Goal: Task Accomplishment & Management: Complete application form

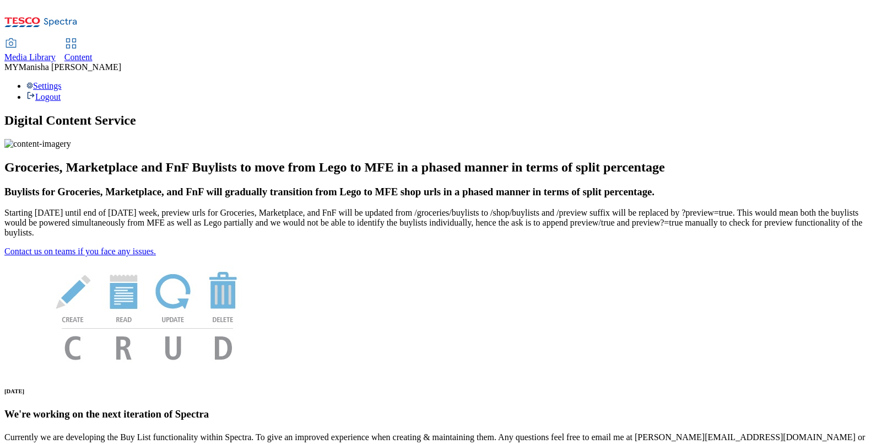
click at [93, 52] on span "Content" at bounding box center [78, 56] width 28 height 9
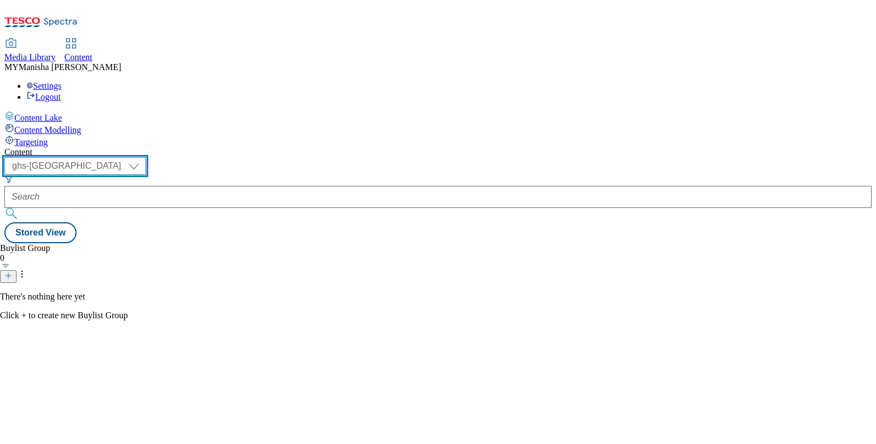
click at [146, 157] on select "ghs-roi ghs-uk ighs-cz ighs-hu ighs-sk" at bounding box center [75, 166] width 142 height 18
select select "ighs-sk"
click at [143, 157] on select "ghs-roi ghs-uk ighs-cz ighs-hu ighs-sk" at bounding box center [75, 166] width 142 height 18
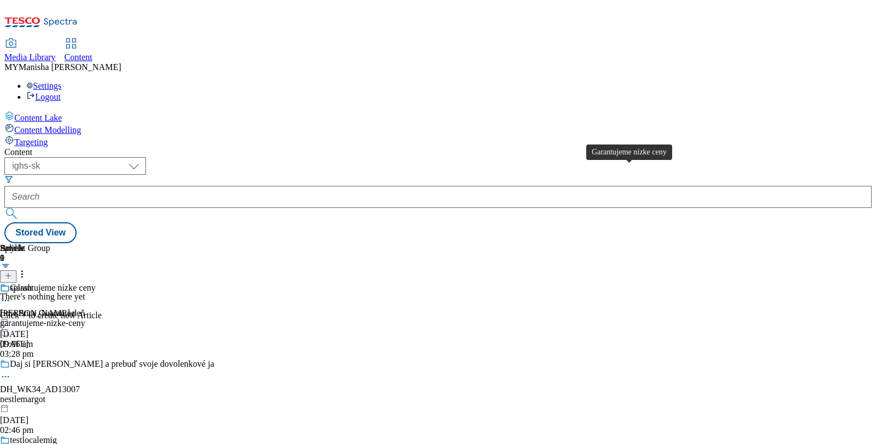
click at [95, 283] on div "Garantujeme nízke ceny" at bounding box center [52, 288] width 85 height 10
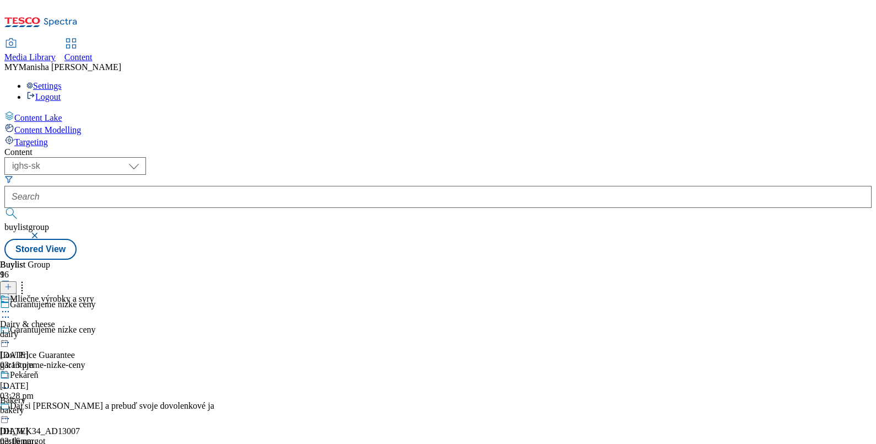
click at [11, 306] on icon at bounding box center [5, 311] width 11 height 11
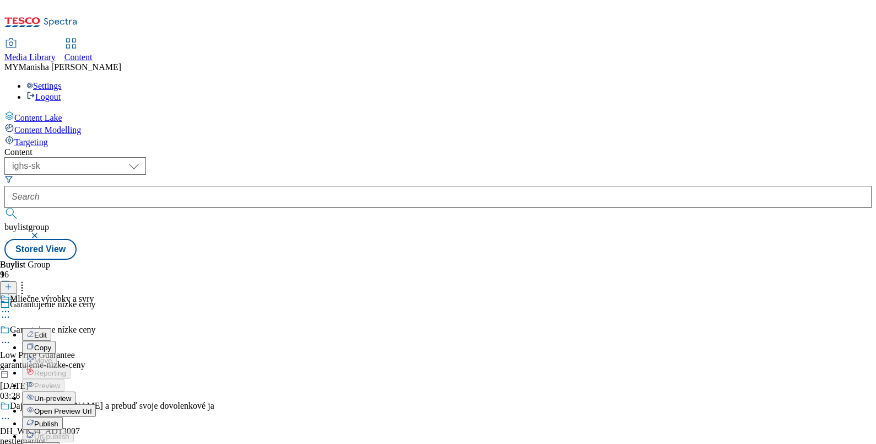
click at [34, 330] on icon at bounding box center [30, 334] width 8 height 8
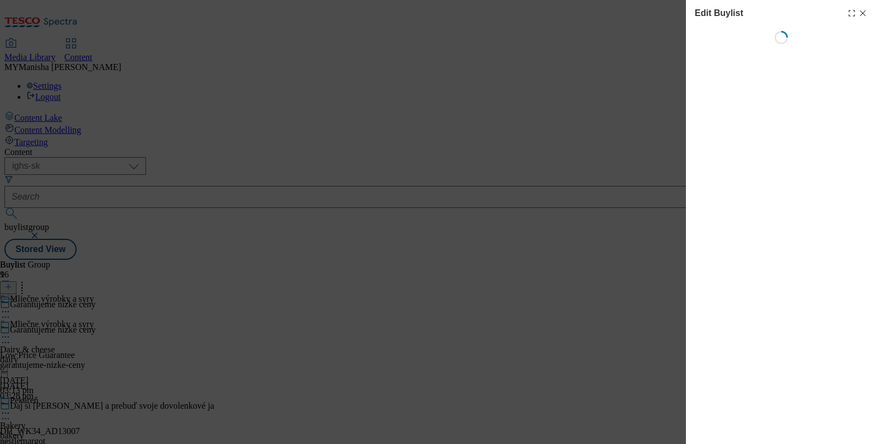
select select "evergreen"
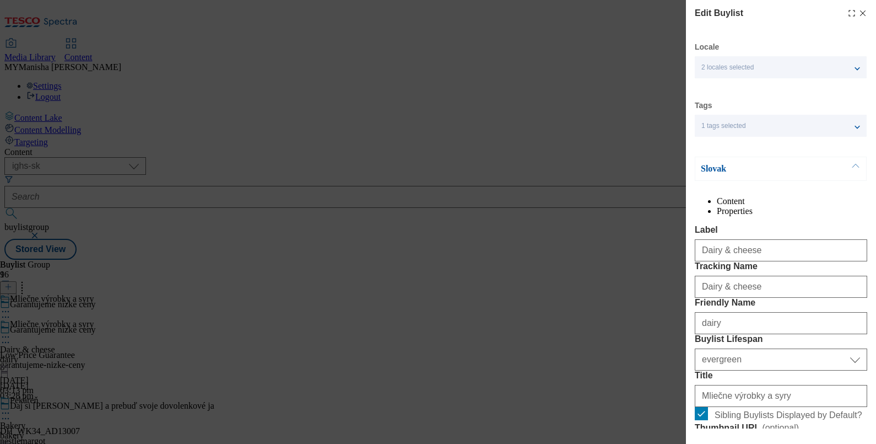
select select "Banner"
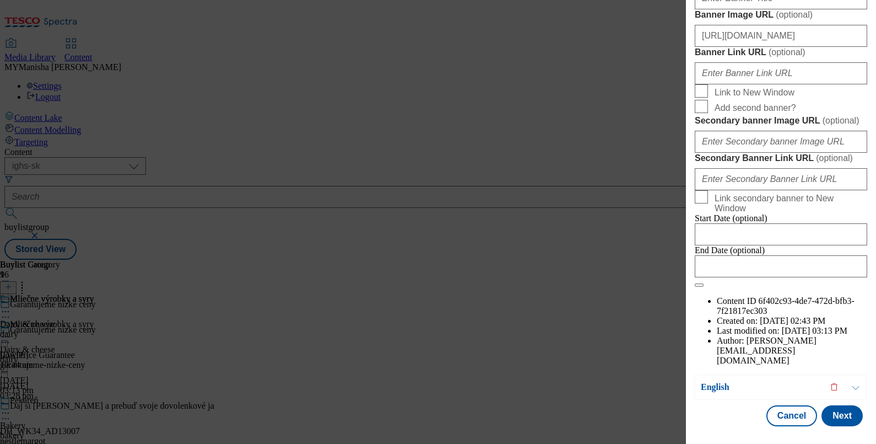
scroll to position [1077, 0]
click at [701, 98] on input "Link to New Window" at bounding box center [701, 90] width 13 height 13
checkbox input "true"
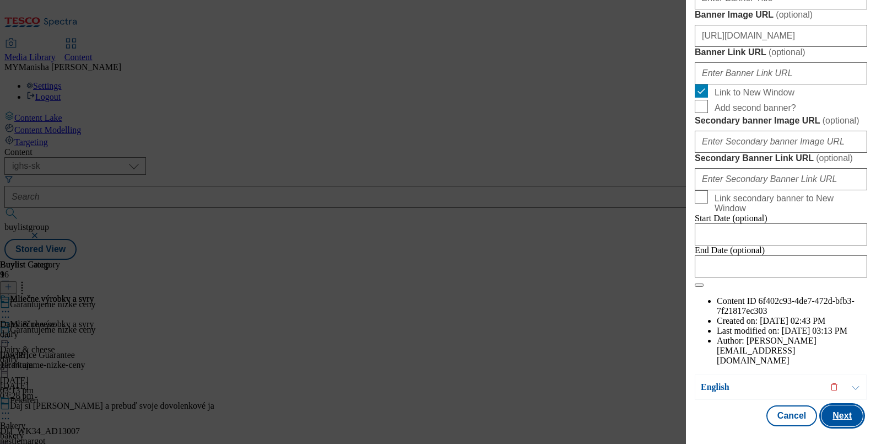
click at [839, 405] on button "Next" at bounding box center [842, 415] width 41 height 21
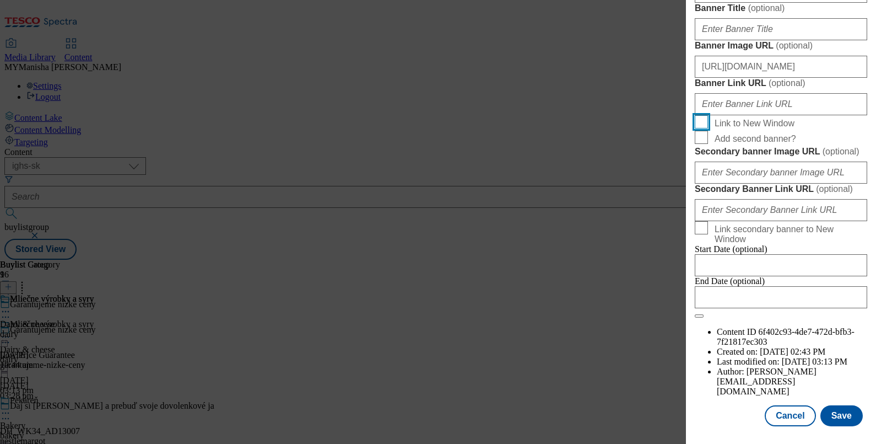
click at [697, 115] on input "Link to New Window" at bounding box center [701, 121] width 13 height 13
checkbox input "true"
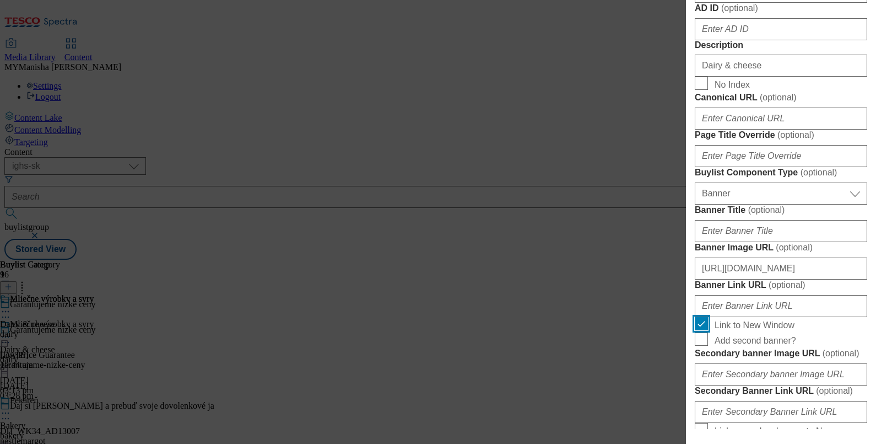
scroll to position [633, 0]
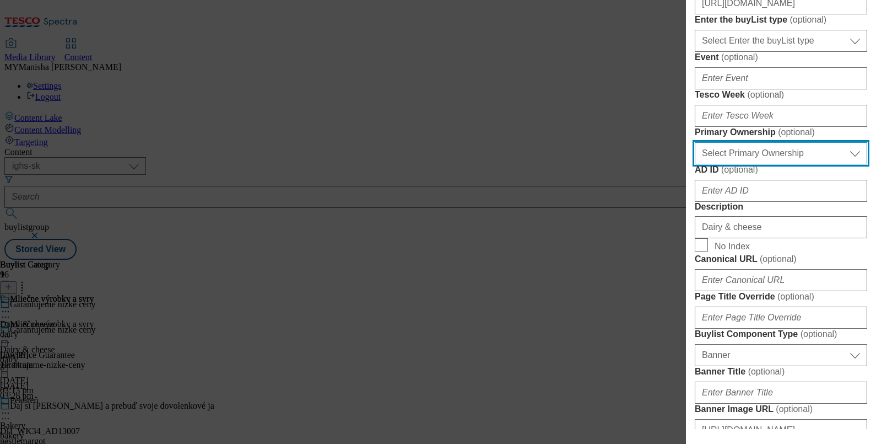
scroll to position [471, 0]
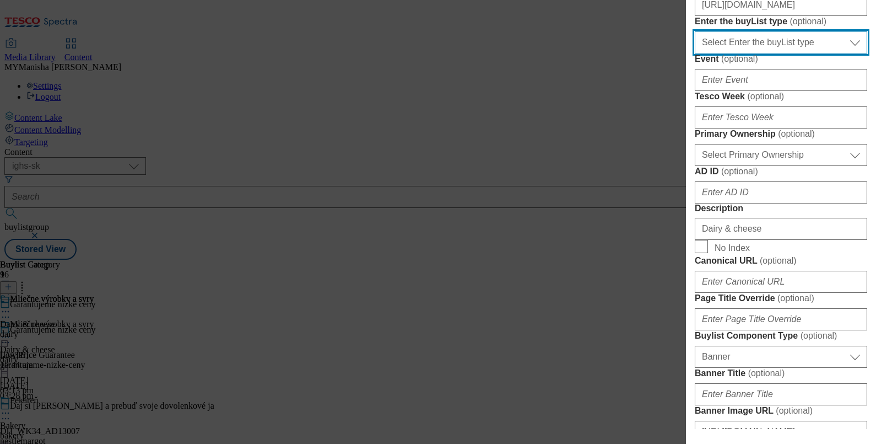
click at [782, 53] on select "Select Enter the buyList type event supplier funded long term >4 weeks supplier…" at bounding box center [781, 42] width 172 height 22
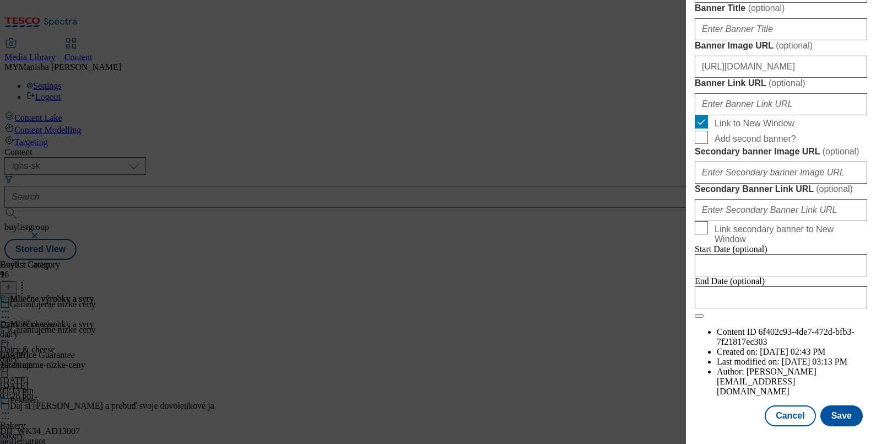
scroll to position [1254, 0]
click at [832, 408] on button "Save" at bounding box center [842, 415] width 42 height 21
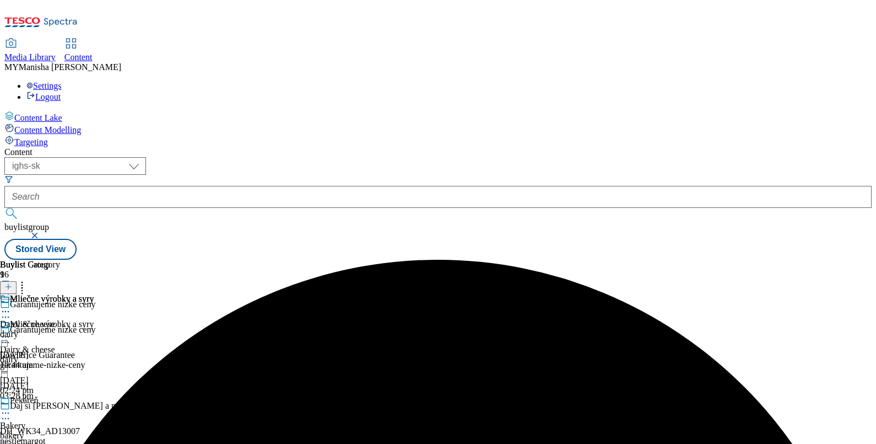
click at [11, 331] on icon at bounding box center [5, 336] width 11 height 11
click at [60, 407] on span "Preview" at bounding box center [47, 411] width 26 height 8
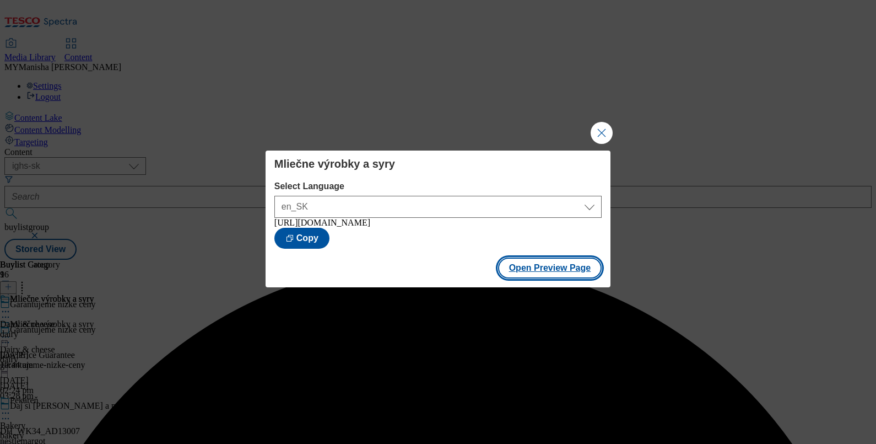
click at [554, 268] on button "Open Preview Page" at bounding box center [550, 267] width 104 height 21
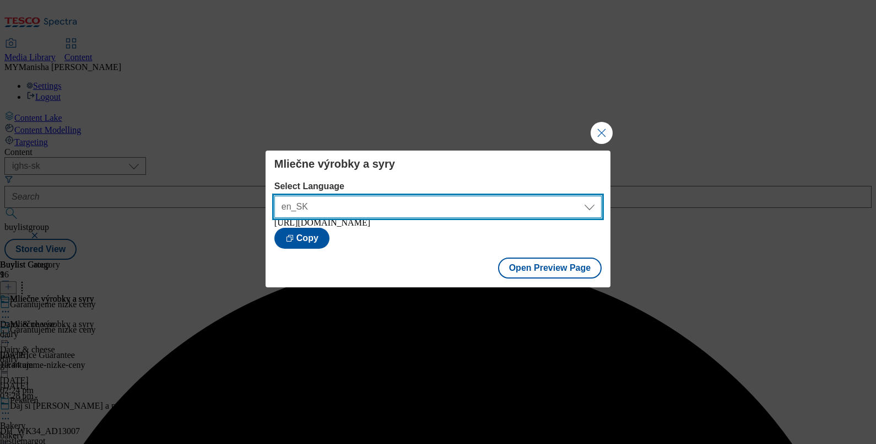
click at [564, 214] on select "en_SK sk_SK" at bounding box center [437, 207] width 327 height 22
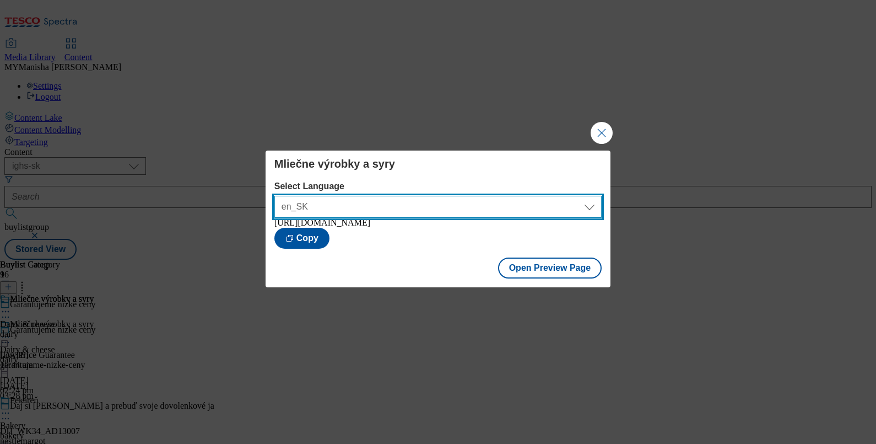
select select "[URL][DOMAIN_NAME][PERSON_NAME]"
click at [274, 196] on select "en_SK sk_SK" at bounding box center [437, 207] width 327 height 22
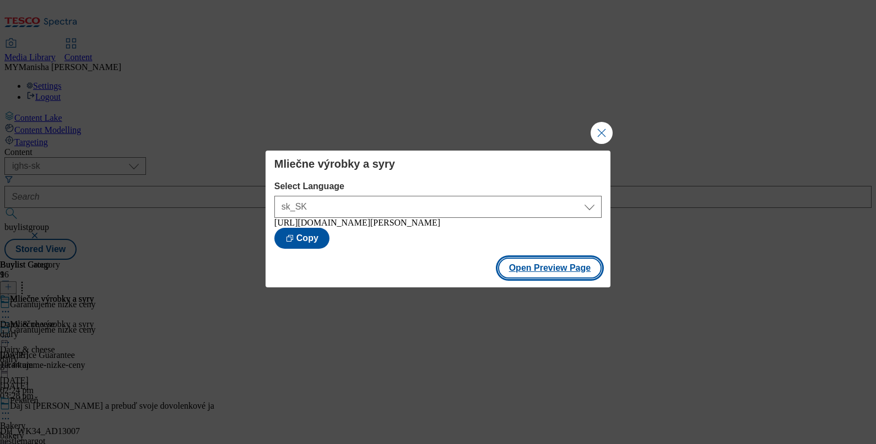
click at [550, 268] on button "Open Preview Page" at bounding box center [550, 267] width 104 height 21
click at [598, 132] on button "Close Modal" at bounding box center [602, 133] width 22 height 22
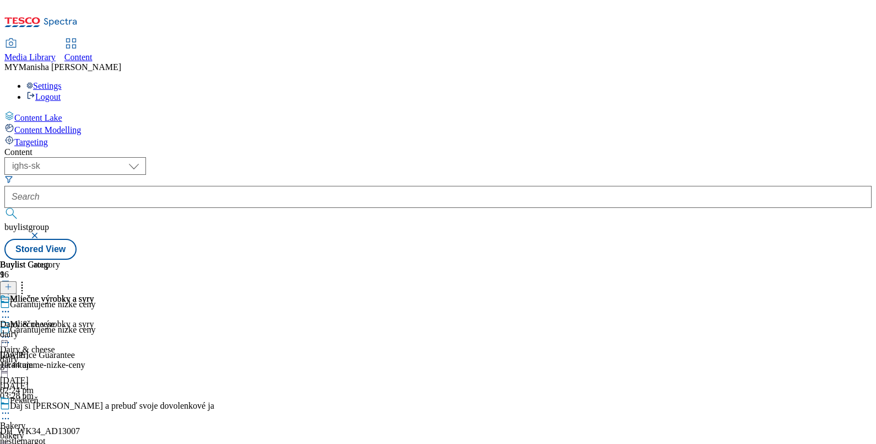
scroll to position [82, 0]
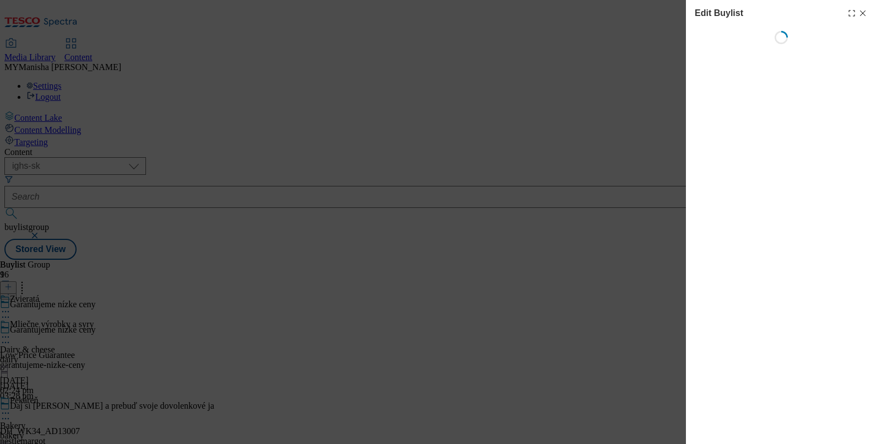
select select "evergreen"
select select "Banner"
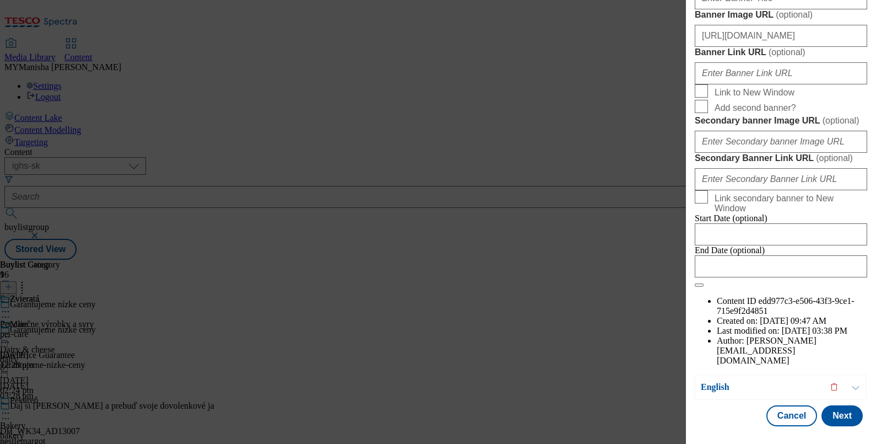
scroll to position [996, 0]
click at [699, 98] on input "Link to New Window" at bounding box center [701, 90] width 13 height 13
checkbox input "true"
click at [836, 405] on button "Next" at bounding box center [842, 415] width 41 height 21
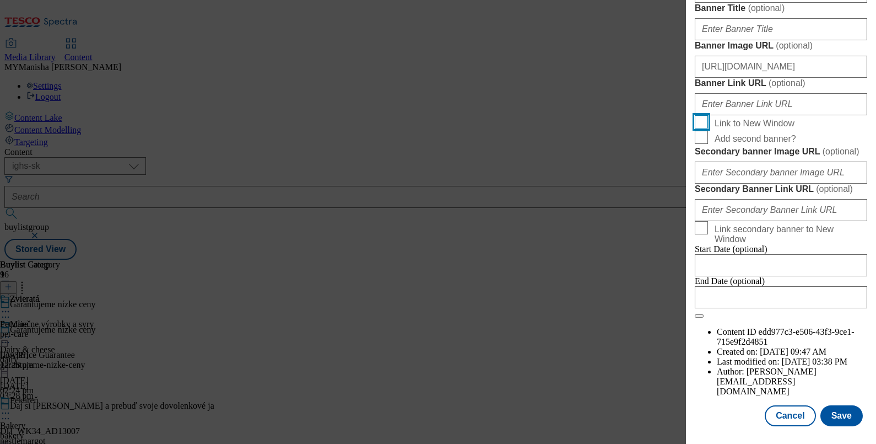
click at [703, 115] on input "Link to New Window" at bounding box center [701, 121] width 13 height 13
checkbox input "true"
click at [834, 410] on button "Save" at bounding box center [842, 415] width 42 height 21
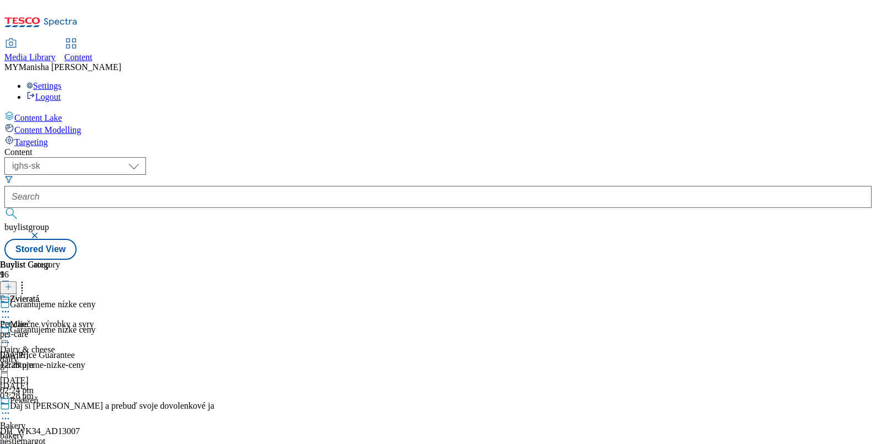
scroll to position [1494, 0]
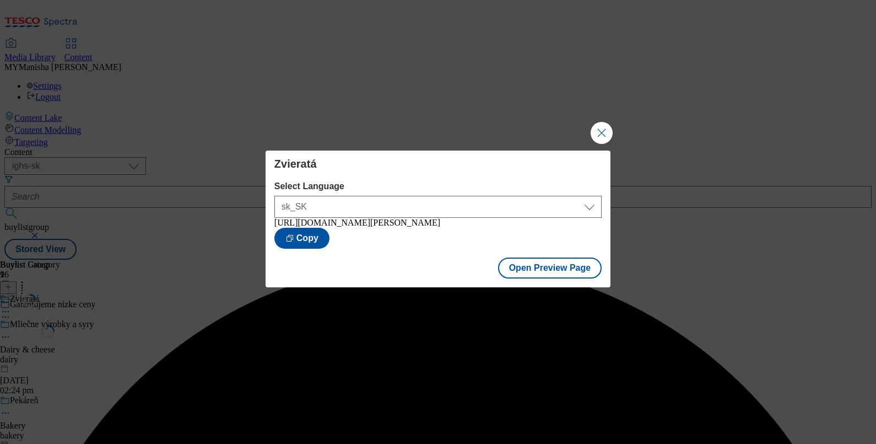
scroll to position [0, 0]
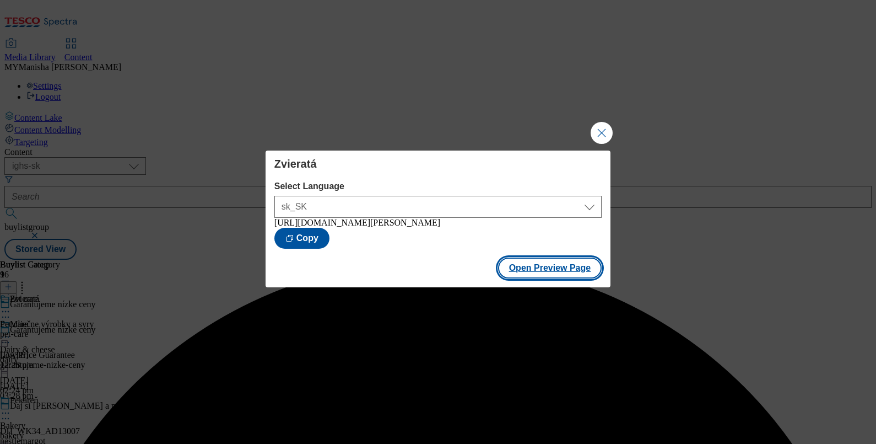
click at [551, 273] on button "Open Preview Page" at bounding box center [550, 267] width 104 height 21
click at [602, 129] on button "Close Modal" at bounding box center [602, 133] width 22 height 22
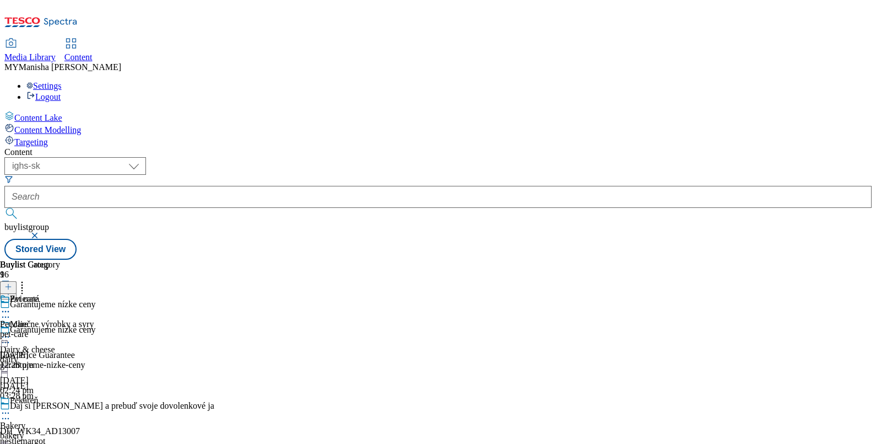
scroll to position [82, 0]
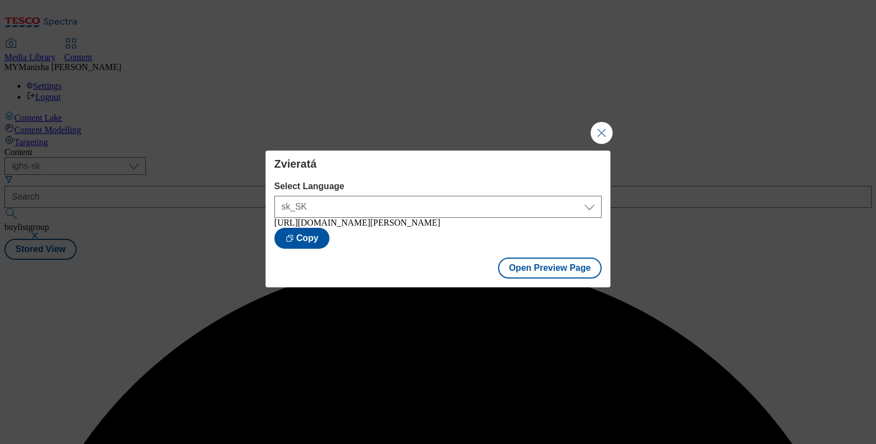
scroll to position [0, 0]
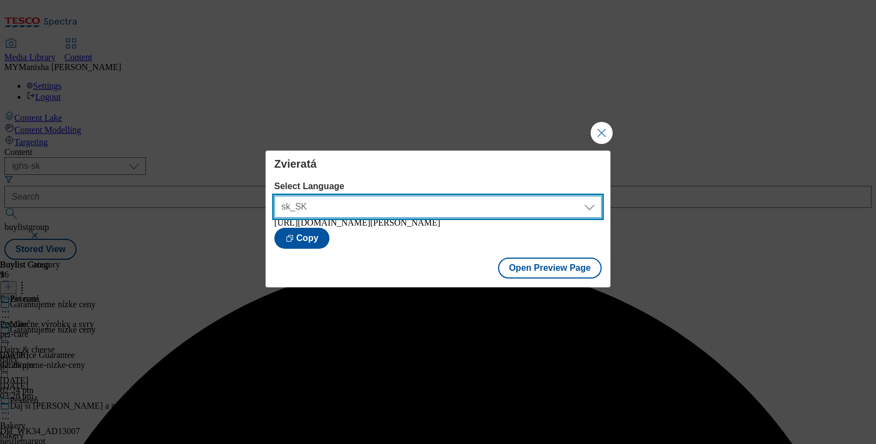
click at [442, 212] on select "sk_SK en_SK" at bounding box center [437, 207] width 327 height 22
select select "https://potravinydomov.itesco.sk/groceries/en-SK/buylists/garantujeme-nizke-cen…"
click at [274, 196] on select "sk_SK en_SK" at bounding box center [437, 207] width 327 height 22
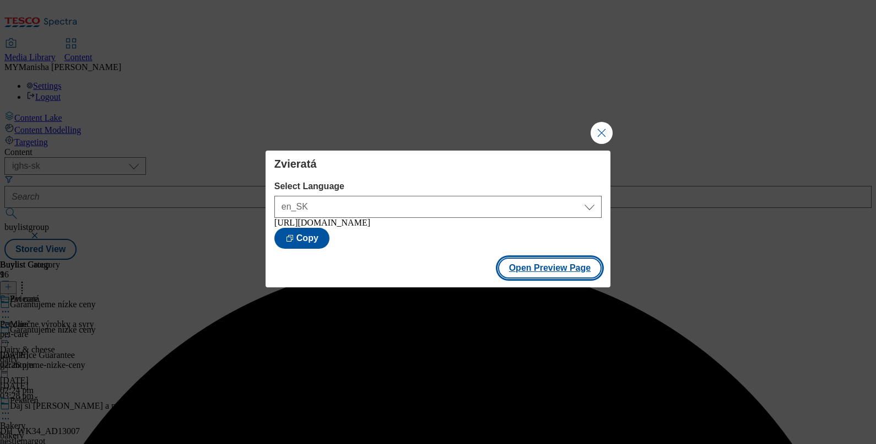
click at [553, 270] on button "Open Preview Page" at bounding box center [550, 267] width 104 height 21
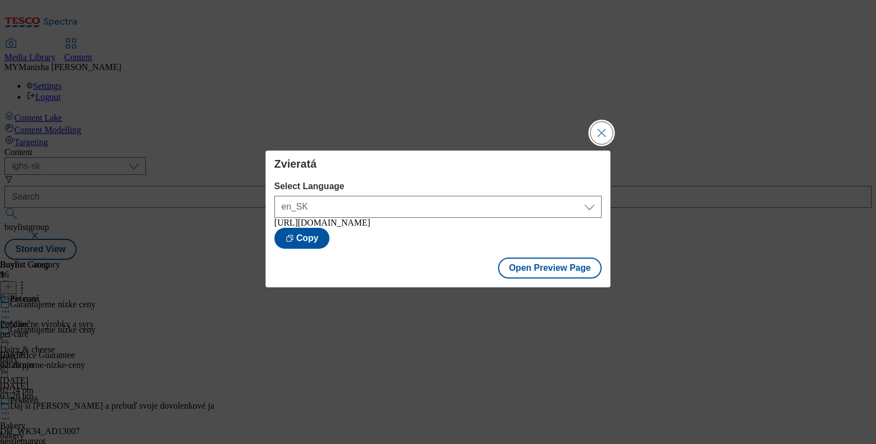
click at [593, 129] on button "Close Modal" at bounding box center [602, 133] width 22 height 22
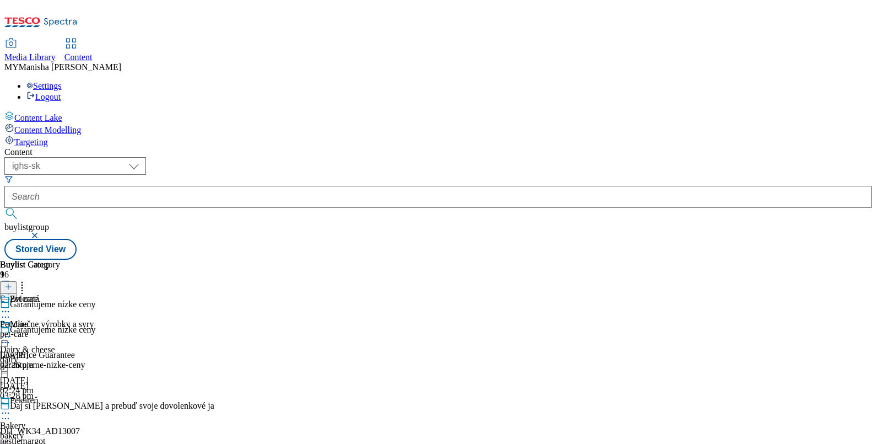
scroll to position [1017, 0]
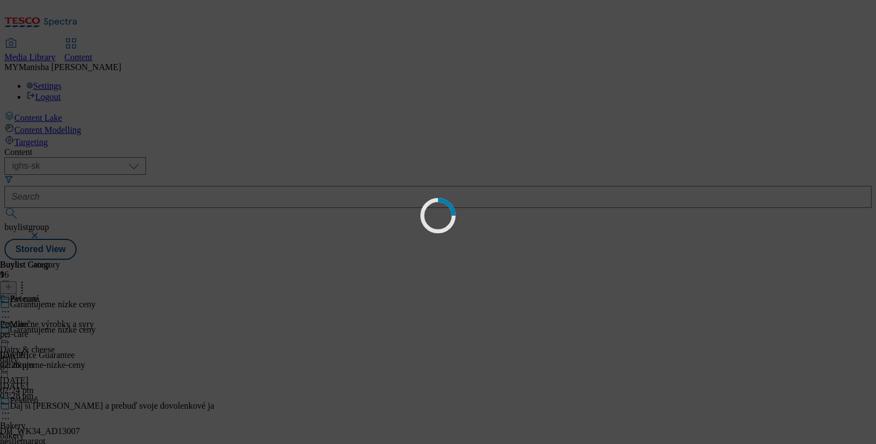
scroll to position [0, 0]
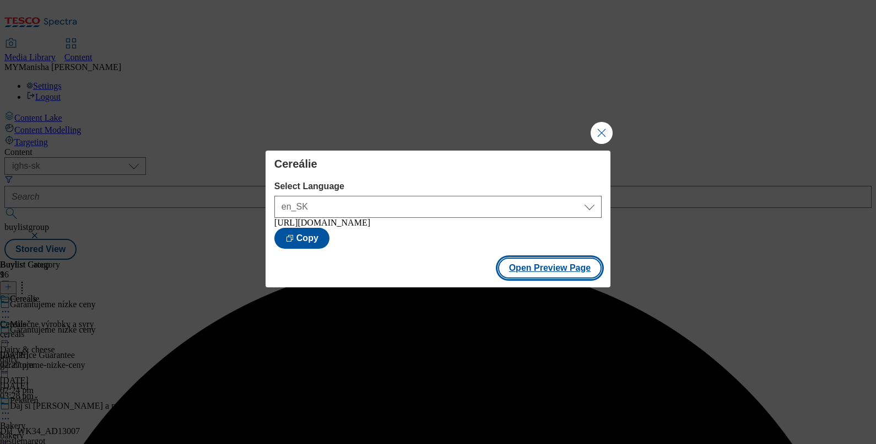
click at [543, 271] on button "Open Preview Page" at bounding box center [550, 267] width 104 height 21
click at [612, 122] on button "Close Modal" at bounding box center [602, 133] width 22 height 22
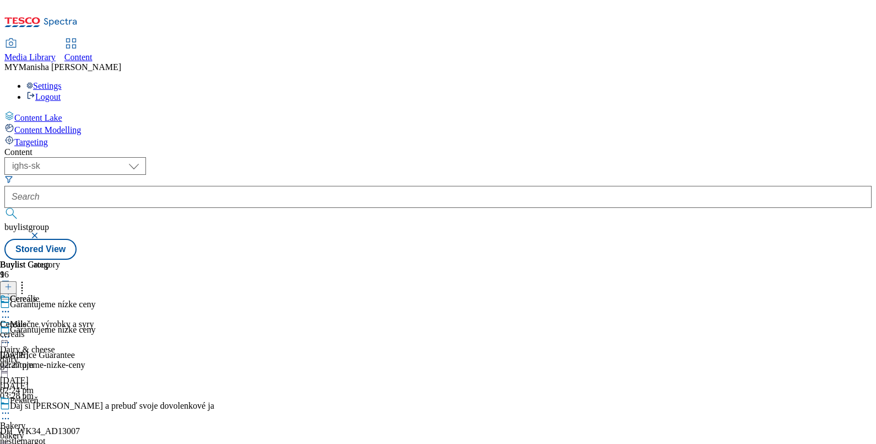
scroll to position [62, 0]
click at [11, 407] on icon at bounding box center [5, 412] width 11 height 11
click at [51, 429] on button "Edit" at bounding box center [36, 435] width 29 height 13
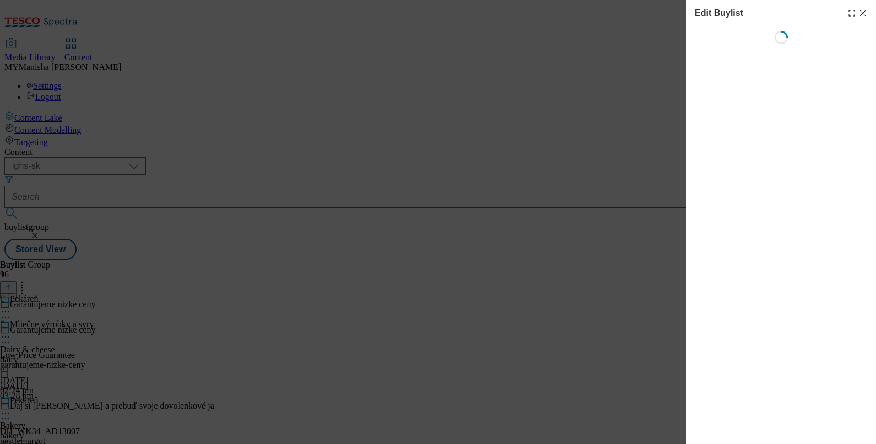
select select "evergreen"
select select "Banner"
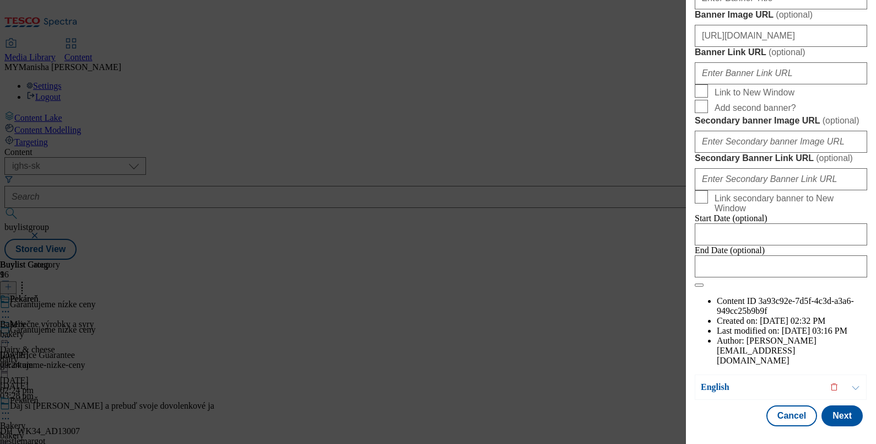
scroll to position [1155, 0]
click at [708, 98] on input "Link to New Window" at bounding box center [701, 90] width 13 height 13
checkbox input "true"
click at [779, 405] on button "Cancel" at bounding box center [792, 415] width 51 height 21
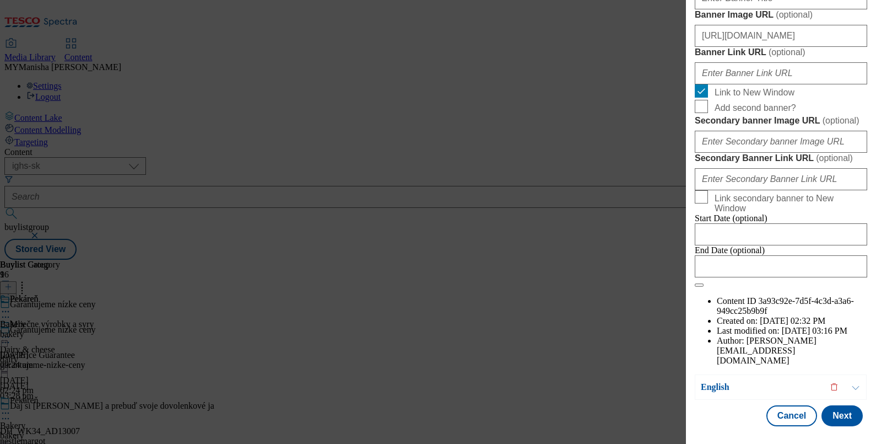
select select "evergreen"
select select "Banner"
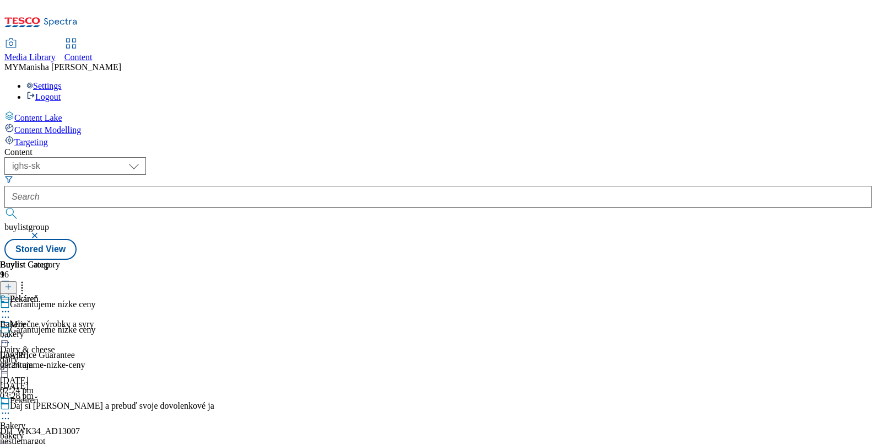
scroll to position [1006, 0]
click at [146, 157] on select "ghs-roi ghs-uk ighs-cz ighs-hu ighs-sk" at bounding box center [75, 166] width 142 height 18
select select "ghs-[GEOGRAPHIC_DATA]"
click at [143, 157] on select "ghs-roi ghs-uk ighs-cz ighs-hu ighs-sk" at bounding box center [75, 166] width 142 height 18
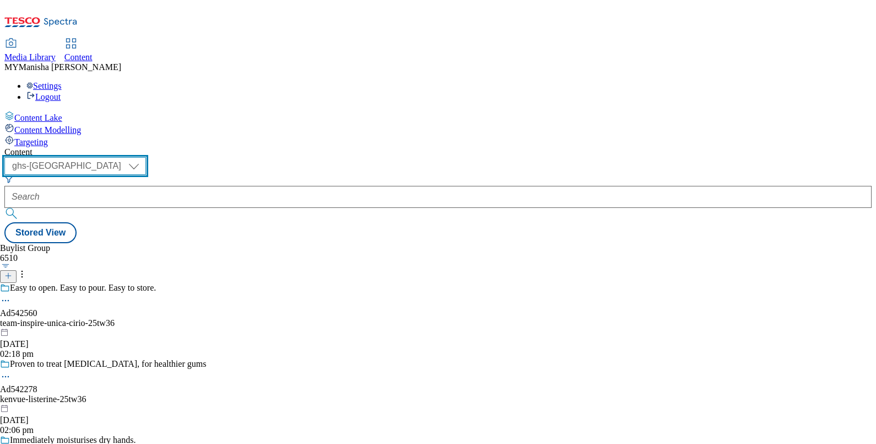
scroll to position [5604, 0]
click at [20, 208] on button "submit" at bounding box center [11, 213] width 15 height 11
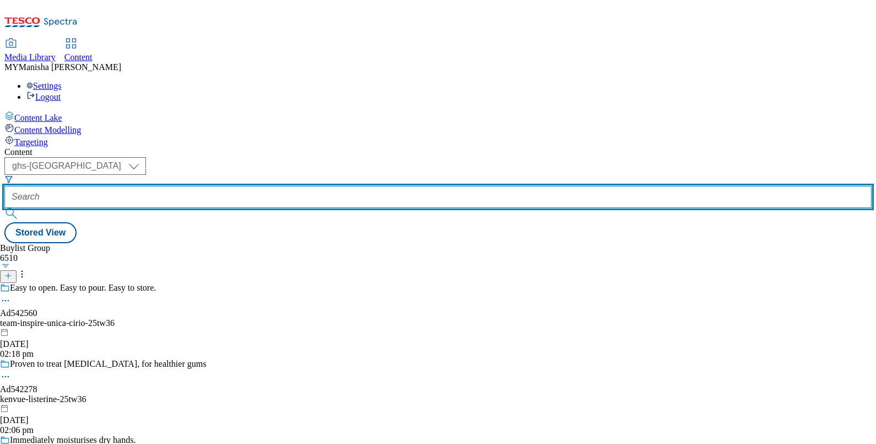
click at [297, 186] on input "text" at bounding box center [437, 197] width 867 height 22
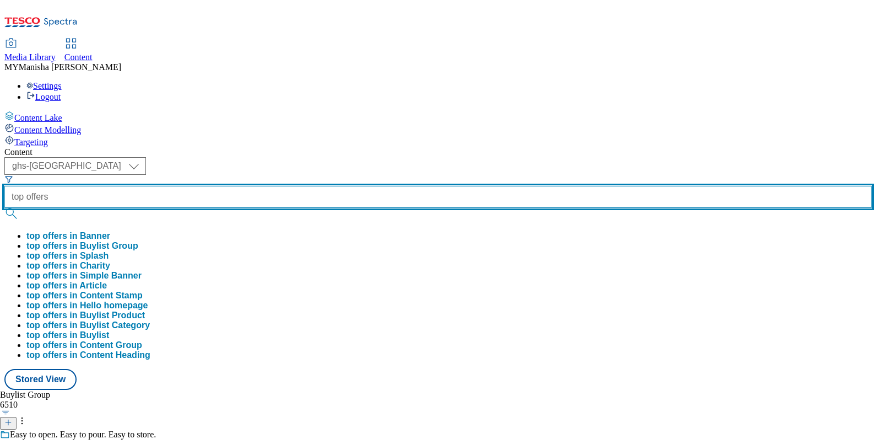
type input "top offers"
click at [4, 208] on button "submit" at bounding box center [11, 213] width 15 height 11
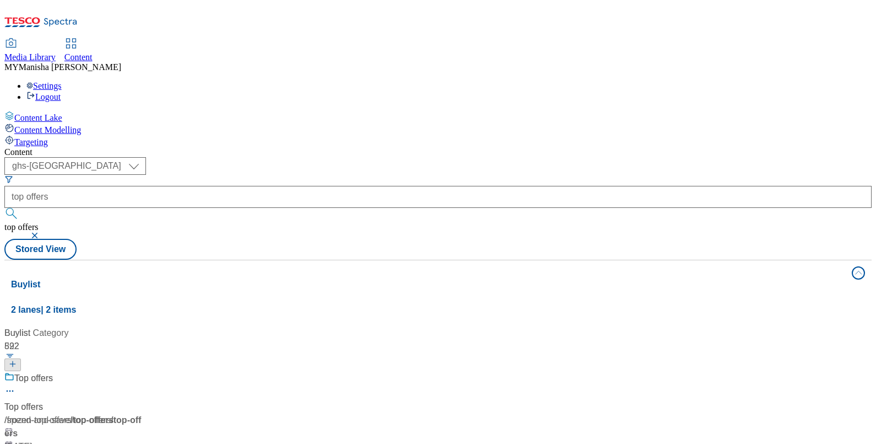
click at [105, 147] on div "Content Lake Content Modelling Targeting" at bounding box center [437, 129] width 867 height 36
click at [53, 371] on div "Top offers" at bounding box center [33, 377] width 39 height 13
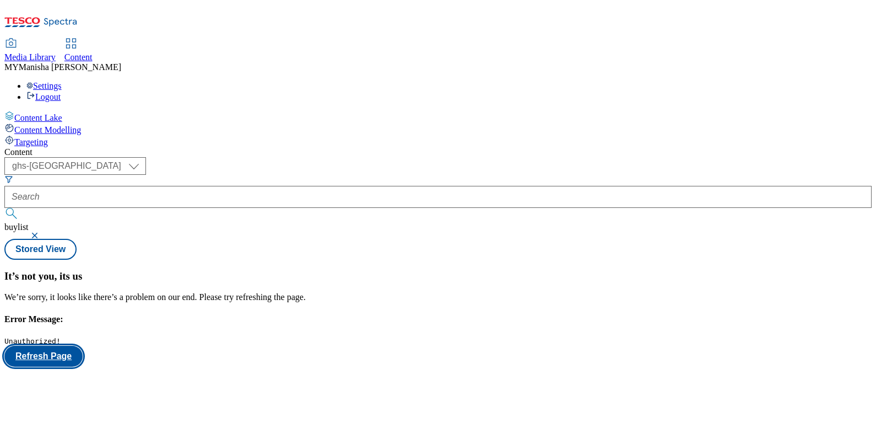
click at [83, 346] on button "Refresh Page" at bounding box center [43, 356] width 78 height 21
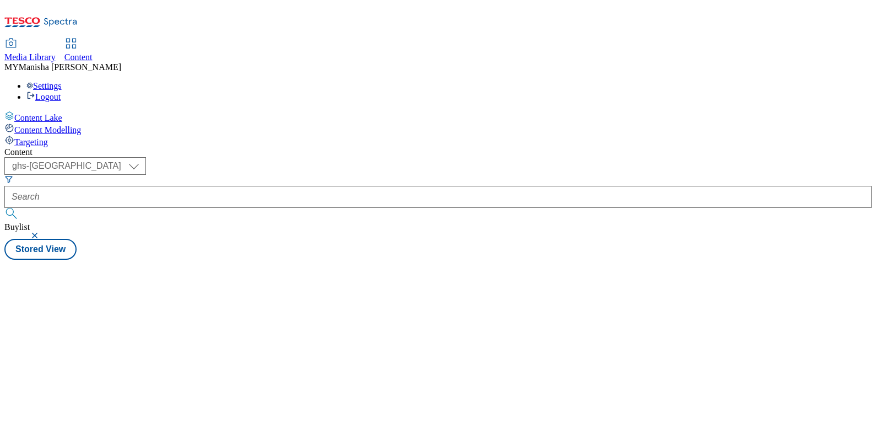
select select "ghs-uk"
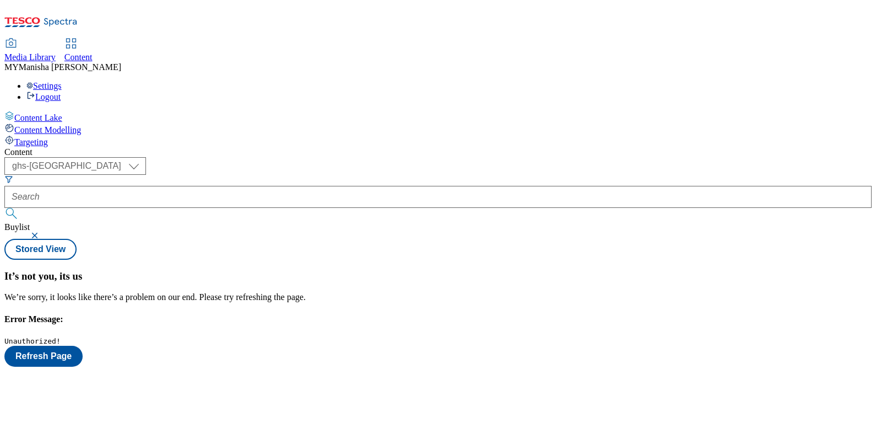
click at [41, 232] on button "button" at bounding box center [35, 235] width 11 height 7
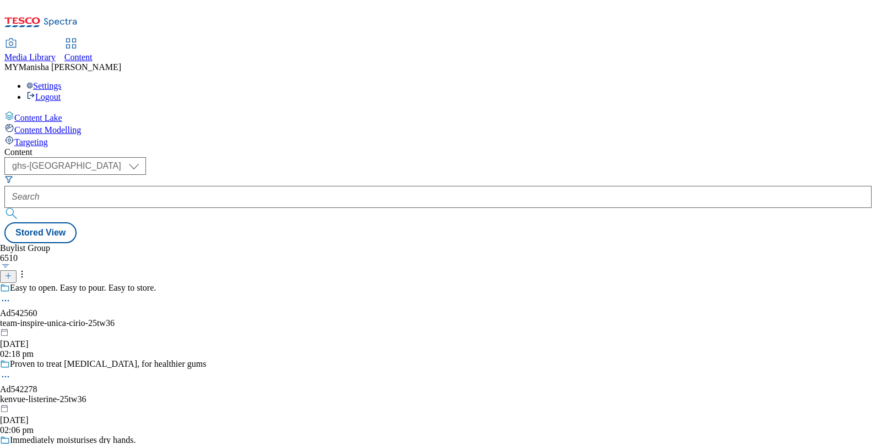
scroll to position [4149, 0]
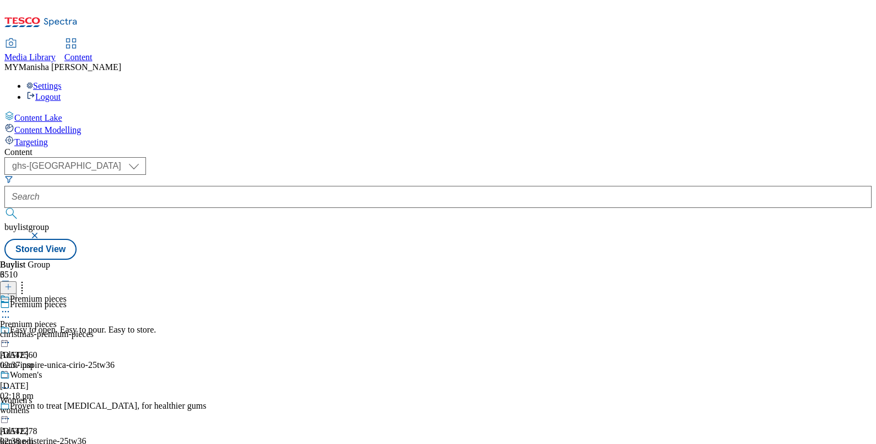
click at [11, 306] on icon at bounding box center [5, 311] width 11 height 11
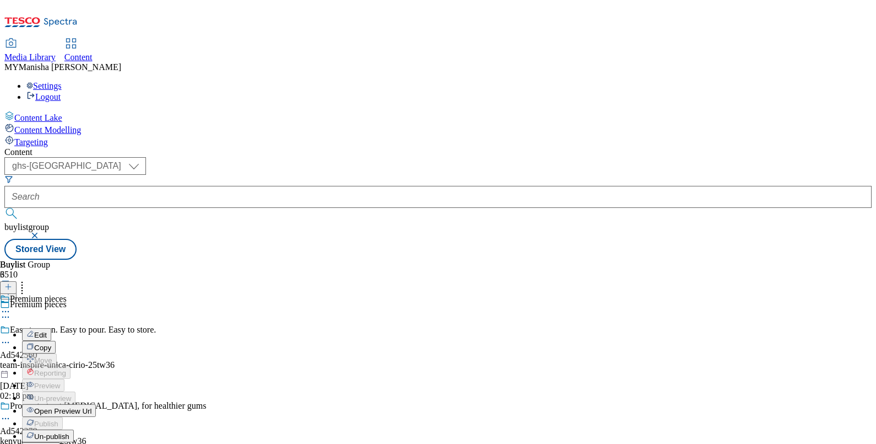
click at [47, 331] on span "Edit" at bounding box center [40, 335] width 13 height 8
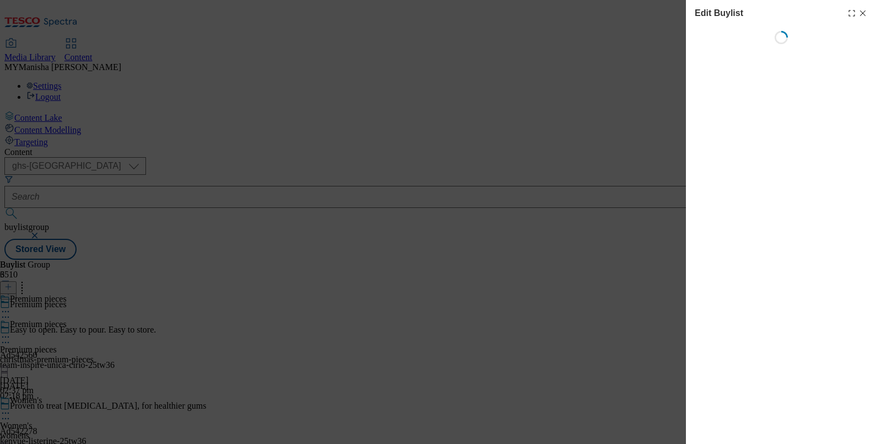
select select "seasonal"
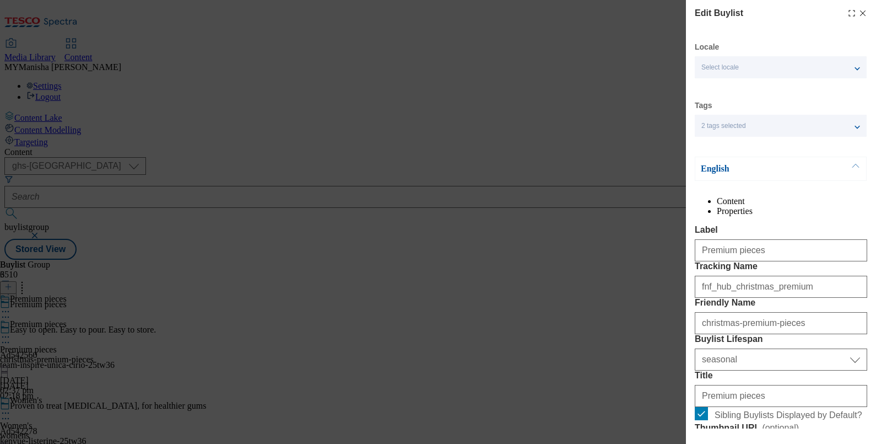
select select "Banner"
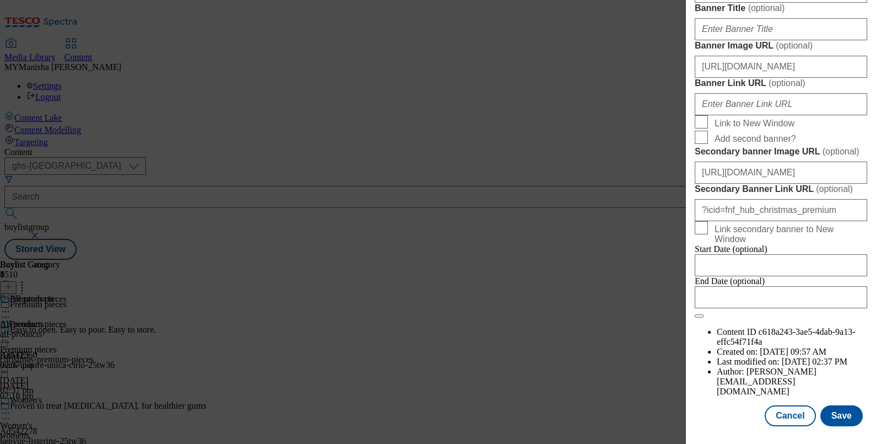
scroll to position [1059, 0]
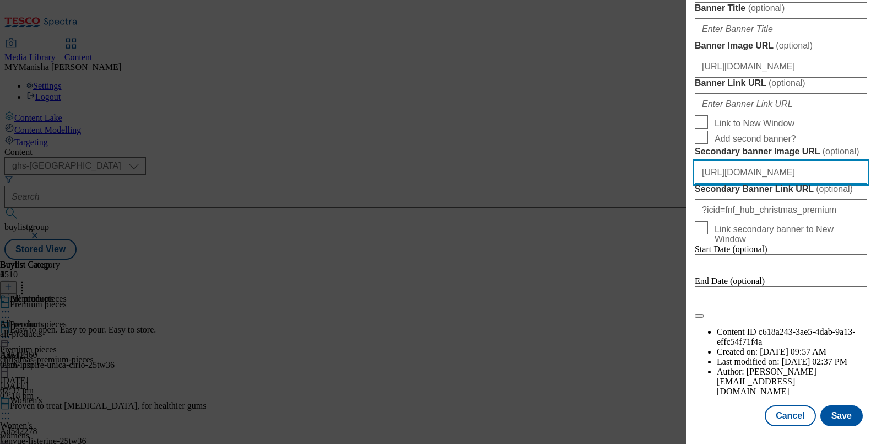
click at [806, 183] on input "https://digitalcontent.api.tesco.com/v2/media/ghs-mktg/6107fb93-c1b3-46d7-84d0-…" at bounding box center [781, 172] width 172 height 22
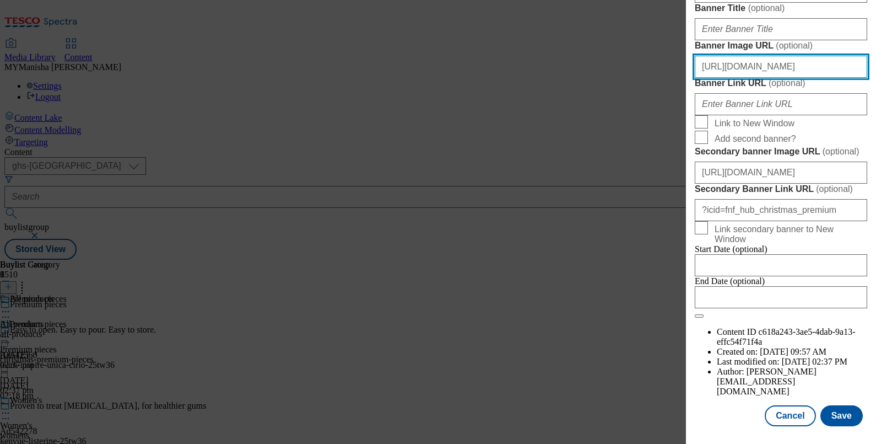
scroll to position [0, 0]
click at [778, 78] on input "https://digitalcontent.api.tesco.com/v2/media/ghs-mktg/6107fb93-c1b3-46d7-84d0-…" at bounding box center [781, 67] width 172 height 22
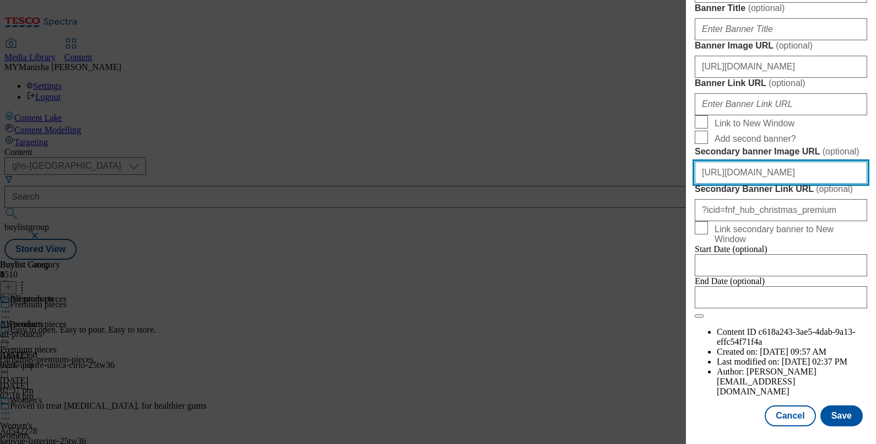
click at [832, 161] on input "https://digitalcontent.api.tesco.com/v2/media/ghs-mktg/6107fb93-c1b3-46d7-84d0-…" at bounding box center [781, 172] width 172 height 22
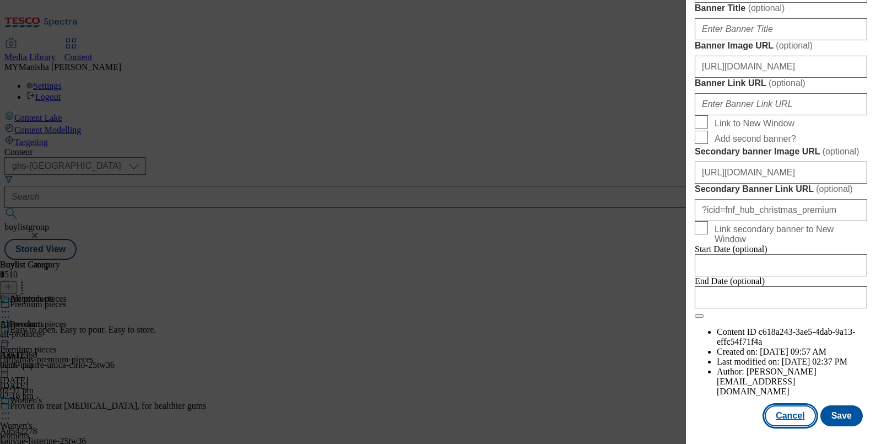
click at [769, 405] on button "Cancel" at bounding box center [790, 415] width 51 height 21
select select "seasonal"
select select "Banner"
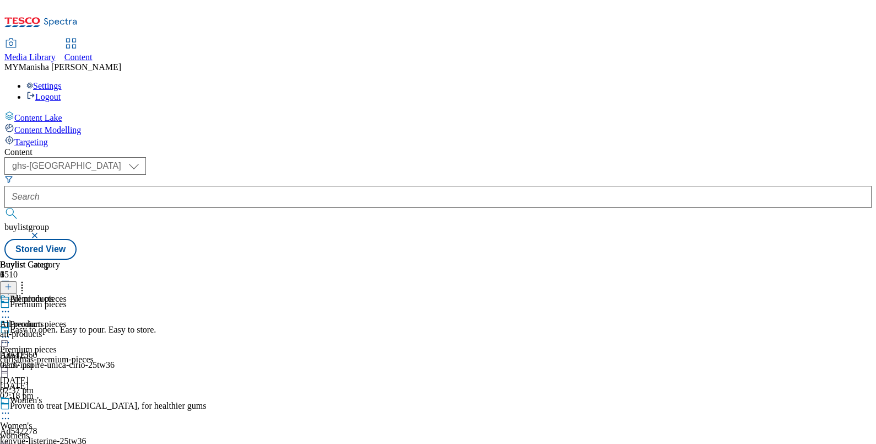
scroll to position [981, 2]
click at [146, 157] on select "ghs-roi ghs-uk ighs-cz ighs-hu ighs-sk" at bounding box center [75, 166] width 142 height 18
select select "ighs-sk"
click at [143, 157] on select "ghs-roi ghs-uk ighs-cz ighs-hu ighs-sk" at bounding box center [75, 166] width 142 height 18
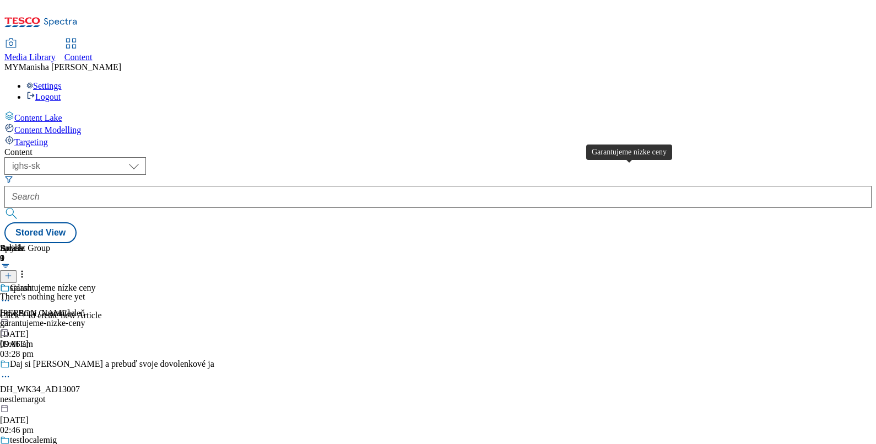
click at [95, 283] on div "Garantujeme nízke ceny" at bounding box center [52, 288] width 85 height 10
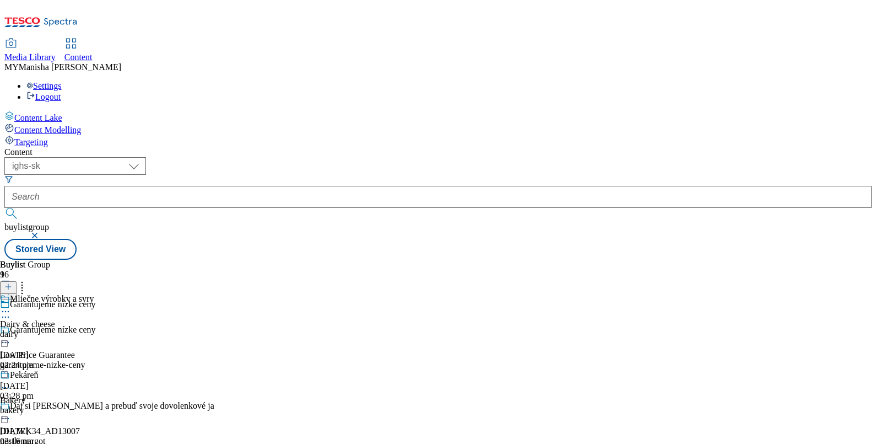
click at [11, 306] on icon at bounding box center [5, 311] width 11 height 11
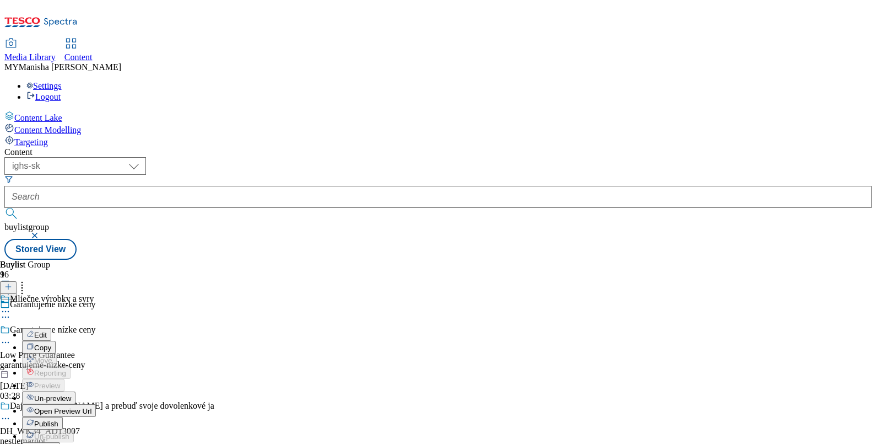
click at [47, 331] on span "Edit" at bounding box center [40, 335] width 13 height 8
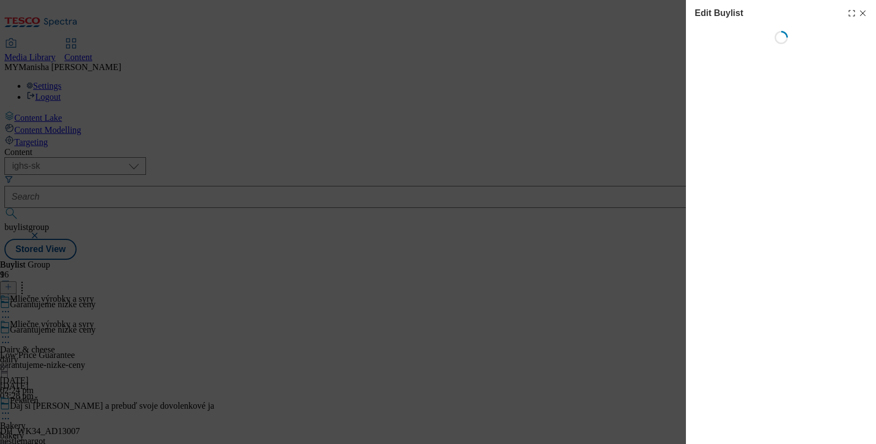
select select "evergreen"
select select "Banner"
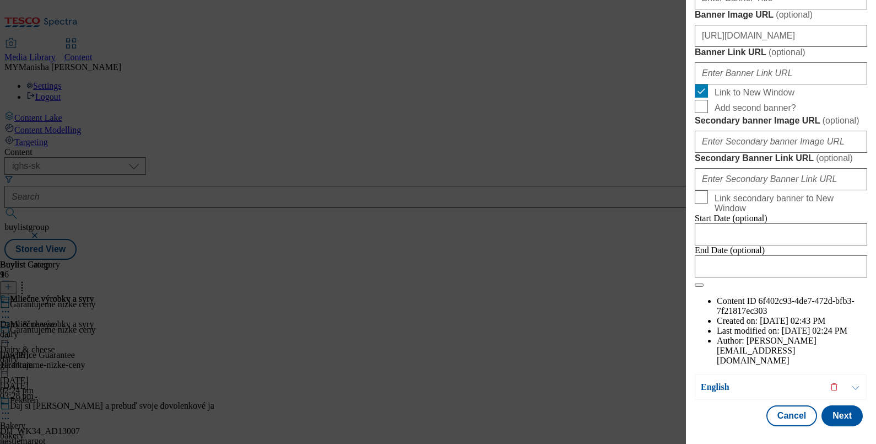
scroll to position [1016, 0]
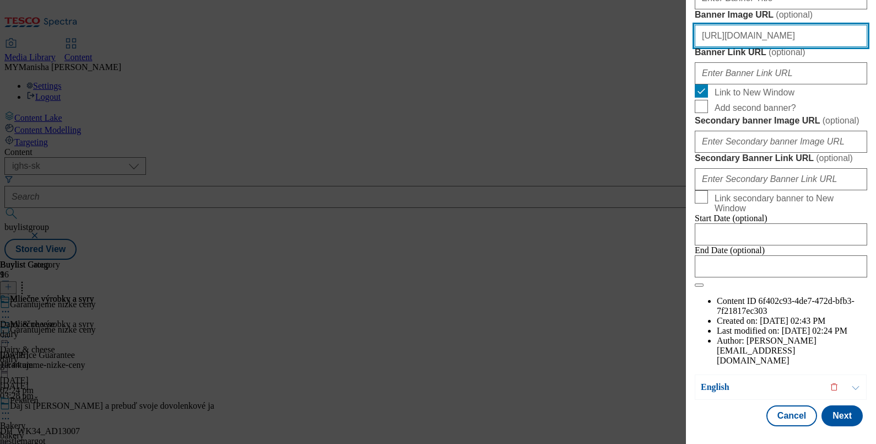
click at [778, 47] on input "[URL][DOMAIN_NAME]" at bounding box center [781, 36] width 172 height 22
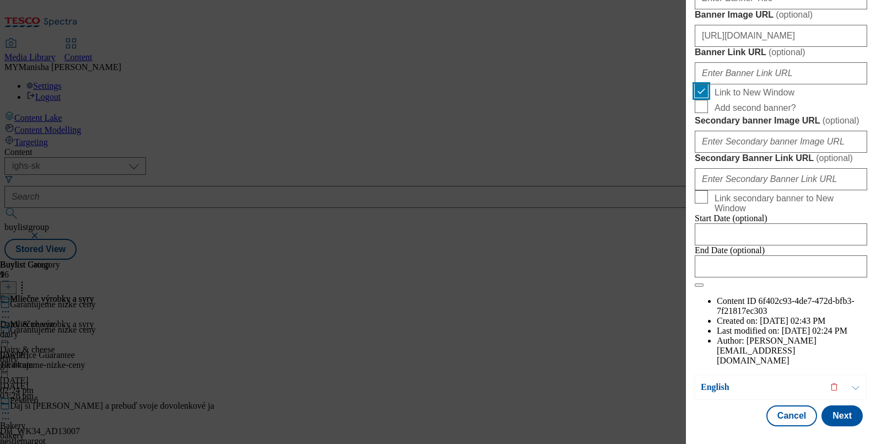
click at [701, 98] on input "Link to New Window" at bounding box center [701, 90] width 13 height 13
checkbox input "false"
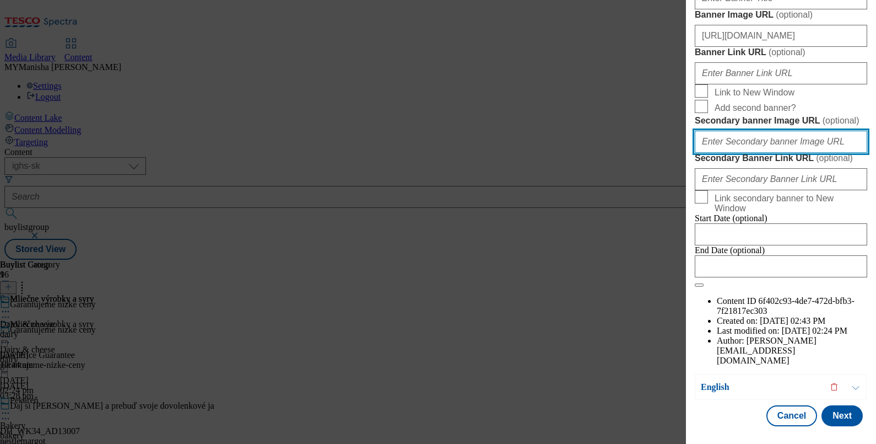
click at [769, 153] on input "Secondary banner Image URL ( optional )" at bounding box center [781, 142] width 172 height 22
paste input "[URL][DOMAIN_NAME]"
type input "[URL][DOMAIN_NAME]"
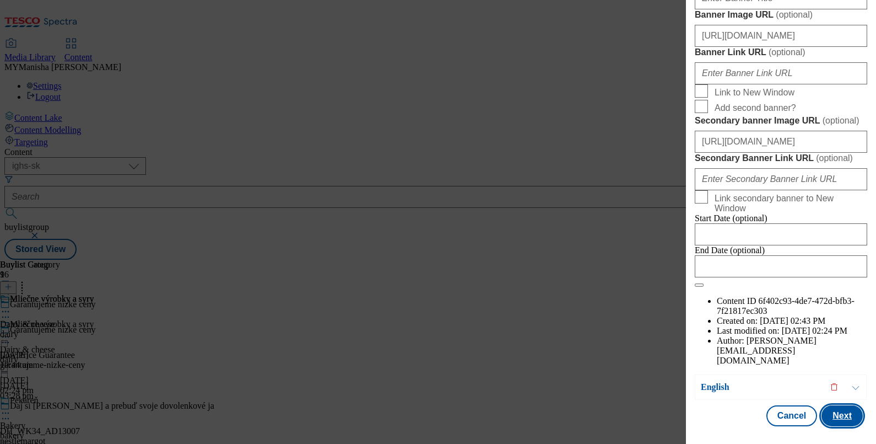
scroll to position [0, 0]
click at [824, 412] on button "Next" at bounding box center [842, 415] width 41 height 21
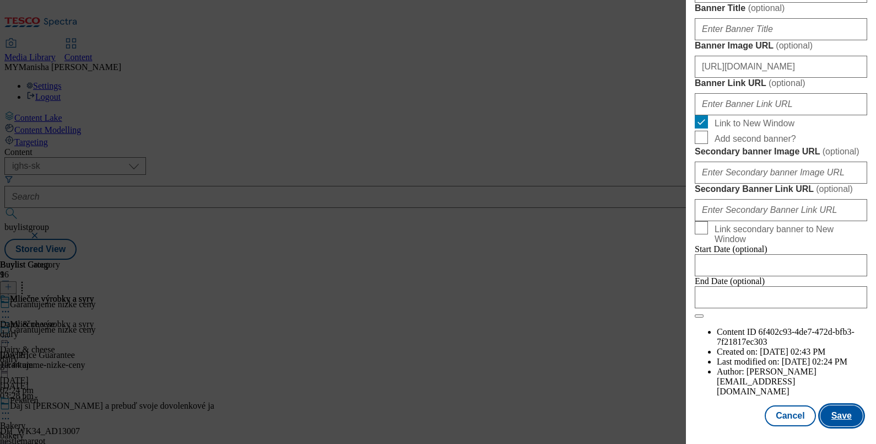
scroll to position [1028, 0]
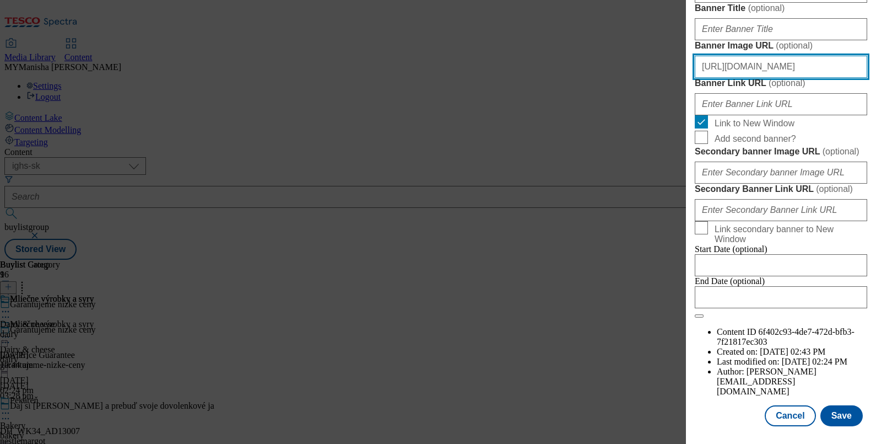
click at [760, 78] on input "[URL][DOMAIN_NAME]" at bounding box center [781, 67] width 172 height 22
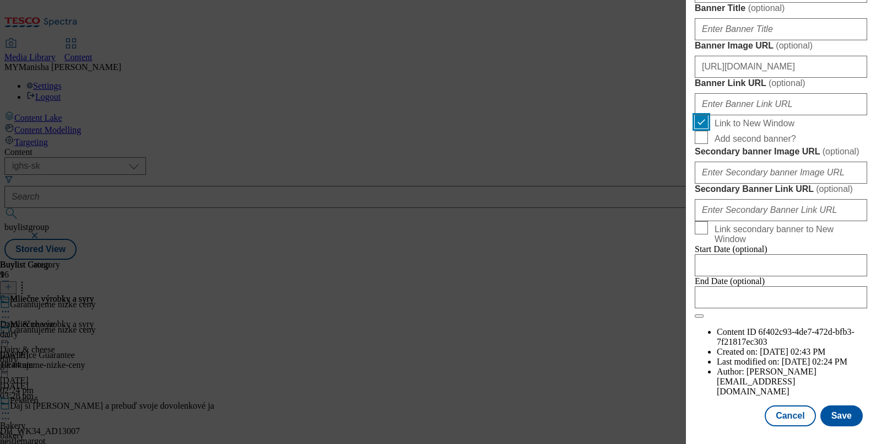
click at [697, 128] on input "Link to New Window" at bounding box center [701, 121] width 13 height 13
checkbox input "false"
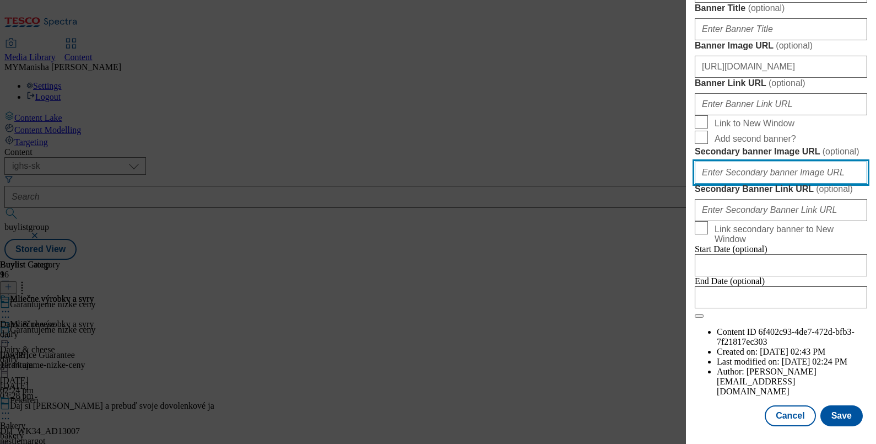
click at [742, 161] on input "Secondary banner Image URL ( optional )" at bounding box center [781, 172] width 172 height 22
paste input "[URL][DOMAIN_NAME]"
type input "[URL][DOMAIN_NAME]"
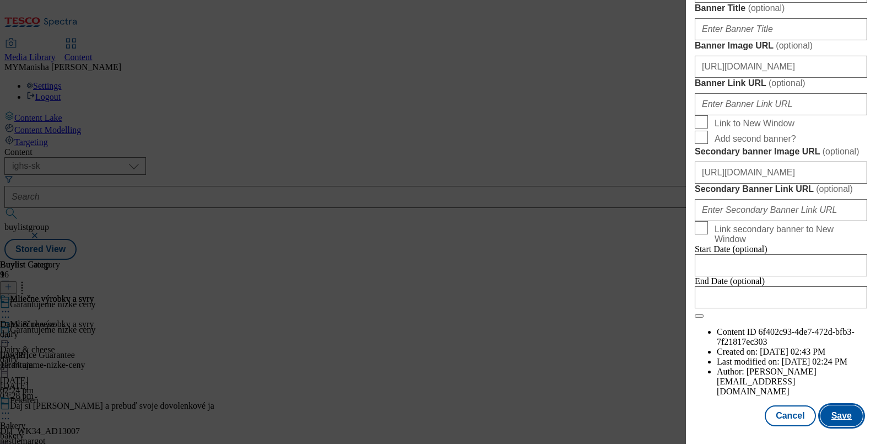
scroll to position [0, 0]
click at [825, 408] on button "Save" at bounding box center [842, 415] width 42 height 21
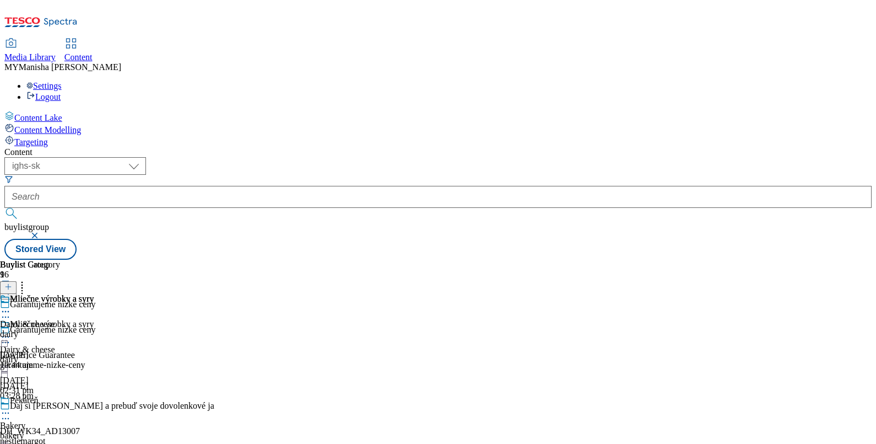
click at [11, 331] on icon at bounding box center [5, 336] width 11 height 11
click at [51, 353] on button "Edit" at bounding box center [36, 359] width 29 height 13
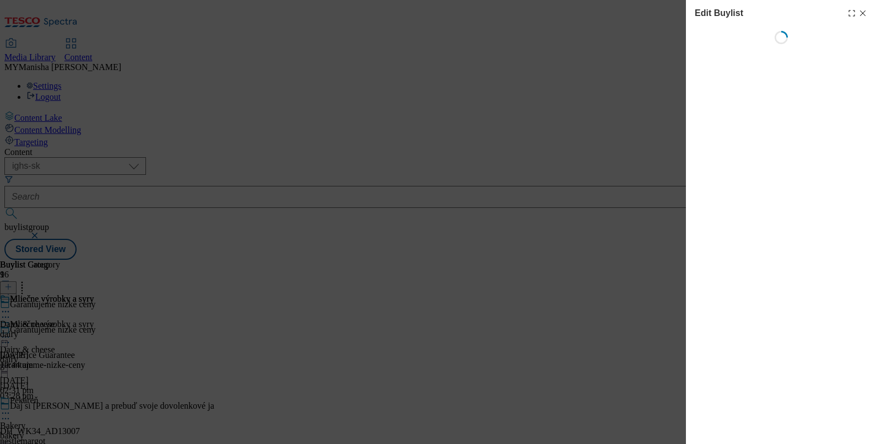
select select "evergreen"
select select "Banner"
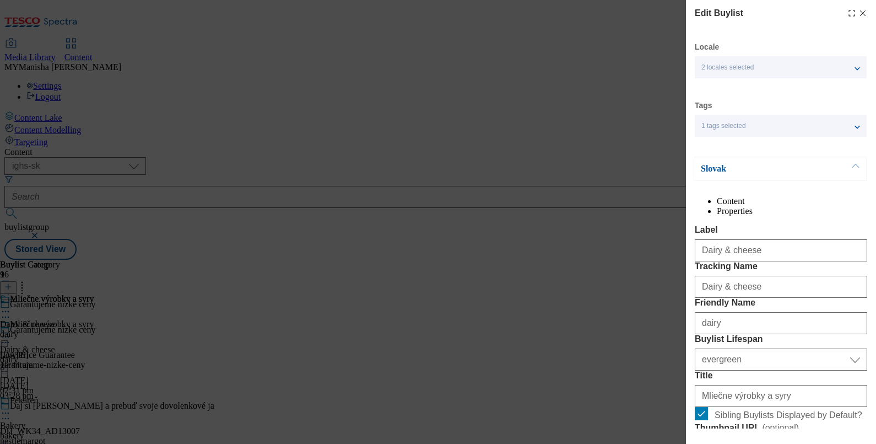
click at [857, 10] on div "Edit Buylist Locale 2 locales selected Slovak English Tags 1 tags selected fnf …" at bounding box center [781, 214] width 190 height 428
click at [859, 13] on icon "Modal" at bounding box center [863, 13] width 9 height 9
select select "evergreen"
select select "Banner"
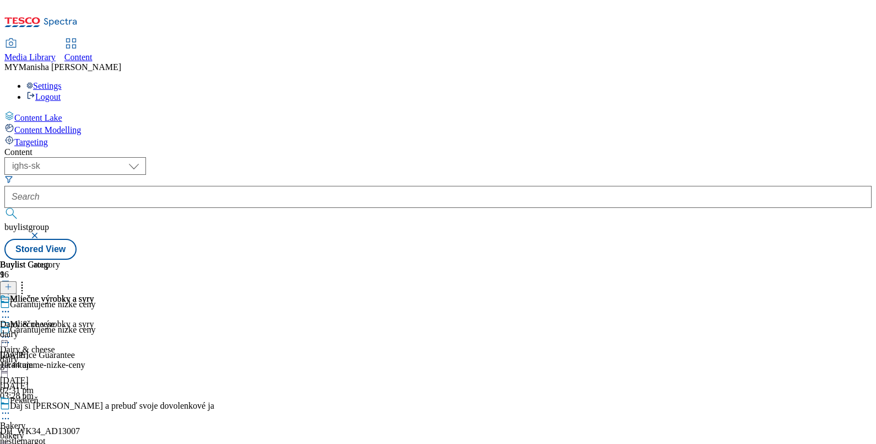
click at [11, 331] on icon at bounding box center [5, 336] width 11 height 11
click at [64, 404] on button "Preview" at bounding box center [43, 410] width 42 height 13
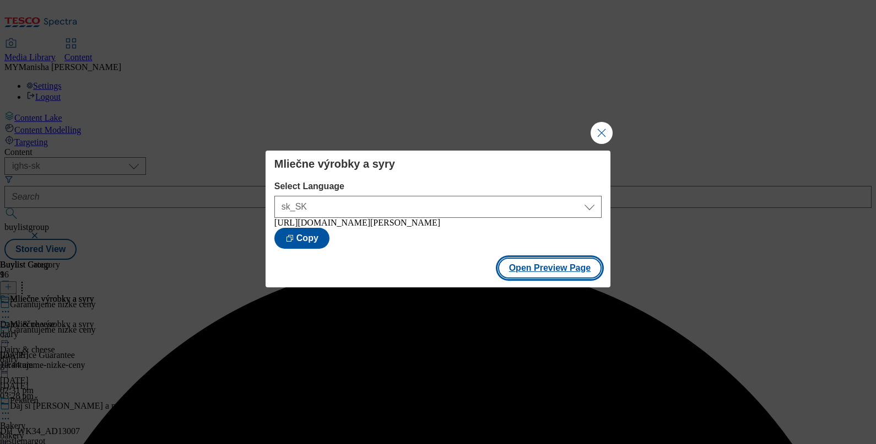
click at [550, 268] on button "Open Preview Page" at bounding box center [550, 267] width 104 height 21
click at [608, 128] on button "Close Modal" at bounding box center [602, 133] width 22 height 22
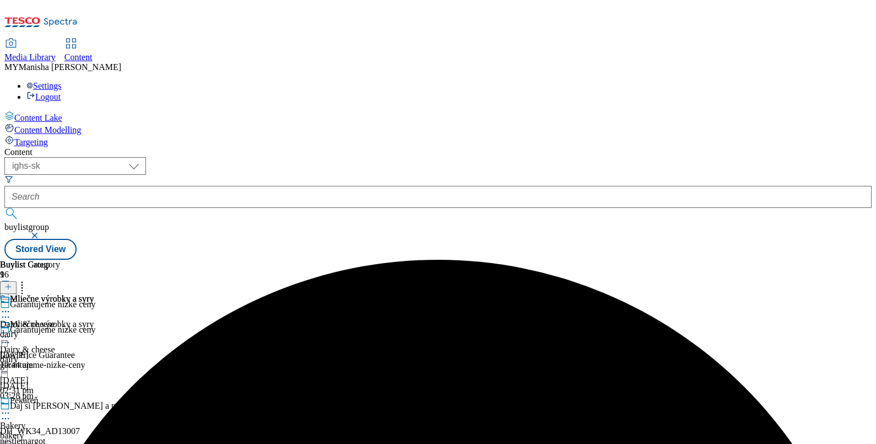
scroll to position [94, 0]
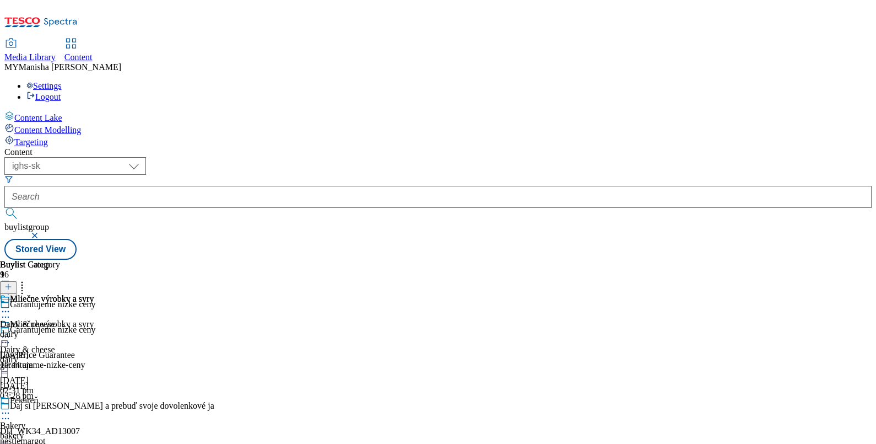
click at [112, 395] on div "Pekáreň Bakery bakery 10 Oct 2025 03:16 pm" at bounding box center [56, 433] width 112 height 76
click at [11, 407] on icon at bounding box center [5, 412] width 11 height 11
click at [47, 432] on span "Edit" at bounding box center [40, 436] width 13 height 8
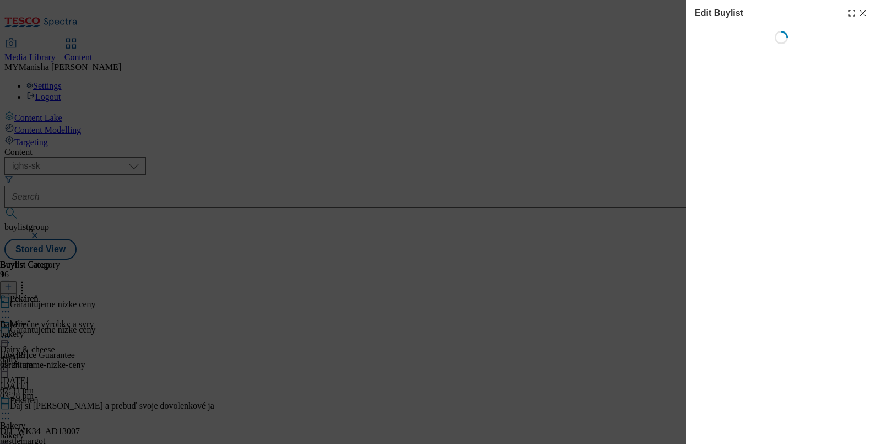
select select "evergreen"
select select "Banner"
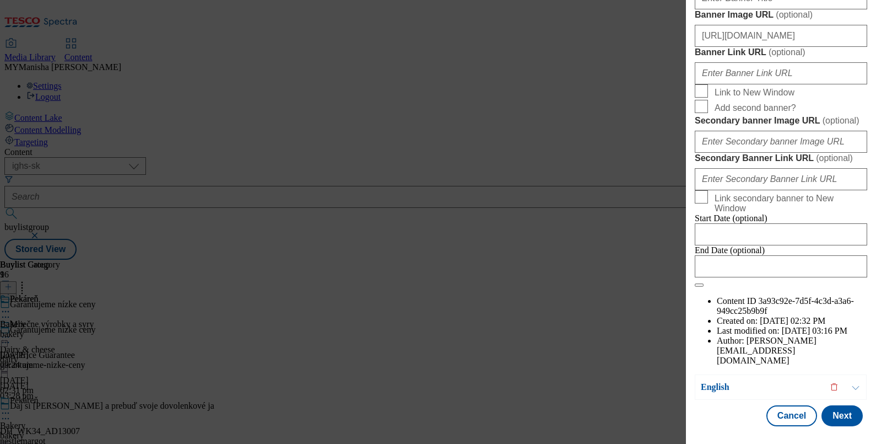
scroll to position [968, 0]
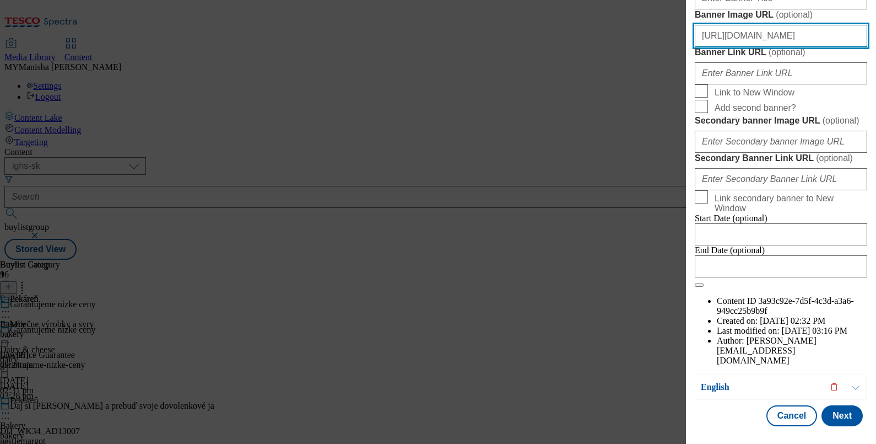
click at [755, 47] on input "[URL][DOMAIN_NAME]" at bounding box center [781, 36] width 172 height 22
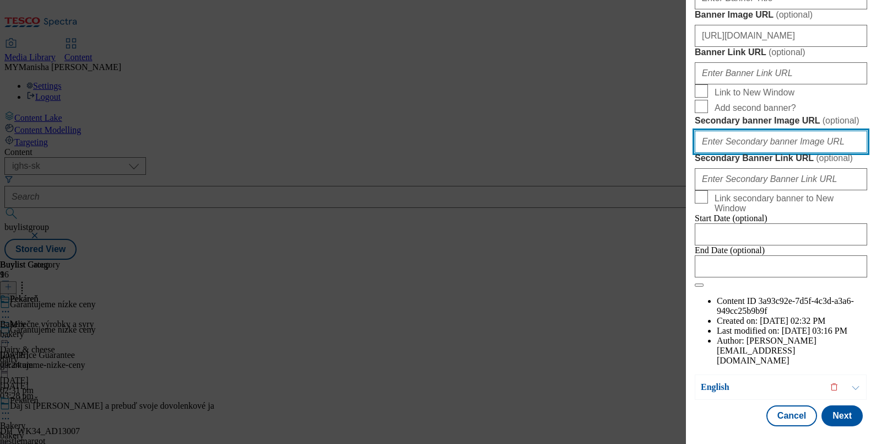
click at [732, 137] on input "Secondary banner Image URL ( optional )" at bounding box center [781, 142] width 172 height 22
paste input "[URL][DOMAIN_NAME]"
type input "[URL][DOMAIN_NAME]"
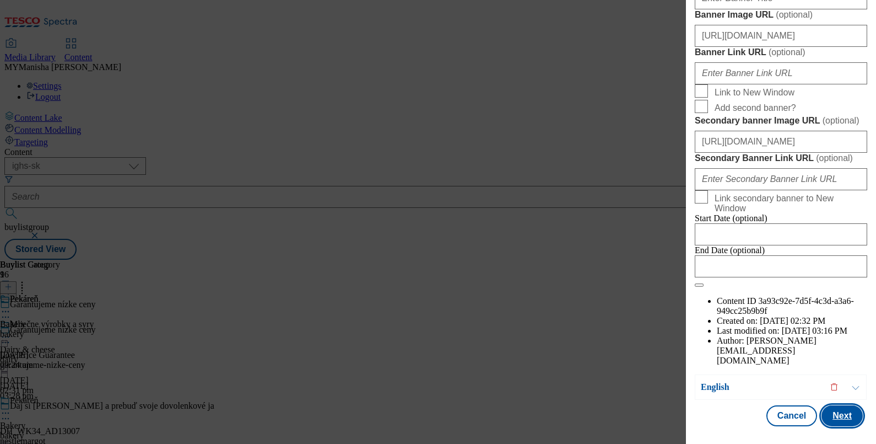
scroll to position [0, 0]
click at [827, 405] on button "Next" at bounding box center [842, 415] width 41 height 21
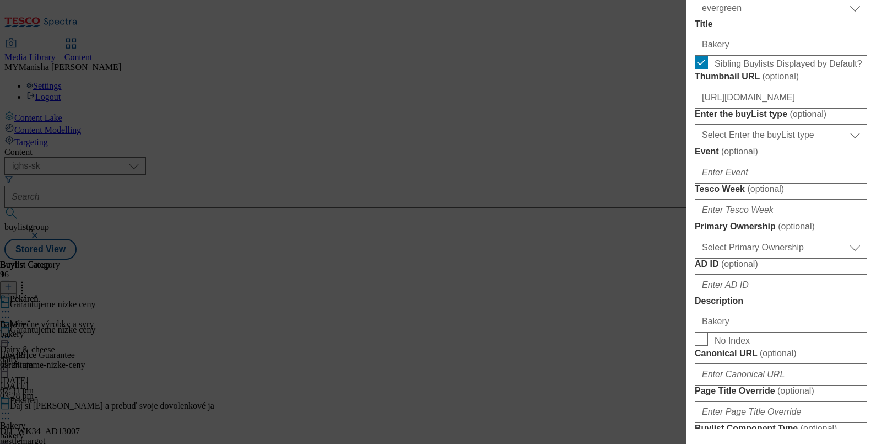
scroll to position [377, 0]
click at [773, 110] on input "[URL][DOMAIN_NAME]" at bounding box center [781, 99] width 172 height 22
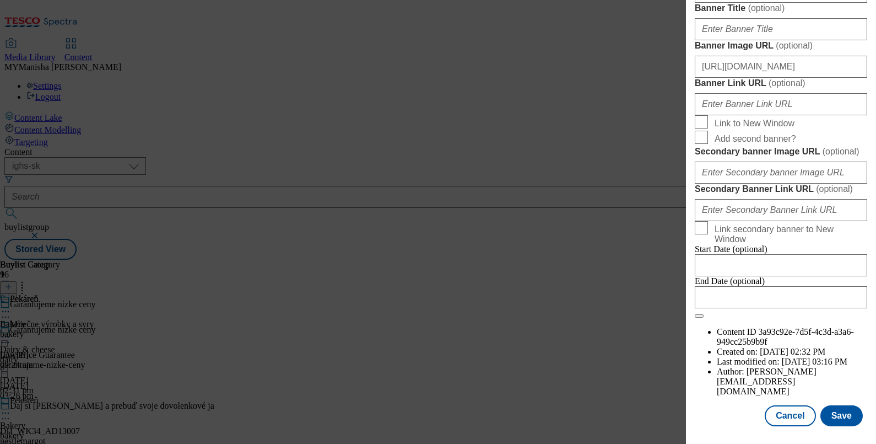
scroll to position [1025, 0]
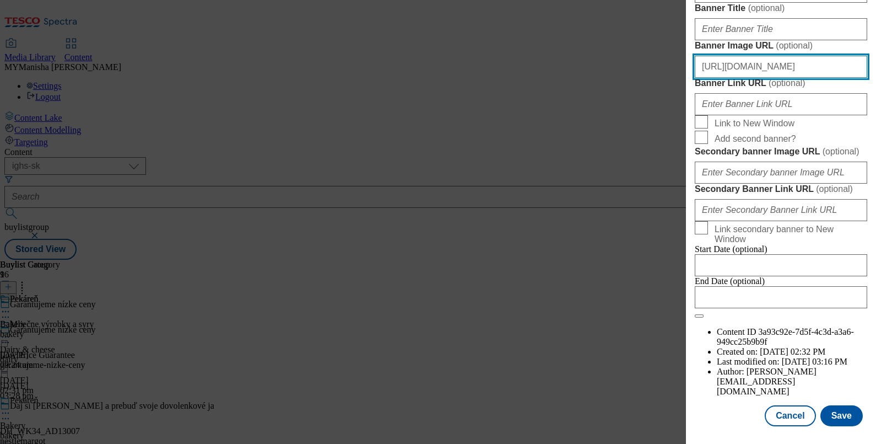
click at [765, 78] on input "[URL][DOMAIN_NAME]" at bounding box center [781, 67] width 172 height 22
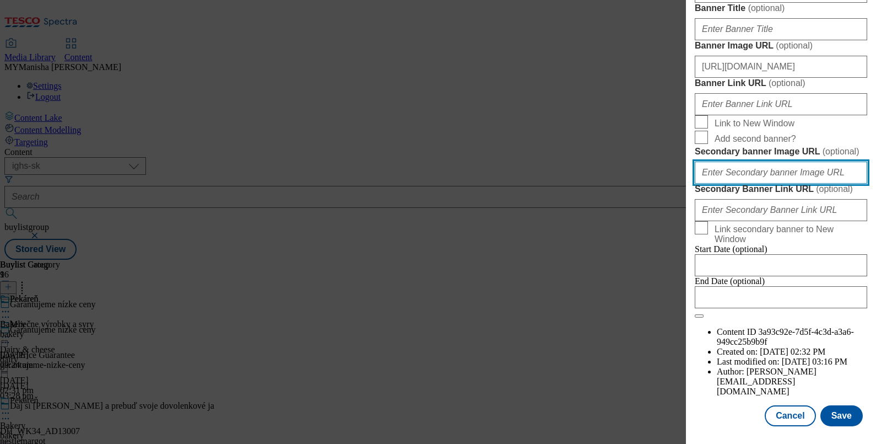
click at [735, 161] on input "Secondary banner Image URL ( optional )" at bounding box center [781, 172] width 172 height 22
paste input "[URL][DOMAIN_NAME]"
type input "[URL][DOMAIN_NAME]"
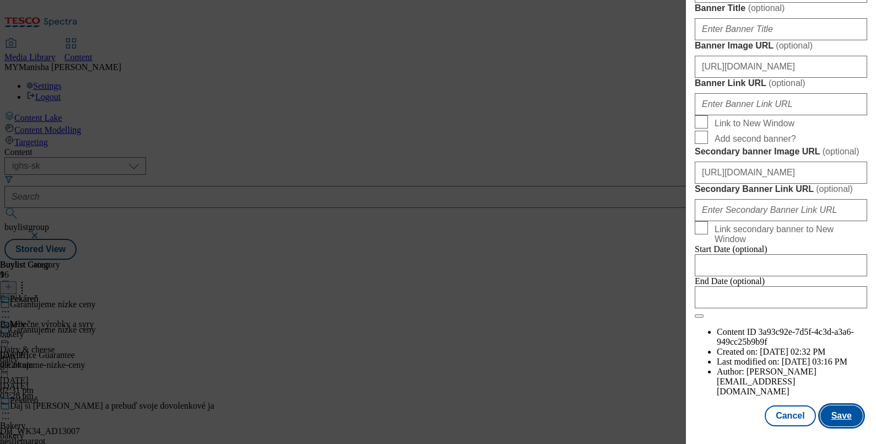
scroll to position [0, 0]
click at [832, 412] on button "Save" at bounding box center [842, 415] width 42 height 21
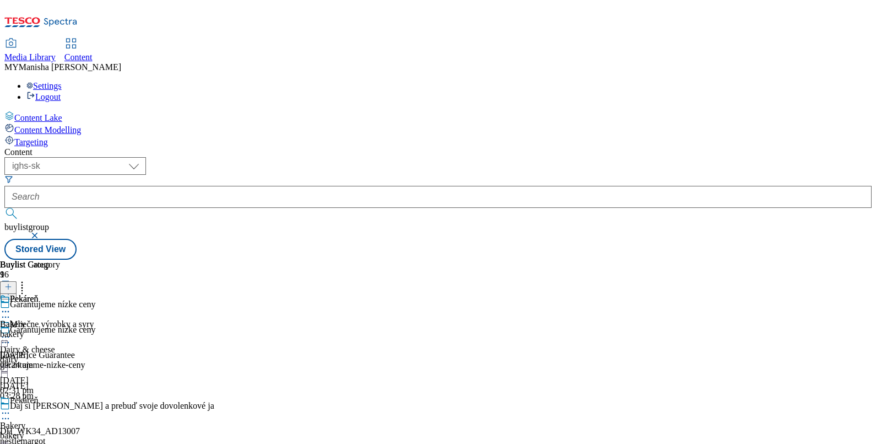
scroll to position [643, 0]
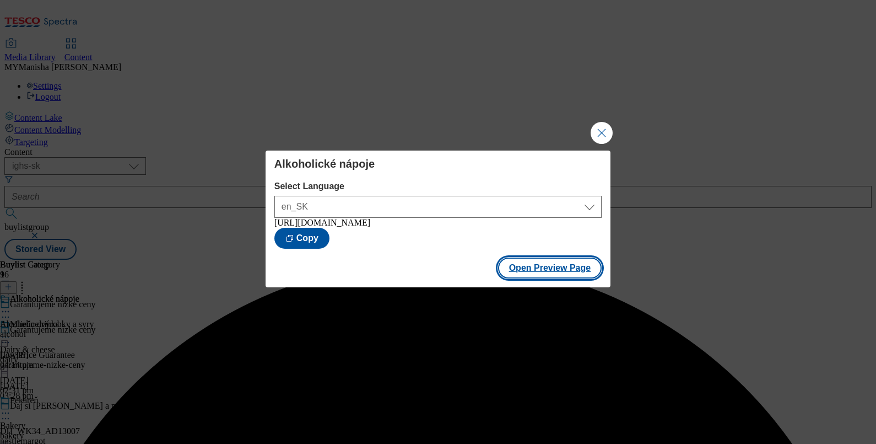
click at [548, 276] on button "Open Preview Page" at bounding box center [550, 267] width 104 height 21
click at [604, 131] on button "Close Modal" at bounding box center [602, 133] width 22 height 22
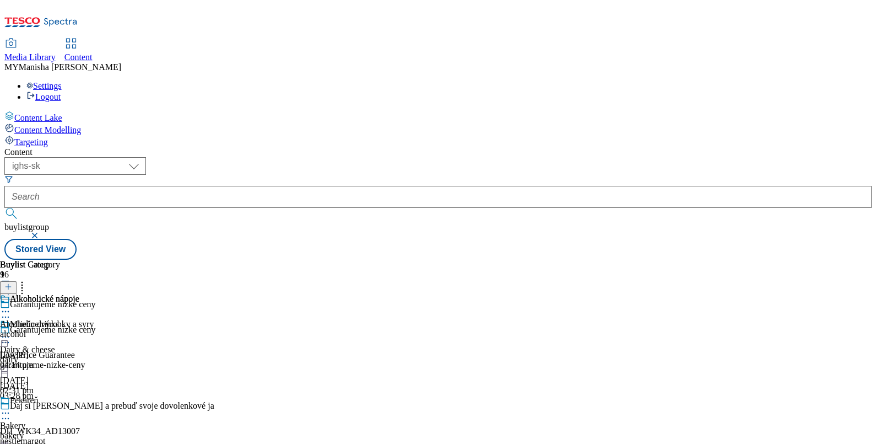
scroll to position [677, 0]
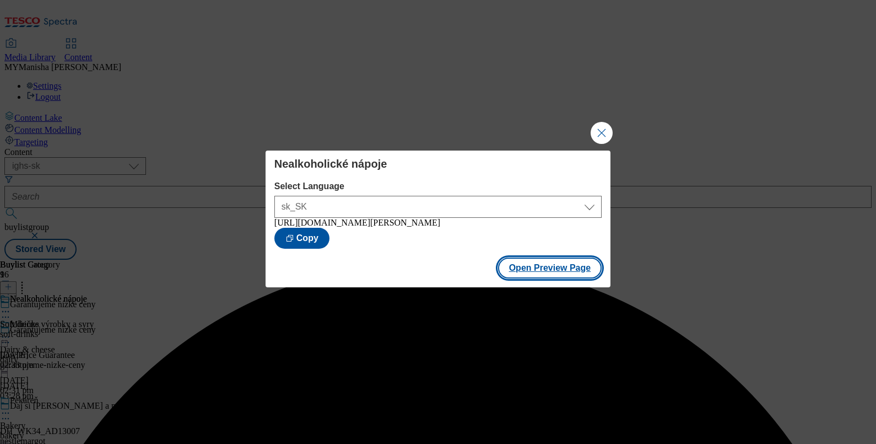
click at [548, 275] on button "Open Preview Page" at bounding box center [550, 267] width 104 height 21
click at [599, 125] on button "Close Modal" at bounding box center [602, 133] width 22 height 22
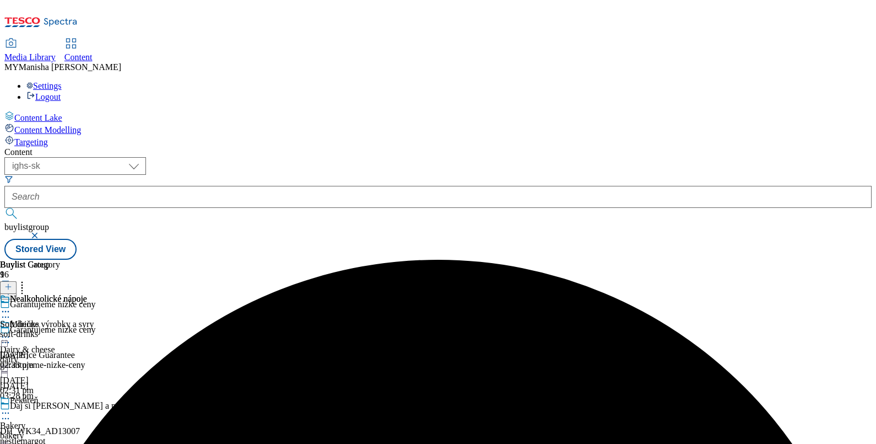
scroll to position [149, 0]
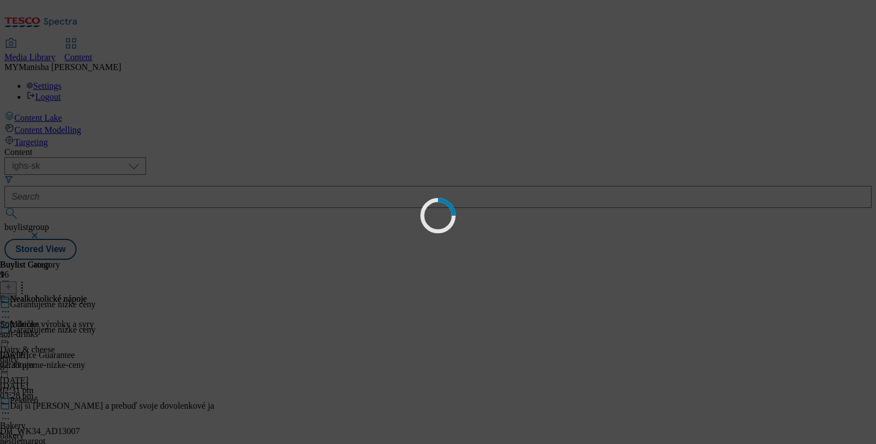
scroll to position [0, 0]
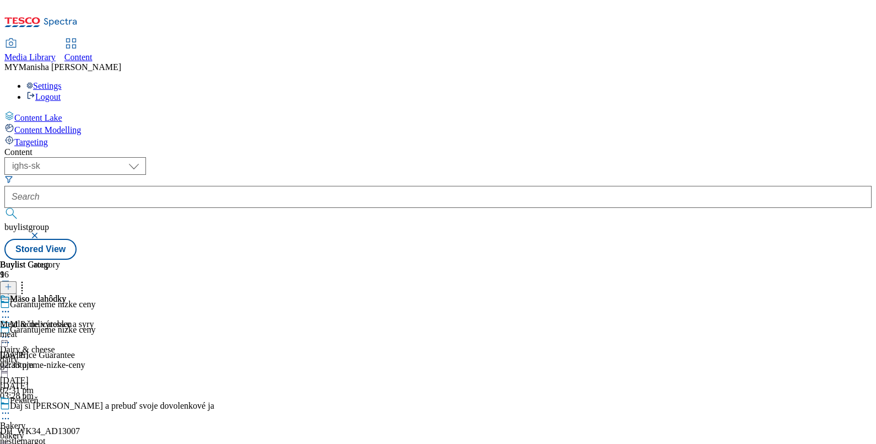
click at [11, 331] on icon at bounding box center [5, 336] width 11 height 11
click at [112, 395] on div "Pekáreň Bakery bakery 13 Oct 2025 02:32 pm" at bounding box center [56, 433] width 112 height 76
click at [11, 407] on icon at bounding box center [5, 412] width 11 height 11
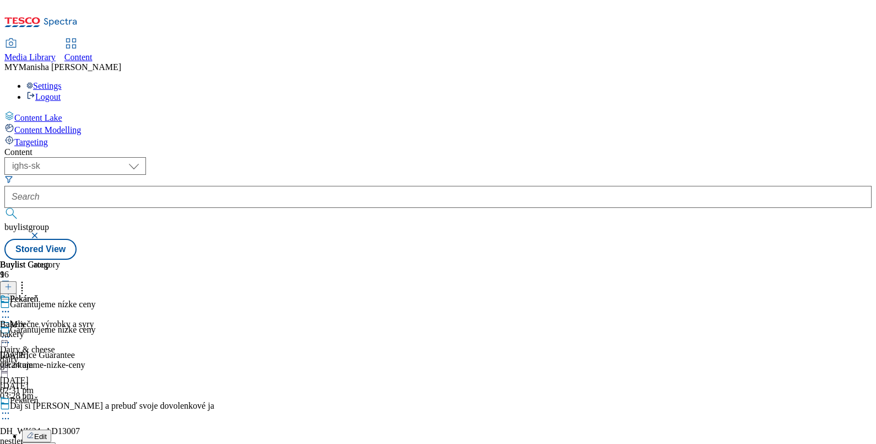
scroll to position [0, 0]
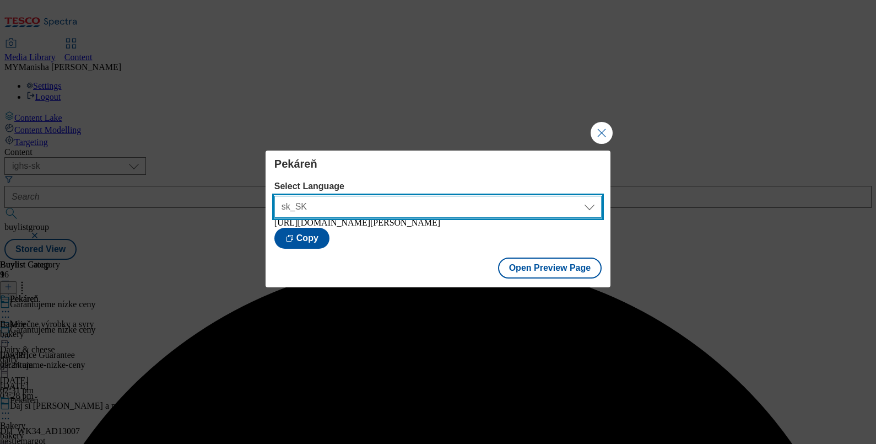
click at [490, 209] on select "sk_SK en_SK" at bounding box center [437, 207] width 327 height 22
select select "[URL][DOMAIN_NAME]"
click at [274, 196] on select "sk_SK en_SK" at bounding box center [437, 207] width 327 height 22
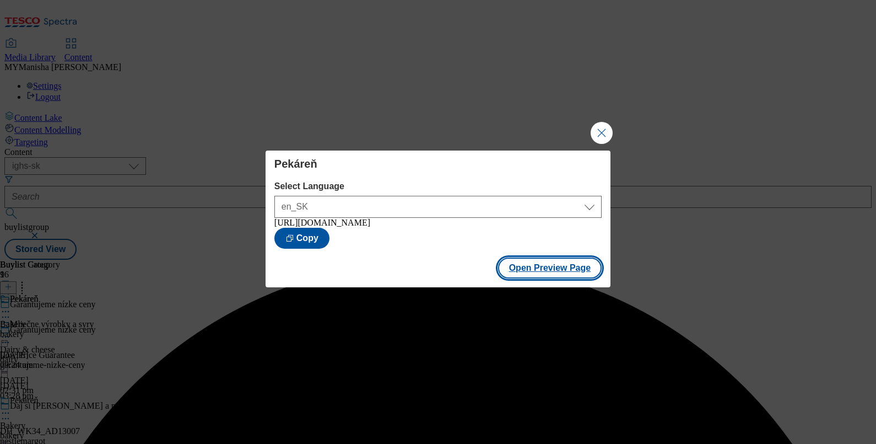
click at [538, 276] on button "Open Preview Page" at bounding box center [550, 267] width 104 height 21
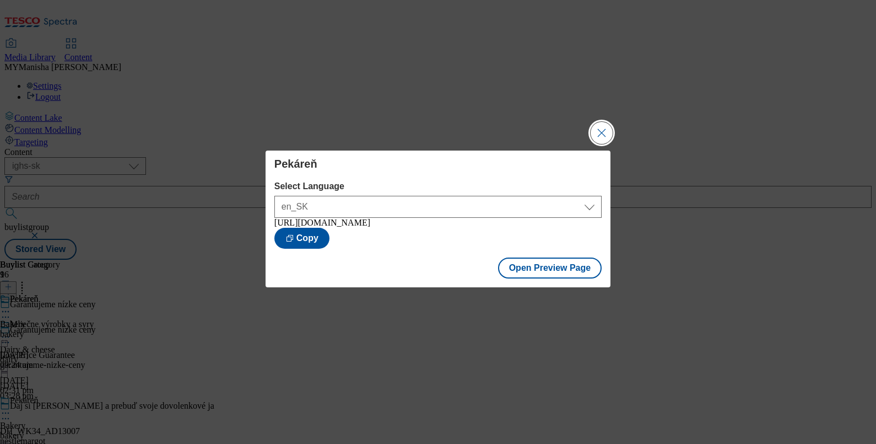
click at [607, 126] on button "Close Modal" at bounding box center [602, 133] width 22 height 22
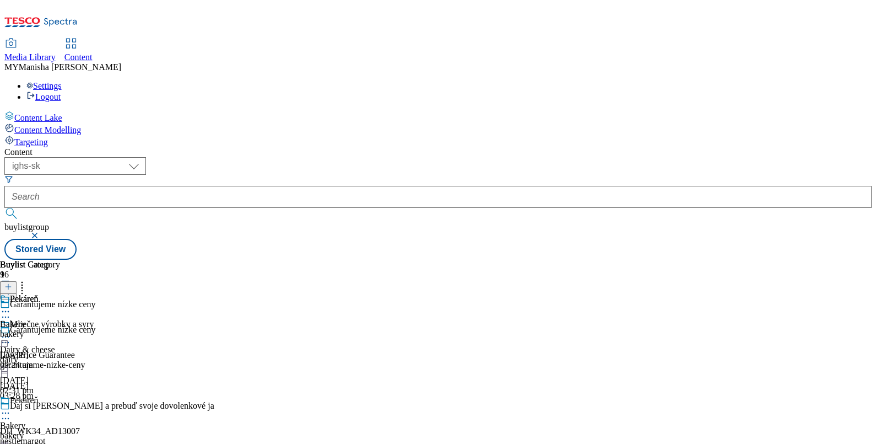
scroll to position [163, 0]
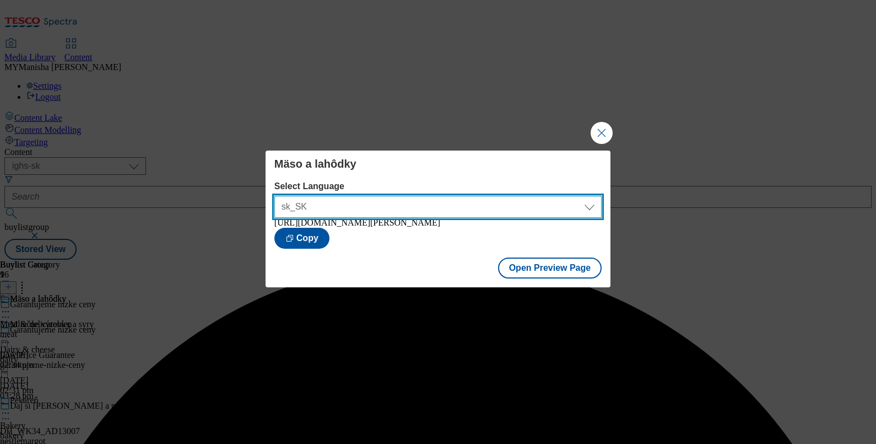
click at [526, 206] on select "sk_SK en_SK" at bounding box center [437, 207] width 327 height 22
select select "https://potravinydomov.itesco.sk/groceries/en-SK/buylists/garantujeme-nizke-cen…"
click at [274, 196] on select "sk_SK en_SK" at bounding box center [437, 207] width 327 height 22
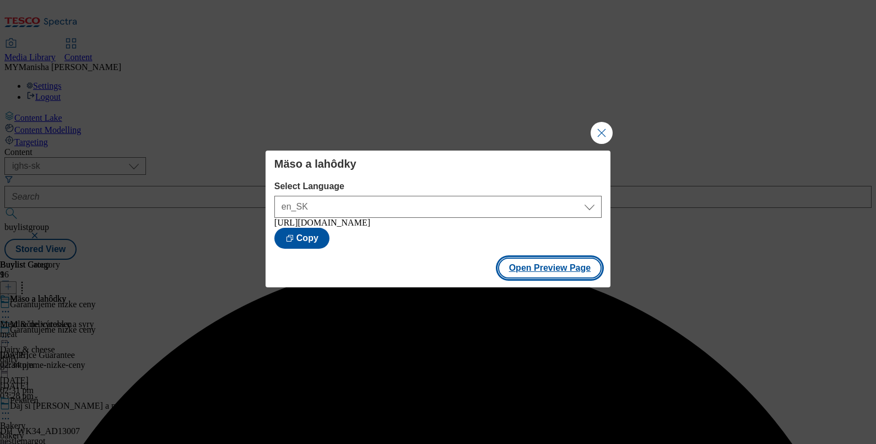
click at [527, 267] on button "Open Preview Page" at bounding box center [550, 267] width 104 height 21
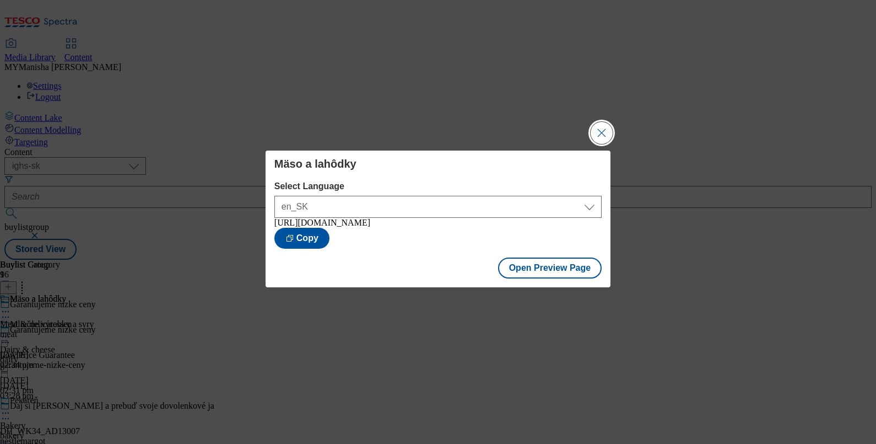
click at [592, 122] on button "Close Modal" at bounding box center [602, 133] width 22 height 22
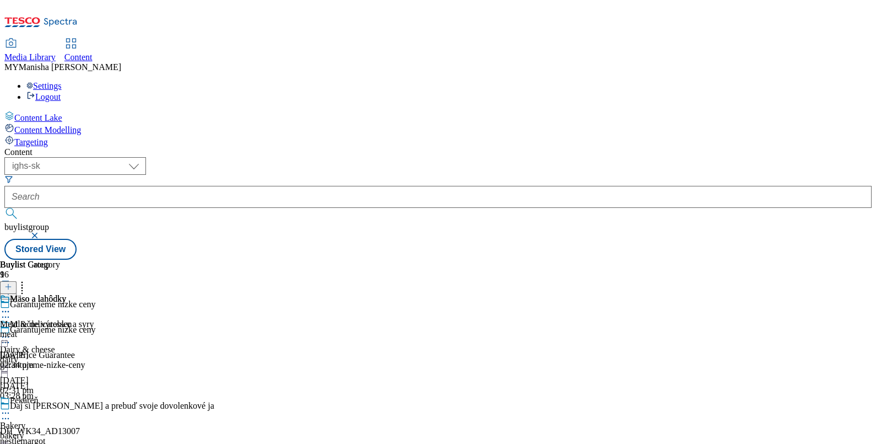
scroll to position [337, 0]
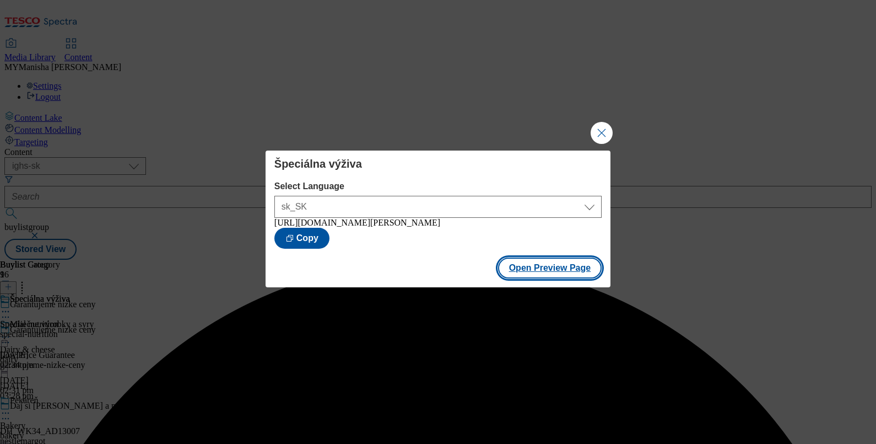
click at [554, 273] on button "Open Preview Page" at bounding box center [550, 267] width 104 height 21
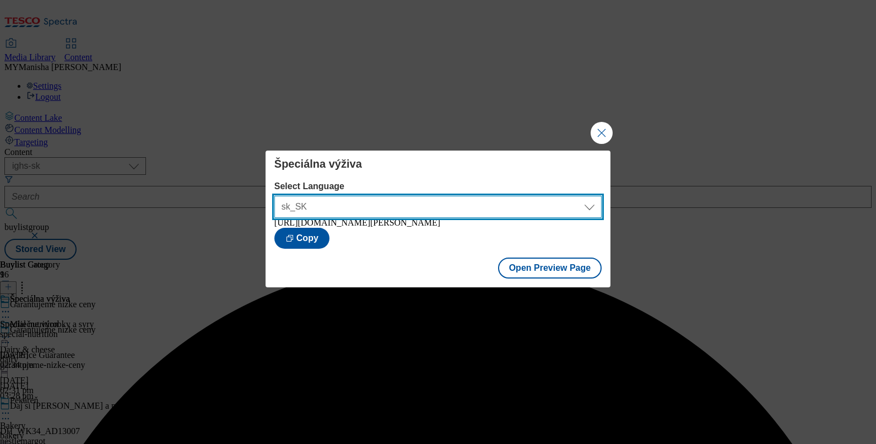
click at [548, 202] on select "sk_SK en_SK" at bounding box center [437, 207] width 327 height 22
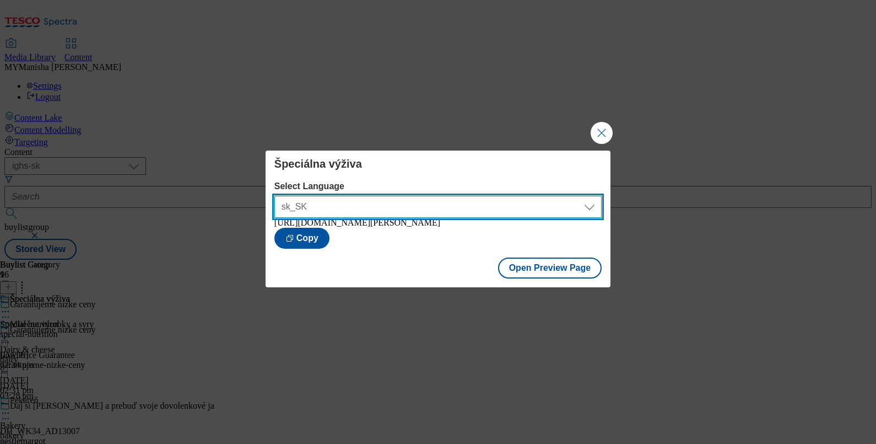
select select "https://potravinydomov.itesco.sk/groceries/en-SK/buylists/garantujeme-nizke-cen…"
click at [274, 196] on select "sk_SK en_SK" at bounding box center [437, 207] width 327 height 22
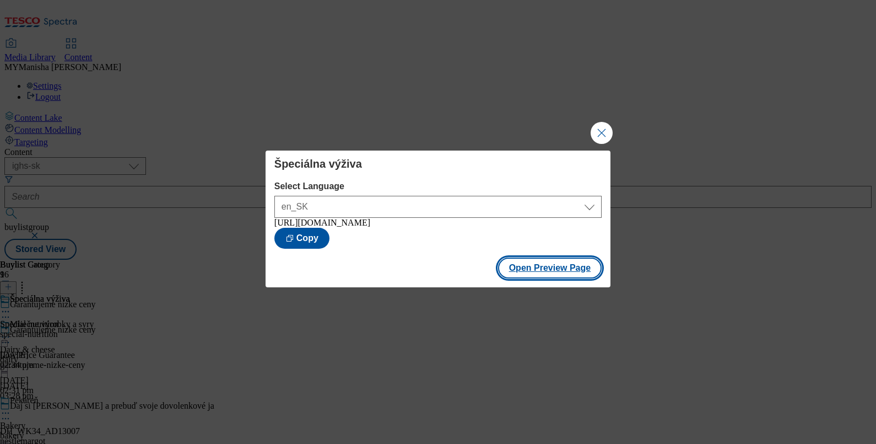
click at [541, 274] on button "Open Preview Page" at bounding box center [550, 267] width 104 height 21
click at [602, 127] on button "Close Modal" at bounding box center [602, 133] width 22 height 22
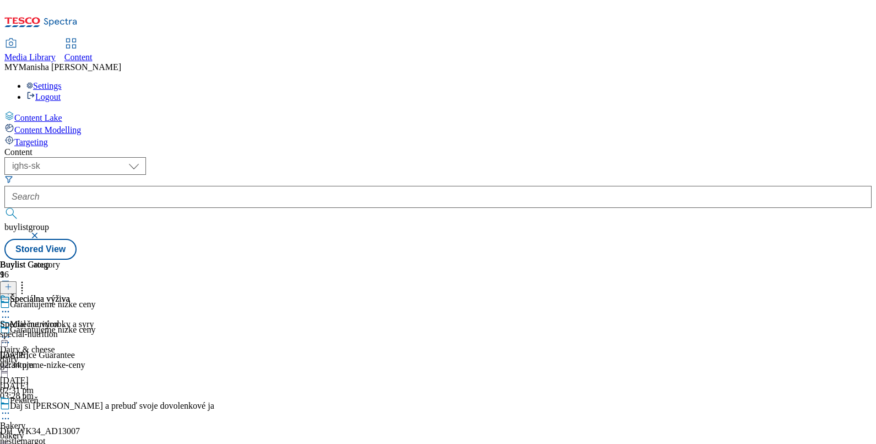
scroll to position [528, 0]
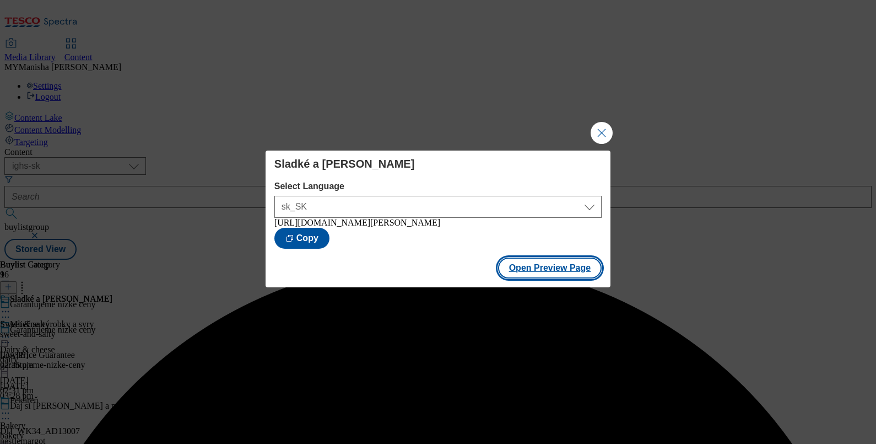
click at [542, 271] on button "Open Preview Page" at bounding box center [550, 267] width 104 height 21
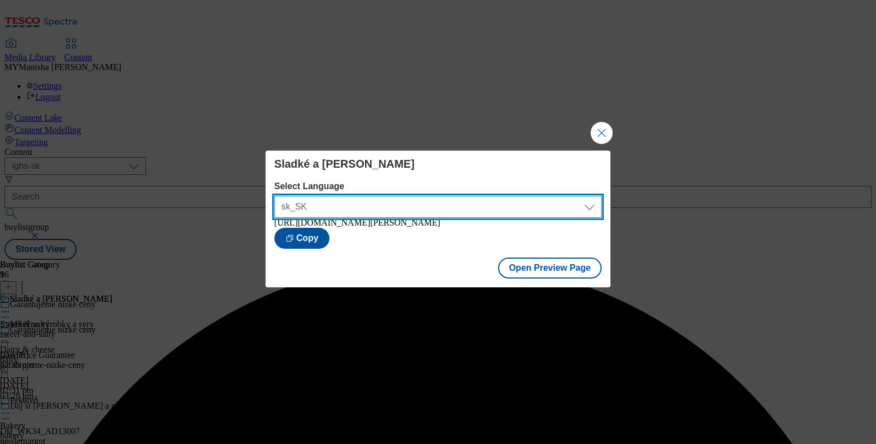
click at [479, 196] on select "sk_SK en_SK" at bounding box center [437, 207] width 327 height 22
select select "https://potravinydomov.itesco.sk/groceries/en-SK/buylists/garantujeme-nizke-cen…"
click at [274, 196] on select "sk_SK en_SK" at bounding box center [437, 207] width 327 height 22
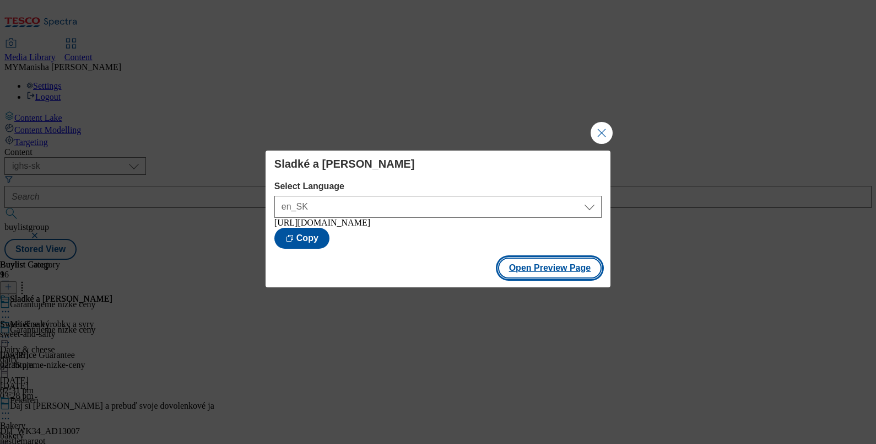
click at [545, 278] on button "Open Preview Page" at bounding box center [550, 267] width 104 height 21
click at [605, 124] on button "Close Modal" at bounding box center [602, 133] width 22 height 22
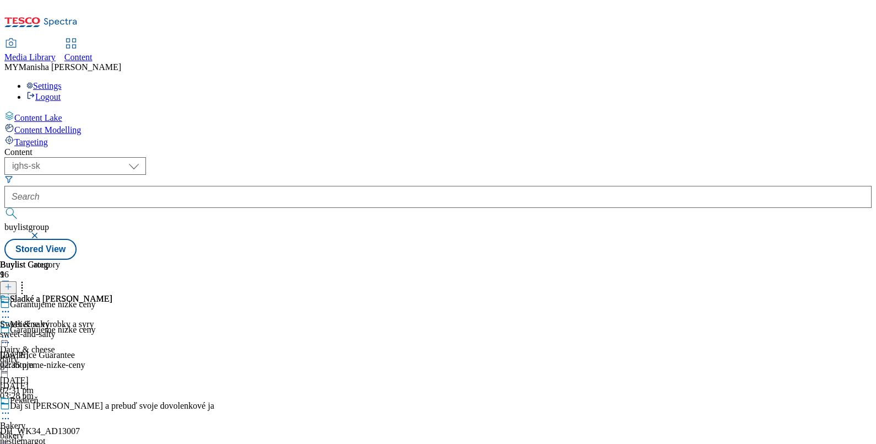
scroll to position [875, 0]
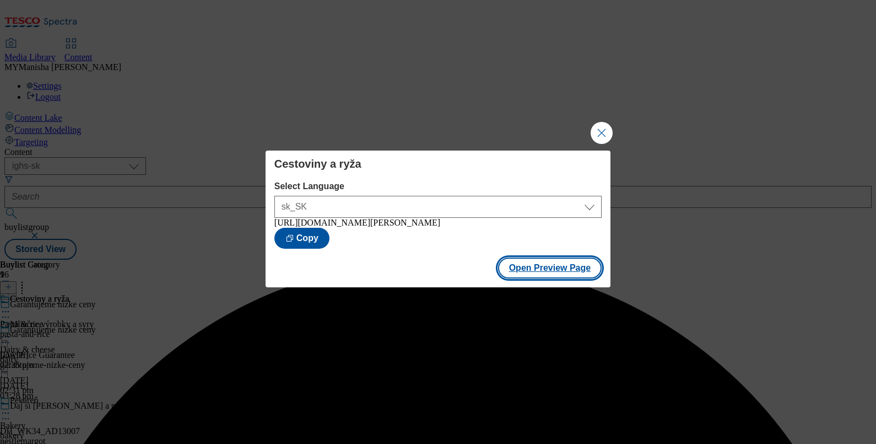
click at [552, 272] on button "Open Preview Page" at bounding box center [550, 267] width 104 height 21
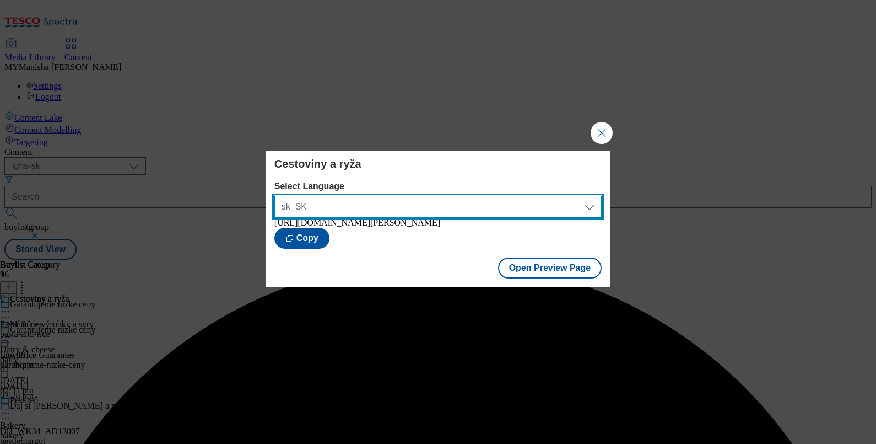
click at [504, 199] on select "sk_SK en_SK" at bounding box center [437, 207] width 327 height 22
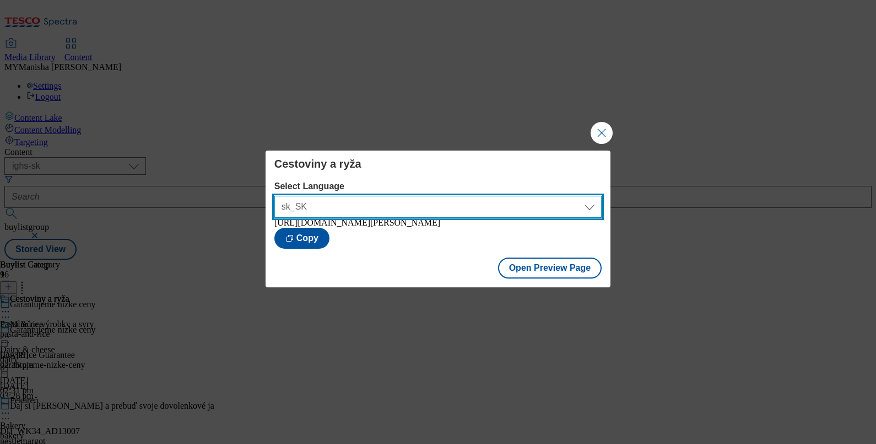
select select "https://potravinydomov.itesco.sk/groceries/en-SK/buylists/garantujeme-nizke-cen…"
click at [274, 196] on select "sk_SK en_SK" at bounding box center [437, 207] width 327 height 22
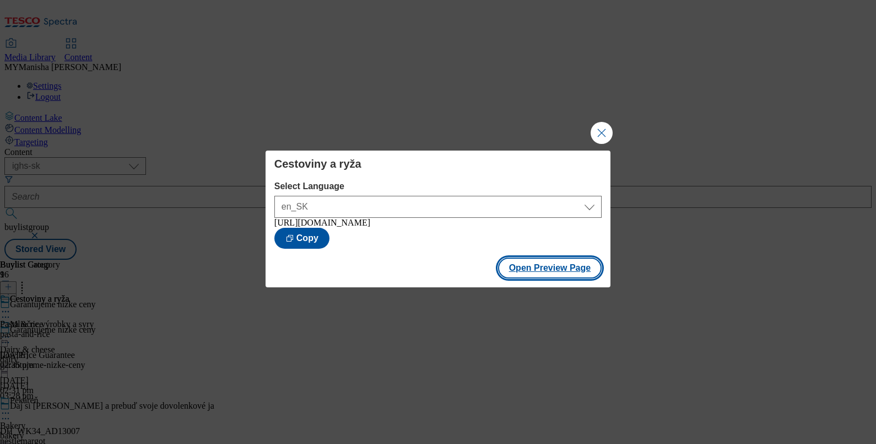
click at [553, 278] on button "Open Preview Page" at bounding box center [550, 267] width 104 height 21
click at [595, 123] on button "Close Modal" at bounding box center [602, 133] width 22 height 22
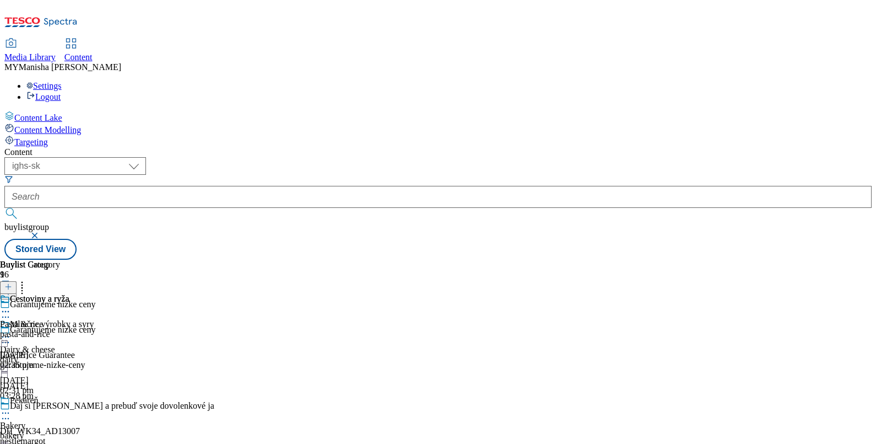
scroll to position [1025, 0]
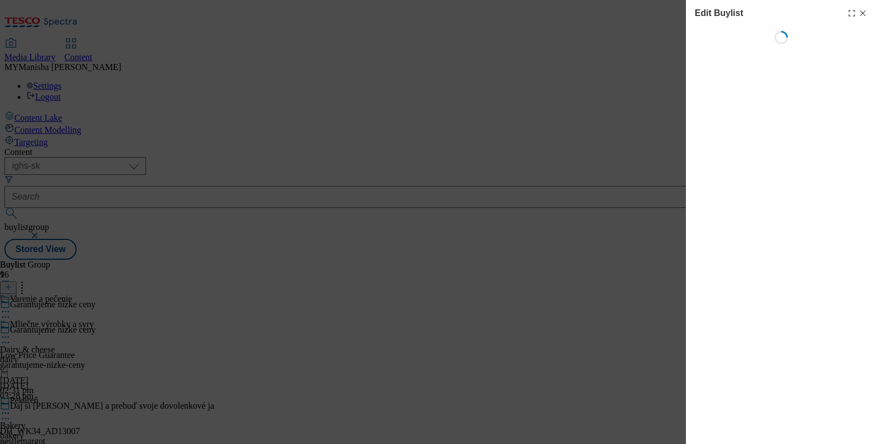
select select "evergreen"
select select "Banner"
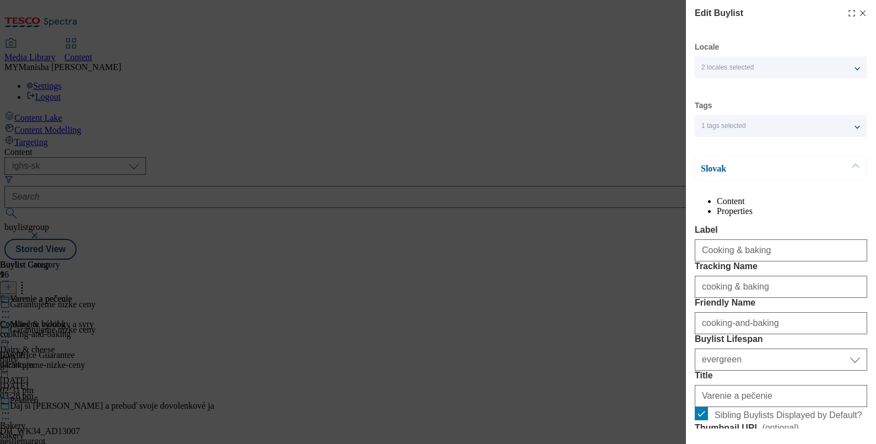
click at [861, 14] on line "Modal" at bounding box center [863, 13] width 5 height 5
select select "evergreen"
select select "Banner"
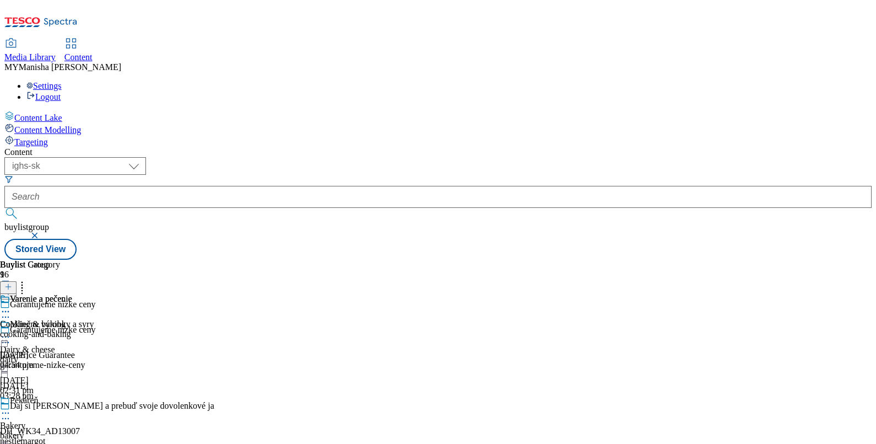
scroll to position [974, 0]
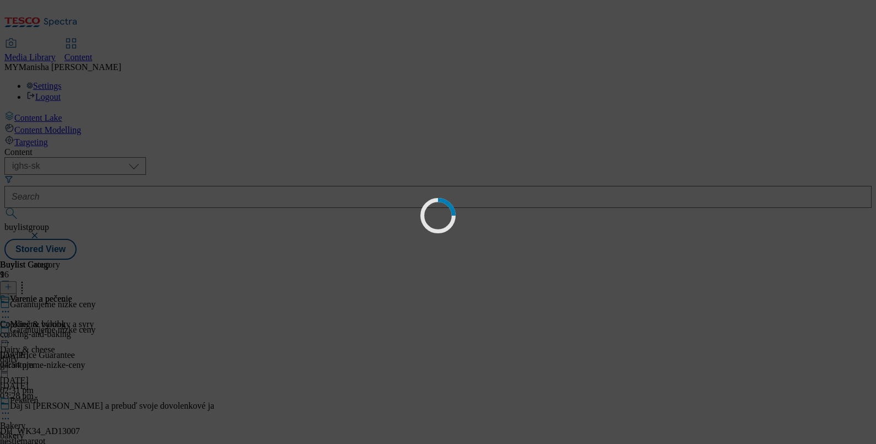
scroll to position [0, 0]
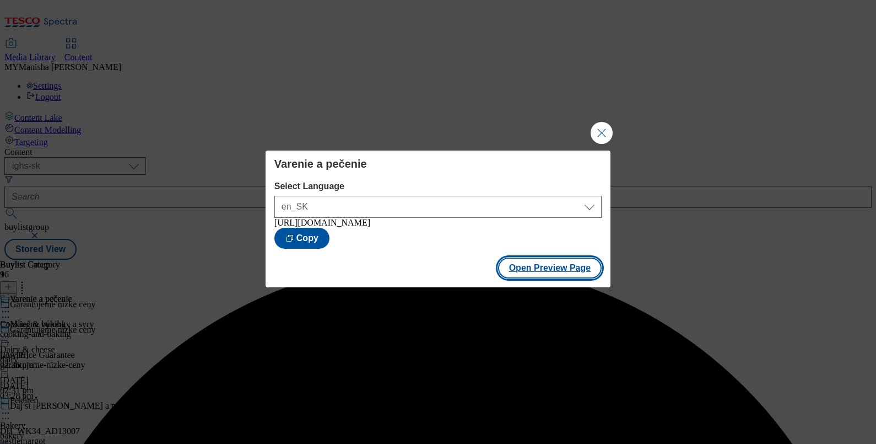
click at [551, 275] on button "Open Preview Page" at bounding box center [550, 267] width 104 height 21
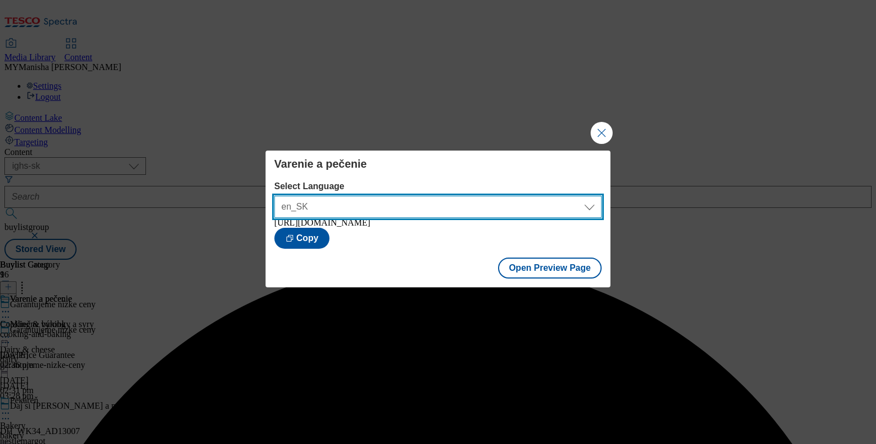
click at [440, 198] on select "en_SK sk_SK" at bounding box center [437, 207] width 327 height 22
click at [274, 196] on select "en_SK sk_SK" at bounding box center [437, 207] width 327 height 22
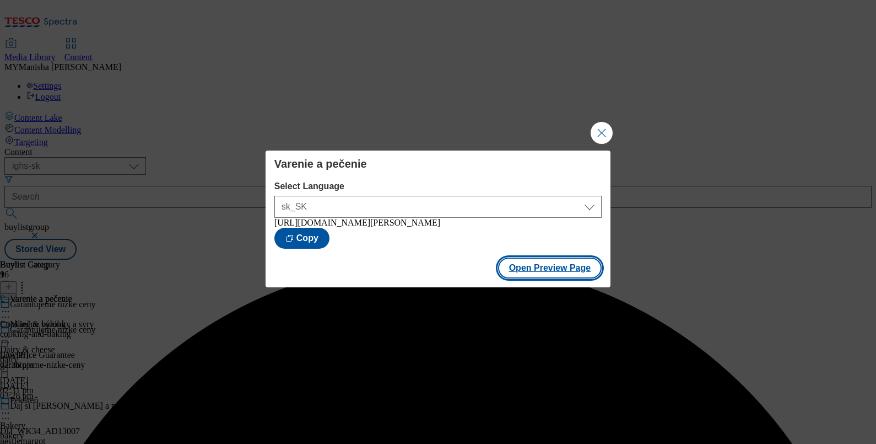
click at [523, 273] on button "Open Preview Page" at bounding box center [550, 267] width 104 height 21
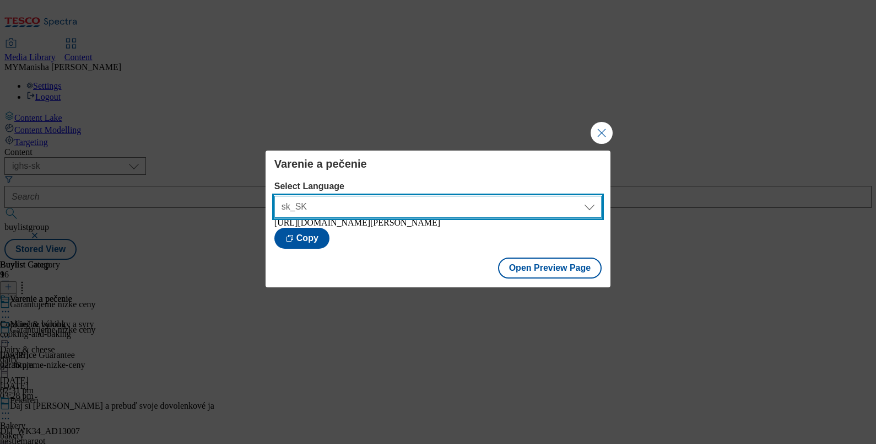
click at [495, 208] on select "en_SK sk_SK" at bounding box center [437, 207] width 327 height 22
click at [274, 196] on select "en_SK sk_SK" at bounding box center [437, 207] width 327 height 22
click at [495, 208] on select "en_SK sk_SK" at bounding box center [437, 207] width 327 height 22
click at [274, 196] on select "en_SK sk_SK" at bounding box center [437, 207] width 327 height 22
click at [495, 208] on select "en_SK sk_SK" at bounding box center [437, 207] width 327 height 22
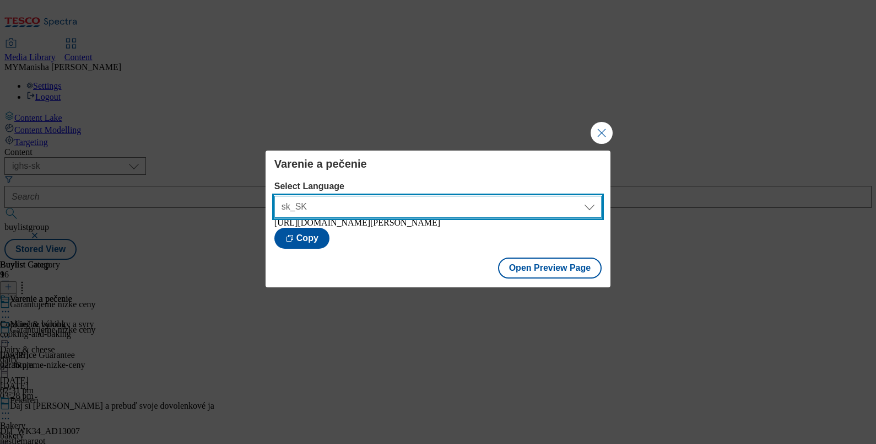
click at [274, 196] on select "en_SK sk_SK" at bounding box center [437, 207] width 327 height 22
click at [495, 208] on select "en_SK sk_SK" at bounding box center [437, 207] width 327 height 22
select select "https://potravinydomov.itesco.sk/groceries/sk-SK/buylists/garantujeme-nizke-cen…"
click at [274, 196] on select "en_SK sk_SK" at bounding box center [437, 207] width 327 height 22
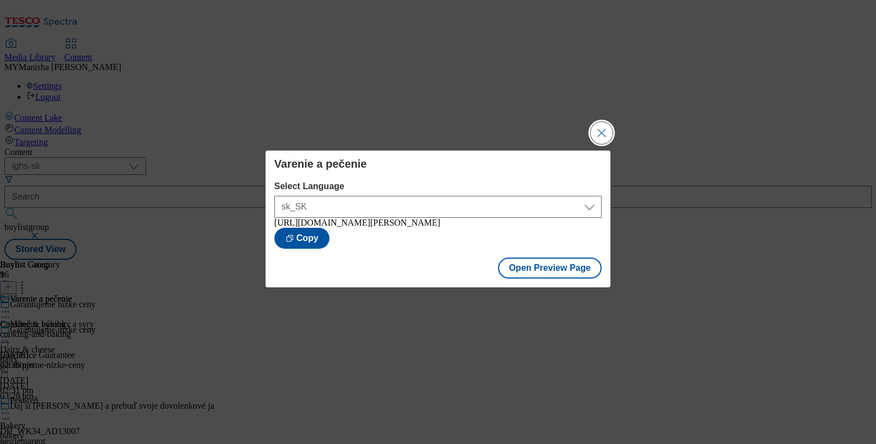
click at [592, 132] on button "Close Modal" at bounding box center [602, 133] width 22 height 22
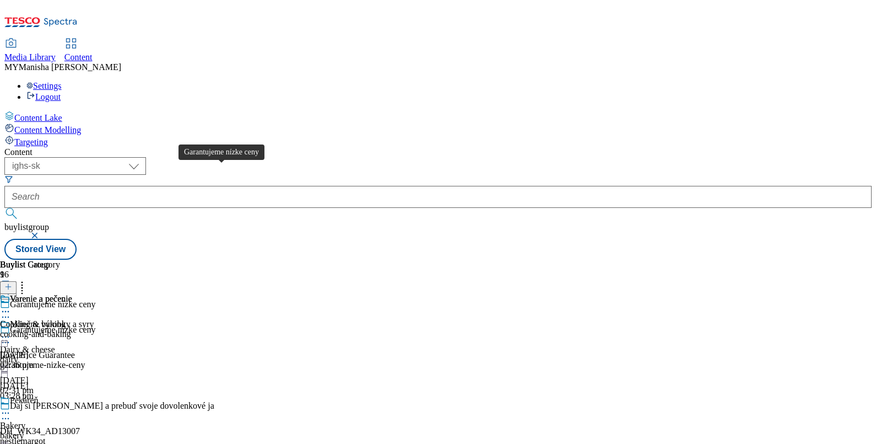
click at [95, 325] on div "Garantujeme nízke ceny" at bounding box center [52, 330] width 85 height 10
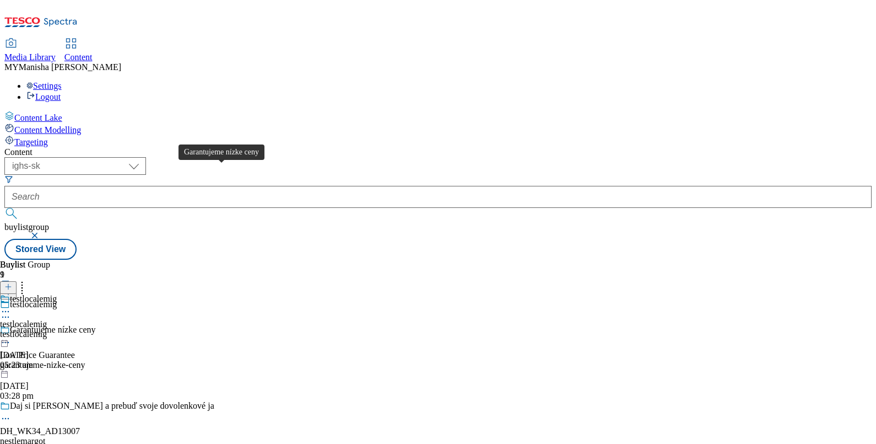
click at [95, 325] on div "Garantujeme nízke ceny" at bounding box center [52, 330] width 85 height 10
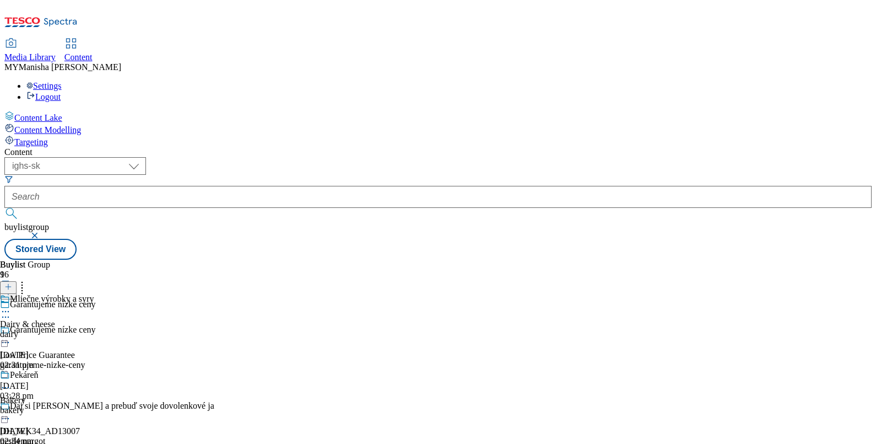
click at [11, 306] on icon at bounding box center [5, 311] width 11 height 11
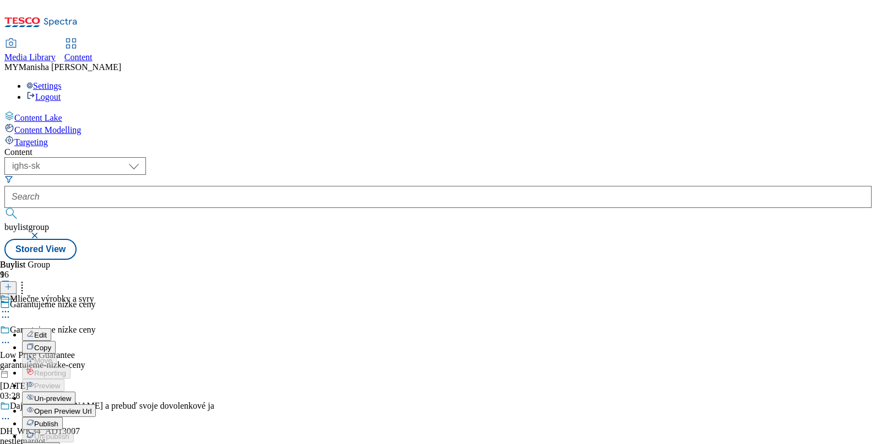
click at [91, 407] on span "Open Preview Url" at bounding box center [62, 411] width 57 height 8
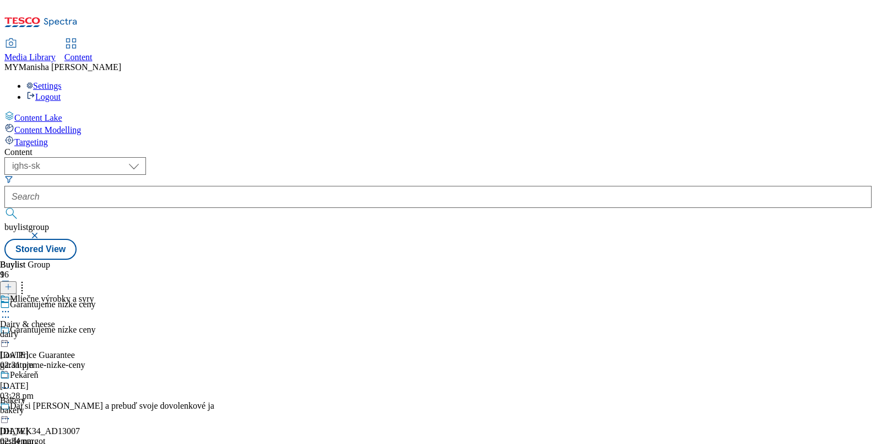
click at [11, 306] on icon at bounding box center [5, 311] width 11 height 11
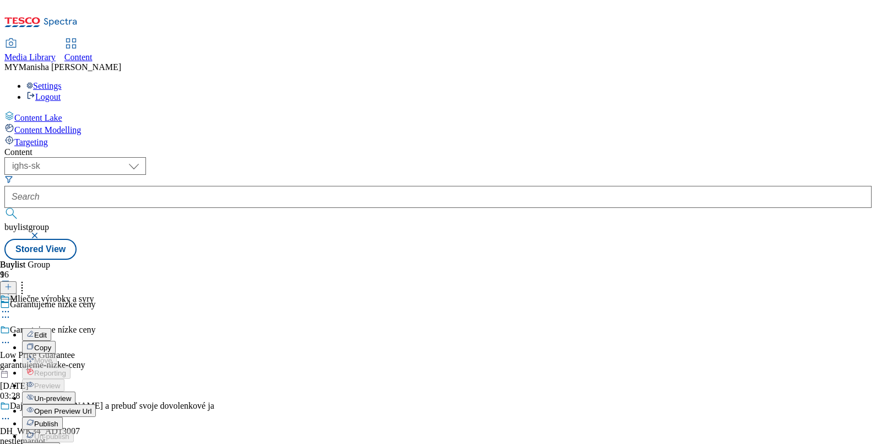
click at [71, 394] on span "Un-preview" at bounding box center [52, 398] width 37 height 8
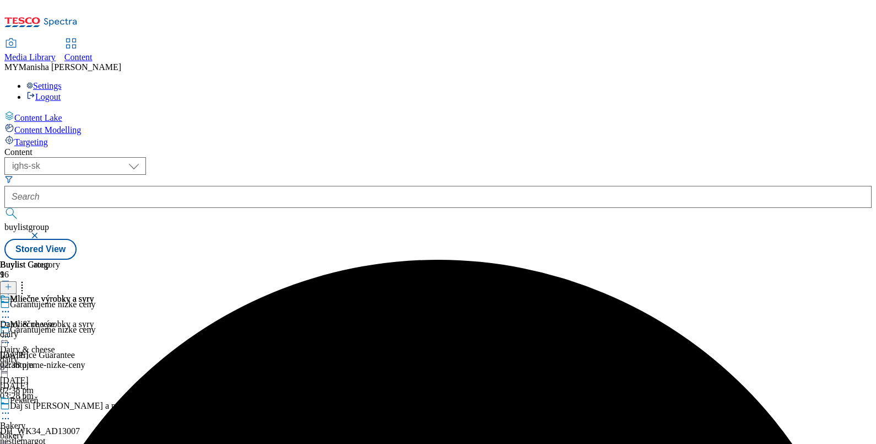
click at [11, 331] on icon at bounding box center [5, 336] width 11 height 11
click at [60, 407] on span "Preview" at bounding box center [47, 411] width 26 height 8
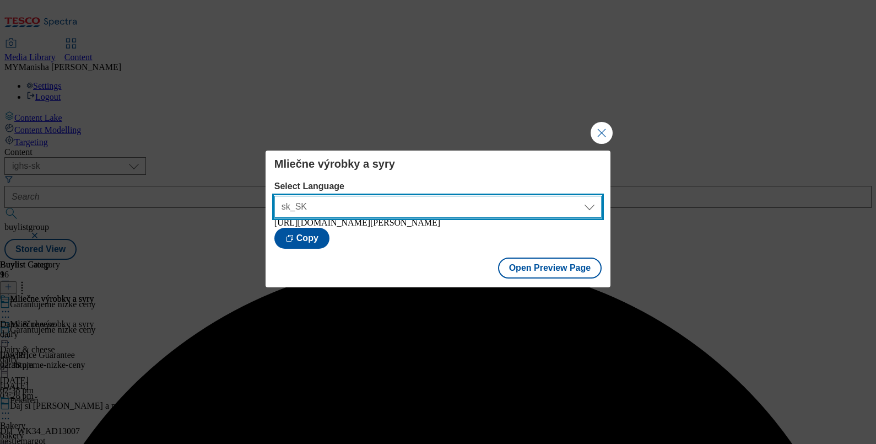
click at [492, 204] on select "sk_SK en_SK" at bounding box center [437, 207] width 327 height 22
select select "[URL][DOMAIN_NAME]"
click at [274, 196] on select "sk_SK en_SK" at bounding box center [437, 207] width 327 height 22
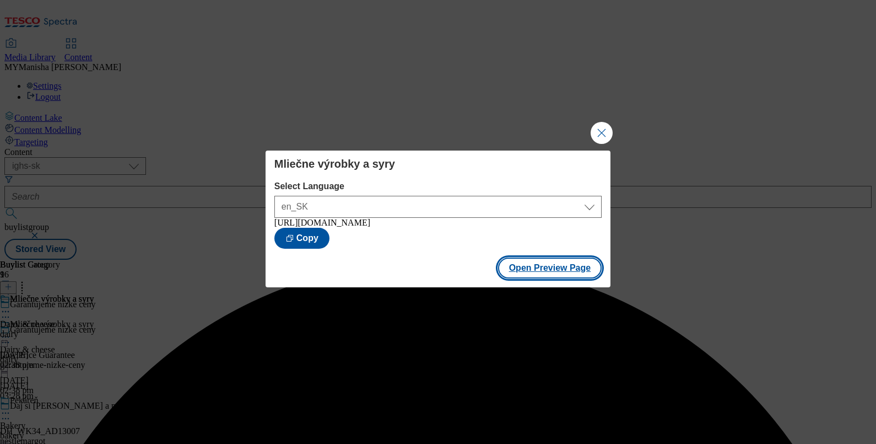
click at [531, 275] on button "Open Preview Page" at bounding box center [550, 267] width 104 height 21
click at [605, 125] on button "Close Modal" at bounding box center [602, 133] width 22 height 22
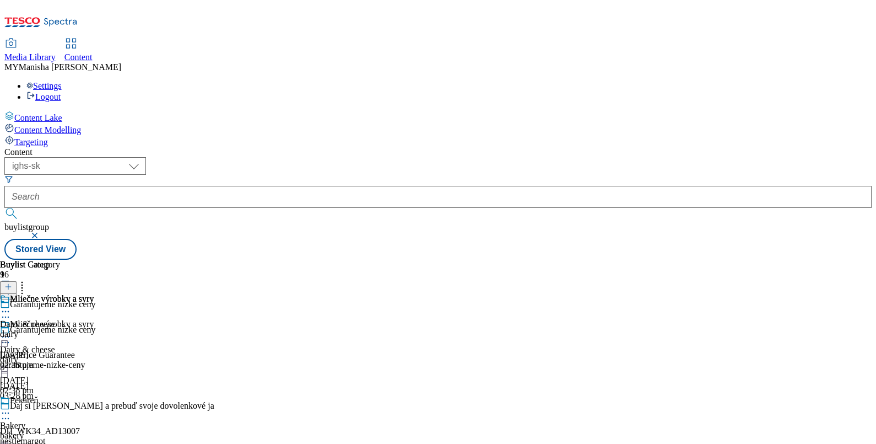
scroll to position [1540, 0]
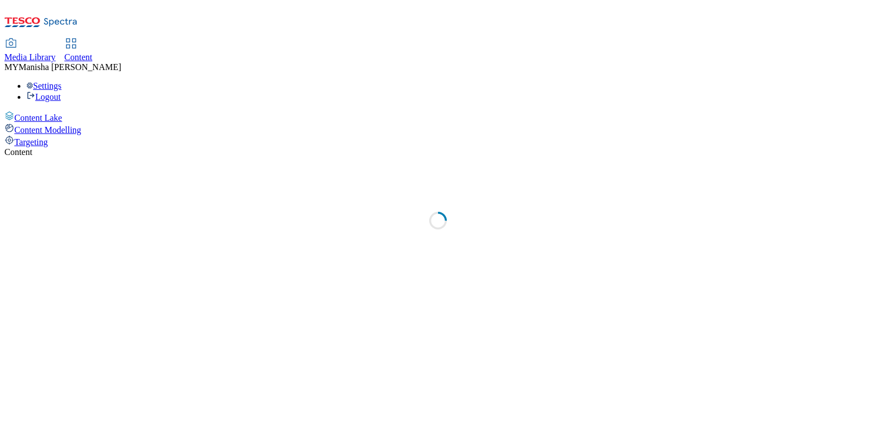
select select "ighs-sk"
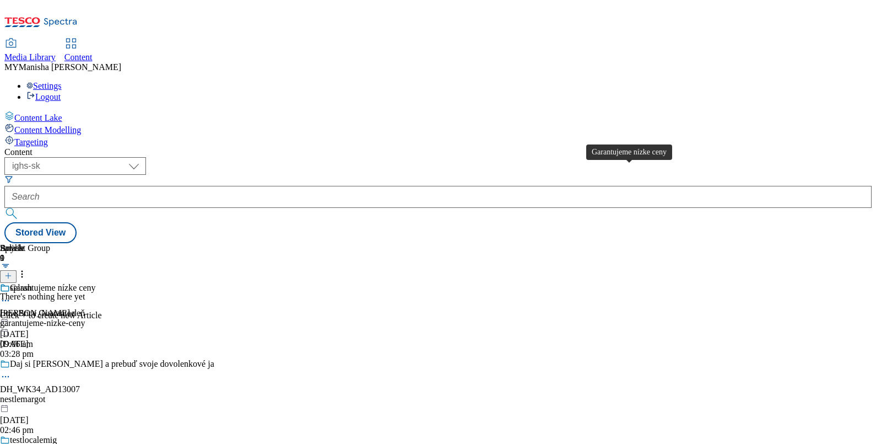
click at [95, 283] on div "Garantujeme nízke ceny" at bounding box center [52, 288] width 85 height 10
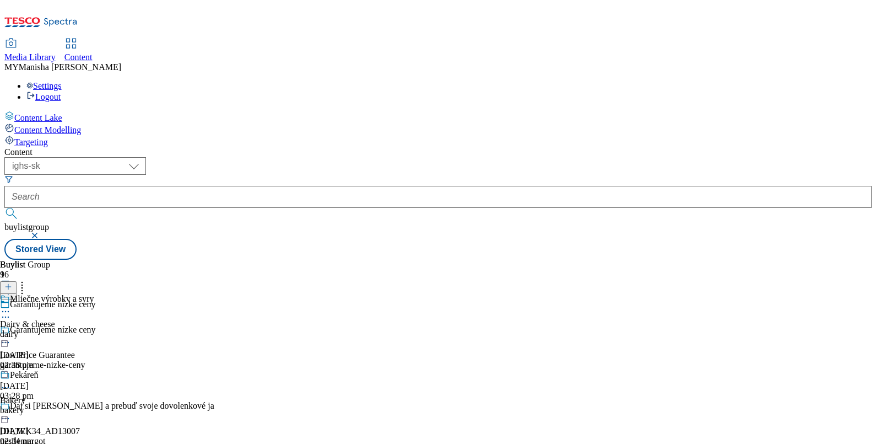
click at [11, 306] on icon at bounding box center [5, 311] width 11 height 11
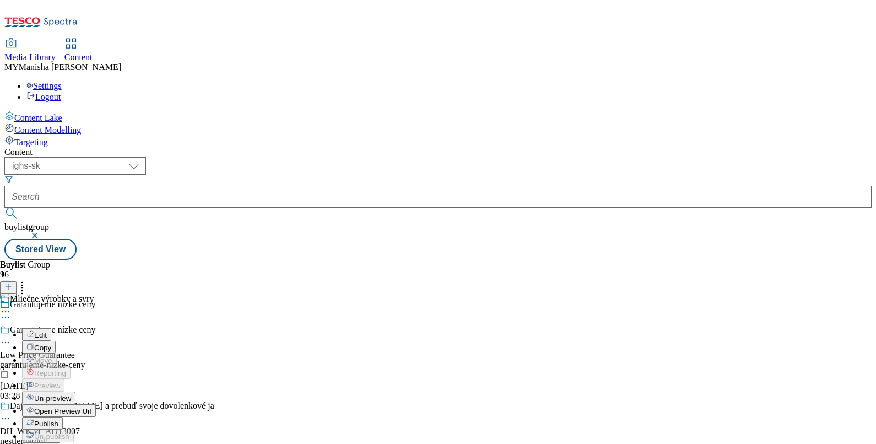
click at [91, 407] on span "Open Preview Url" at bounding box center [62, 411] width 57 height 8
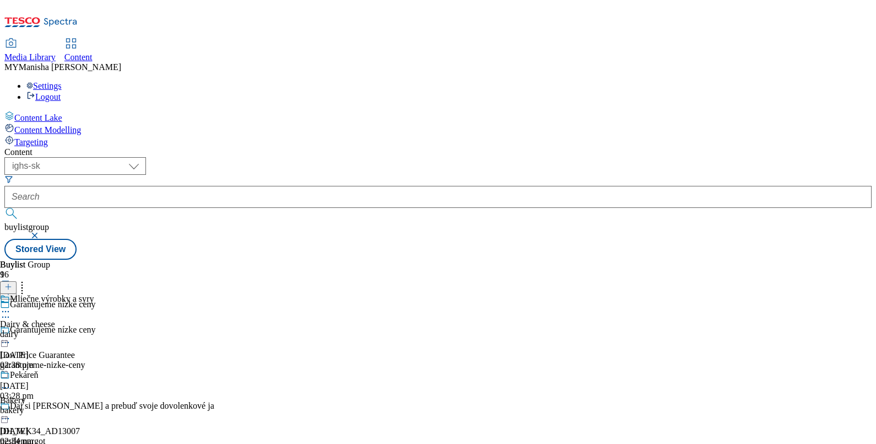
scroll to position [1199, 0]
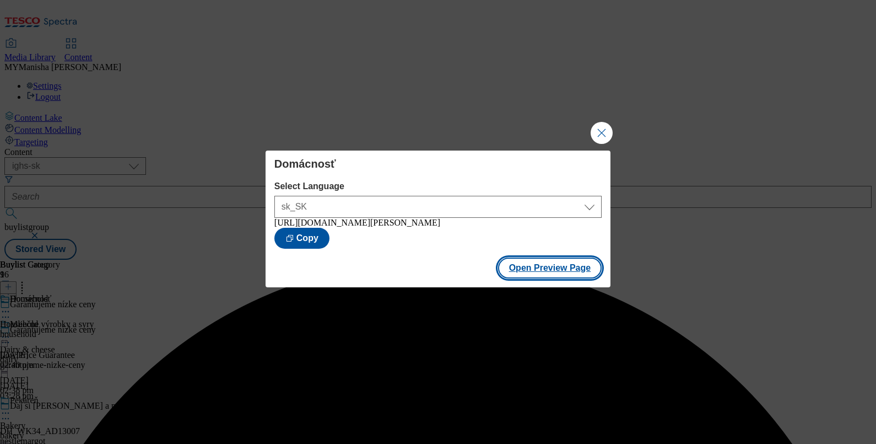
click at [547, 276] on button "Open Preview Page" at bounding box center [550, 267] width 104 height 21
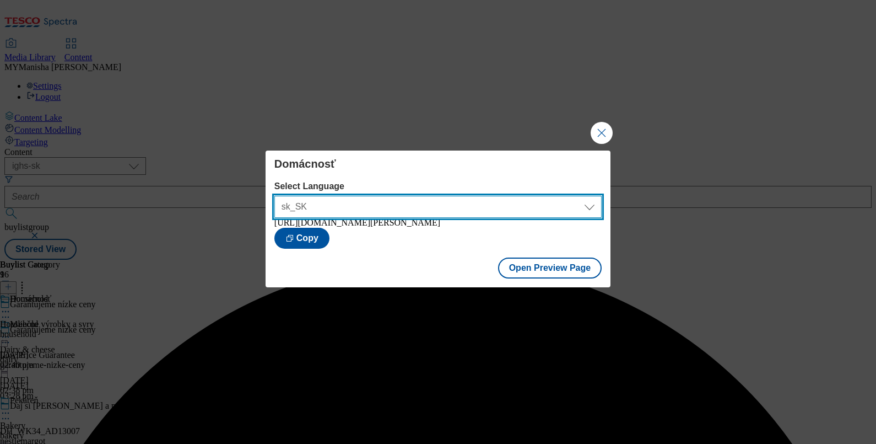
click at [469, 196] on select "sk_SK en_SK" at bounding box center [437, 207] width 327 height 22
select select "[URL][DOMAIN_NAME]"
click at [274, 196] on select "sk_SK en_SK" at bounding box center [437, 207] width 327 height 22
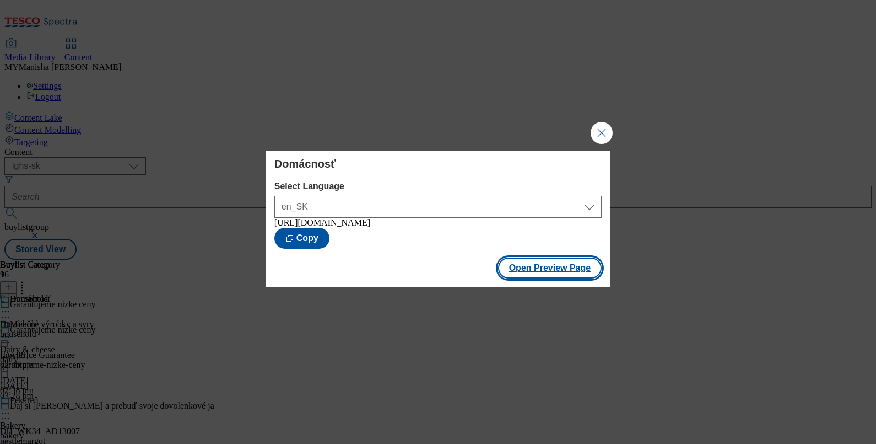
click at [532, 278] on button "Open Preview Page" at bounding box center [550, 267] width 104 height 21
click at [603, 122] on button "Close Modal" at bounding box center [602, 133] width 22 height 22
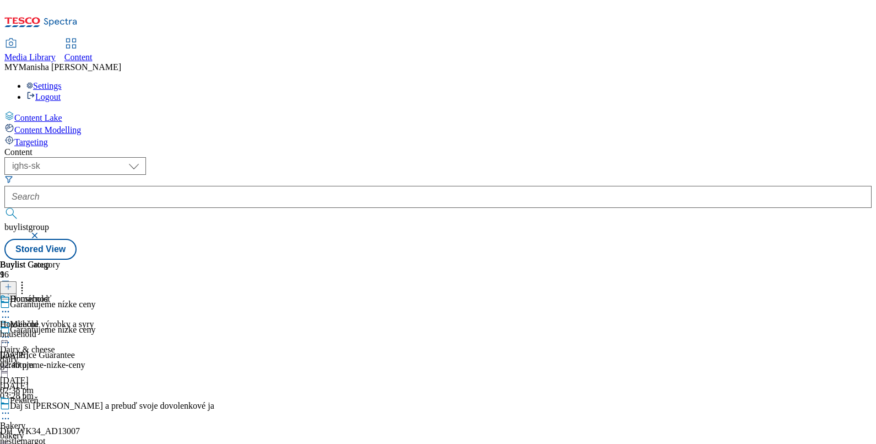
scroll to position [1269, 0]
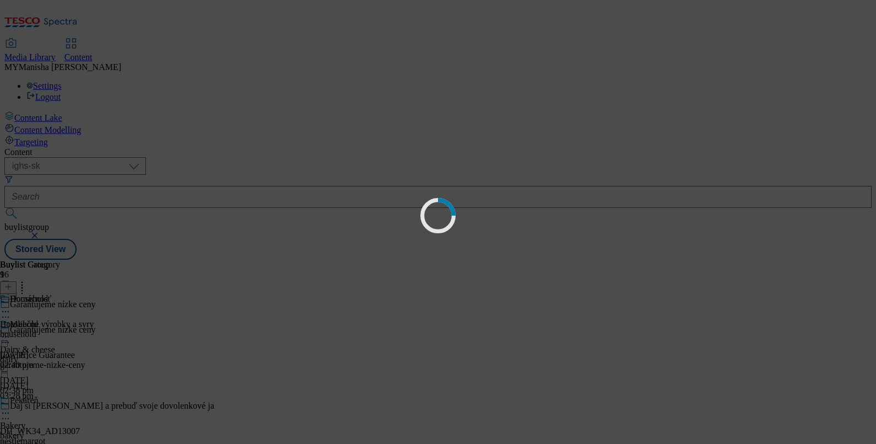
scroll to position [0, 0]
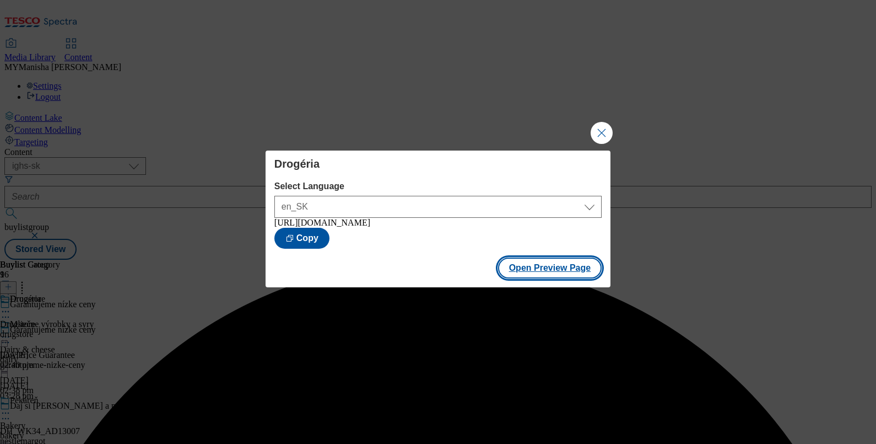
click at [551, 272] on button "Open Preview Page" at bounding box center [550, 267] width 104 height 21
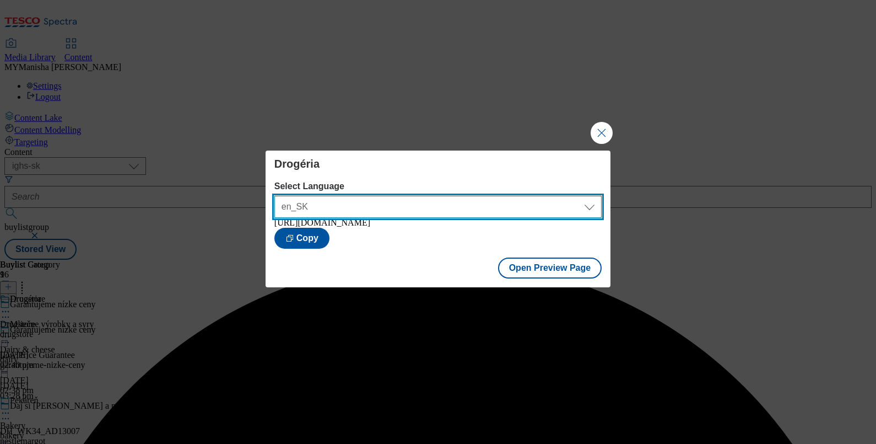
click at [382, 198] on select "en_SK sk_SK" at bounding box center [437, 207] width 327 height 22
select select "[URL][DOMAIN_NAME][PERSON_NAME]"
click at [274, 196] on select "en_SK sk_SK" at bounding box center [437, 207] width 327 height 22
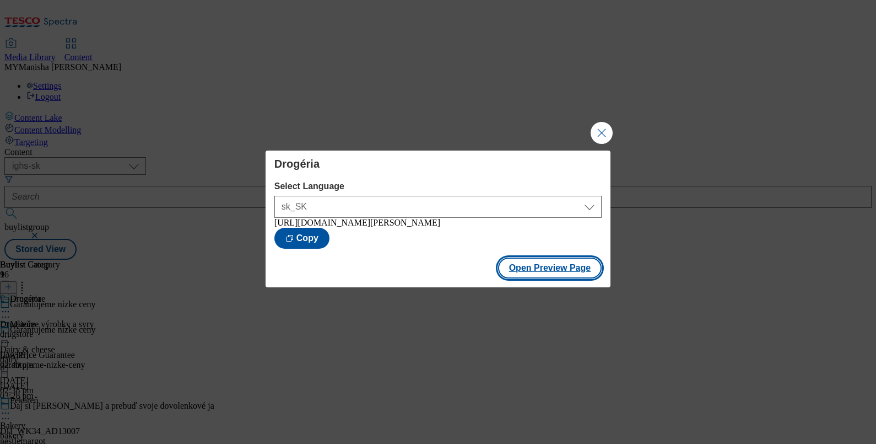
click at [538, 278] on button "Open Preview Page" at bounding box center [550, 267] width 104 height 21
click at [601, 125] on button "Close Modal" at bounding box center [602, 133] width 22 height 22
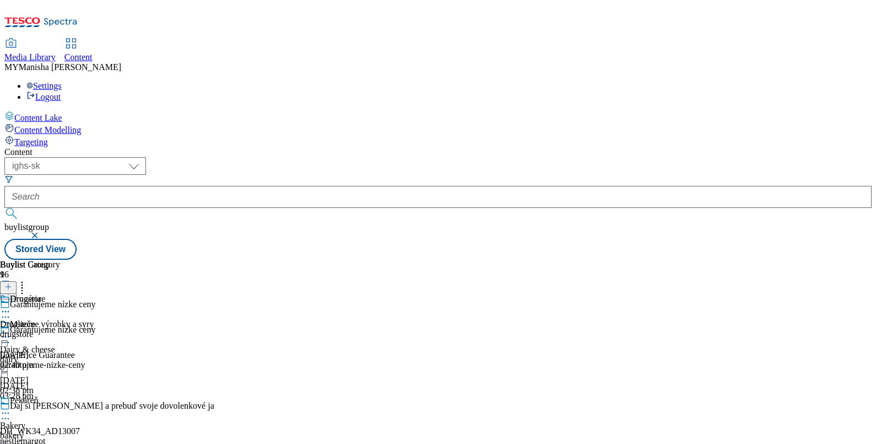
click at [11, 331] on icon at bounding box center [5, 336] width 11 height 11
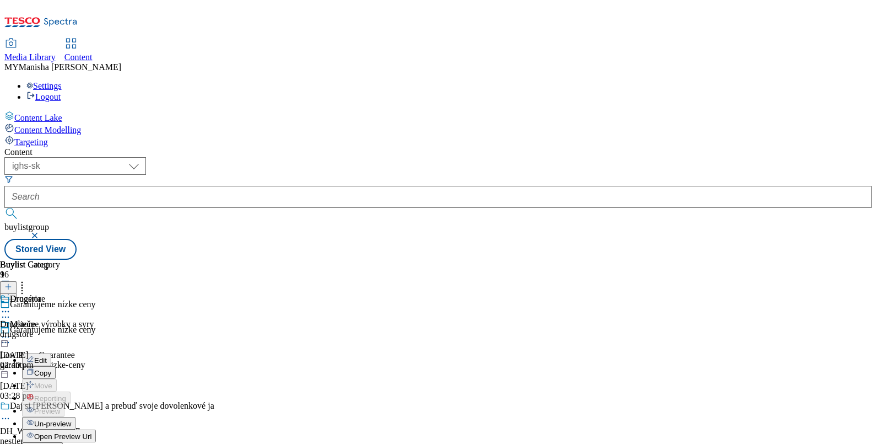
click at [51, 353] on button "Edit" at bounding box center [36, 359] width 29 height 13
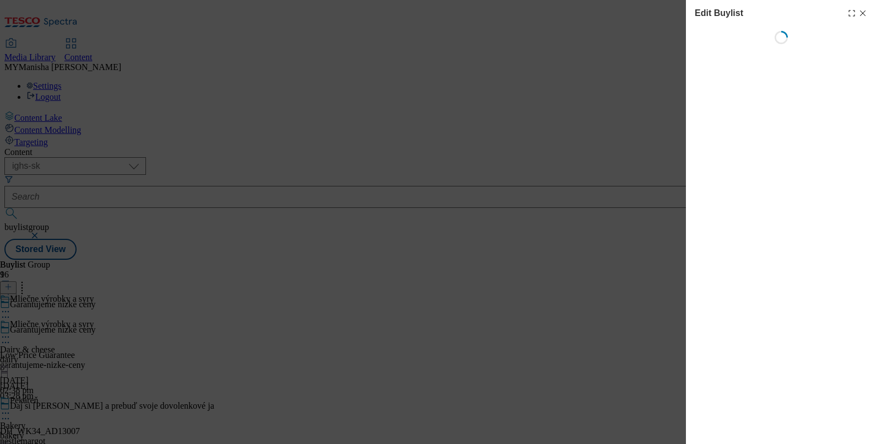
select select "evergreen"
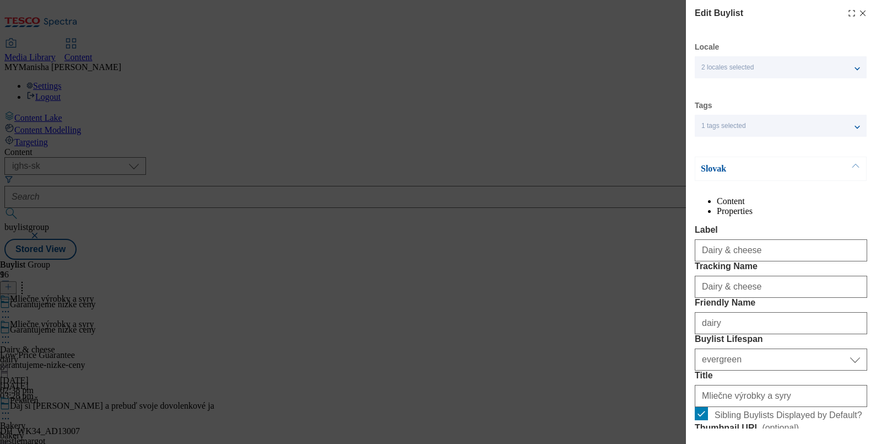
select select "Banner"
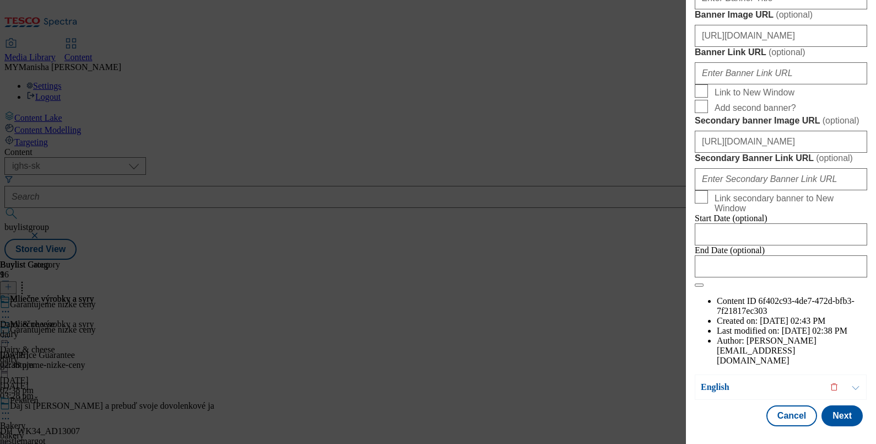
scroll to position [1199, 0]
drag, startPoint x: 766, startPoint y: 203, endPoint x: 769, endPoint y: 191, distance: 12.4
click at [769, 153] on div "[URL][DOMAIN_NAME]" at bounding box center [781, 139] width 172 height 26
click at [769, 153] on input "[URL][DOMAIN_NAME]" at bounding box center [781, 142] width 172 height 22
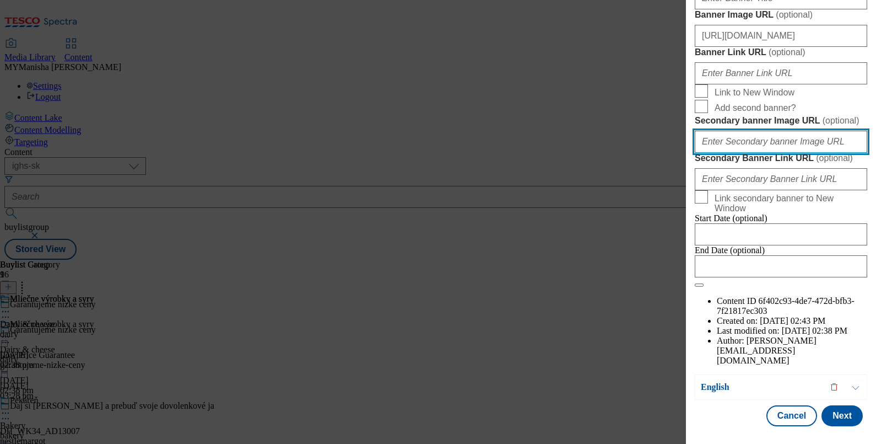
scroll to position [1253, 0]
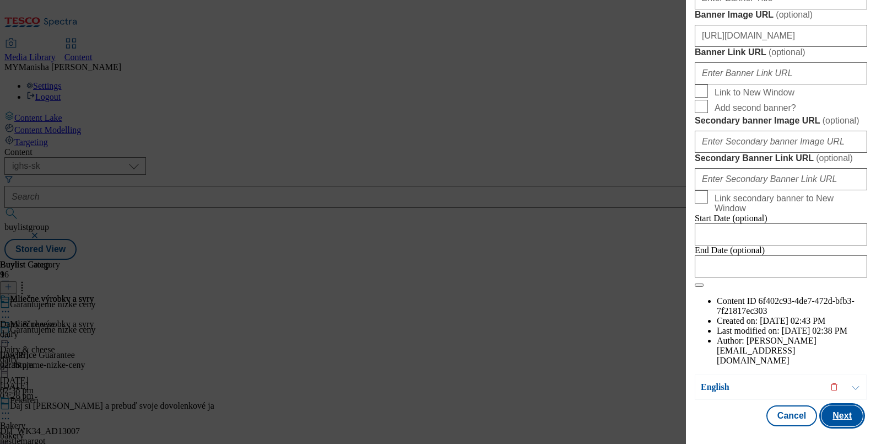
click at [829, 411] on button "Next" at bounding box center [842, 415] width 41 height 21
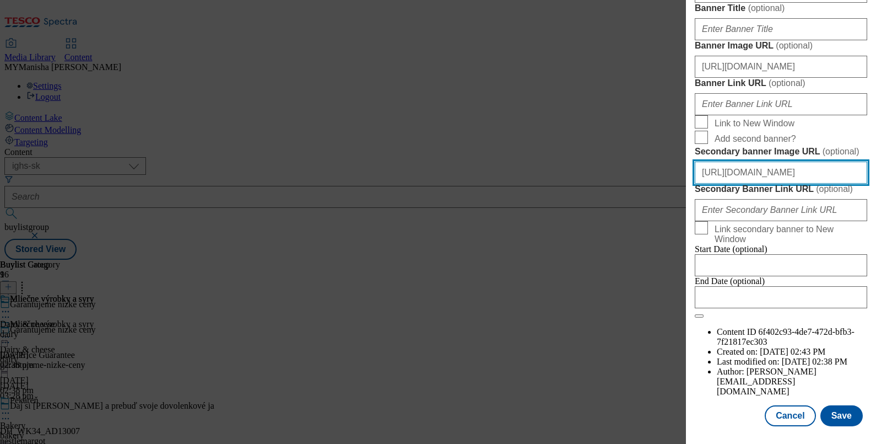
click at [760, 161] on input "[URL][DOMAIN_NAME]" at bounding box center [781, 172] width 172 height 22
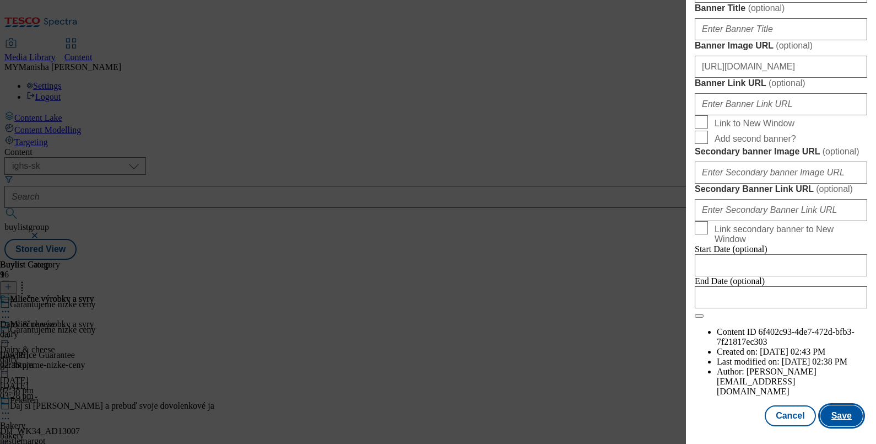
click at [822, 405] on button "Save" at bounding box center [842, 415] width 42 height 21
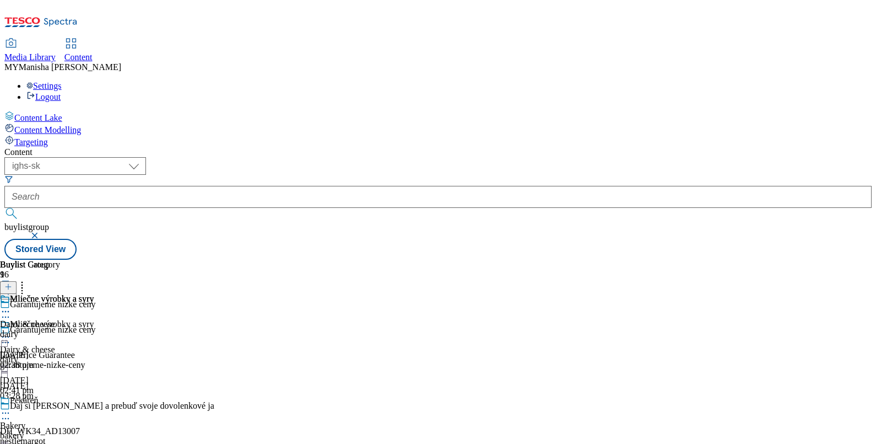
click at [112, 319] on div "Mliečne výrobky a syry" at bounding box center [56, 331] width 112 height 25
click at [11, 331] on icon at bounding box center [5, 336] width 11 height 11
click at [60, 407] on span "Preview" at bounding box center [47, 411] width 26 height 8
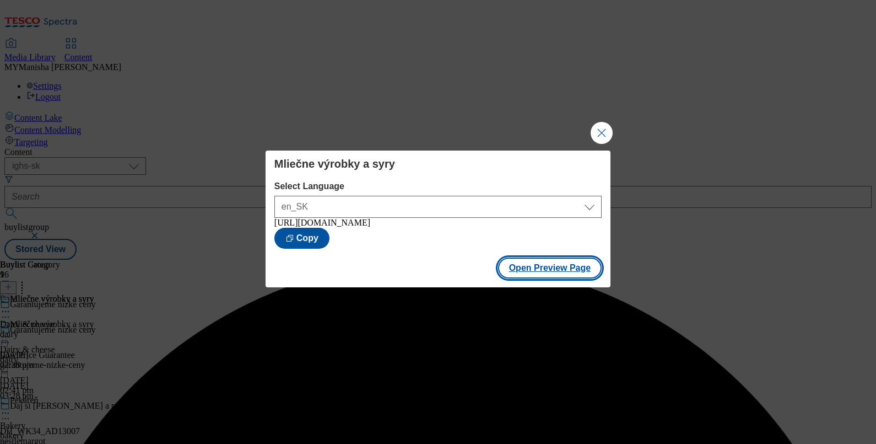
click at [525, 275] on button "Open Preview Page" at bounding box center [550, 267] width 104 height 21
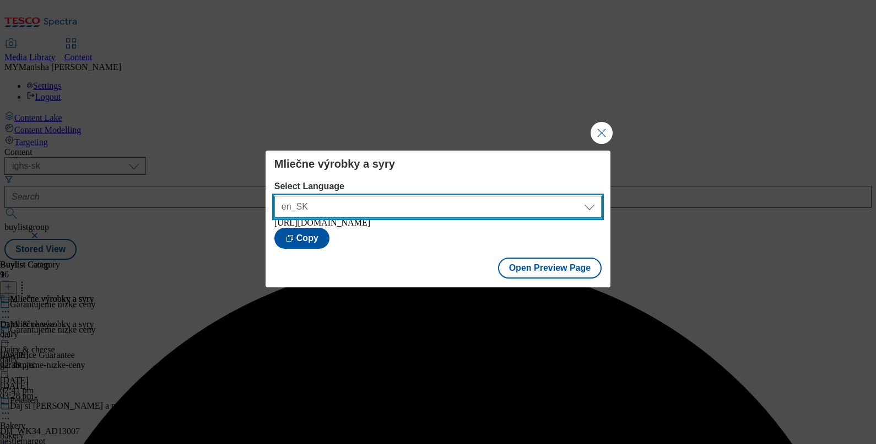
click at [439, 208] on select "en_SK sk_SK" at bounding box center [437, 207] width 327 height 22
select select "[URL][DOMAIN_NAME][PERSON_NAME]"
click at [274, 196] on select "en_SK sk_SK" at bounding box center [437, 207] width 327 height 22
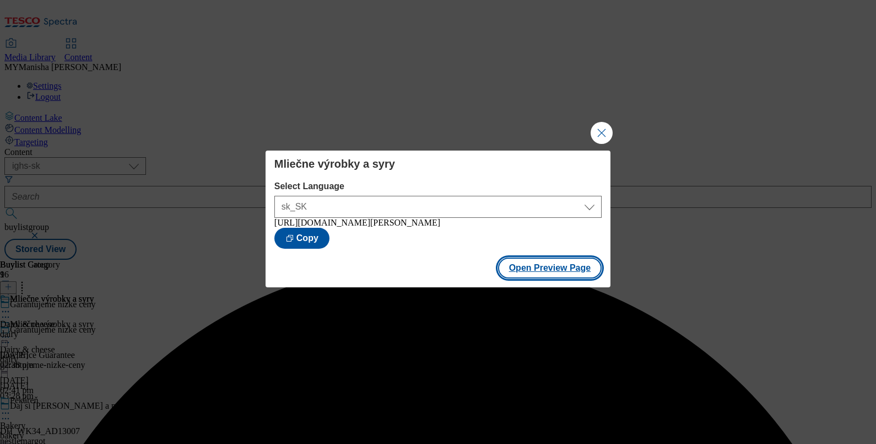
click at [555, 272] on button "Open Preview Page" at bounding box center [550, 267] width 104 height 21
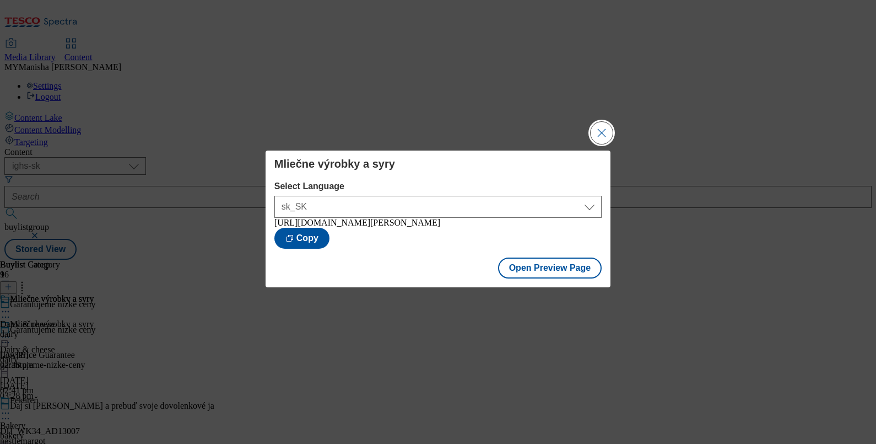
click at [607, 126] on button "Close Modal" at bounding box center [602, 133] width 22 height 22
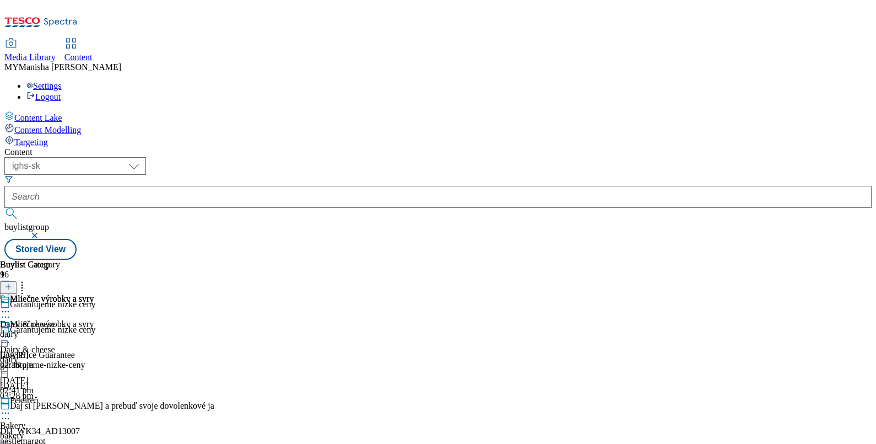
scroll to position [44, 0]
click at [112, 395] on div "Pekáreň Bakery bakery [DATE] 02:34 pm" at bounding box center [56, 433] width 112 height 76
click at [11, 407] on icon at bounding box center [5, 412] width 11 height 11
click at [47, 432] on span "Edit" at bounding box center [40, 436] width 13 height 8
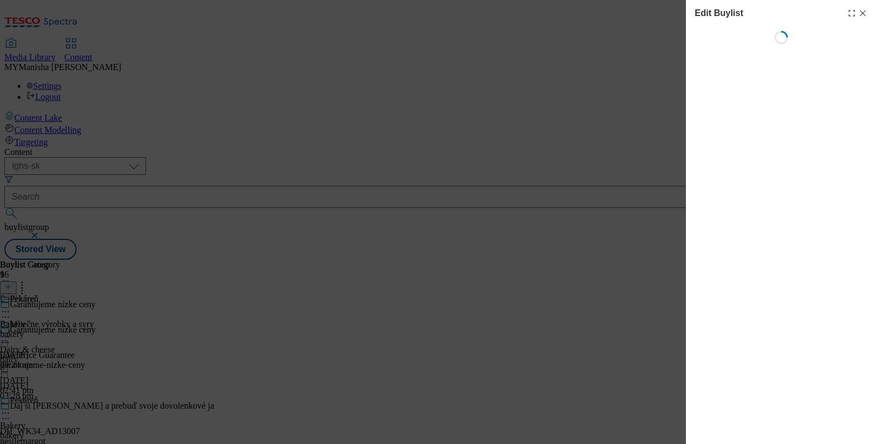
select select "evergreen"
select select "Banner"
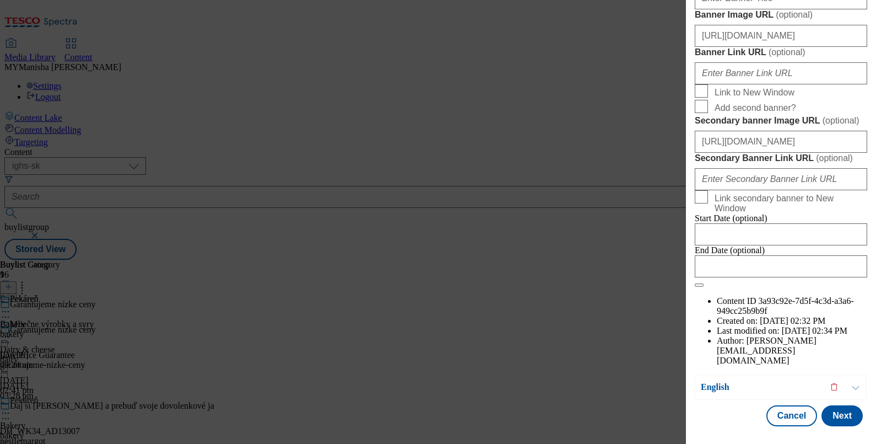
scroll to position [1253, 0]
click at [760, 135] on input "[URL][DOMAIN_NAME]" at bounding box center [781, 142] width 172 height 22
click at [822, 405] on button "Next" at bounding box center [842, 415] width 41 height 21
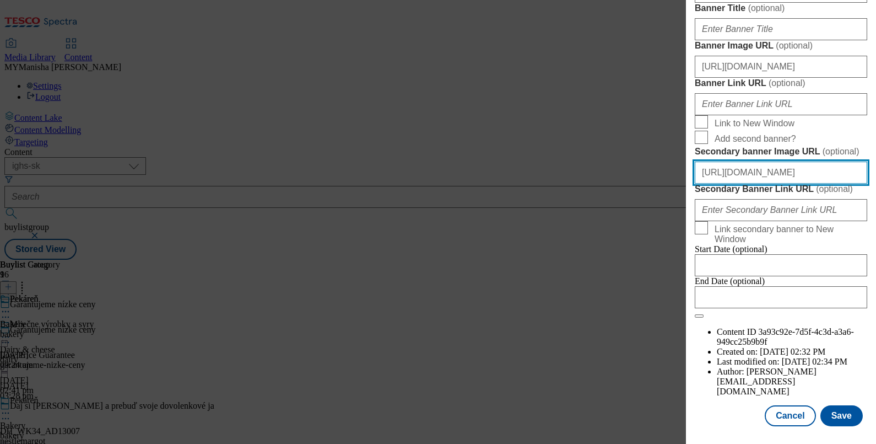
click at [741, 166] on input "[URL][DOMAIN_NAME]" at bounding box center [781, 172] width 172 height 22
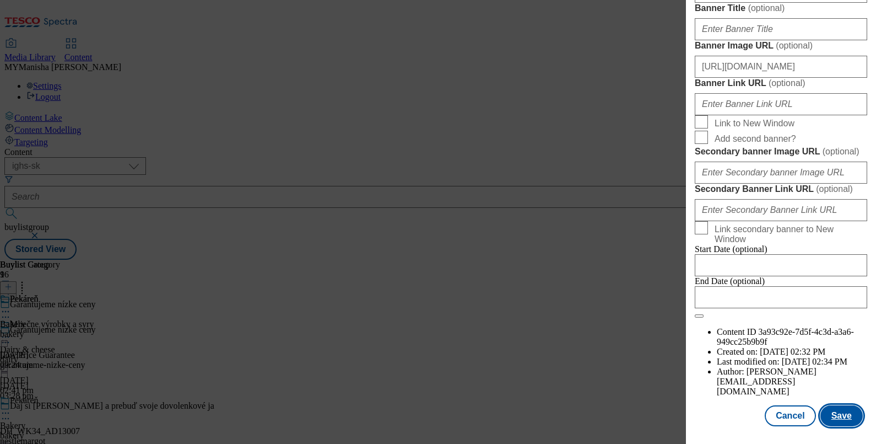
click at [827, 405] on button "Save" at bounding box center [842, 415] width 42 height 21
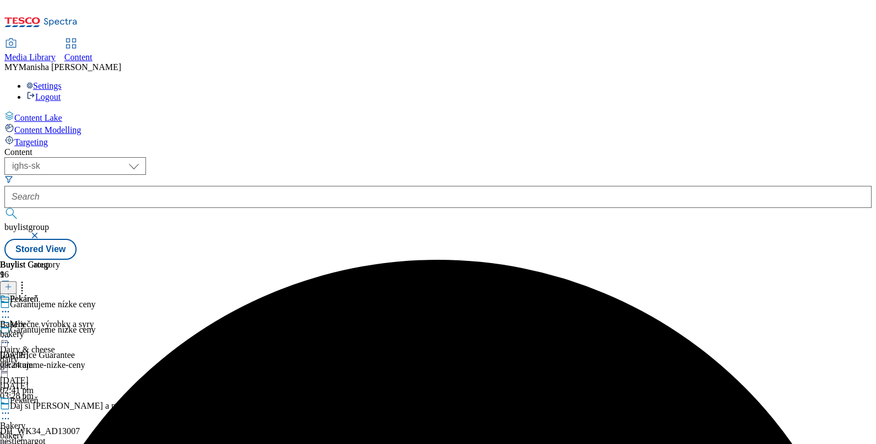
click at [11, 407] on icon at bounding box center [5, 412] width 11 height 11
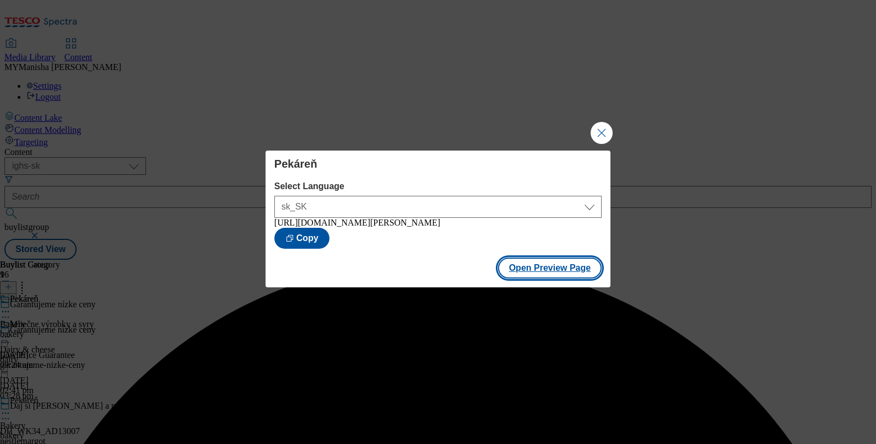
click at [551, 277] on button "Open Preview Page" at bounding box center [550, 267] width 104 height 21
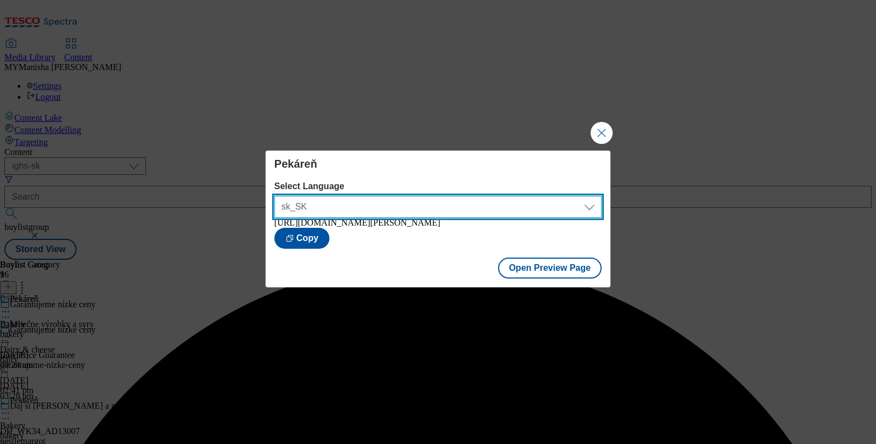
click at [398, 203] on select "sk_SK en_SK" at bounding box center [437, 207] width 327 height 22
select select "[URL][DOMAIN_NAME]"
click at [274, 196] on select "sk_SK en_SK" at bounding box center [437, 207] width 327 height 22
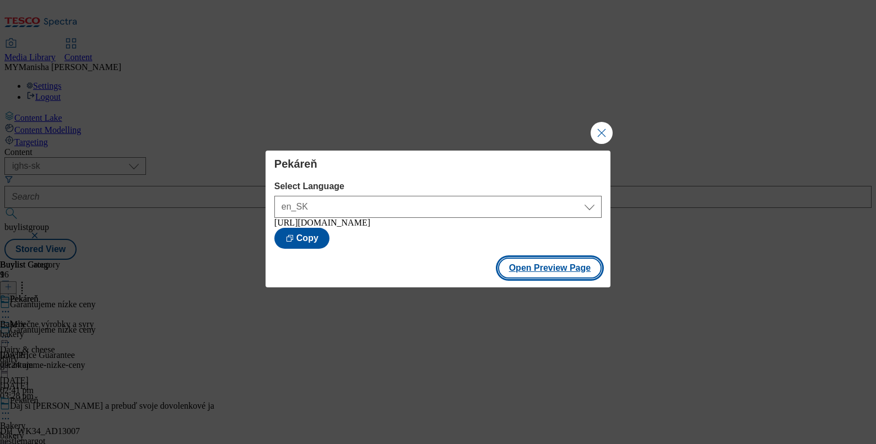
click at [528, 269] on button "Open Preview Page" at bounding box center [550, 267] width 104 height 21
click at [598, 133] on button "Close Modal" at bounding box center [602, 133] width 22 height 22
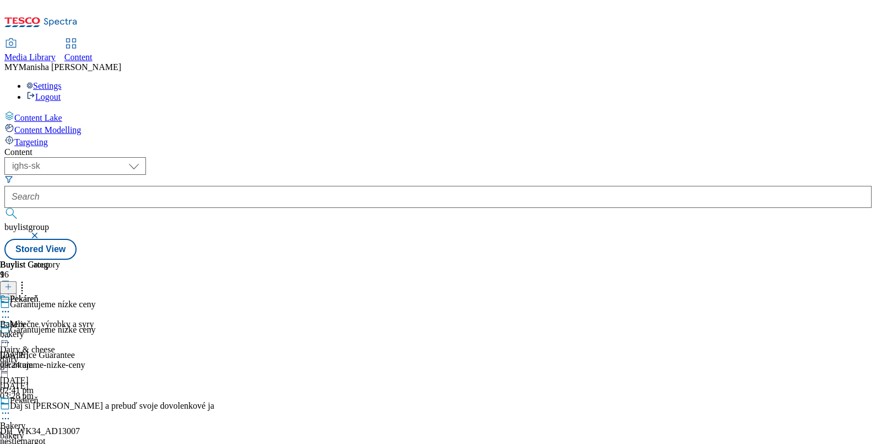
scroll to position [227, 0]
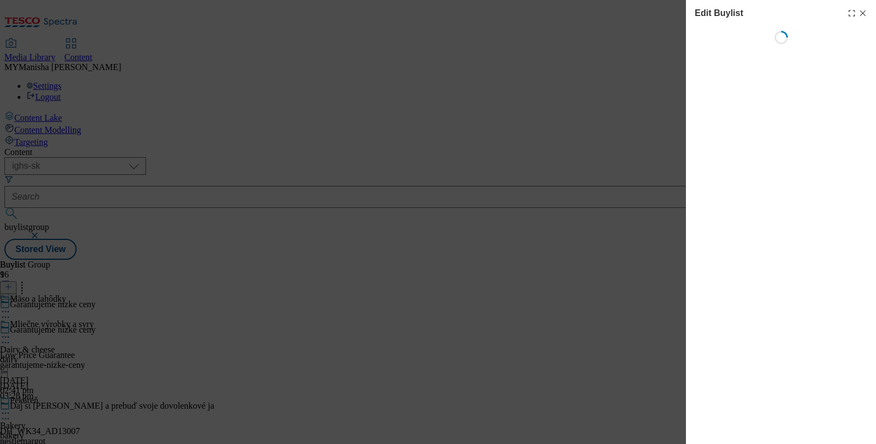
select select "evergreen"
select select "Banner"
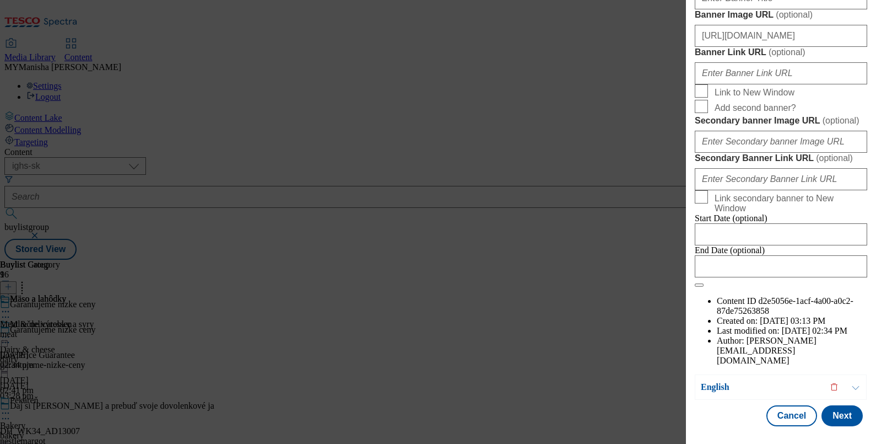
scroll to position [1253, 0]
click at [781, 405] on button "Cancel" at bounding box center [792, 415] width 51 height 21
select select "evergreen"
select select "Banner"
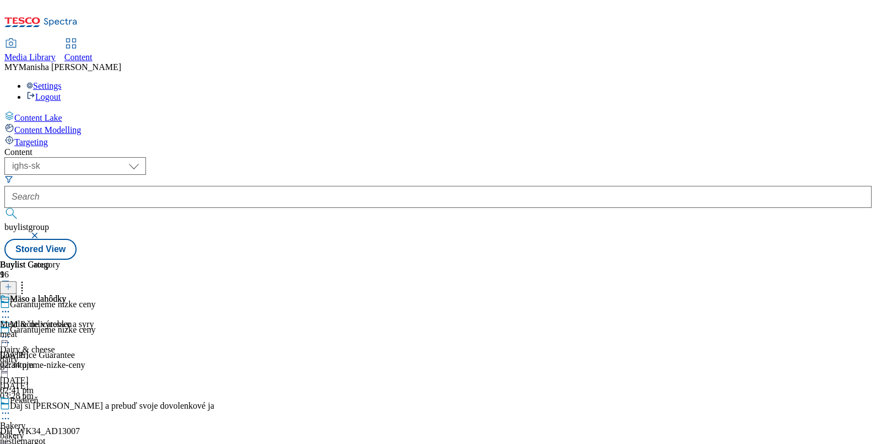
scroll to position [0, 0]
click at [112, 319] on div "Mliečne výrobky a syry" at bounding box center [56, 331] width 112 height 25
click at [11, 331] on icon at bounding box center [5, 336] width 11 height 11
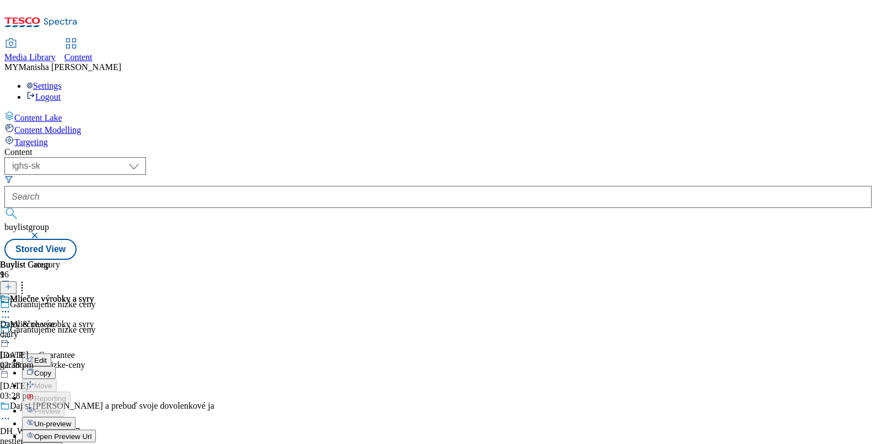
click at [91, 432] on span "Open Preview Url" at bounding box center [62, 436] width 57 height 8
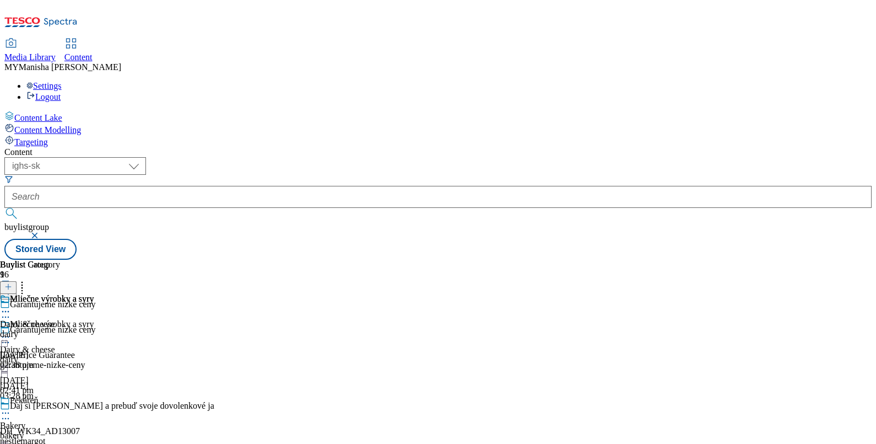
click at [112, 319] on div "Mliečne výrobky a syry" at bounding box center [56, 331] width 112 height 25
click at [11, 331] on icon at bounding box center [5, 336] width 11 height 11
click at [180, 260] on div "Buylist Group 9 Garantujeme nízke ceny Garantujeme nízke ceny Low Price Guarant…" at bounding box center [437, 260] width 867 height 0
click at [146, 157] on select "ghs-roi ghs-uk ighs-cz ighs-hu ighs-sk" at bounding box center [75, 166] width 142 height 18
select select "ighs-hu"
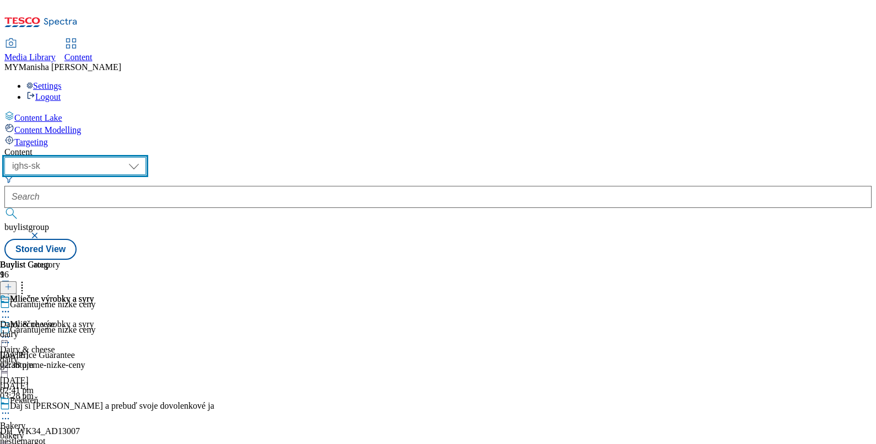
click at [143, 157] on select "ghs-roi ghs-uk ighs-cz ighs-hu ighs-sk" at bounding box center [75, 166] width 142 height 18
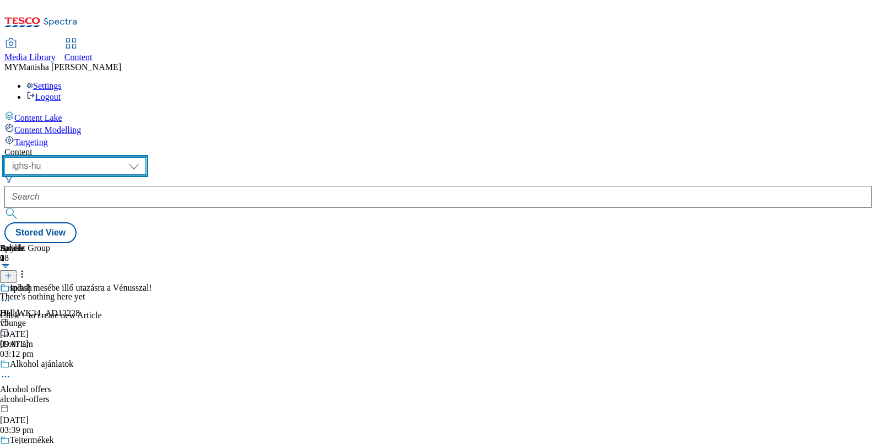
scroll to position [457, 0]
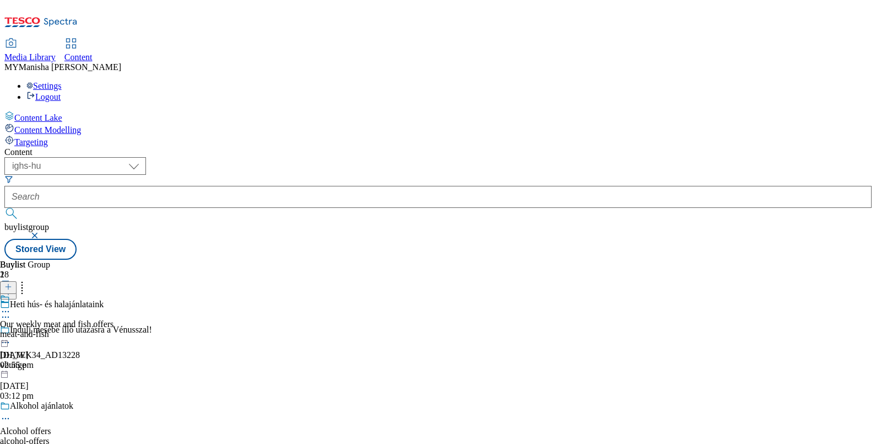
click at [11, 306] on icon at bounding box center [5, 311] width 11 height 11
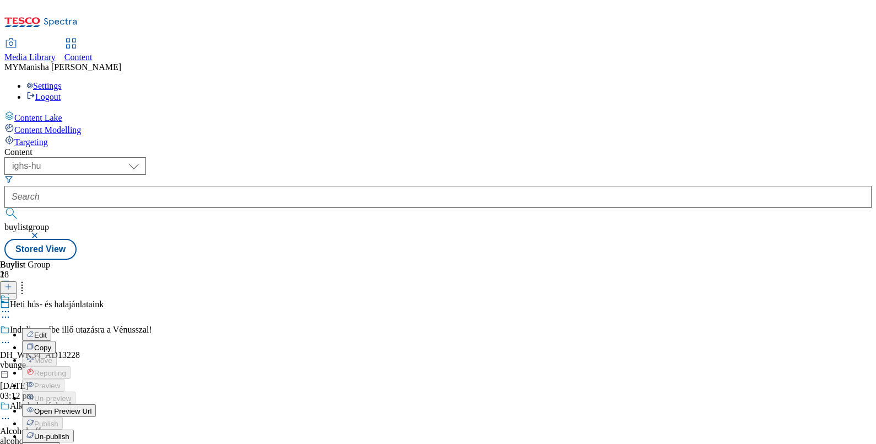
click at [47, 331] on span "Edit" at bounding box center [40, 335] width 13 height 8
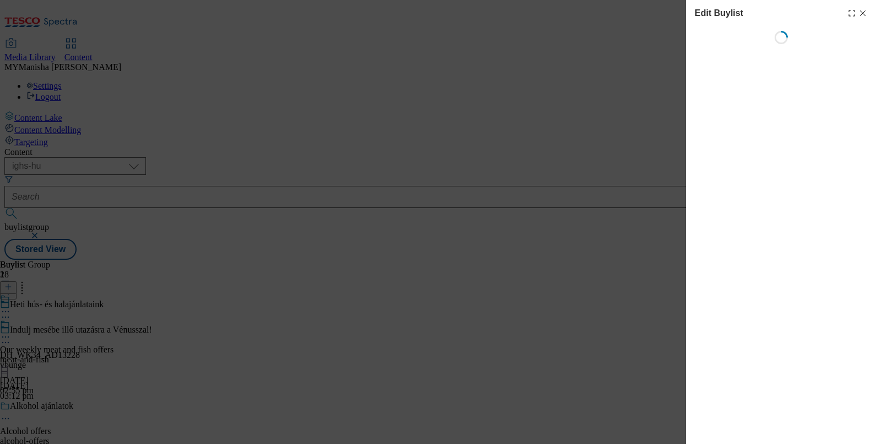
select select "evergreen"
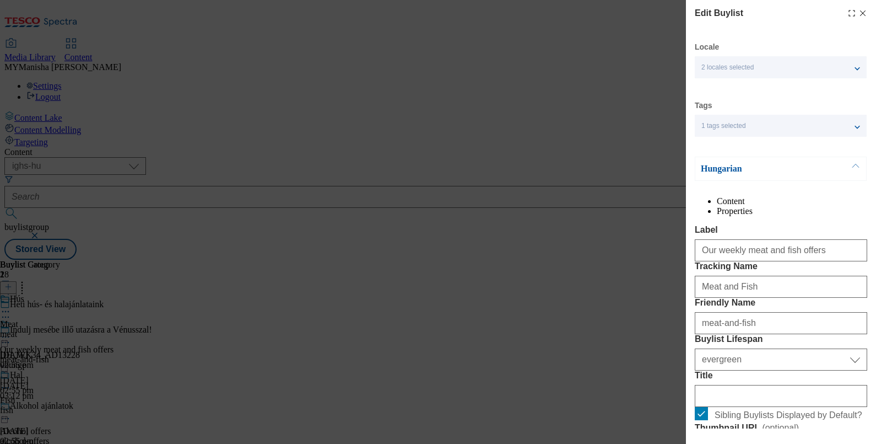
click at [859, 11] on icon "Modal" at bounding box center [863, 13] width 9 height 9
select select "evergreen"
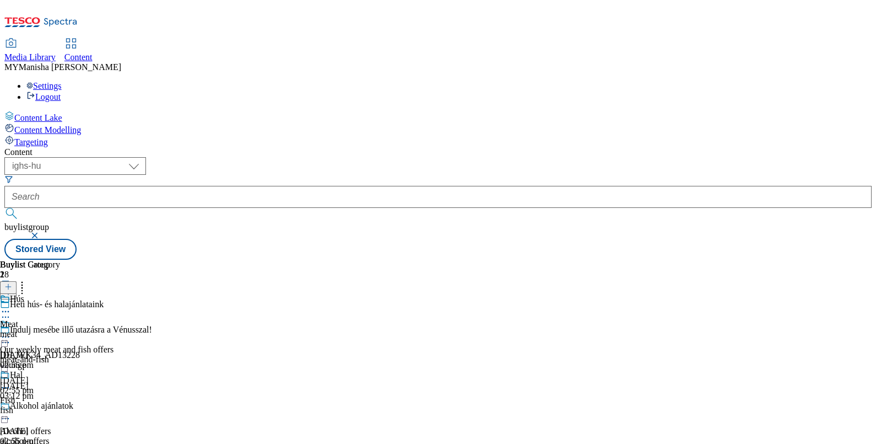
click at [12, 288] on icon at bounding box center [8, 292] width 8 height 8
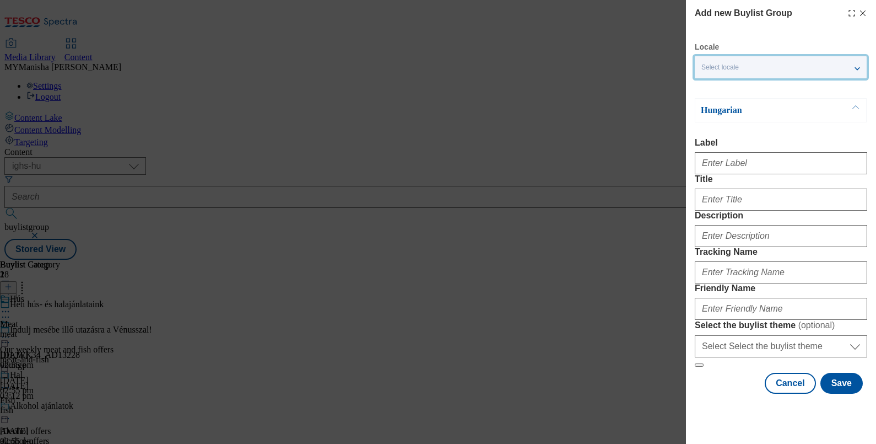
click at [751, 72] on div "Select locale" at bounding box center [781, 67] width 172 height 22
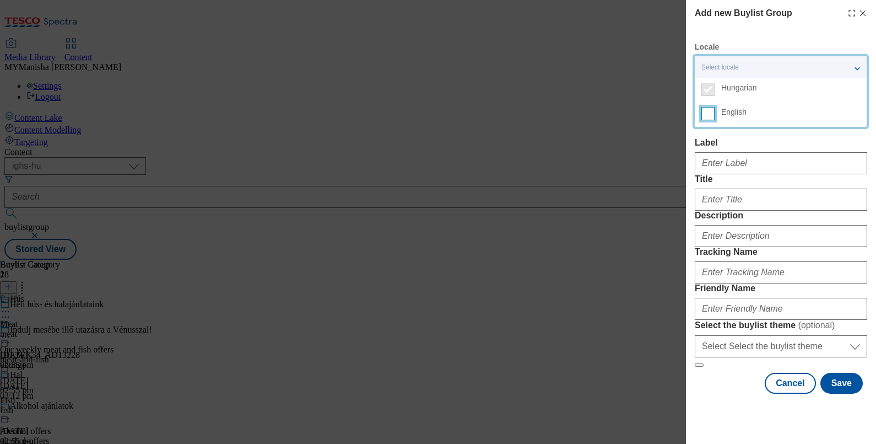
click at [712, 115] on input "English" at bounding box center [707, 113] width 13 height 13
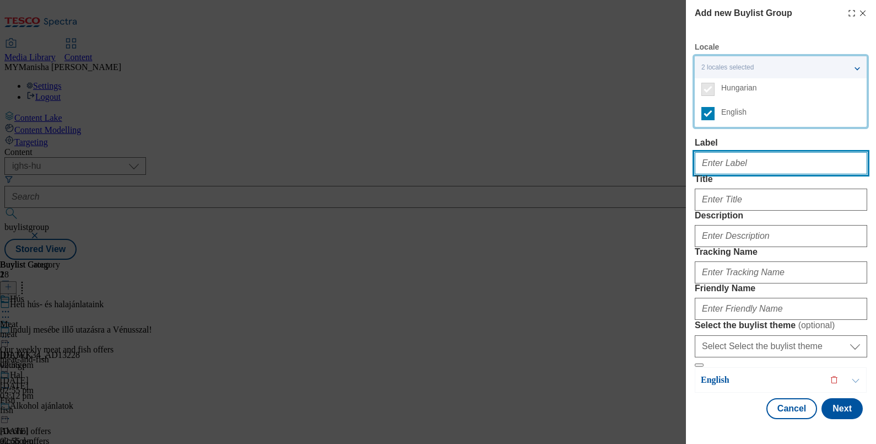
click at [714, 170] on input "Label" at bounding box center [781, 163] width 172 height 22
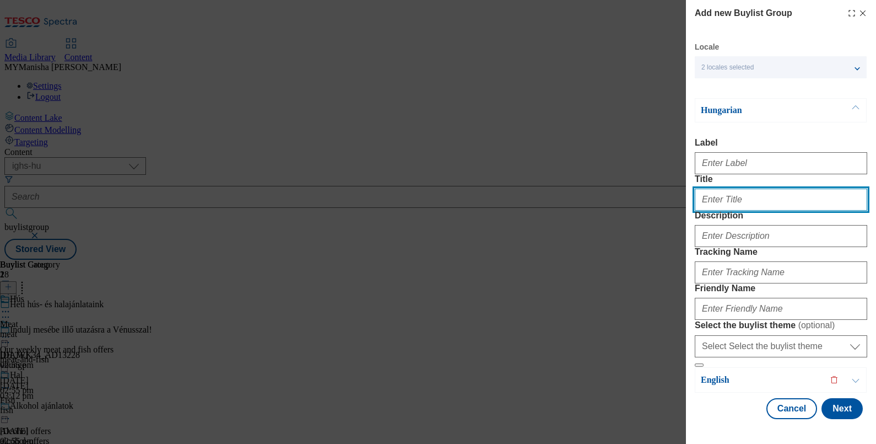
paste input "Weekly offers"
type input "Weekly offers"
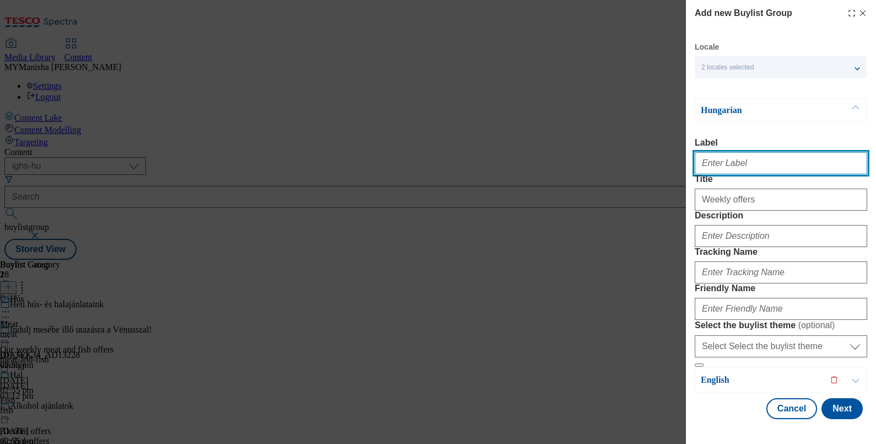
click at [741, 163] on input "Label" at bounding box center [781, 163] width 172 height 22
paste input "Weekly offers"
type input "Weekly offers"
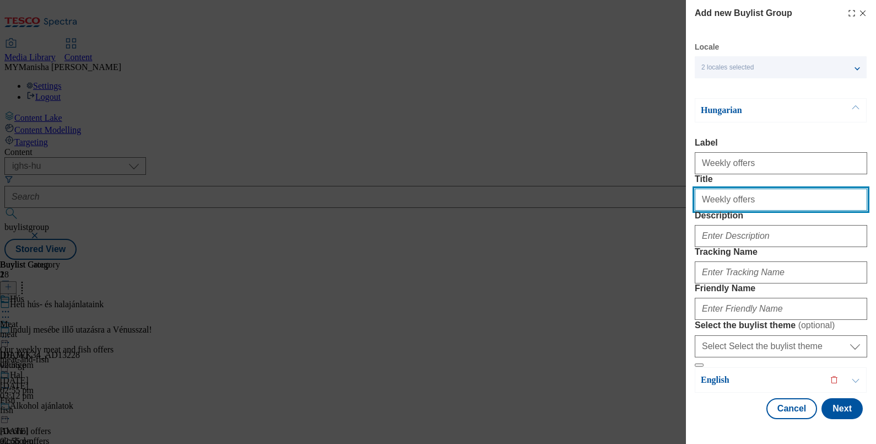
paste input "Heti ajánlatok"
type input "Heti ajánlatok"
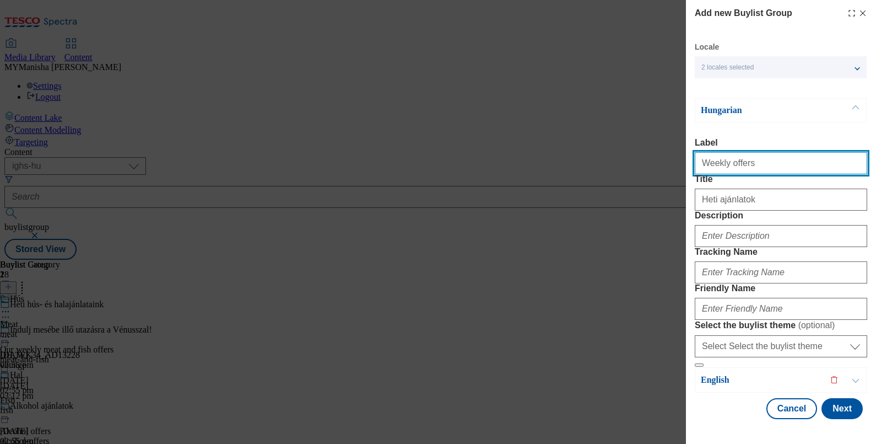
click at [750, 172] on input "Weekly offers" at bounding box center [781, 163] width 172 height 22
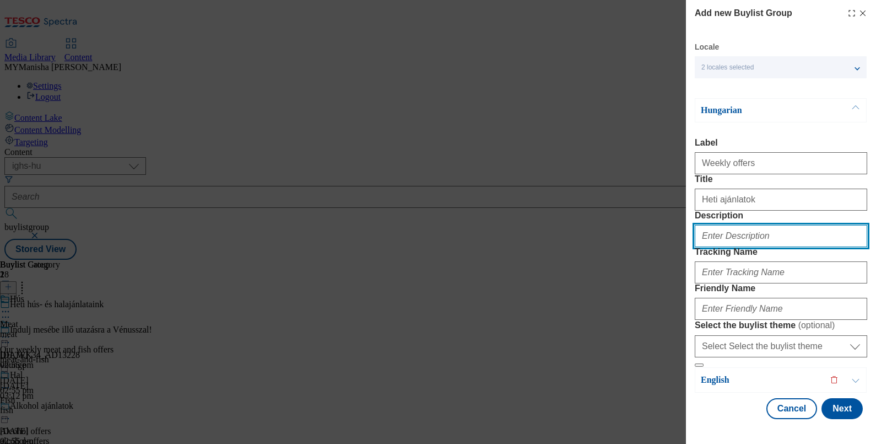
paste input "Weekly offers"
type input "Weekly offers"
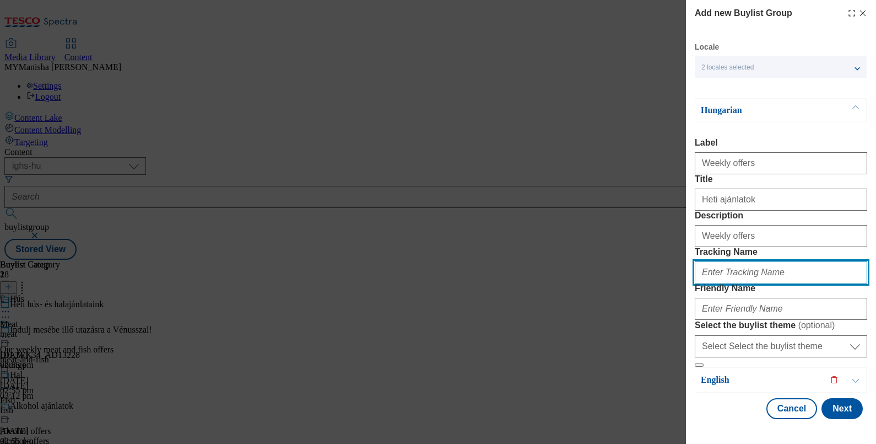
scroll to position [105, 0]
paste input "Weekly offers"
click at [708, 261] on input "Weekly offers" at bounding box center [781, 272] width 172 height 22
type input "weekly offers"
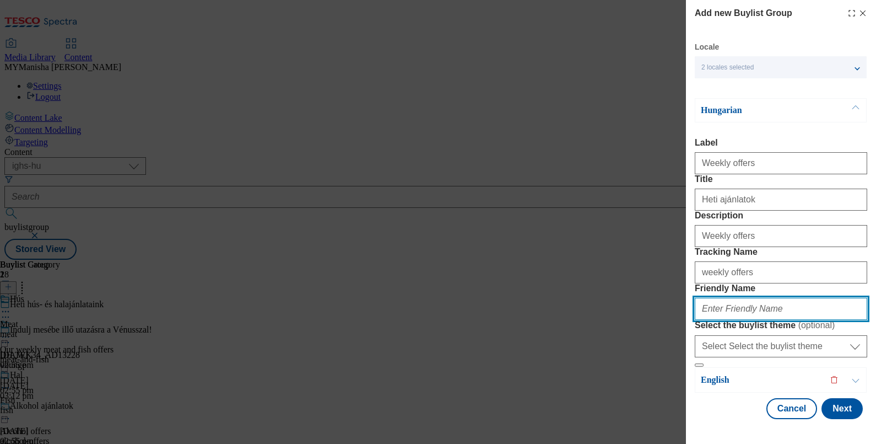
paste input "Weekly offers"
click at [726, 298] on input "Weekly offers" at bounding box center [781, 309] width 172 height 22
type input "weekly-offers"
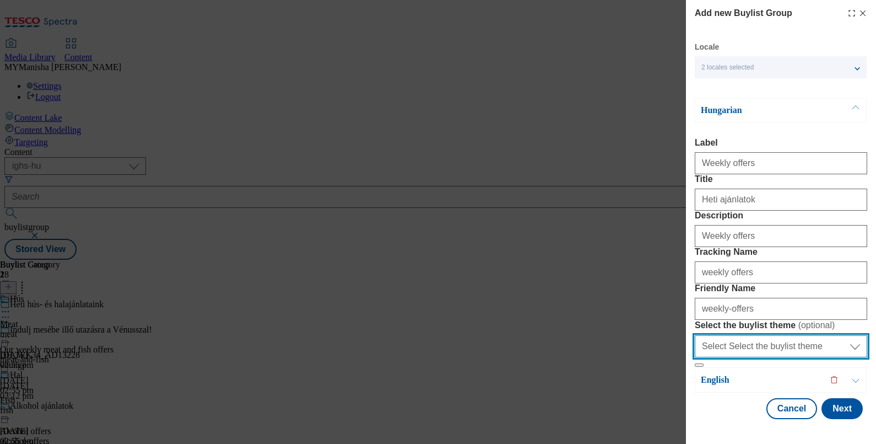
click at [733, 335] on select "Select Select the buylist theme default fandf" at bounding box center [781, 346] width 172 height 22
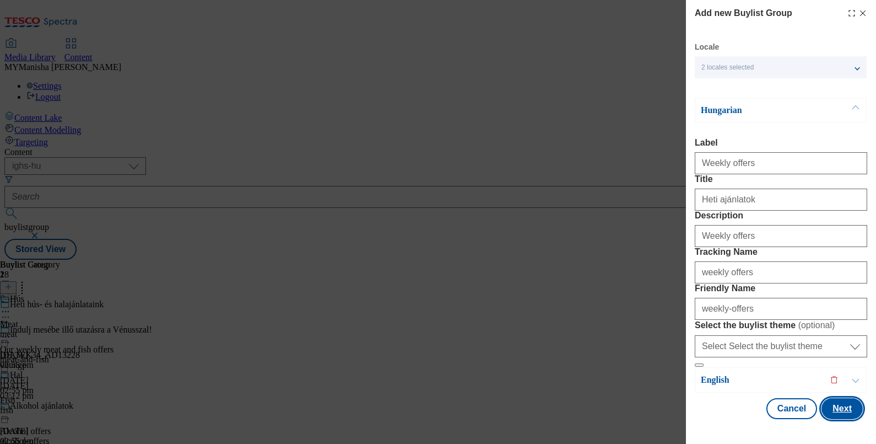
click at [829, 403] on button "Next" at bounding box center [842, 408] width 41 height 21
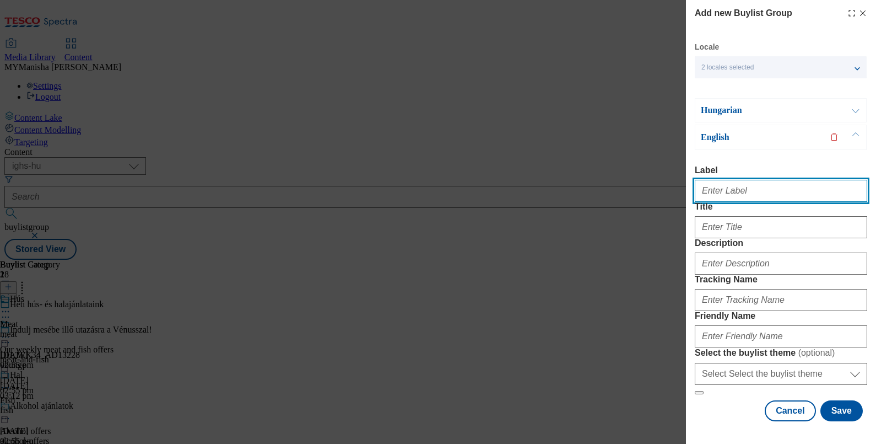
click at [733, 180] on input "Label" at bounding box center [781, 191] width 172 height 22
paste input "Weekly offers"
type input "Weekly offers"
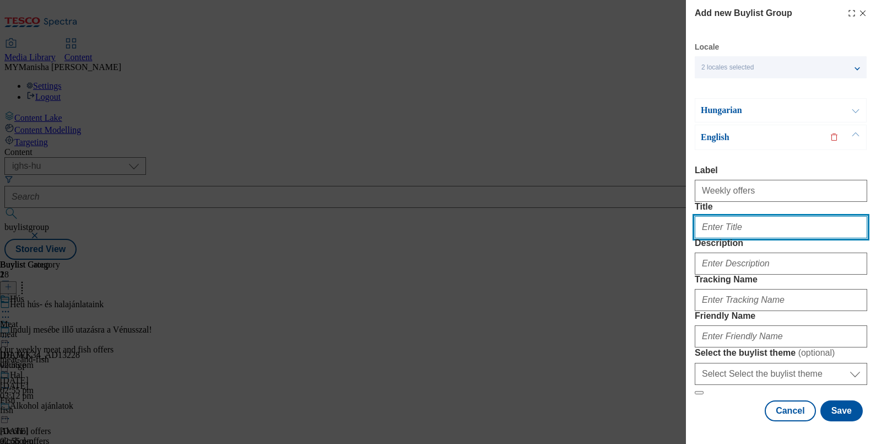
paste input "Weekly offers"
type input "Weekly offers"
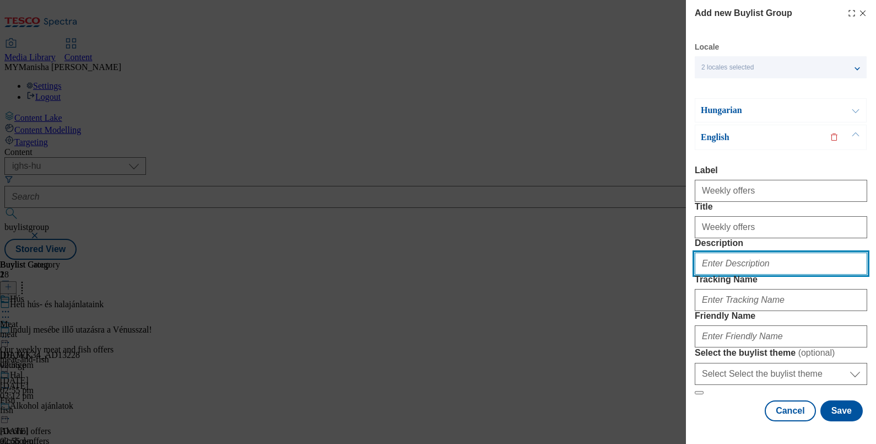
paste input "Weekly offers"
type input "Weekly offers"
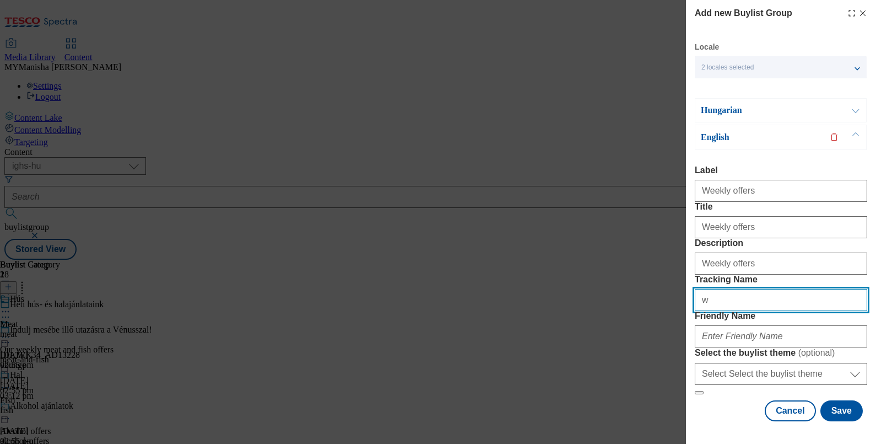
type input "weekly offers"
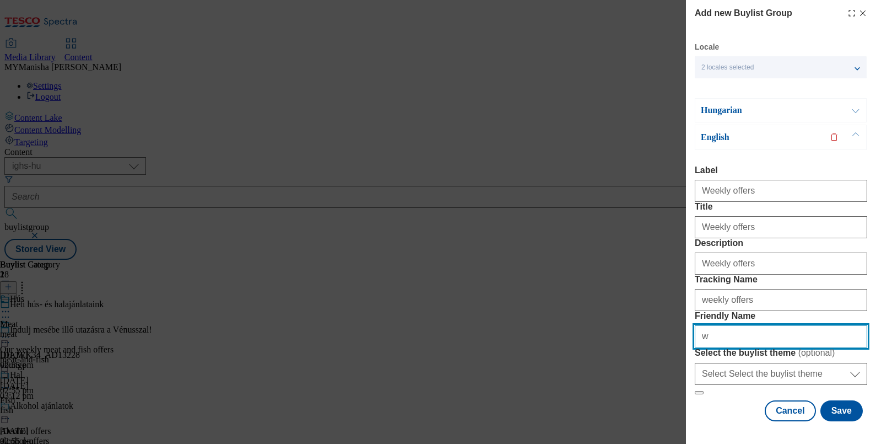
type input "weekly-offers"
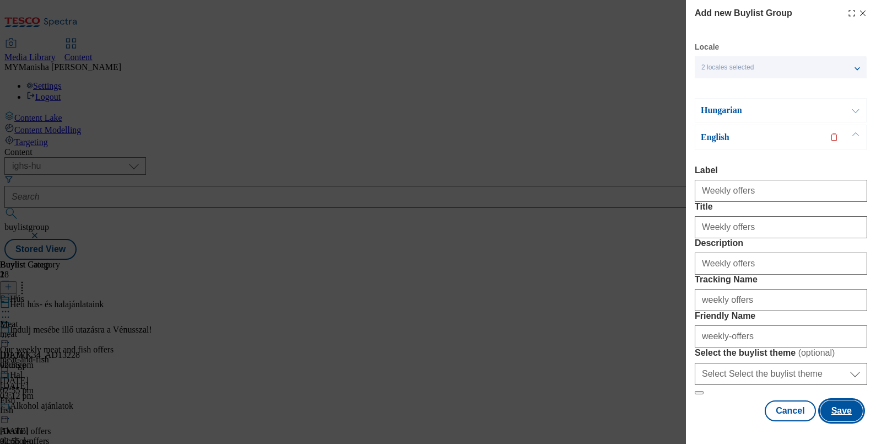
click at [839, 407] on button "Save" at bounding box center [842, 410] width 42 height 21
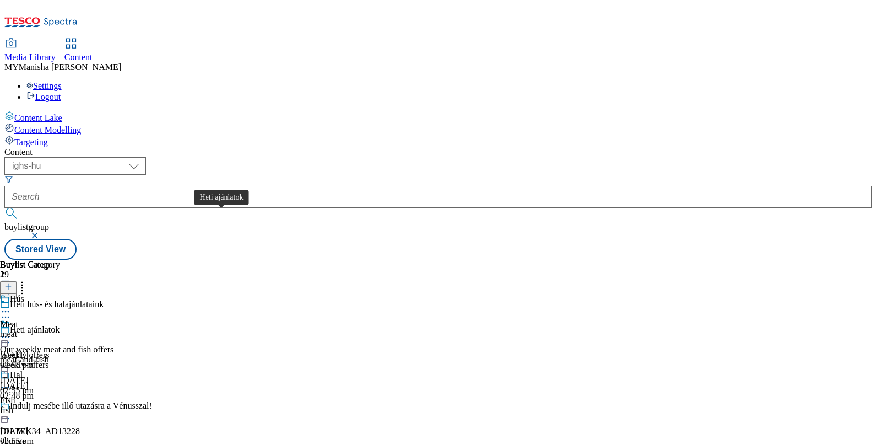
click at [60, 325] on div "Heti ajánlatok" at bounding box center [35, 330] width 50 height 10
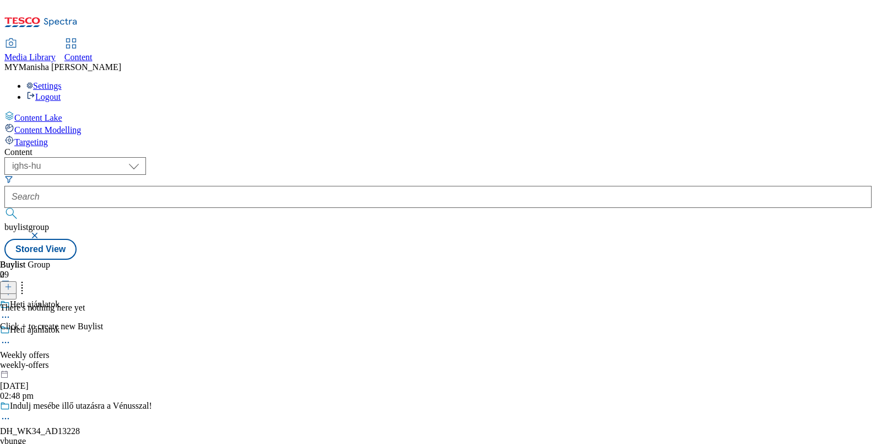
click at [17, 281] on button at bounding box center [8, 287] width 17 height 13
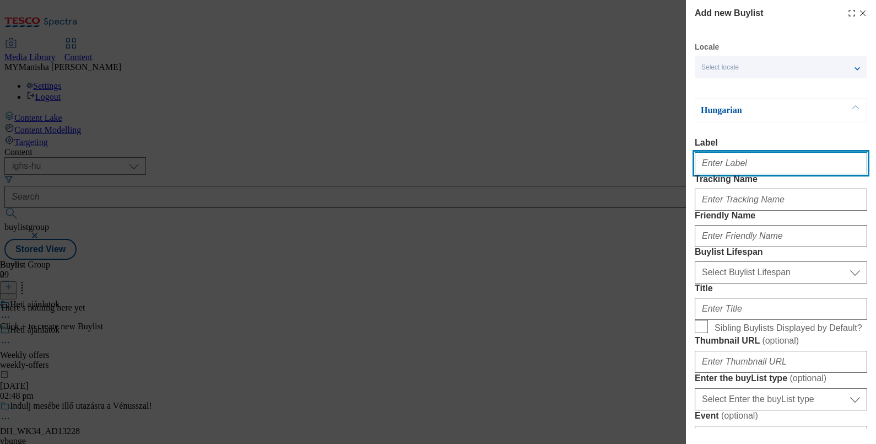
click at [719, 163] on input "Label" at bounding box center [781, 163] width 172 height 22
paste input "Weekly fruit and vegetable offer"
type input "Weekly fruit and vegetable offer"
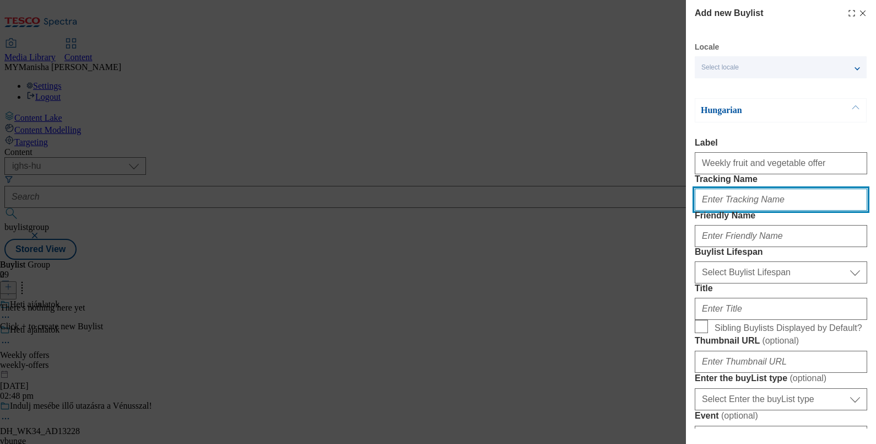
paste input "Weekly fruit and vegetable offer"
click at [705, 211] on input "Weekly fruit and vegetable offer" at bounding box center [781, 199] width 172 height 22
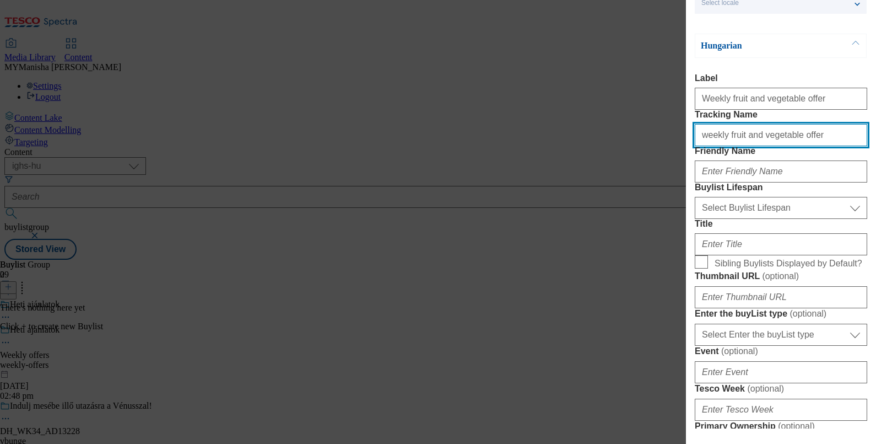
scroll to position [67, 0]
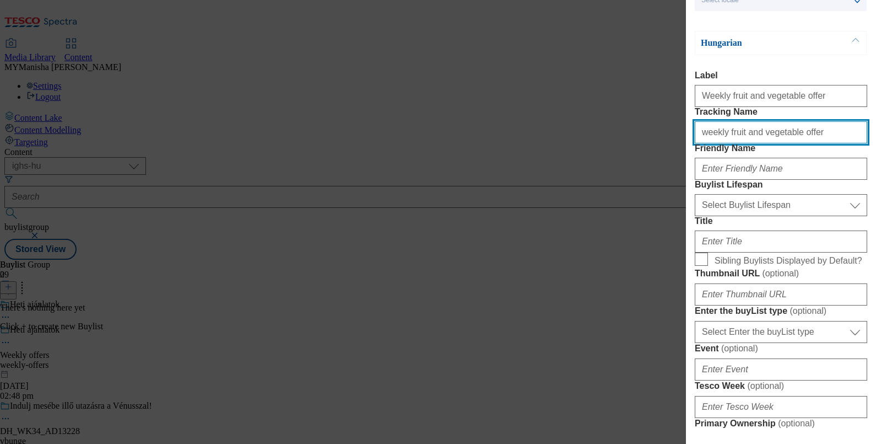
click at [723, 143] on input "weekly fruit and vegetable offer" at bounding box center [781, 132] width 172 height 22
drag, startPoint x: 724, startPoint y: 155, endPoint x: 780, endPoint y: 157, distance: 56.2
click at [780, 143] on input "weekly fruit and vegetable offer" at bounding box center [781, 132] width 172 height 22
type input "weekly fruit and vegetable offer"
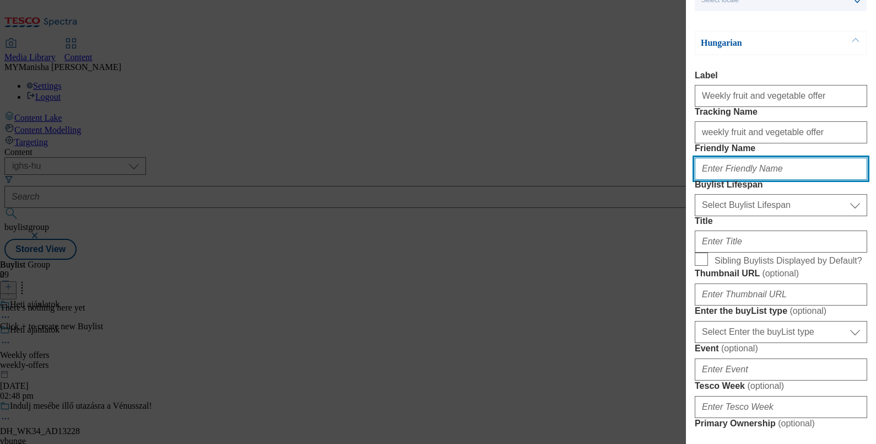
paste input "fruit and vegetable"
click at [716, 180] on input "fruit and vegetable" at bounding box center [781, 169] width 172 height 22
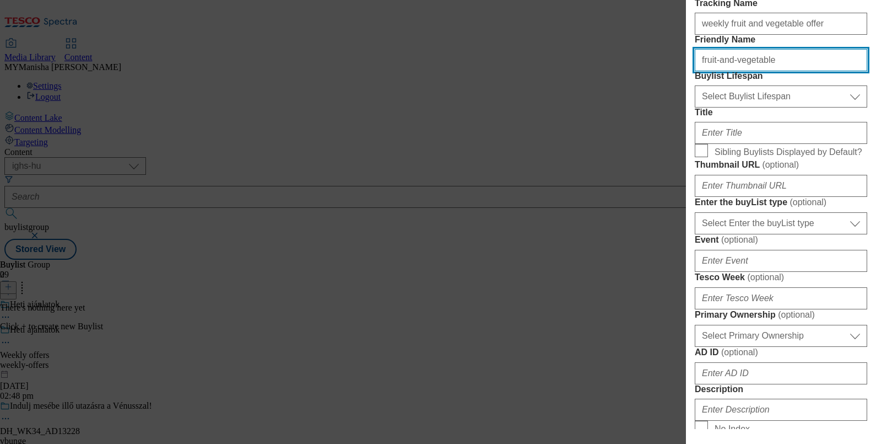
scroll to position [180, 0]
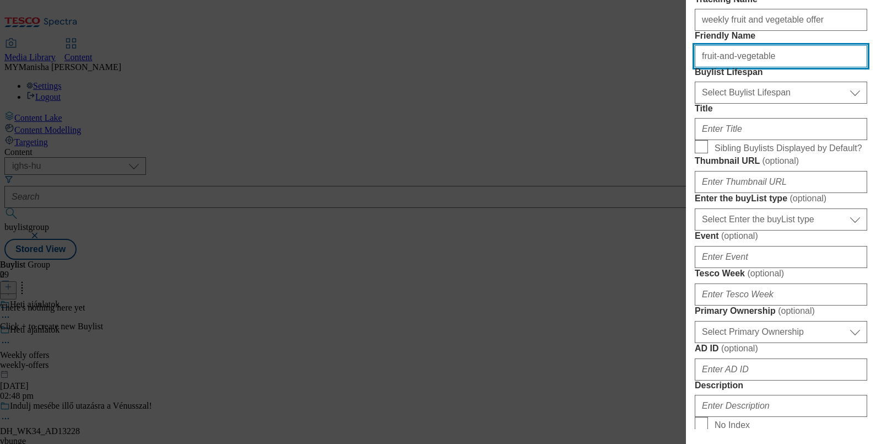
type input "fruit-and-vegetable"
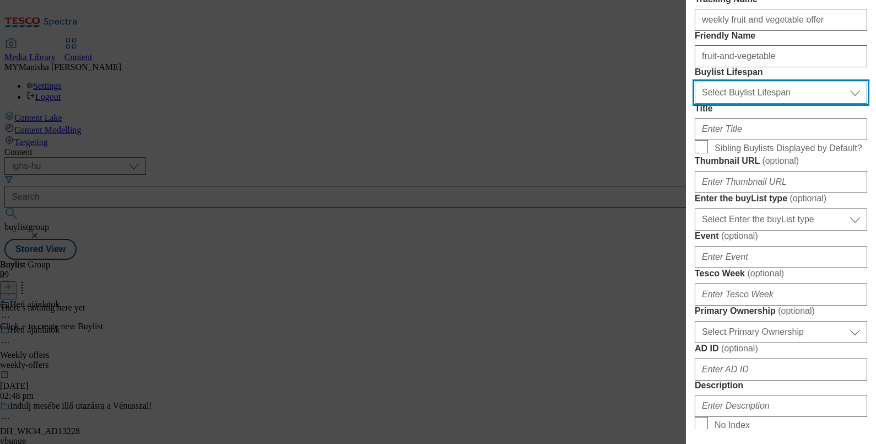
click at [742, 104] on select "Select Buylist Lifespan evergreen seasonal tactical" at bounding box center [781, 93] width 172 height 22
select select "evergreen"
click at [695, 104] on select "Select Buylist Lifespan evergreen seasonal tactical" at bounding box center [781, 93] width 172 height 22
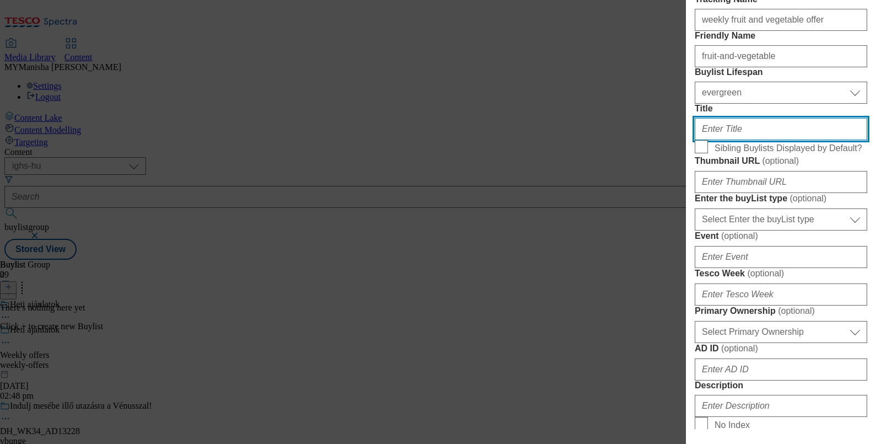
click at [726, 140] on input "Title" at bounding box center [781, 129] width 172 height 22
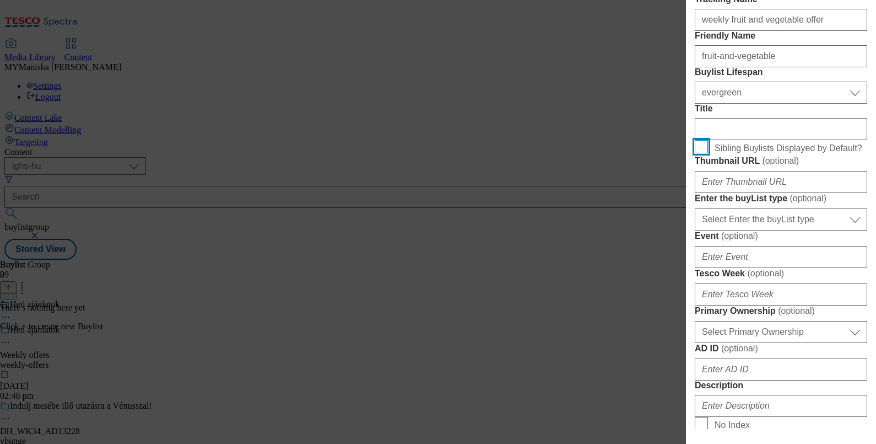
click at [704, 153] on input "Sibling Buylists Displayed by Default?" at bounding box center [701, 146] width 13 height 13
checkbox input "true"
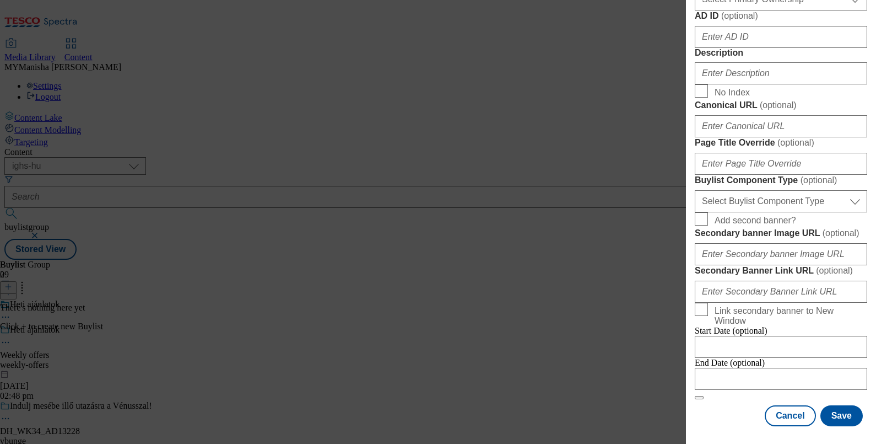
scroll to position [922, 0]
click at [821, 408] on button "Save" at bounding box center [842, 415] width 42 height 21
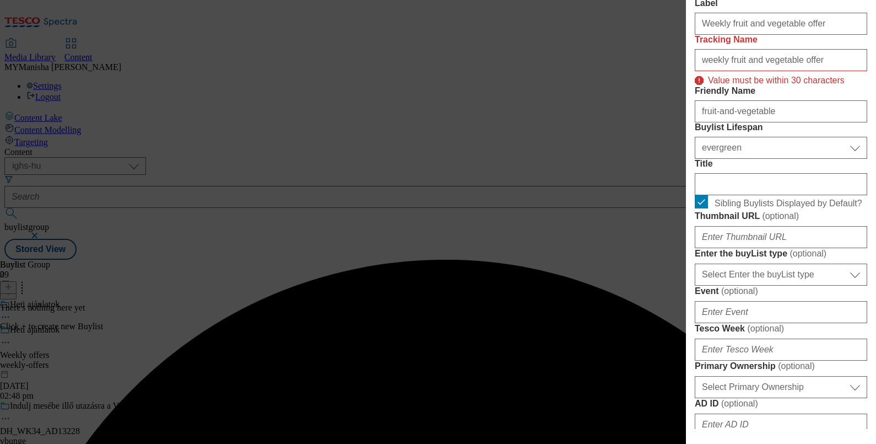
scroll to position [0, 0]
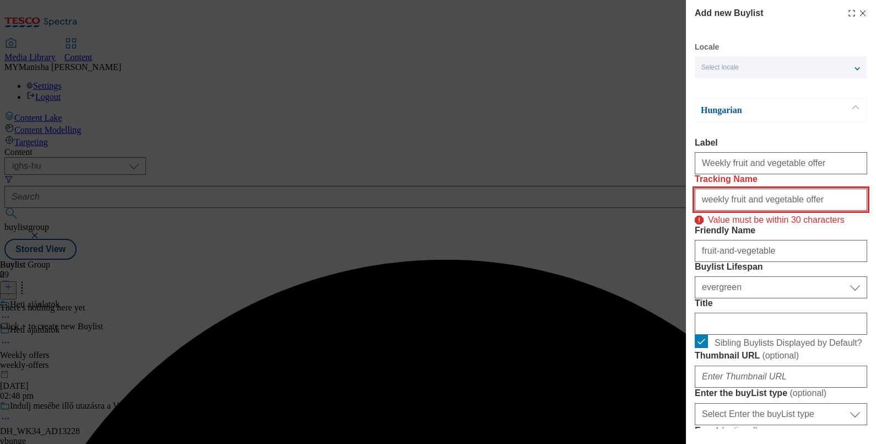
click at [719, 211] on input "weekly fruit and vegetable offer" at bounding box center [781, 199] width 172 height 22
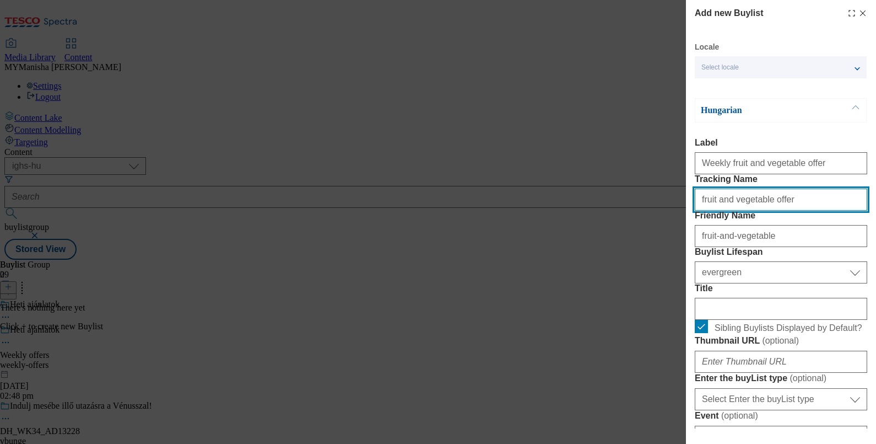
click at [799, 211] on input "fruit and vegetable offer" at bounding box center [781, 199] width 172 height 22
type input "fruit and vegetable"
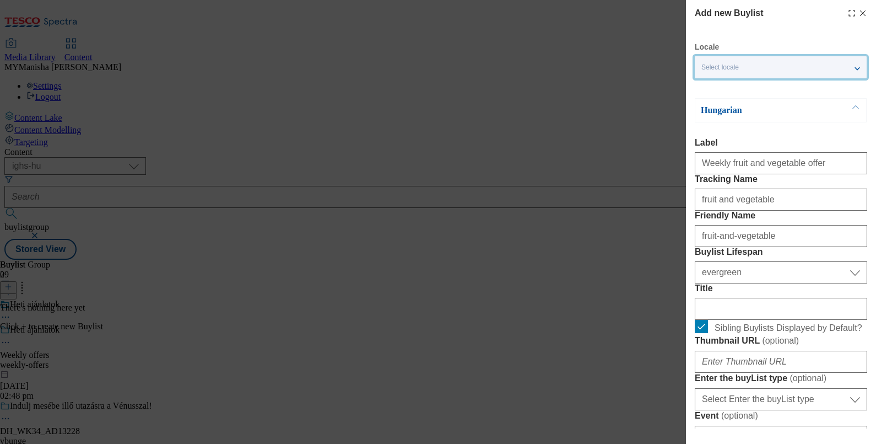
click at [834, 66] on div "Select locale" at bounding box center [781, 67] width 172 height 22
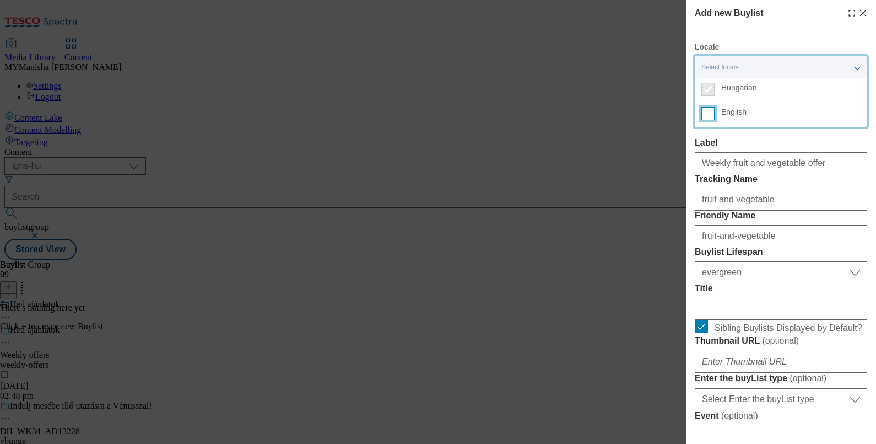
click at [708, 114] on input "English" at bounding box center [707, 113] width 13 height 13
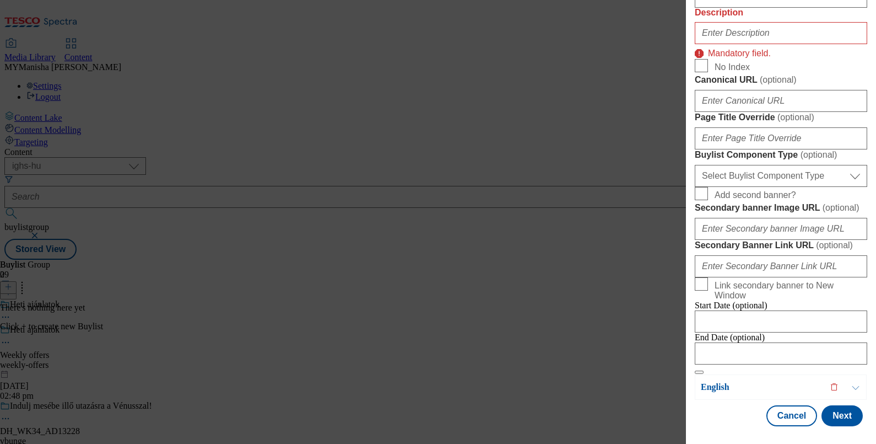
scroll to position [689, 0]
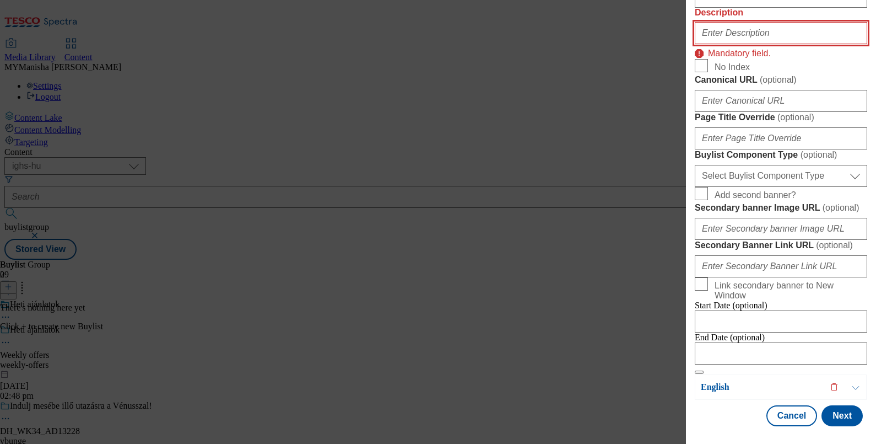
click at [731, 44] on input "Description" at bounding box center [781, 33] width 172 height 22
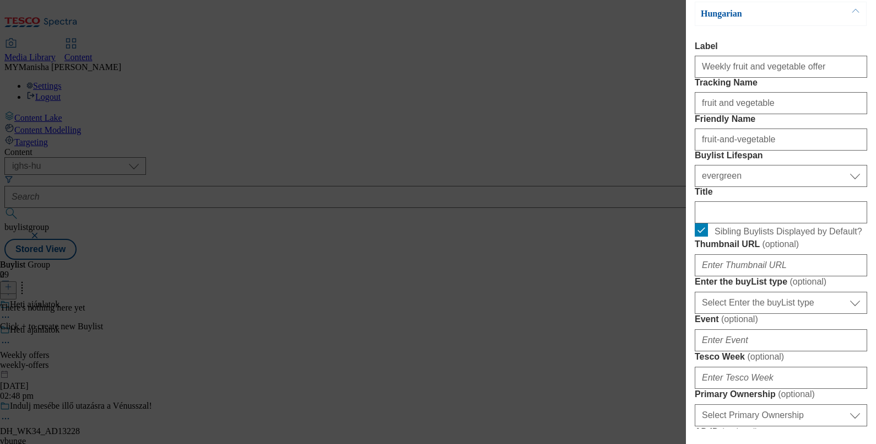
scroll to position [94, 0]
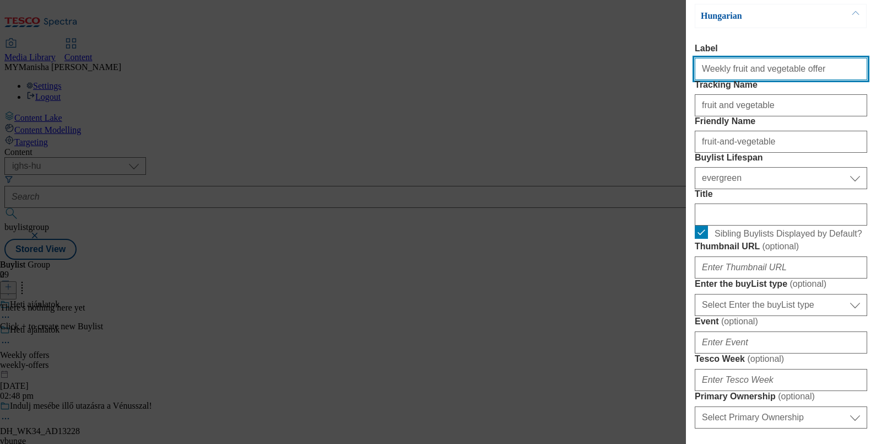
click at [769, 79] on input "Weekly fruit and vegetable offer" at bounding box center [781, 69] width 172 height 22
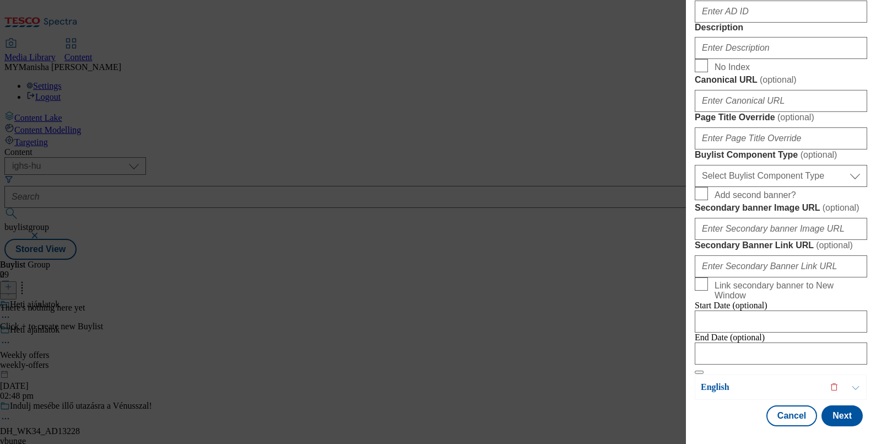
scroll to position [576, 0]
click at [728, 59] on input "Description" at bounding box center [781, 48] width 172 height 22
paste input "Weekly fruit and vegetable offer"
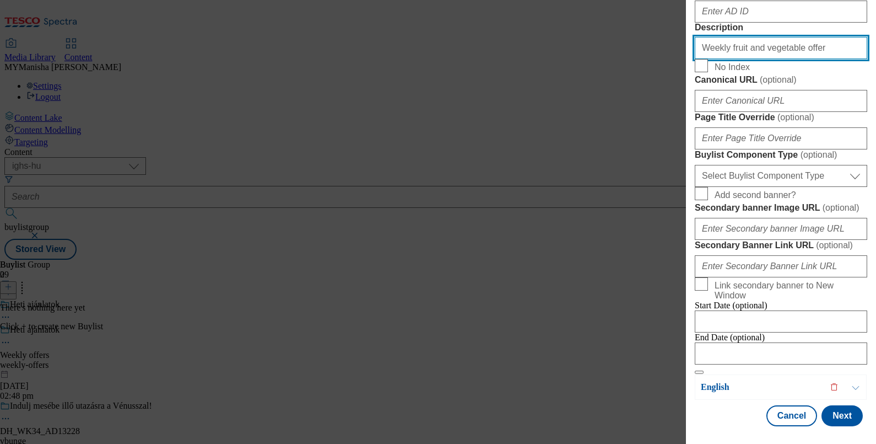
scroll to position [947, 0]
type input "Weekly fruit and vegetable offer"
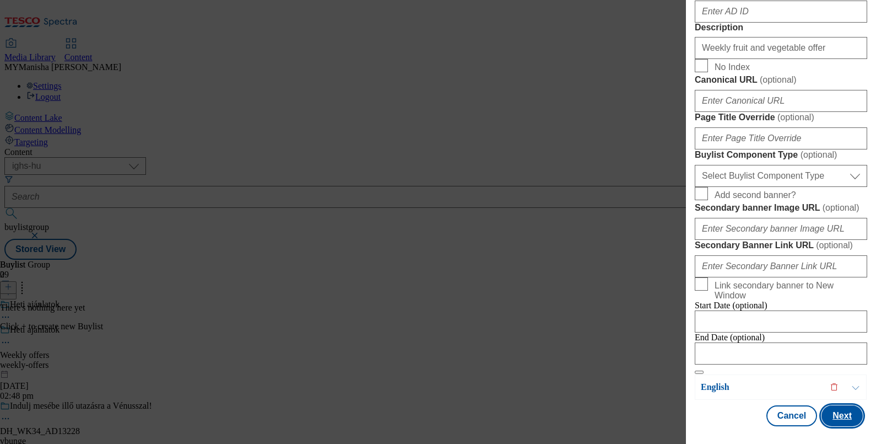
click at [825, 405] on button "Next" at bounding box center [842, 415] width 41 height 21
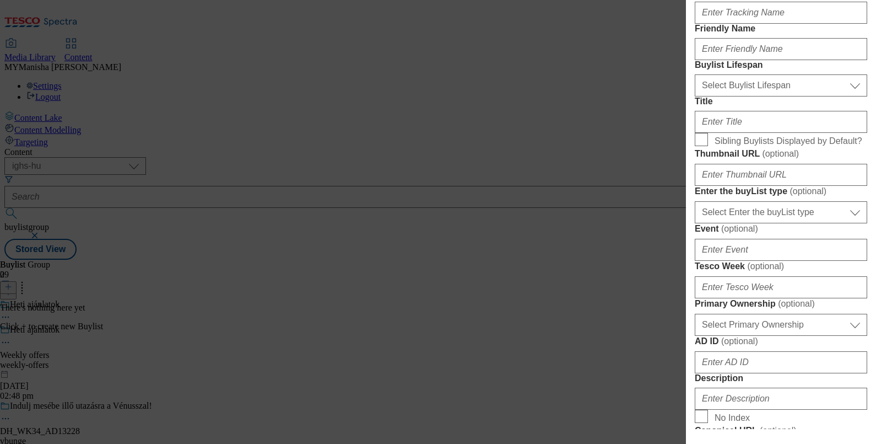
scroll to position [0, 0]
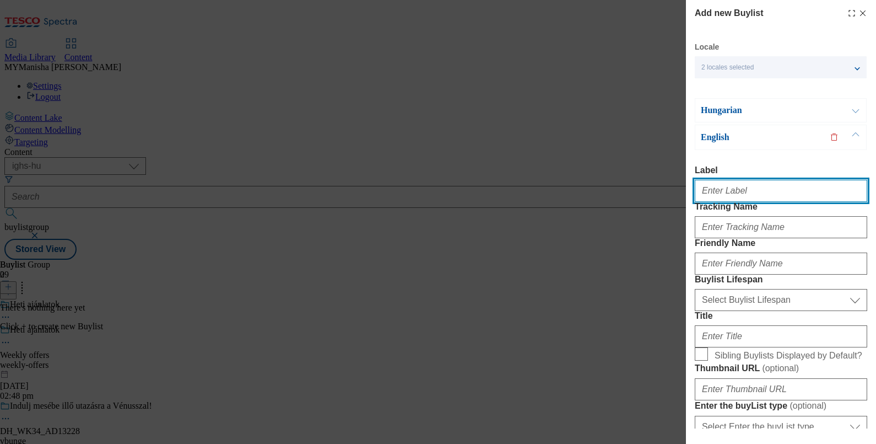
click at [730, 202] on input "Label" at bounding box center [781, 191] width 172 height 22
paste input "Weekly fruit and vegetable offer"
type input "Weekly fruit and vegetable offer"
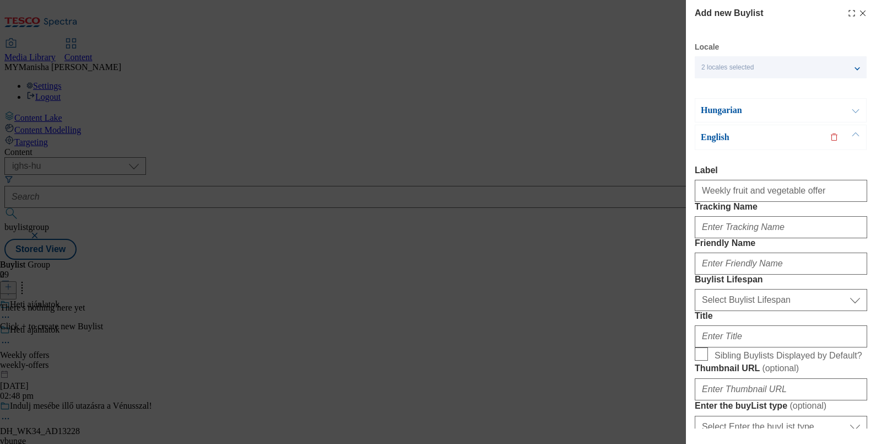
click at [852, 117] on button "Modal" at bounding box center [855, 110] width 21 height 23
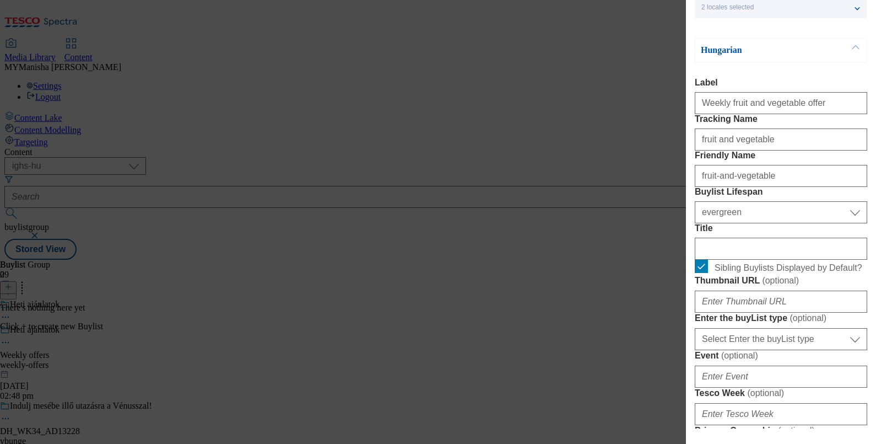
scroll to position [67, 0]
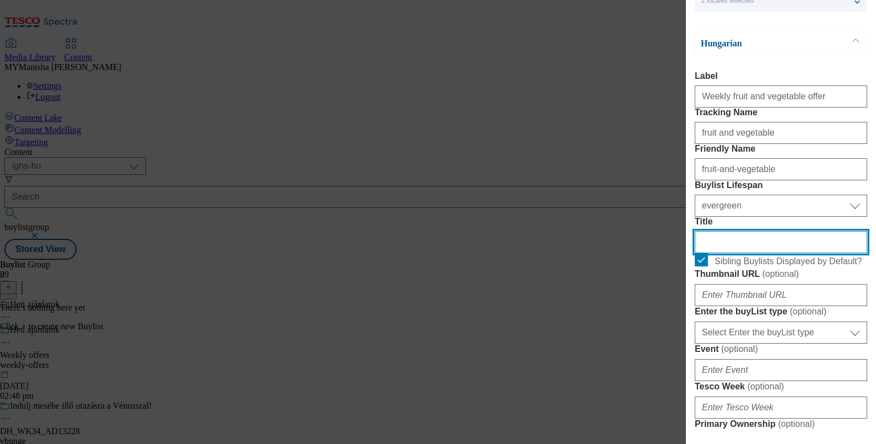
click at [732, 253] on input "Title" at bounding box center [781, 242] width 172 height 22
paste input "Heti zöldség-gyümülcs ajánlatok"
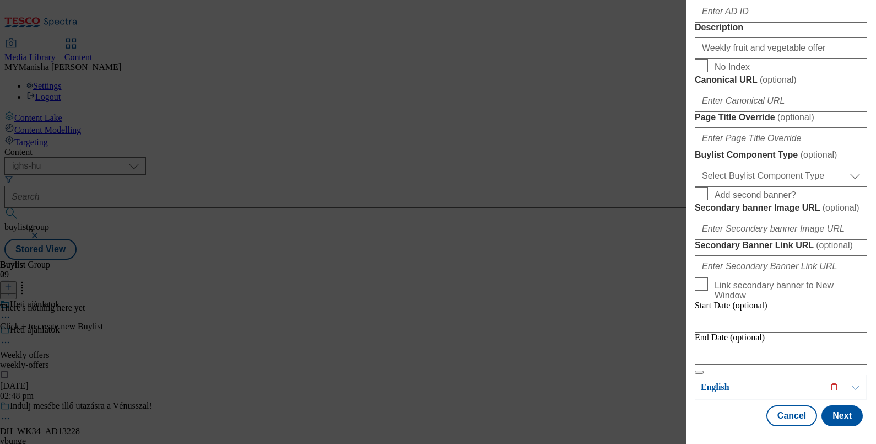
scroll to position [947, 0]
type input "Heti zöldség-gyümülcs ajánlatok"
click at [822, 405] on button "Next" at bounding box center [842, 415] width 41 height 21
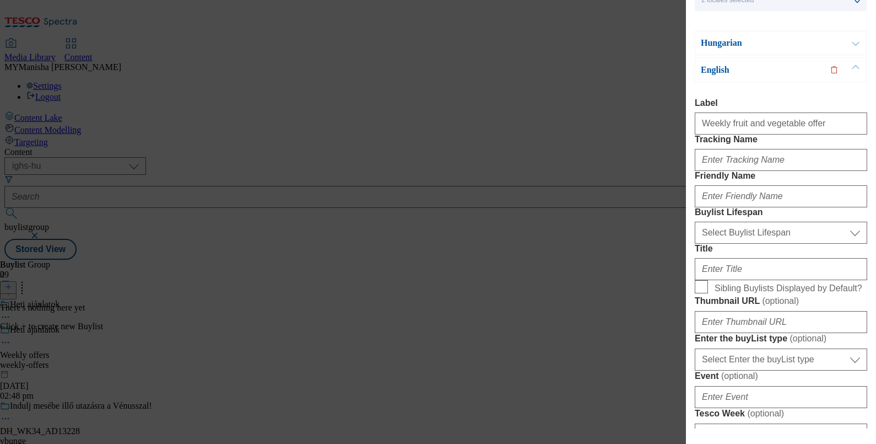
scroll to position [68, 0]
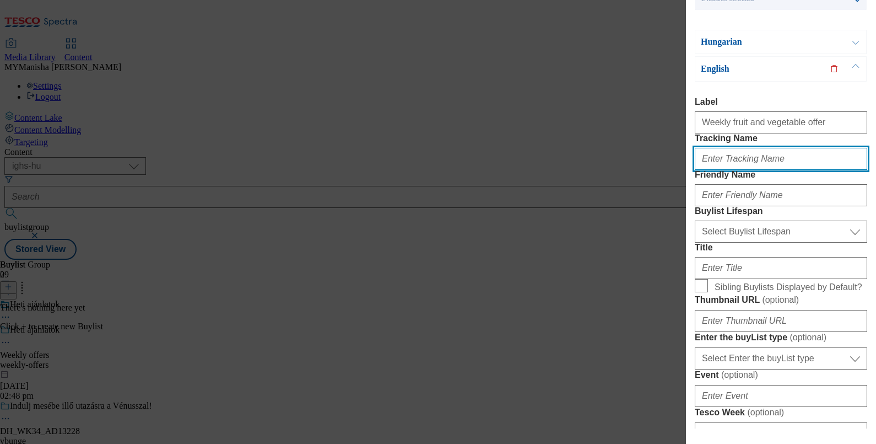
click at [733, 170] on input "Tracking Name" at bounding box center [781, 159] width 172 height 22
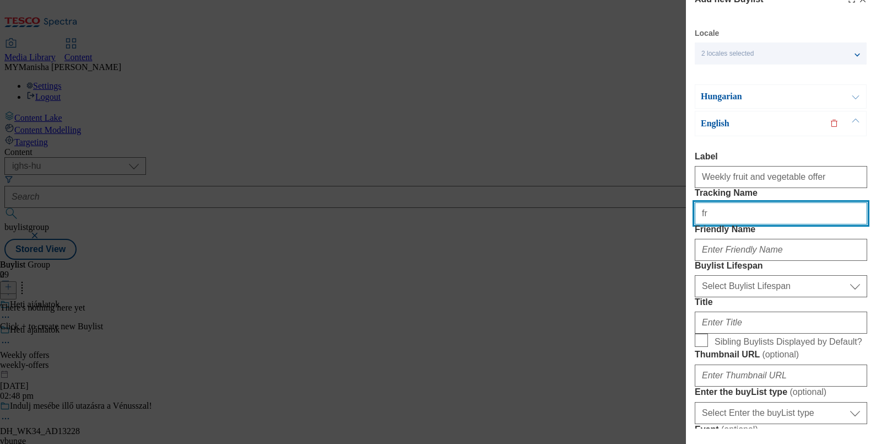
scroll to position [0, 0]
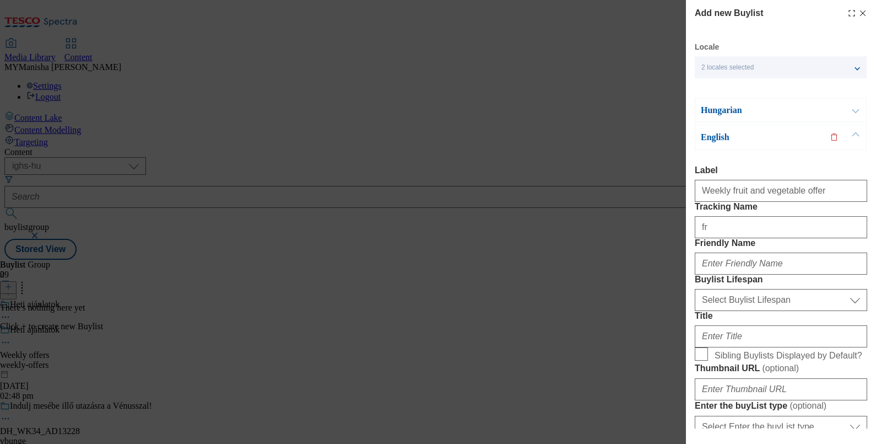
click at [857, 113] on button "Modal" at bounding box center [855, 110] width 21 height 23
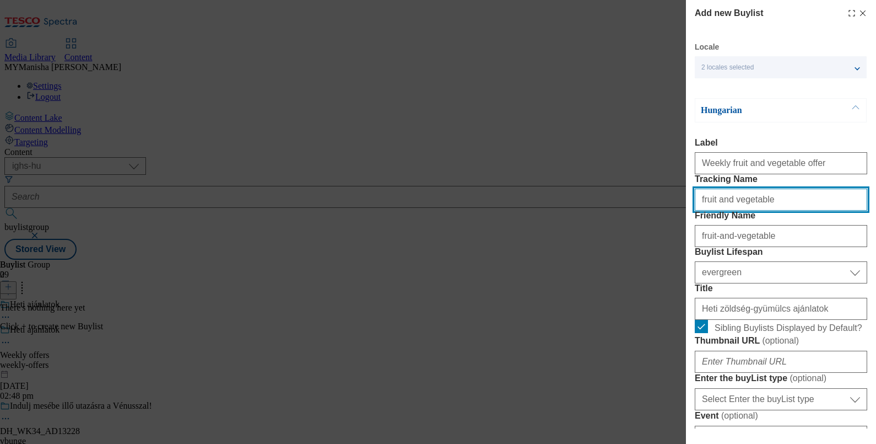
click at [767, 211] on input "fruit and vegetable" at bounding box center [781, 199] width 172 height 22
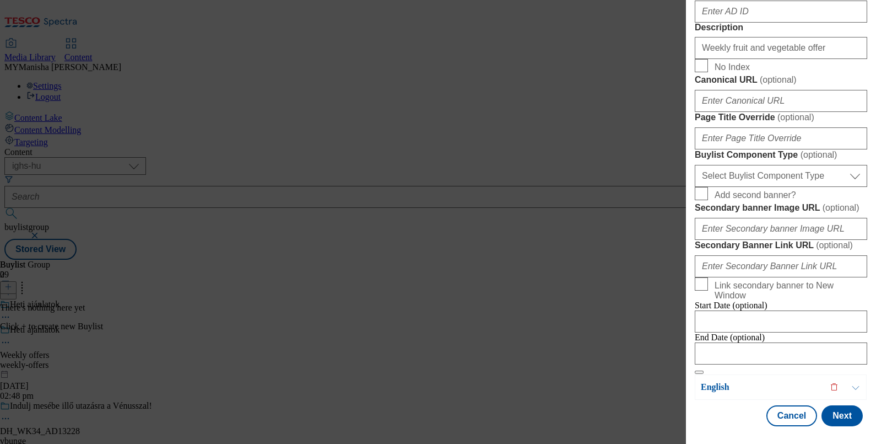
scroll to position [947, 0]
click at [831, 409] on button "Next" at bounding box center [842, 415] width 41 height 21
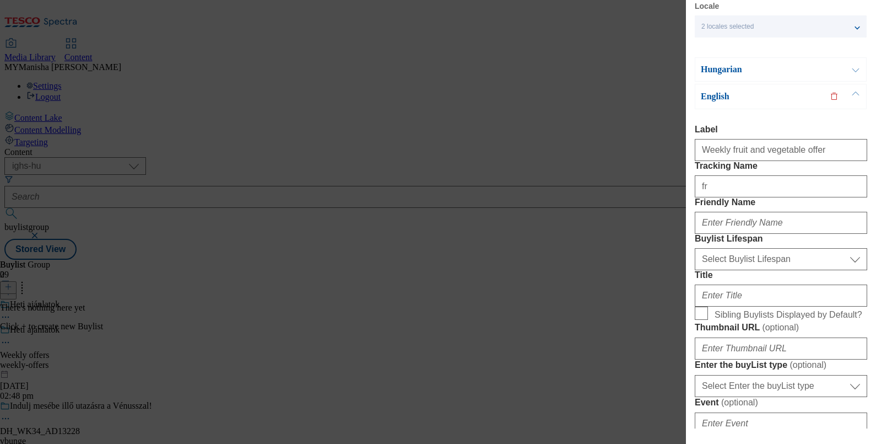
scroll to position [38, 0]
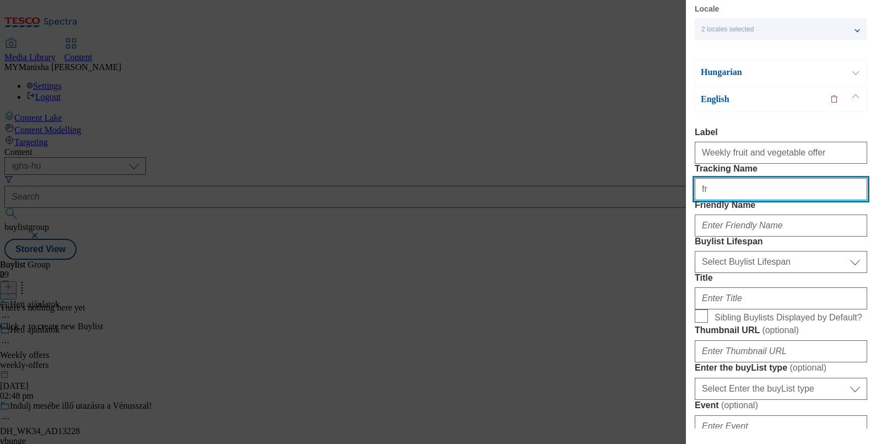
click at [722, 200] on input "fr" at bounding box center [781, 189] width 172 height 22
paste input "uit and vegetable"
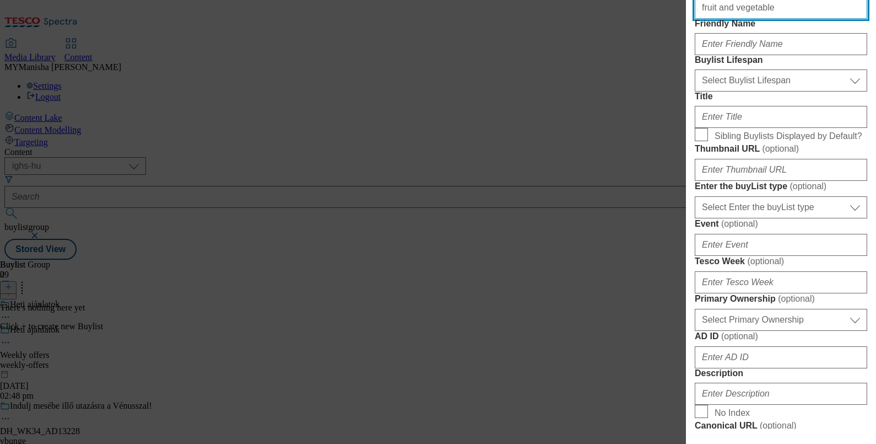
scroll to position [0, 0]
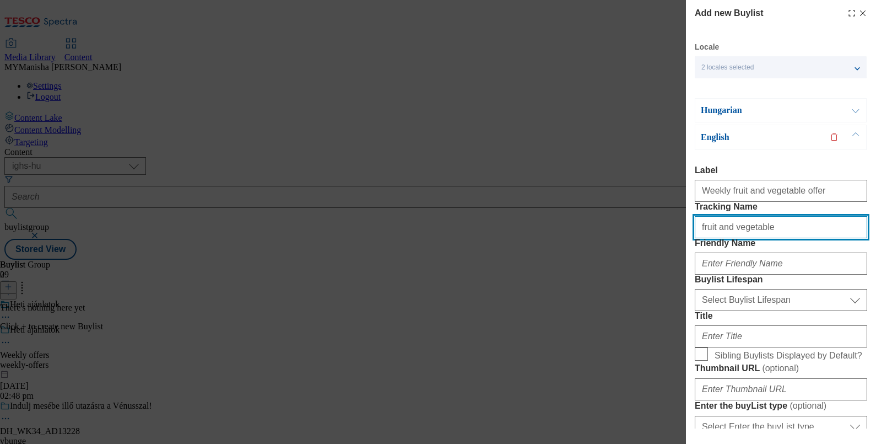
type input "fruit and vegetable"
click at [855, 110] on button "Modal" at bounding box center [855, 110] width 21 height 23
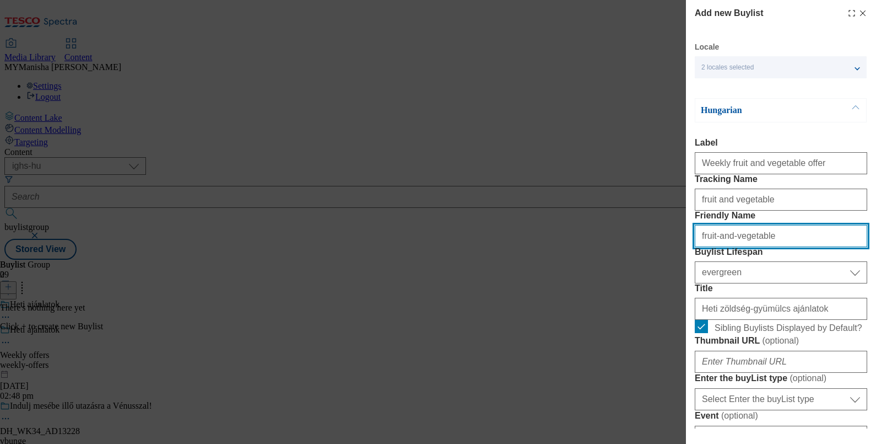
click at [766, 247] on input "fruit-and-vegetable" at bounding box center [781, 236] width 172 height 22
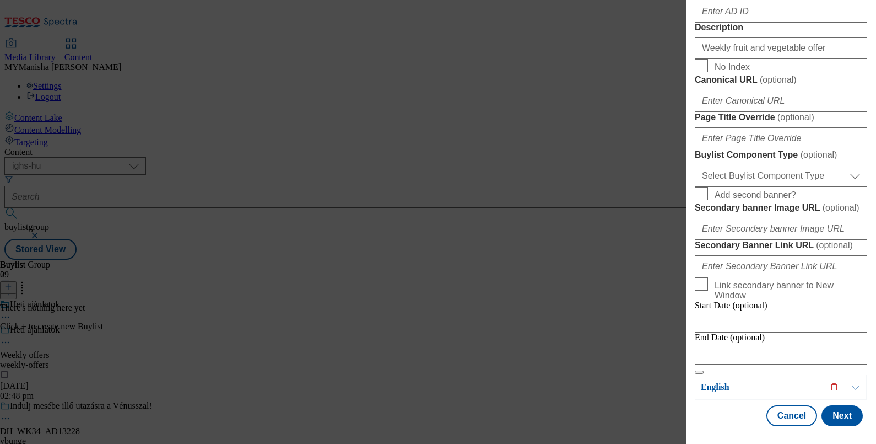
scroll to position [947, 0]
click at [827, 407] on button "Next" at bounding box center [842, 415] width 41 height 21
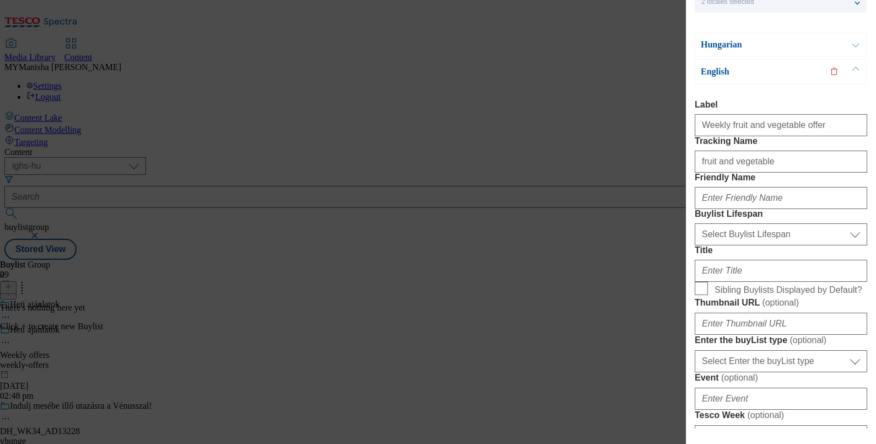
scroll to position [61, 0]
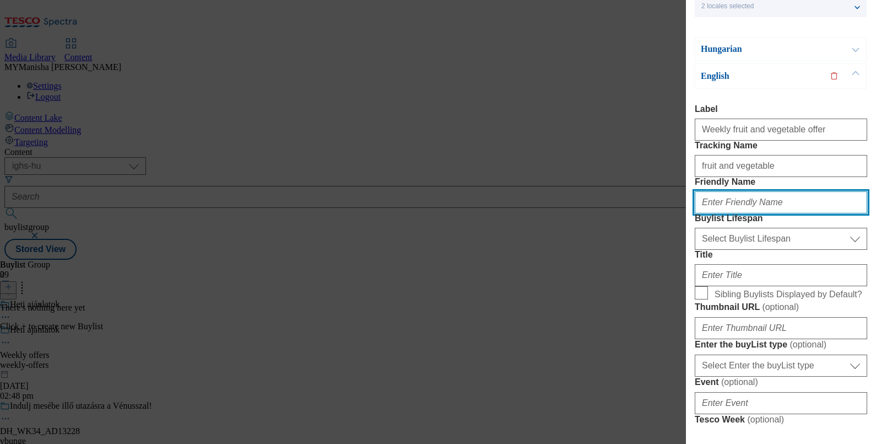
click at [721, 213] on input "Friendly Name" at bounding box center [781, 202] width 172 height 22
paste input "fruit-and-vegetable"
type input "fruit-and-vegetable"
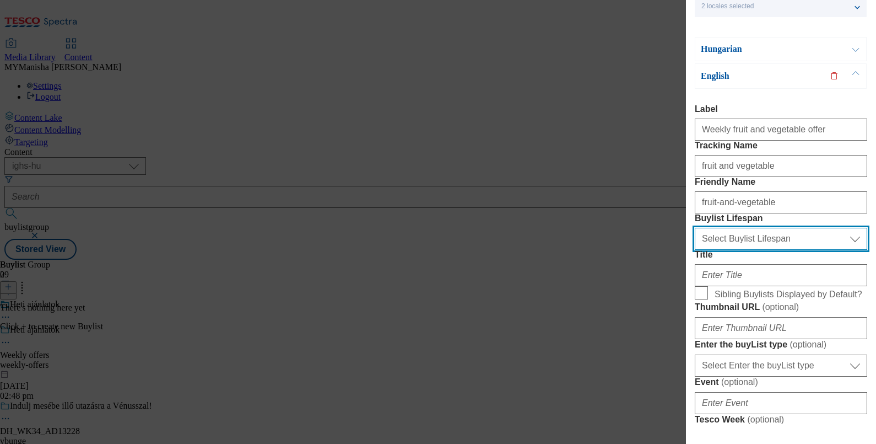
click at [738, 250] on select "Select Buylist Lifespan evergreen seasonal tactical" at bounding box center [781, 239] width 172 height 22
select select "evergreen"
click at [695, 250] on select "Select Buylist Lifespan evergreen seasonal tactical" at bounding box center [781, 239] width 172 height 22
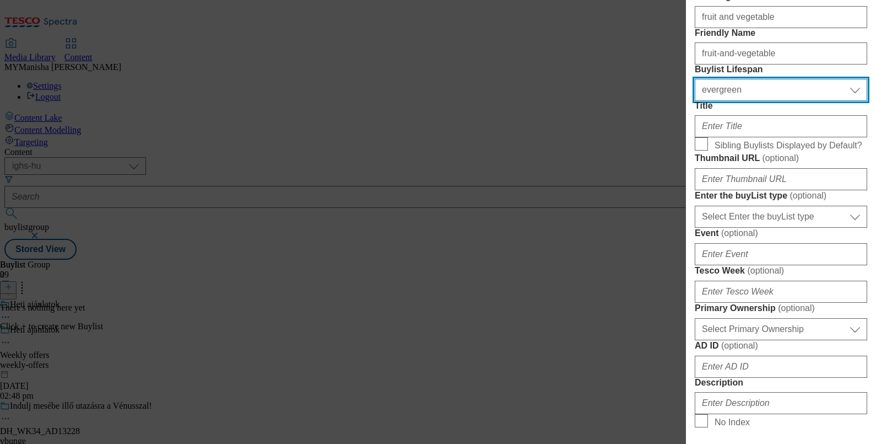
scroll to position [220, 0]
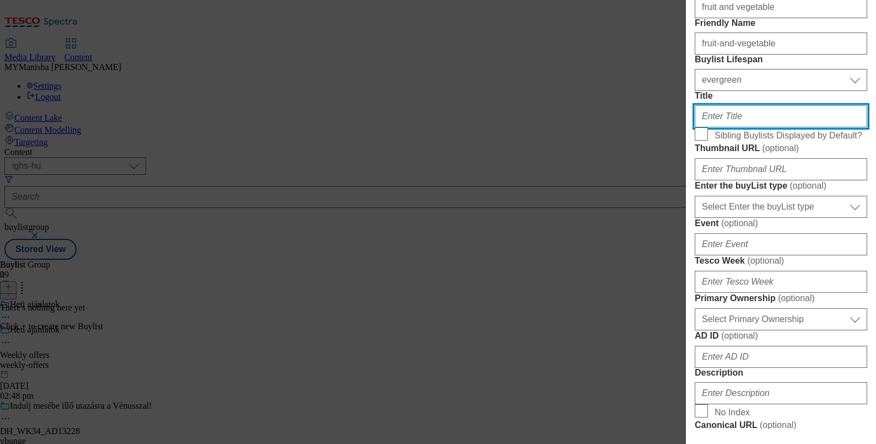
click at [735, 127] on input "Title" at bounding box center [781, 116] width 172 height 22
paste input "Weekly fruit and vegetable offer"
type input "Weekly fruit and vegetable offer"
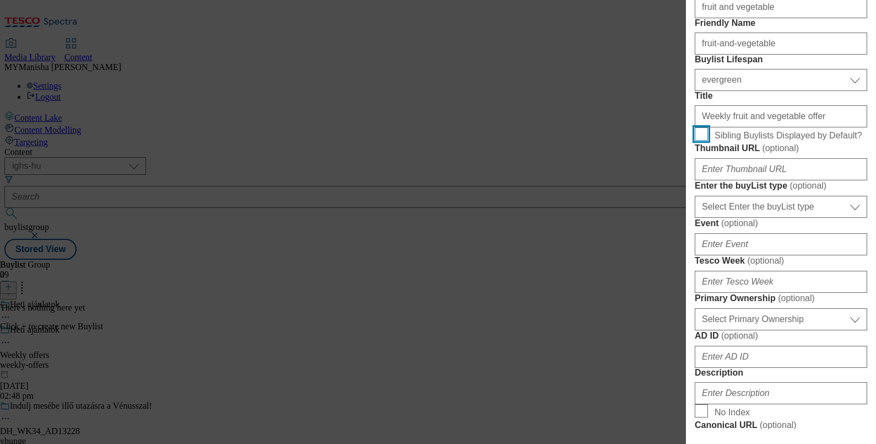
click at [700, 141] on input "Sibling Buylists Displayed by Default?" at bounding box center [701, 133] width 13 height 13
checkbox input "true"
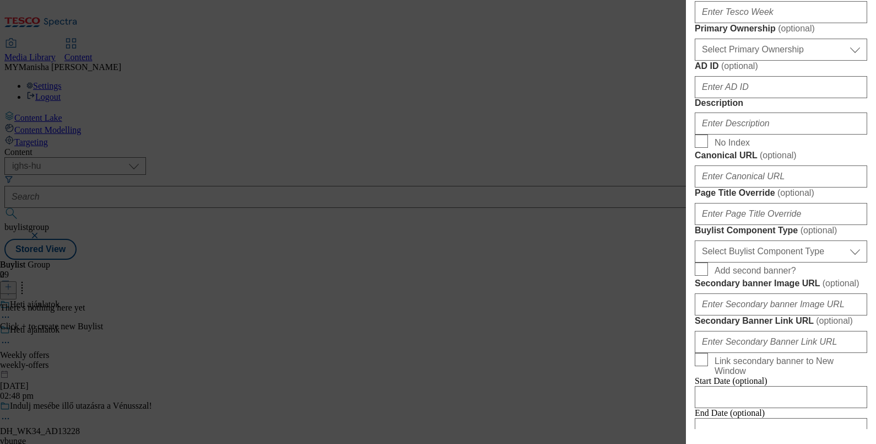
scroll to position [493, 0]
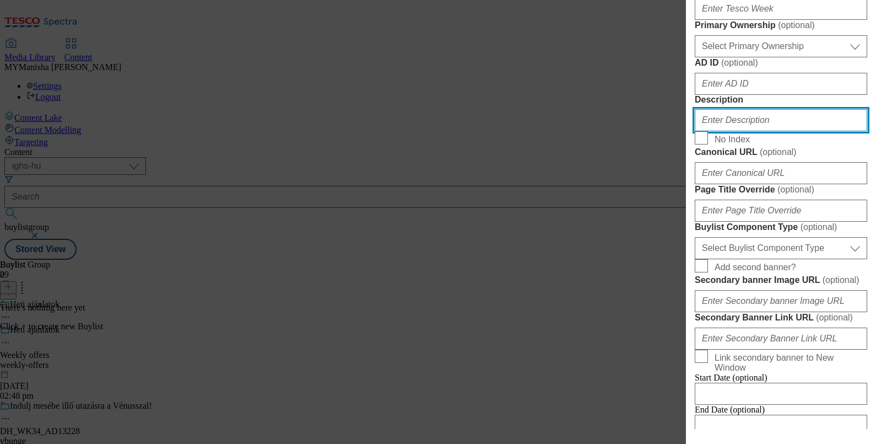
click at [728, 131] on input "Description" at bounding box center [781, 120] width 172 height 22
paste input "Weekly fruit and vegetable offer"
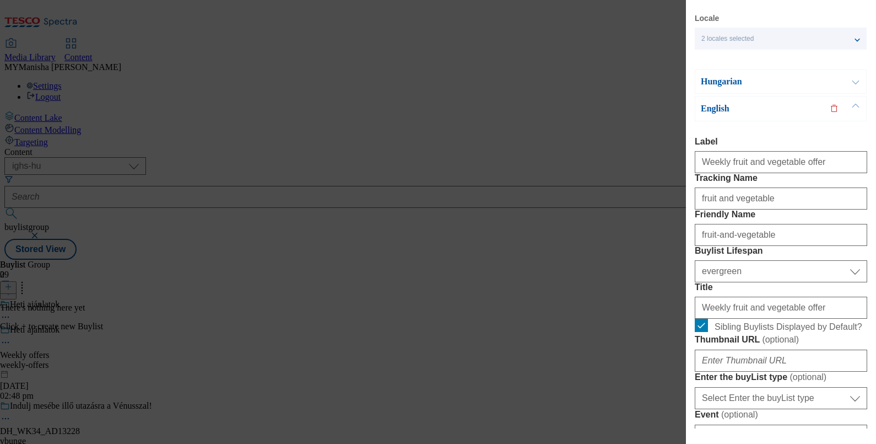
scroll to position [0, 0]
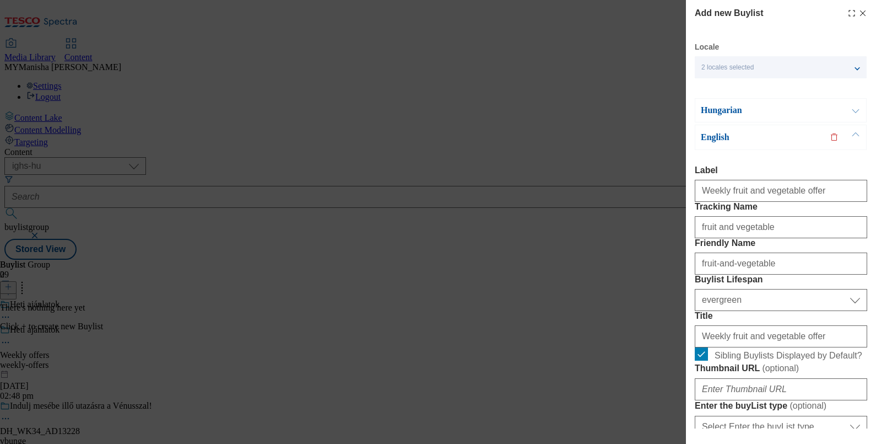
type input "Weekly fruit and vegetable offer"
click at [855, 109] on button "Modal" at bounding box center [855, 110] width 21 height 23
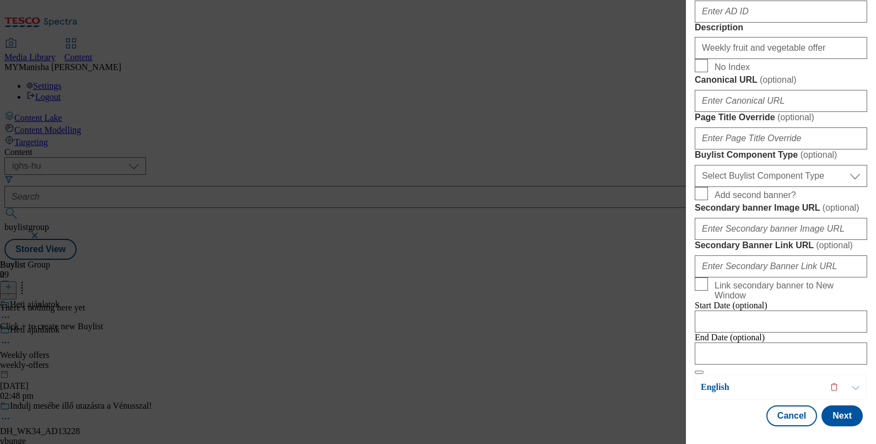
scroll to position [947, 0]
click at [829, 405] on button "Next" at bounding box center [842, 415] width 41 height 21
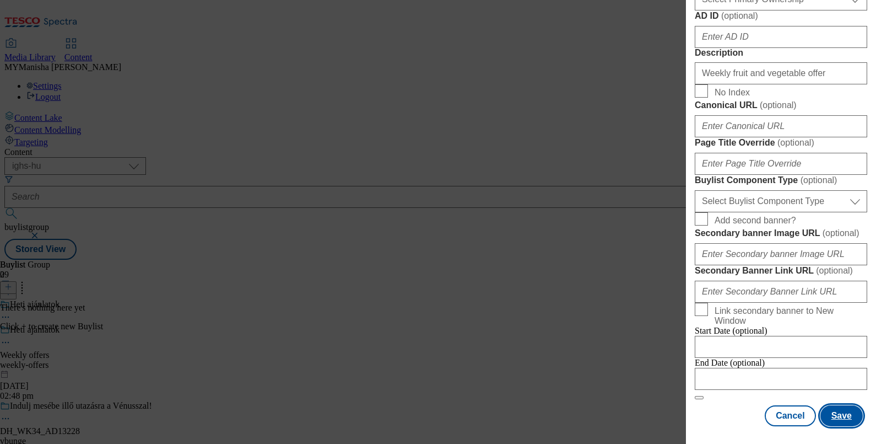
click at [829, 405] on button "Save" at bounding box center [842, 415] width 42 height 21
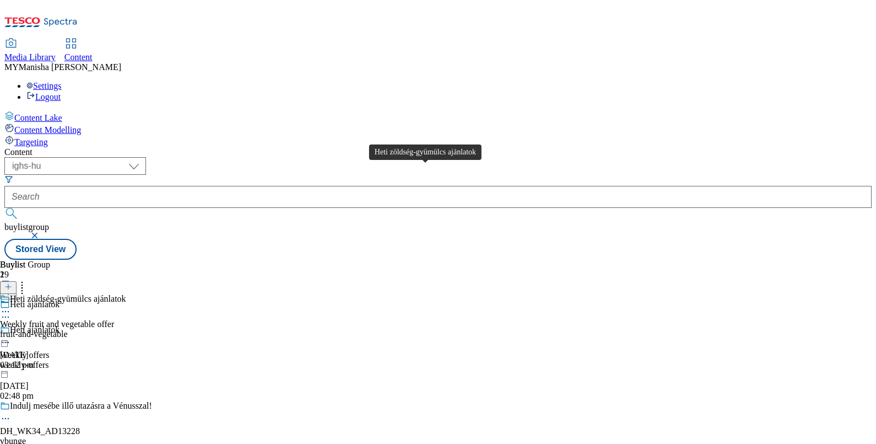
click at [126, 294] on div "Heti zöldség-gyümülcs ajánlatok" at bounding box center [68, 299] width 116 height 10
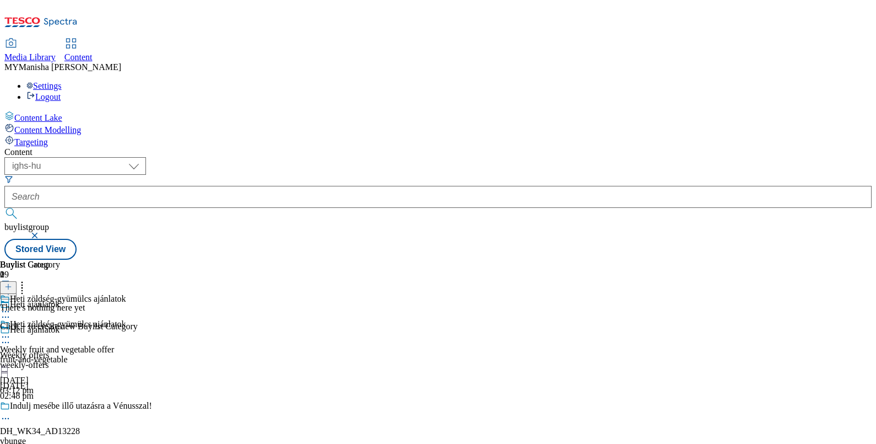
click at [11, 287] on line at bounding box center [9, 287] width 6 height 0
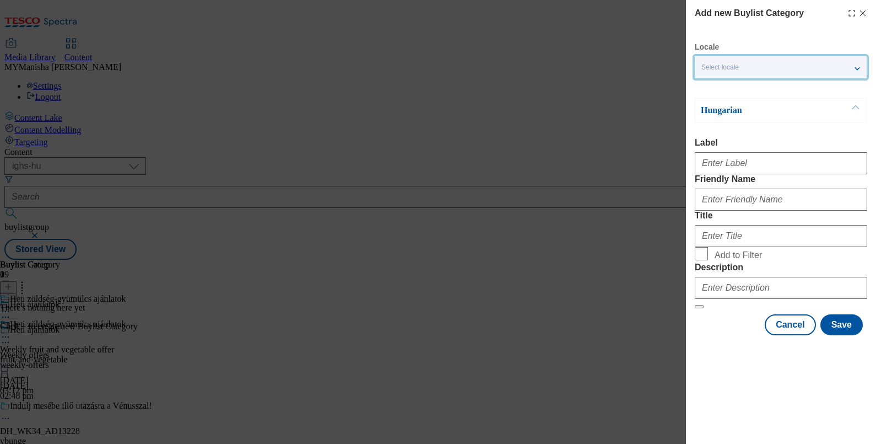
click at [784, 68] on div "Select locale" at bounding box center [781, 67] width 172 height 22
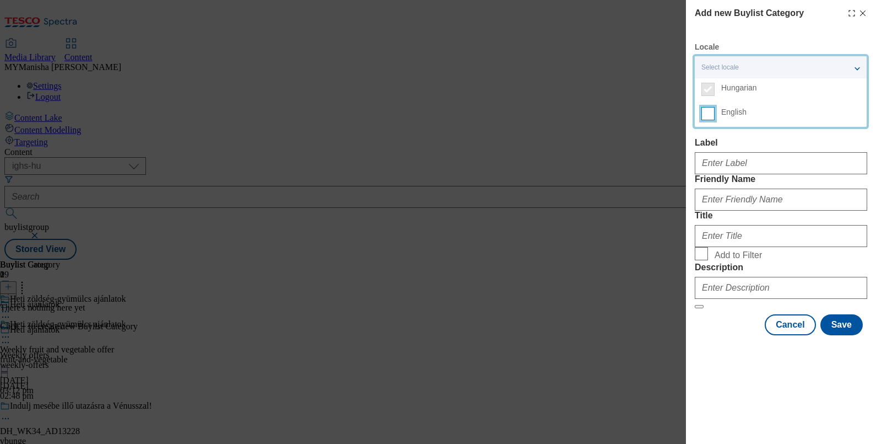
click at [711, 116] on input "English" at bounding box center [707, 113] width 13 height 13
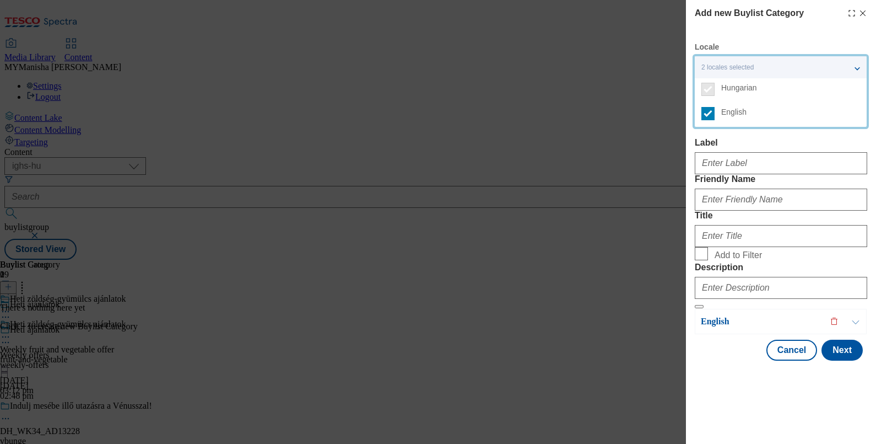
click at [740, 137] on div "Hungarian Label Friendly Name Title Add to Filter Description" at bounding box center [781, 203] width 172 height 211
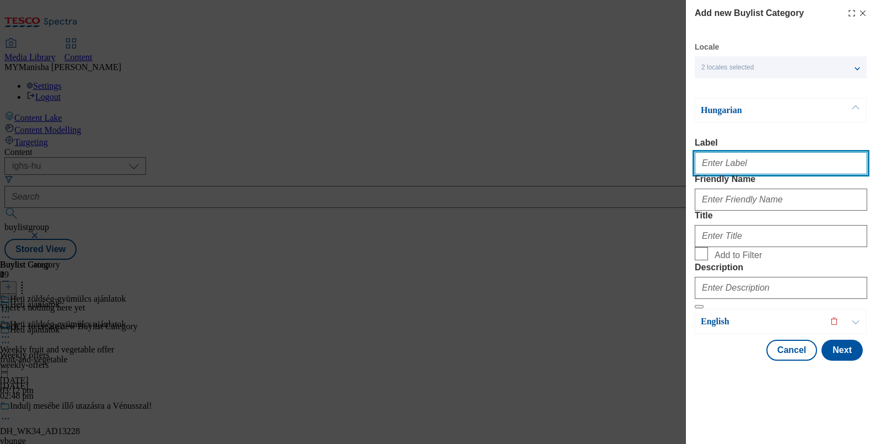
click at [705, 157] on input "Label" at bounding box center [781, 163] width 172 height 22
paste input "Weekly fruit and vegetable offer"
type input "Weekly fruit and vegetable offer"
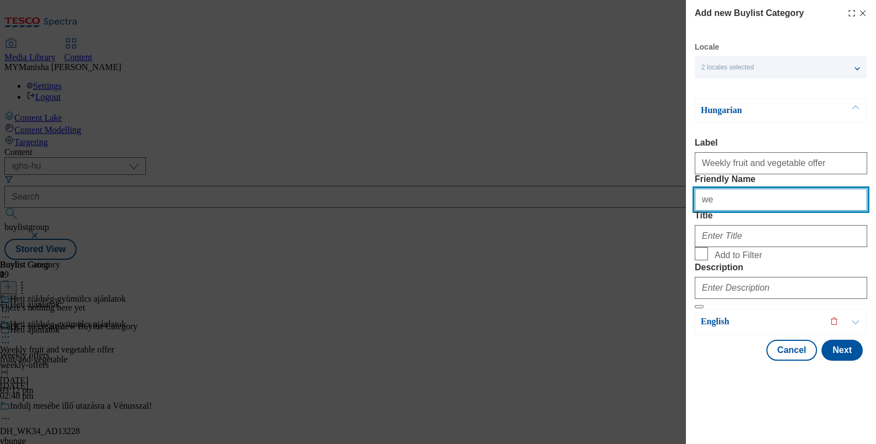
type input "w"
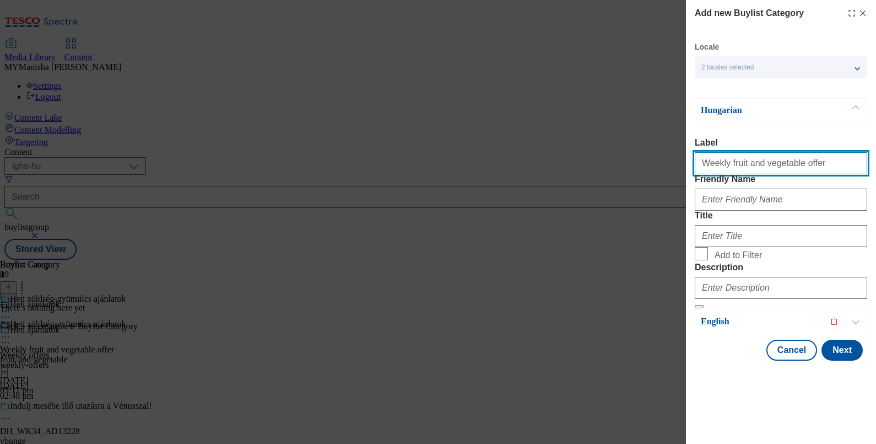
drag, startPoint x: 726, startPoint y: 171, endPoint x: 758, endPoint y: 172, distance: 32.0
click at [758, 172] on input "Weekly fruit and vegetable offer" at bounding box center [781, 163] width 172 height 22
click at [722, 171] on input "Weekly fruit and vegetable offer" at bounding box center [781, 163] width 172 height 22
drag, startPoint x: 722, startPoint y: 171, endPoint x: 785, endPoint y: 172, distance: 63.4
click at [785, 172] on input "Weekly fruit and vegetable offer" at bounding box center [781, 163] width 172 height 22
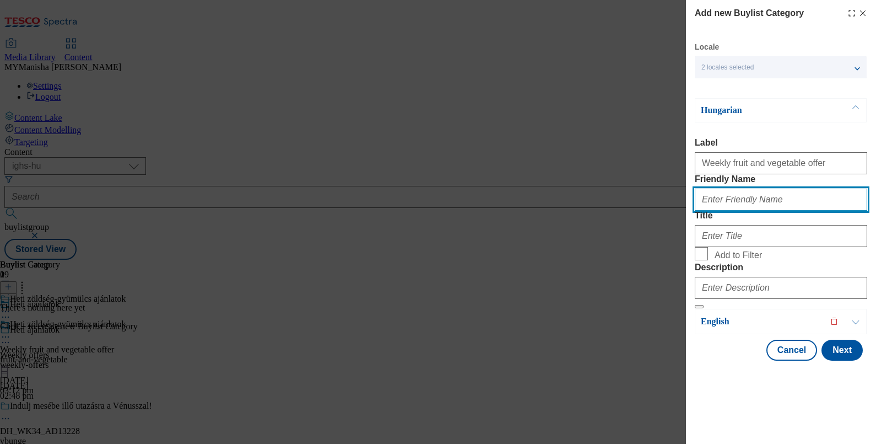
paste input "fruit and vegetable"
type input "fruit and vegetable"
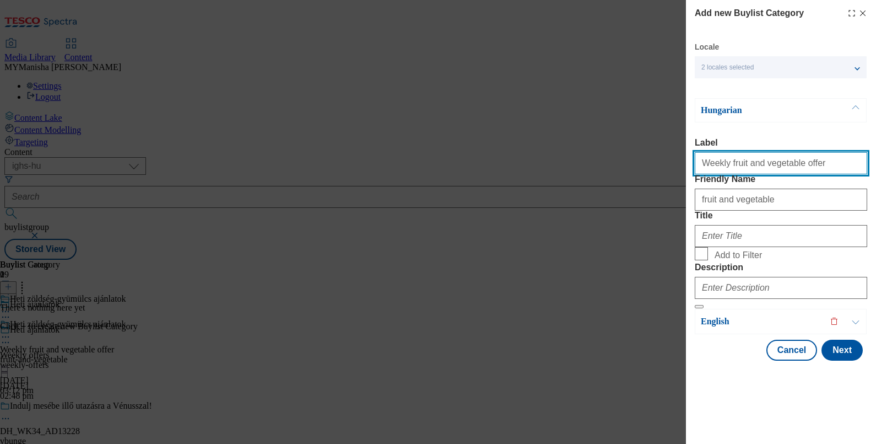
drag, startPoint x: 724, startPoint y: 169, endPoint x: 780, endPoint y: 163, distance: 56.5
click at [780, 163] on input "Weekly fruit and vegetable offer" at bounding box center [781, 163] width 172 height 22
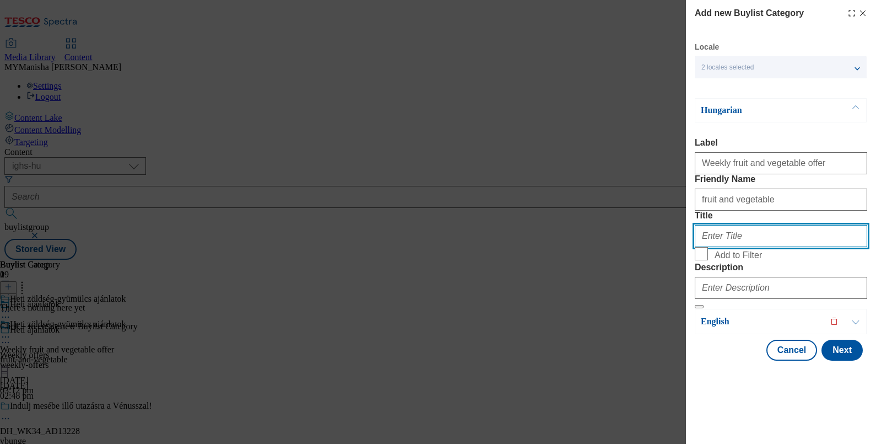
paste input "fruit and vegetable"
type input "fruit-and-vegetable"
click at [699, 262] on label "Add to Filter" at bounding box center [781, 254] width 172 height 15
click at [699, 260] on input "Add to Filter" at bounding box center [701, 253] width 13 height 13
checkbox input "true"
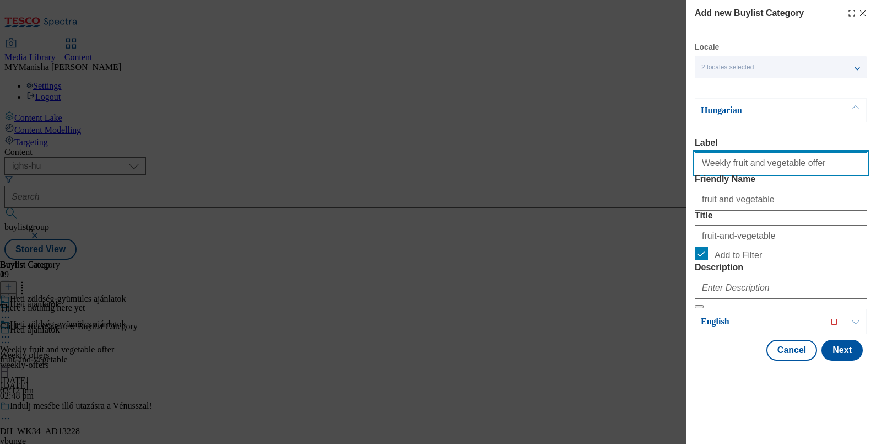
click at [809, 172] on input "Weekly fruit and vegetable offer" at bounding box center [781, 163] width 172 height 22
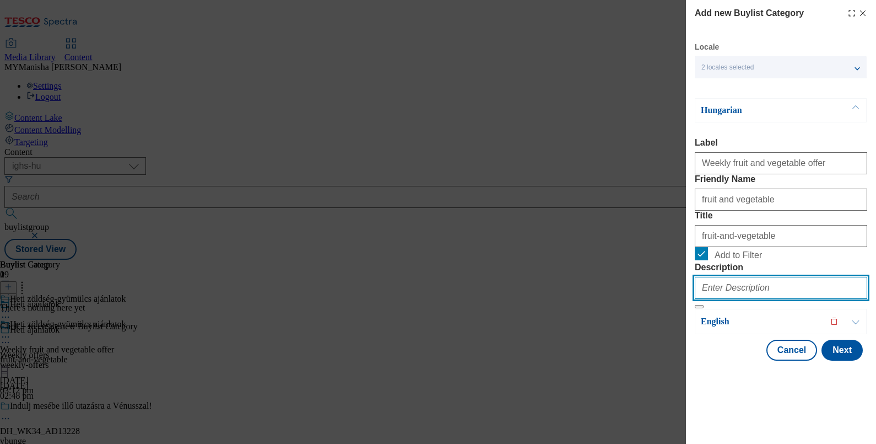
click at [722, 299] on input "Description" at bounding box center [781, 288] width 172 height 22
paste input "Weekly fruit and vegetable offer"
type input "Weekly fruit and vegetable offer"
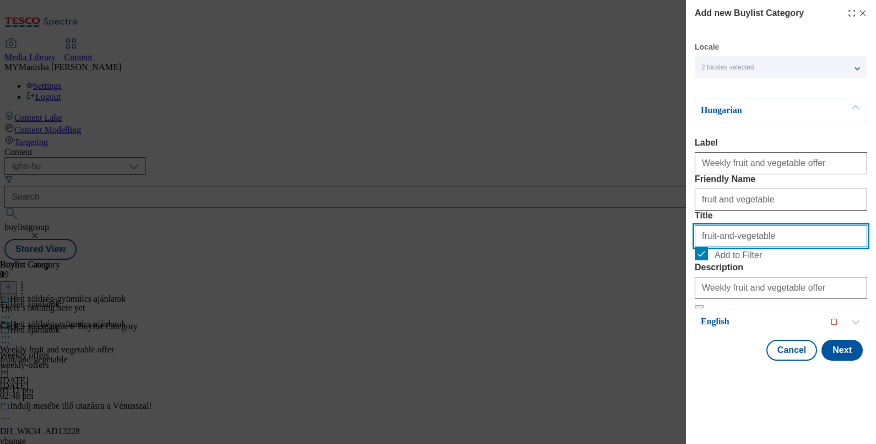
click at [774, 247] on input "fruit-and-vegetable" at bounding box center [781, 236] width 172 height 22
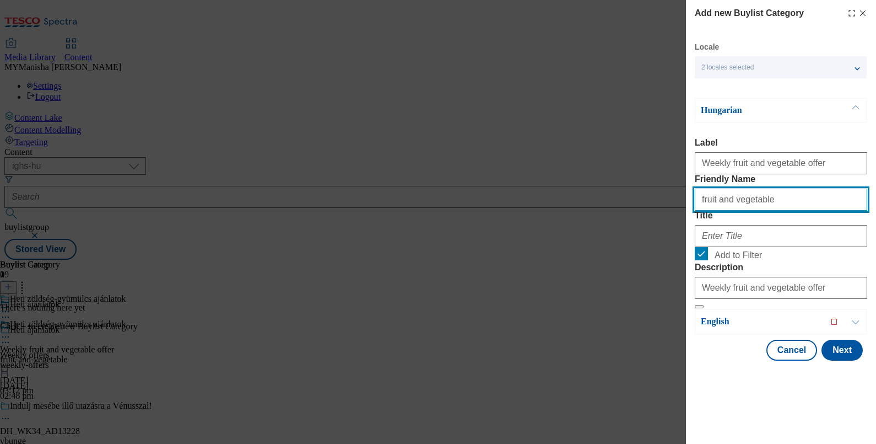
click at [773, 198] on input "fruit and vegetable" at bounding box center [781, 199] width 172 height 22
paste input "fruit-and-"
type input "fruit-and-vegetable"
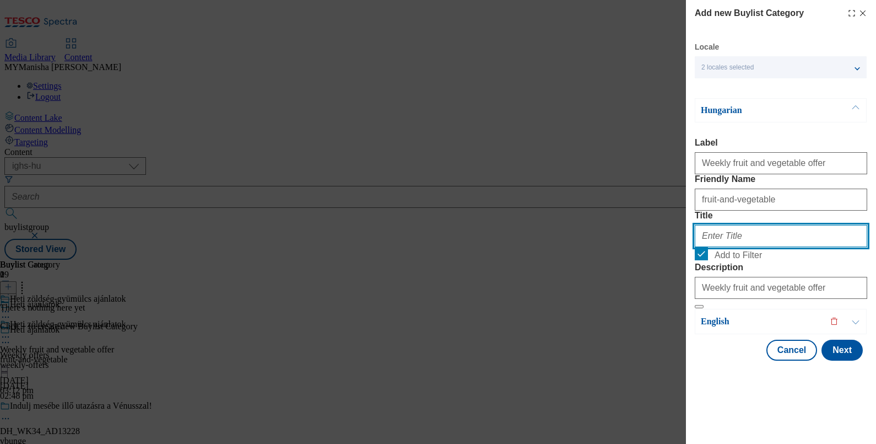
paste input "Heti zöldség-gyümülcs ajánlatok"
type input "Heti zöldség-gyümülcs ajánlatok"
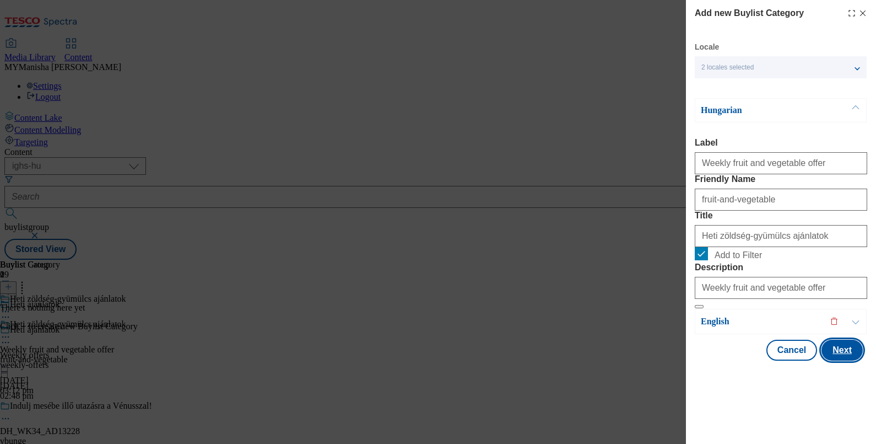
click at [831, 360] on button "Next" at bounding box center [842, 349] width 41 height 21
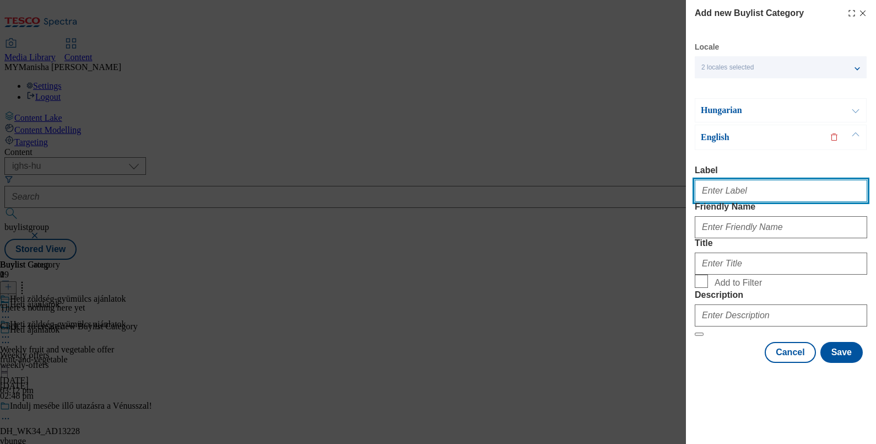
click at [721, 180] on input "Label" at bounding box center [781, 191] width 172 height 22
type input "Weekly fruit and vegetable offer"
drag, startPoint x: 719, startPoint y: 169, endPoint x: 777, endPoint y: 168, distance: 57.9
click at [777, 180] on input "Weekly fruit and vegetable offer" at bounding box center [781, 191] width 172 height 22
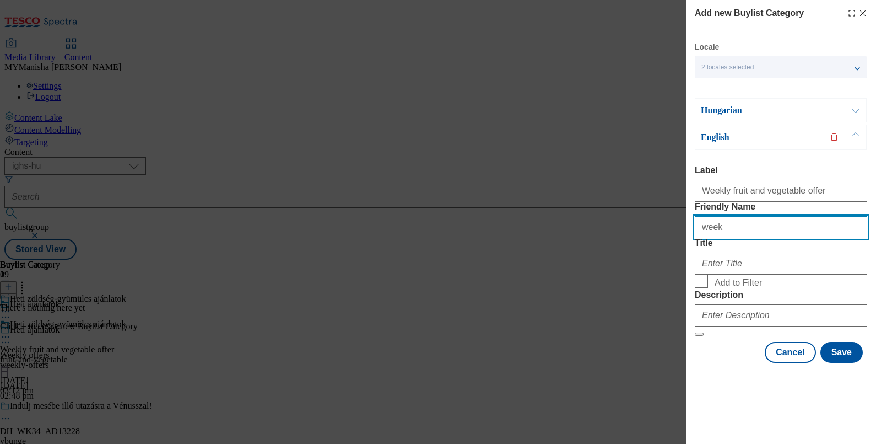
click at [728, 224] on input "week" at bounding box center [781, 227] width 172 height 22
paste input "y fruit and vegetable"
click at [719, 219] on input "fruit and vegetable" at bounding box center [781, 227] width 172 height 22
type input "fruit-and-vegetable"
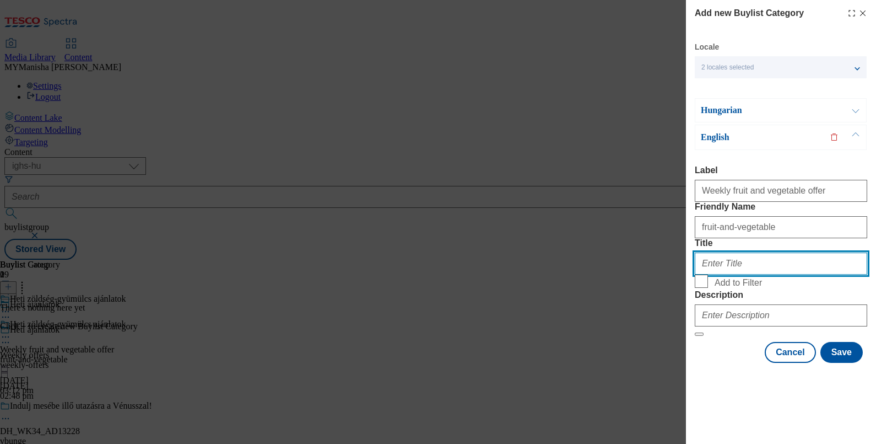
click at [717, 274] on input "Title" at bounding box center [781, 263] width 172 height 22
paste input "Weekly fruit and vegetable offer"
type input "Weekly fruit and vegetable offer"
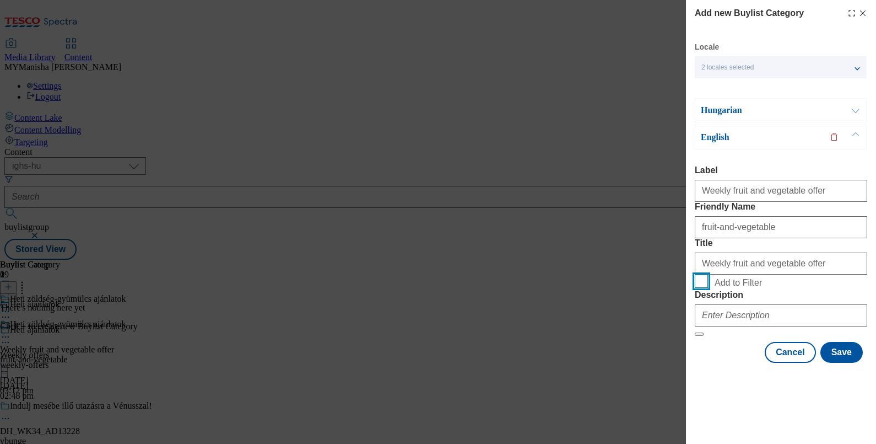
click at [703, 288] on input "Add to Filter" at bounding box center [701, 280] width 13 height 13
checkbox input "true"
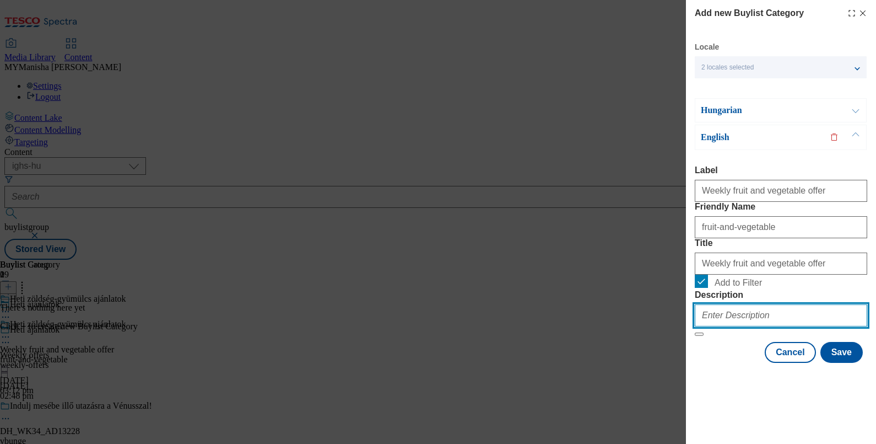
click at [714, 326] on input "Description" at bounding box center [781, 315] width 172 height 22
paste input "Weekly fruit and vegetable offer"
type input "Weekly fruit and vegetable offer"
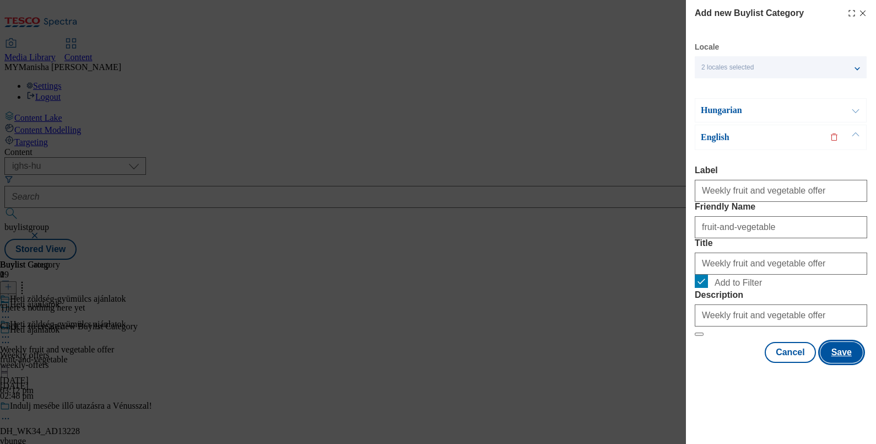
click at [835, 363] on button "Save" at bounding box center [842, 352] width 42 height 21
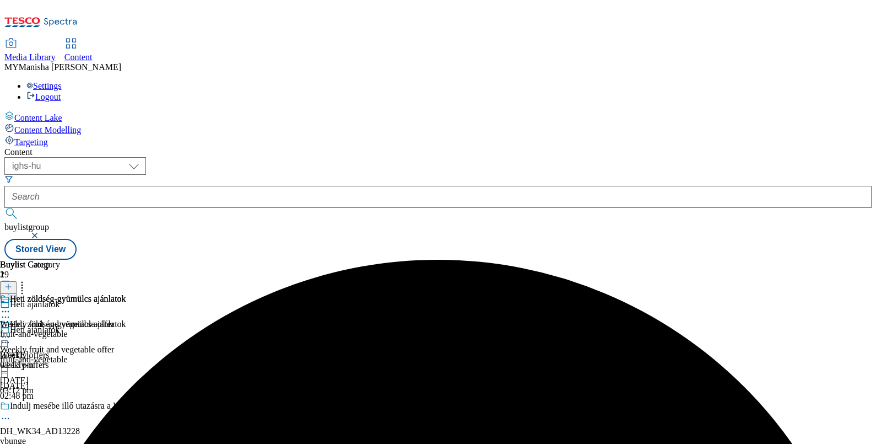
click at [12, 283] on icon at bounding box center [8, 287] width 8 height 8
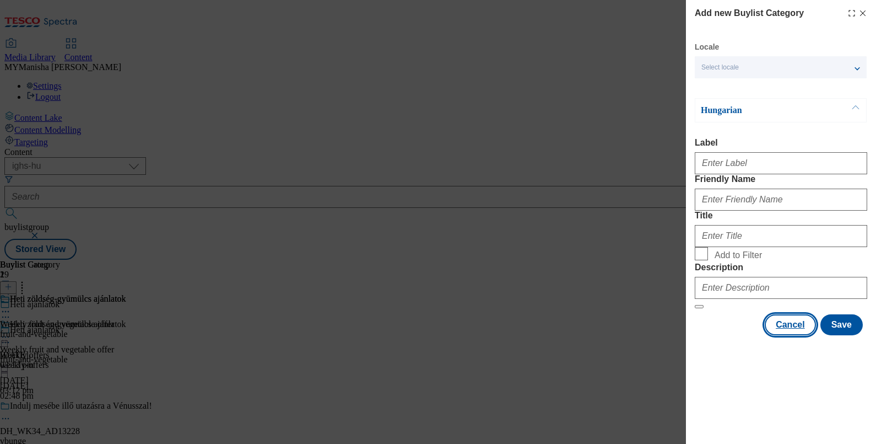
click at [785, 335] on button "Cancel" at bounding box center [790, 324] width 51 height 21
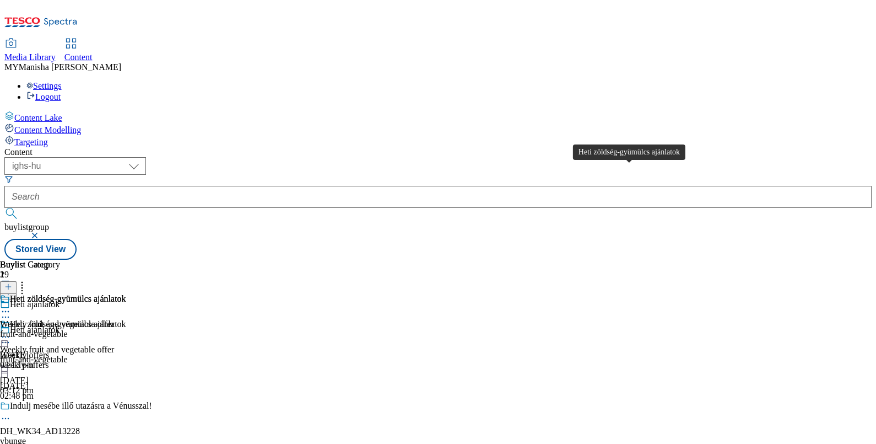
click at [126, 294] on div "Heti zöldség-gyümülcs ajánlatok" at bounding box center [68, 299] width 116 height 10
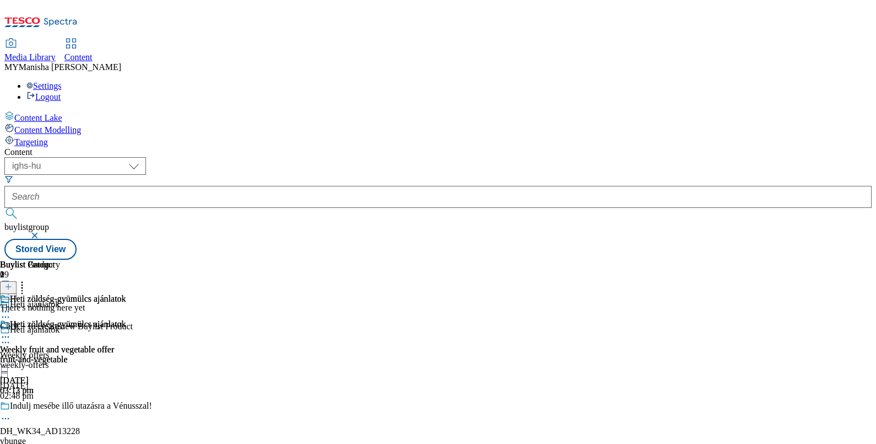
scroll to position [0, 102]
click at [17, 281] on button at bounding box center [8, 287] width 17 height 13
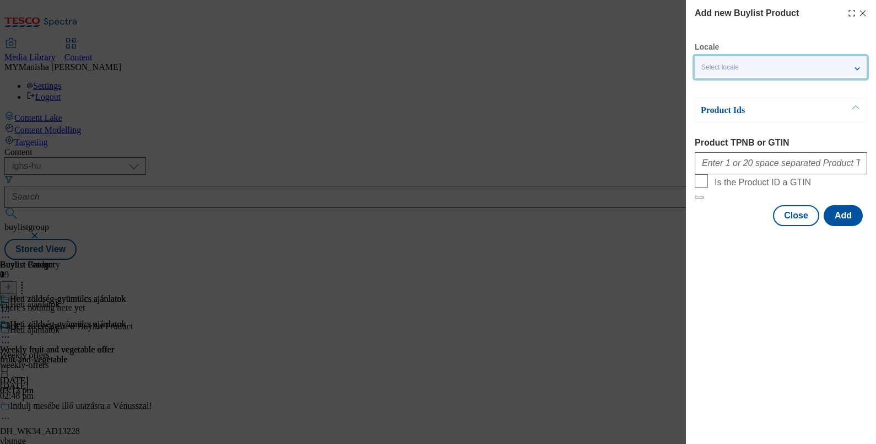
click at [752, 64] on div "Select locale" at bounding box center [781, 67] width 172 height 22
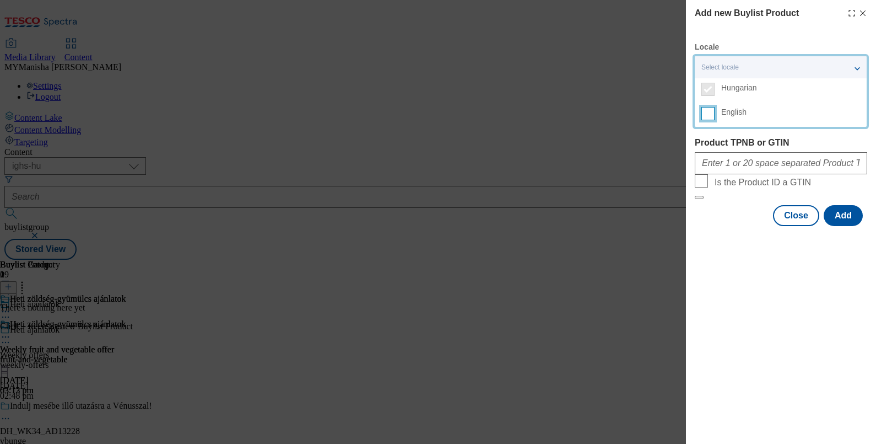
click at [708, 116] on input "English" at bounding box center [707, 113] width 13 height 13
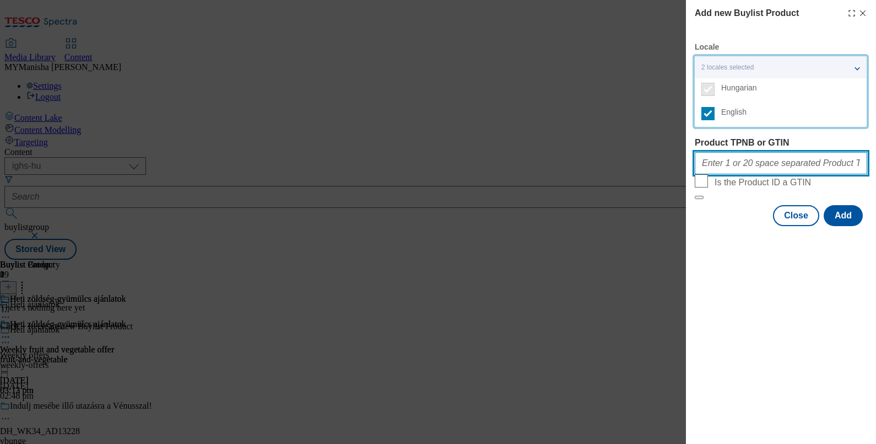
click at [722, 169] on input "Product TPNB or GTIN" at bounding box center [781, 163] width 172 height 22
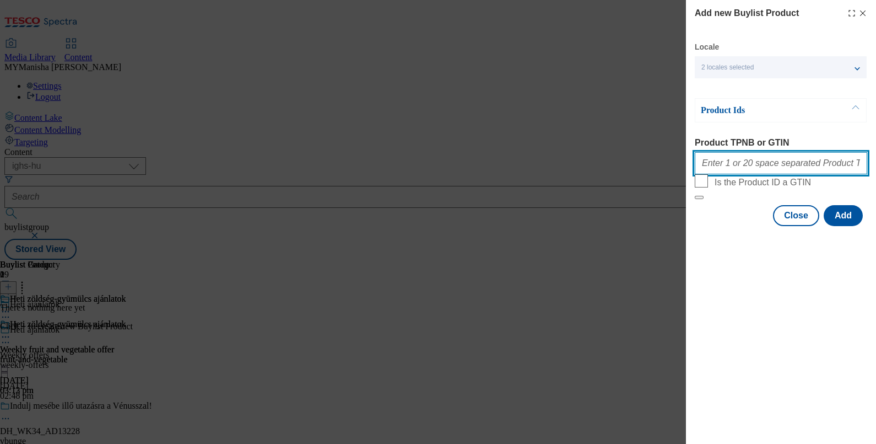
paste input "203259012 209417171 120780362 208224596 209252888 207792614 203277351"
type input "203259012 209417171 120780362 208224596 209252888 207792614 203277351"
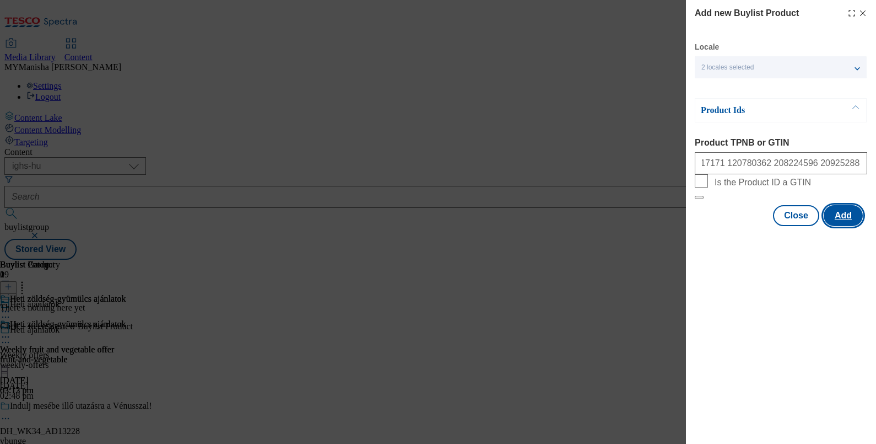
scroll to position [0, 0]
click at [843, 226] on button "Add" at bounding box center [843, 215] width 39 height 21
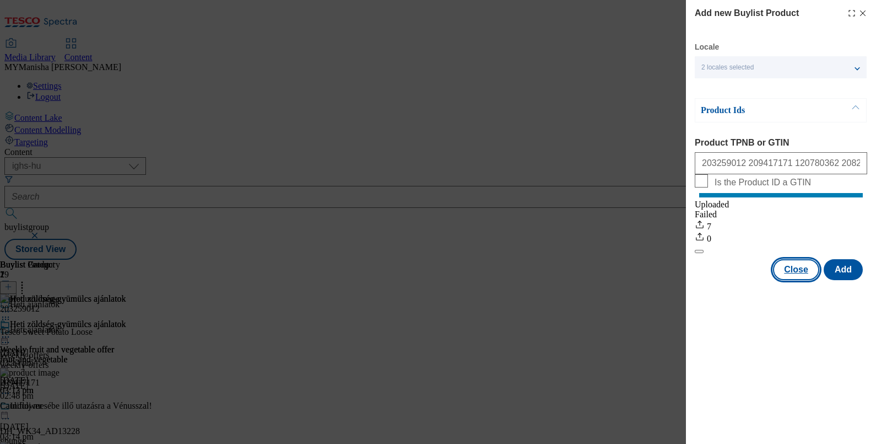
click at [800, 276] on button "Close" at bounding box center [796, 269] width 46 height 21
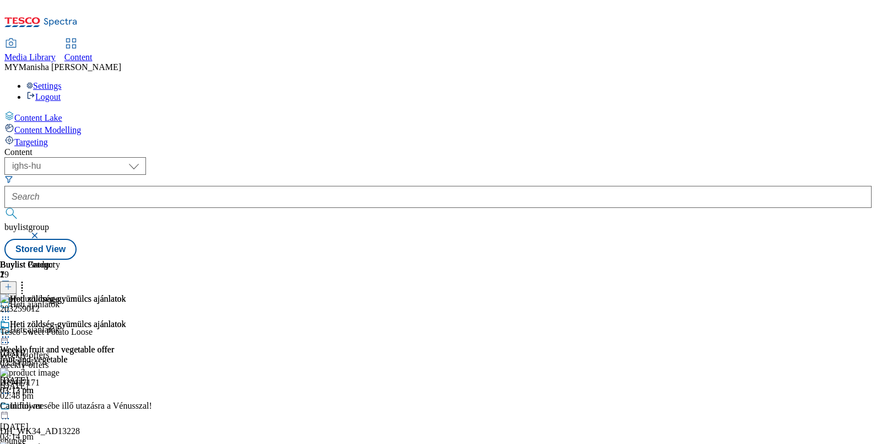
click at [12, 283] on icon at bounding box center [8, 287] width 8 height 8
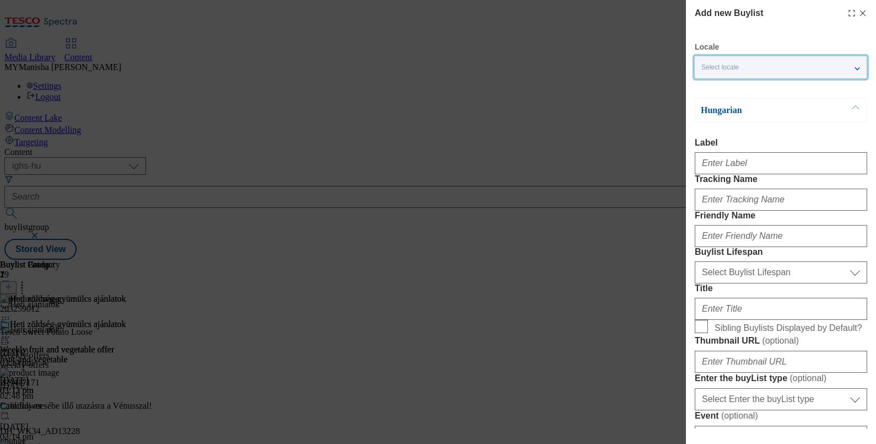
click at [753, 62] on div "Select locale" at bounding box center [781, 67] width 172 height 22
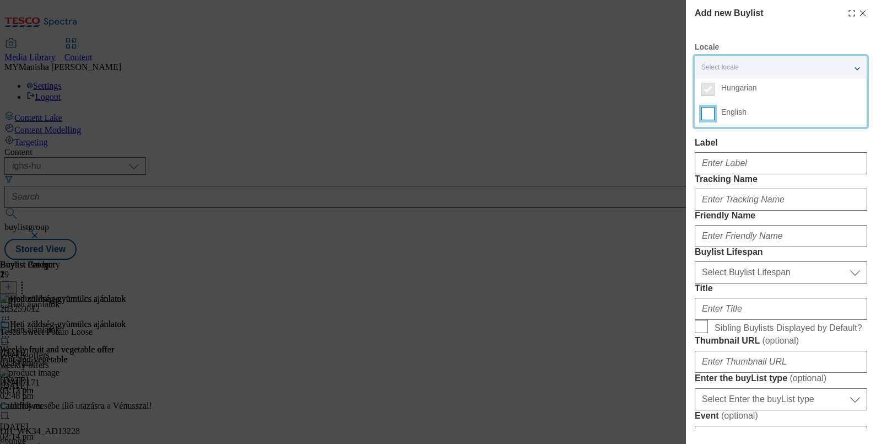
click at [708, 110] on input "English" at bounding box center [707, 113] width 13 height 13
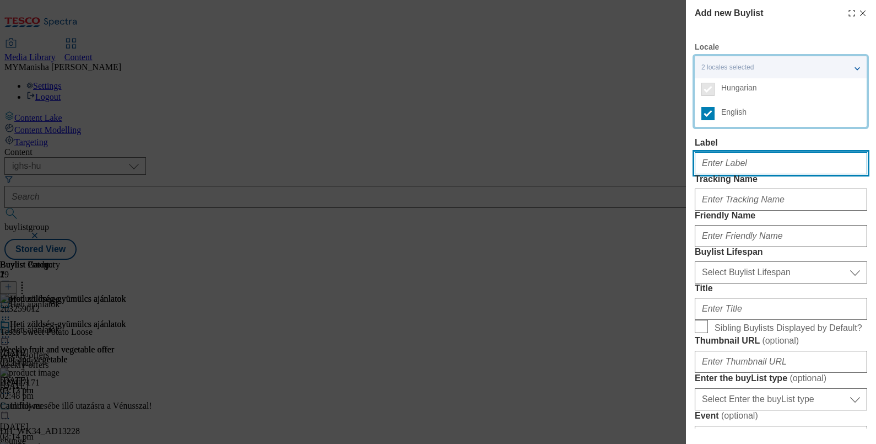
click at [727, 159] on input "Label" at bounding box center [781, 163] width 172 height 22
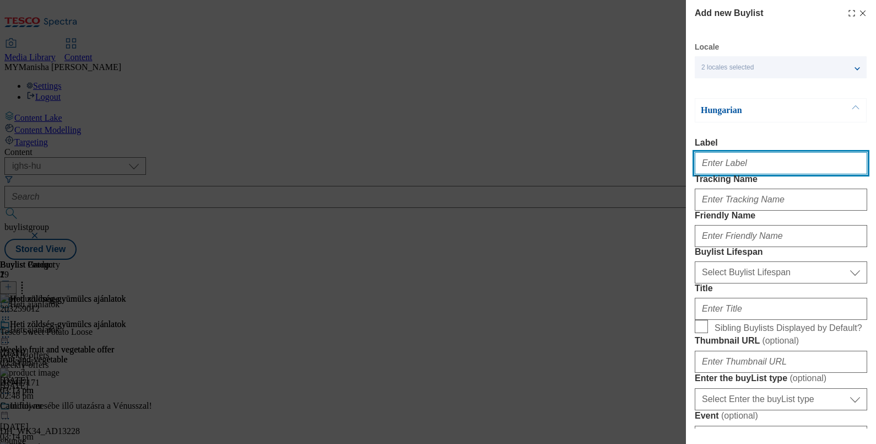
paste input "Weekly top offer"
type input "Weekly top offer"
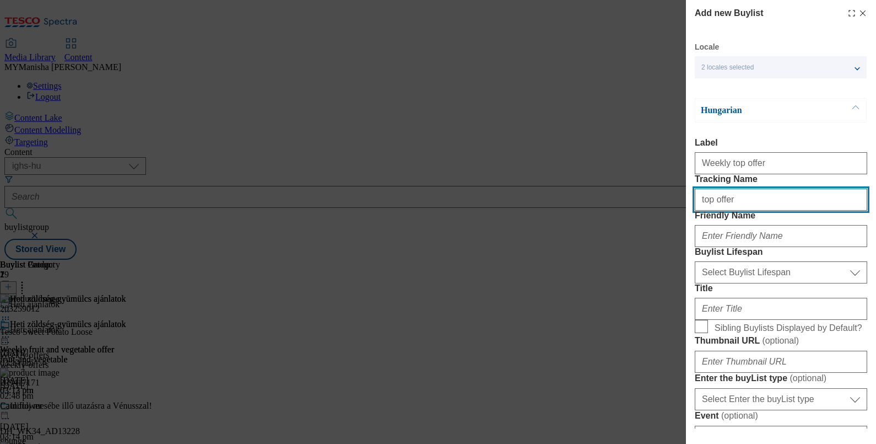
type input "top offer"
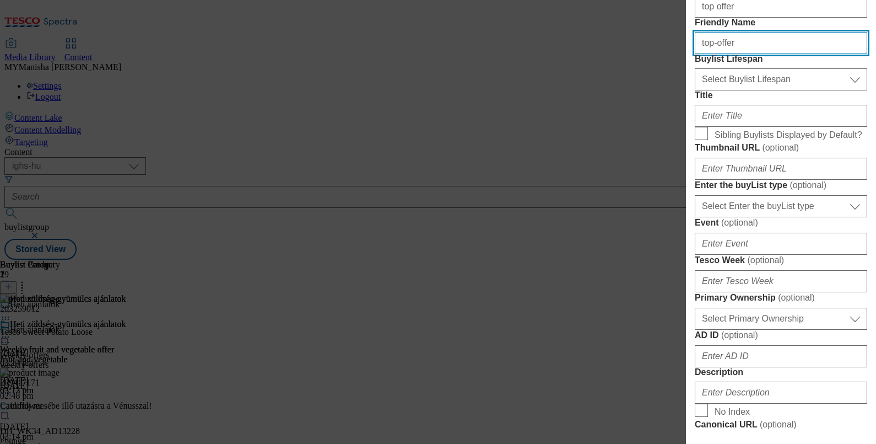
scroll to position [198, 0]
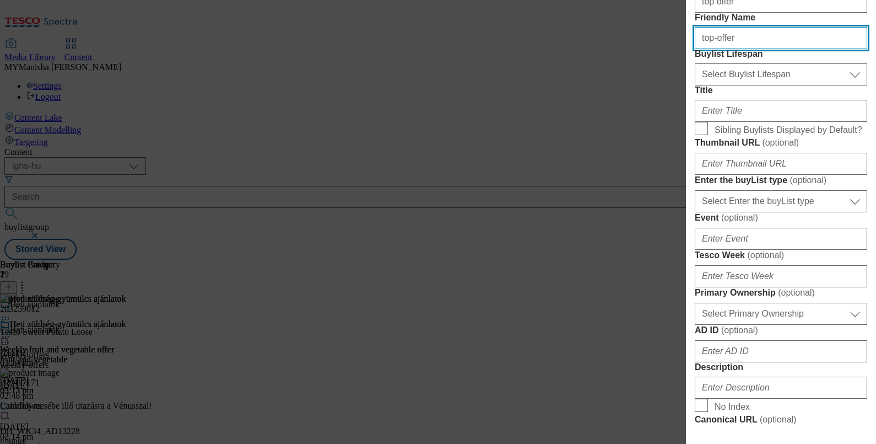
type input "top-offer"
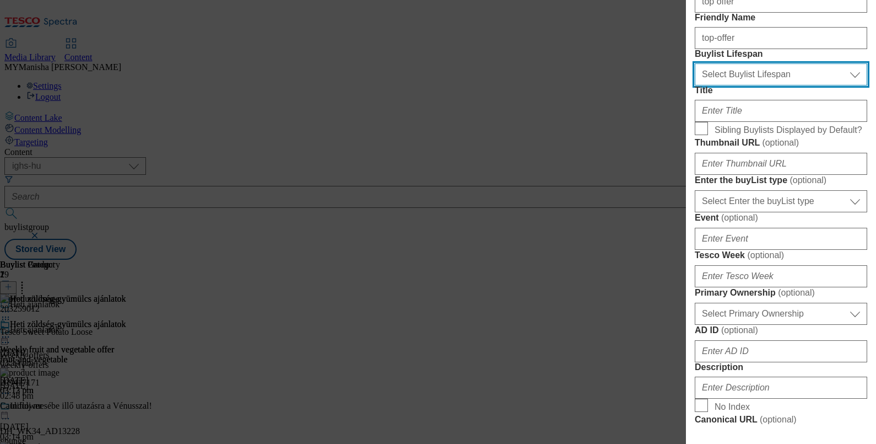
click at [744, 85] on select "Select Buylist Lifespan evergreen seasonal tactical" at bounding box center [781, 74] width 172 height 22
select select "evergreen"
click at [695, 85] on select "Select Buylist Lifespan evergreen seasonal tactical" at bounding box center [781, 74] width 172 height 22
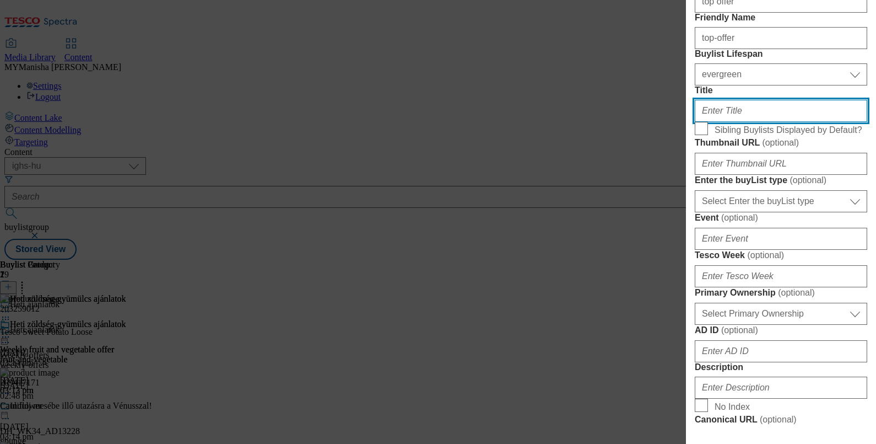
click at [730, 122] on input "Title" at bounding box center [781, 111] width 172 height 22
paste input "Heti kiemelt ajánlatok"
type input "Heti kiemelt ajánlatok"
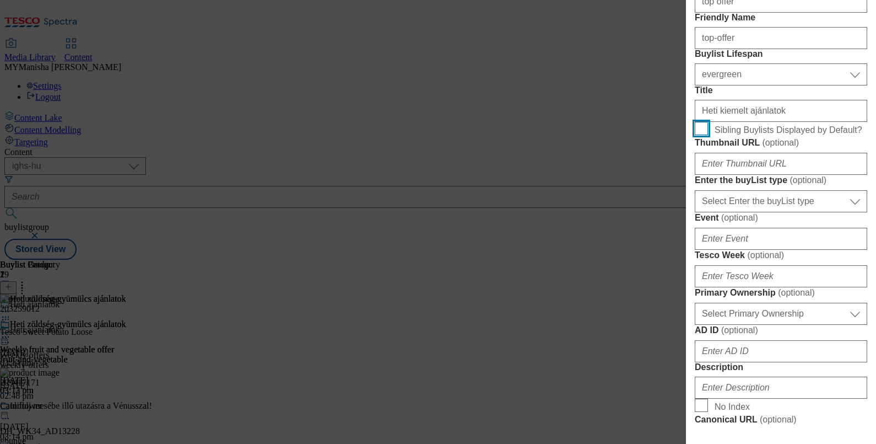
click at [695, 122] on input "Sibling Buylists Displayed by Default?" at bounding box center [701, 128] width 13 height 13
checkbox input "true"
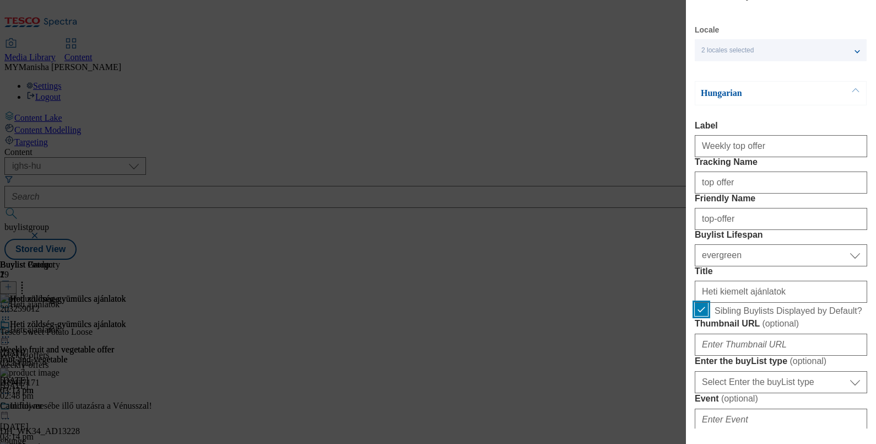
scroll to position [0, 0]
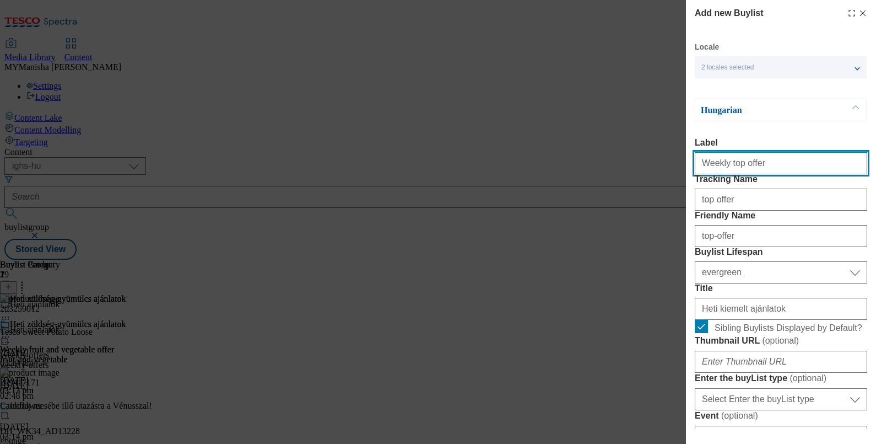
click at [771, 162] on input "Weekly top offer" at bounding box center [781, 163] width 172 height 22
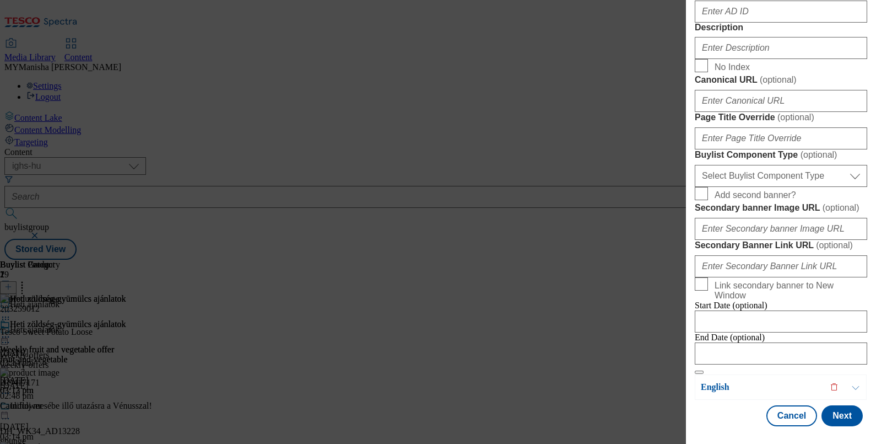
scroll to position [565, 0]
click at [716, 59] on input "Description" at bounding box center [781, 48] width 172 height 22
paste input "Weekly top offer"
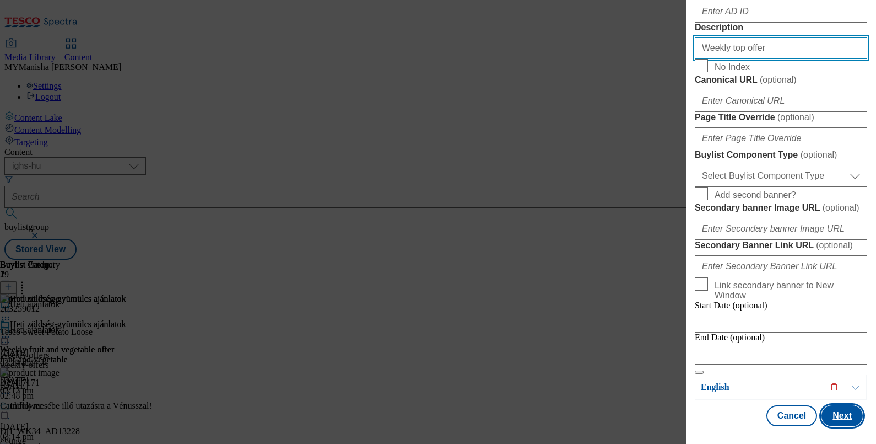
type input "Weekly top offer"
click at [823, 405] on button "Next" at bounding box center [842, 415] width 41 height 21
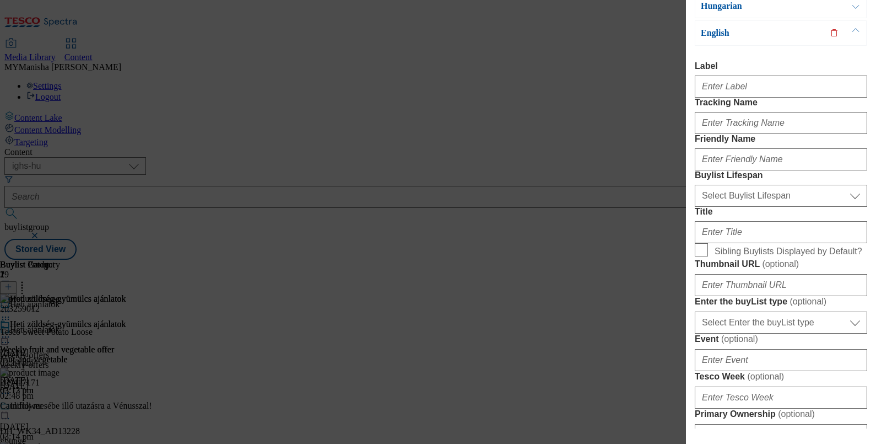
scroll to position [0, 0]
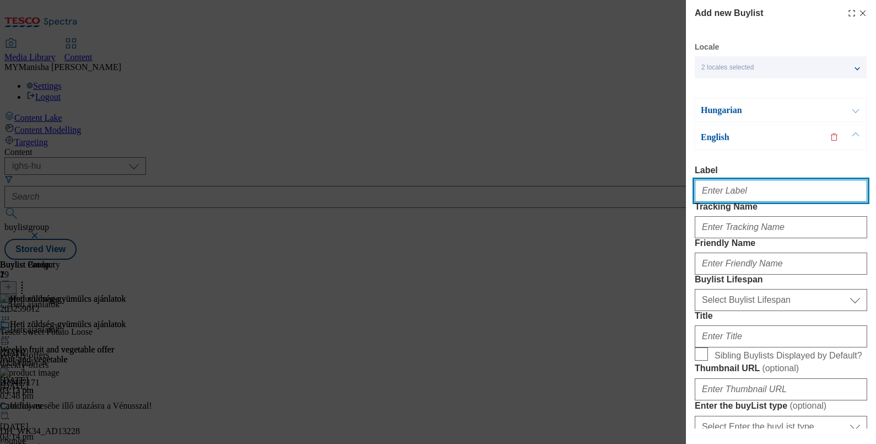
click at [719, 195] on input "Label" at bounding box center [781, 191] width 172 height 22
paste input "Weekly top offer"
type input "Weekly top offer"
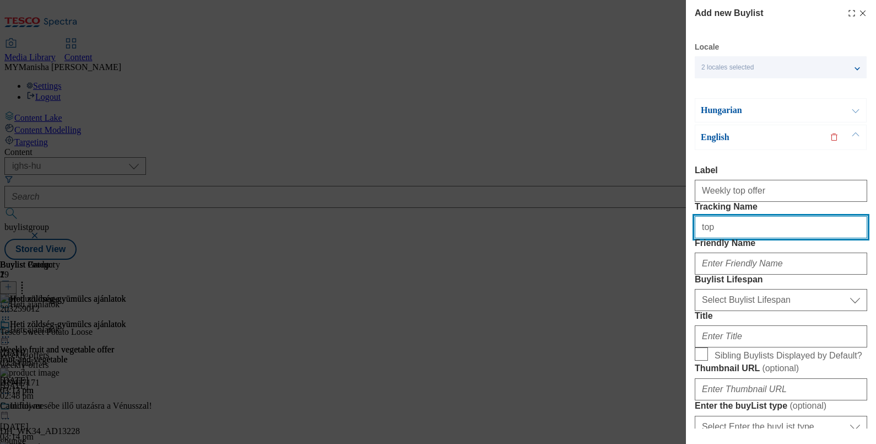
type input "top offer"
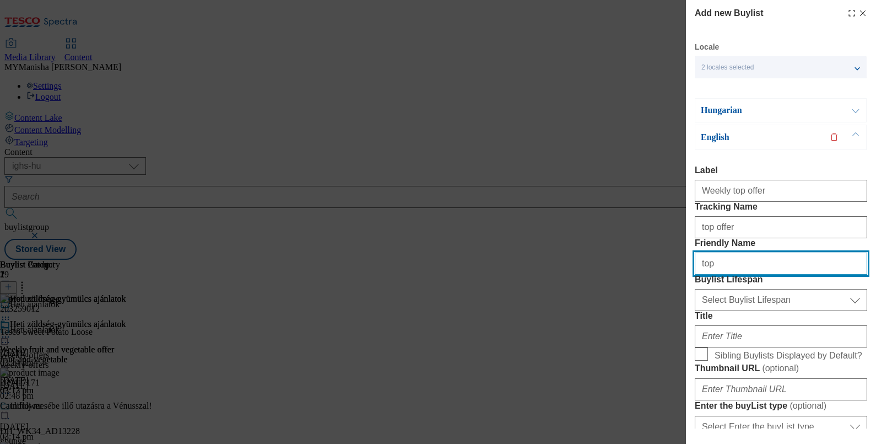
type input "top-offer"
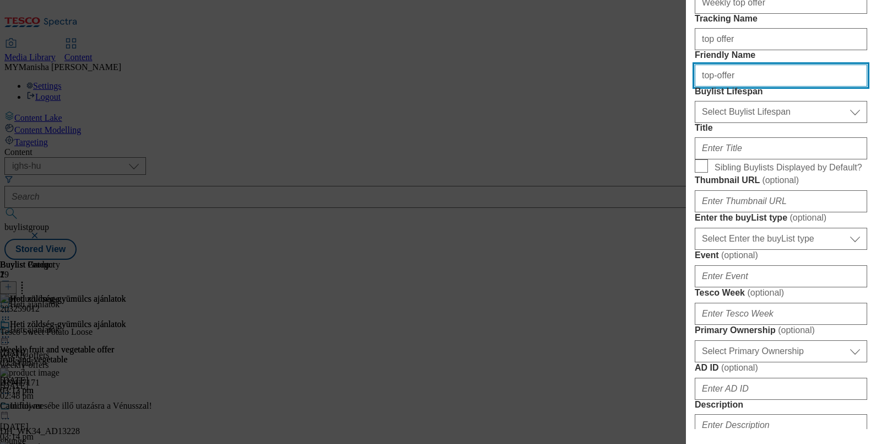
scroll to position [190, 1]
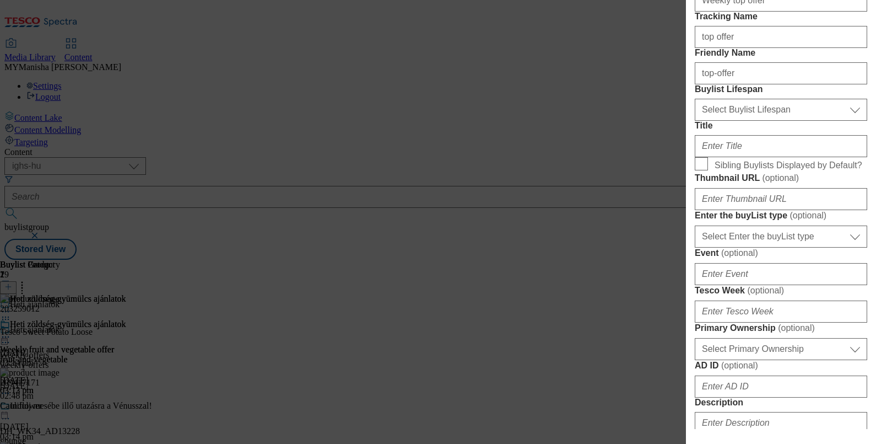
click at [721, 121] on div "Select Buylist Lifespan evergreen seasonal tactical Select Buylist Lifespan" at bounding box center [781, 107] width 172 height 26
click at [729, 121] on select "Select Buylist Lifespan evergreen seasonal tactical" at bounding box center [781, 110] width 172 height 22
select select "evergreen"
click at [695, 121] on select "Select Buylist Lifespan evergreen seasonal tactical" at bounding box center [781, 110] width 172 height 22
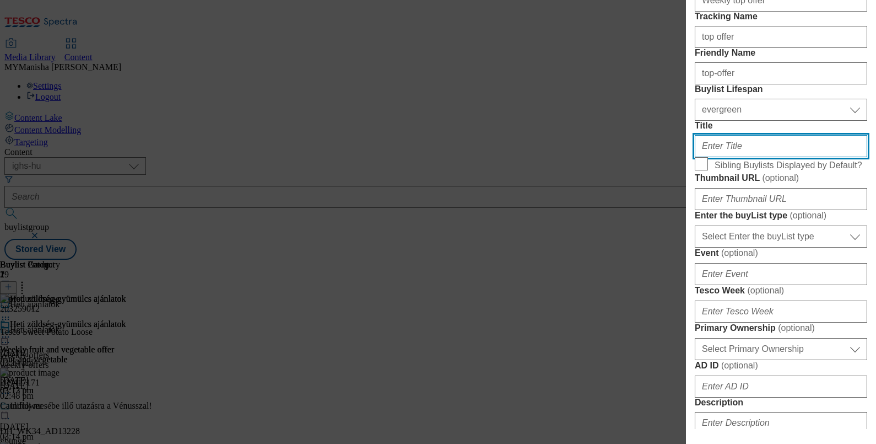
click at [733, 157] on input "Title" at bounding box center [781, 146] width 172 height 22
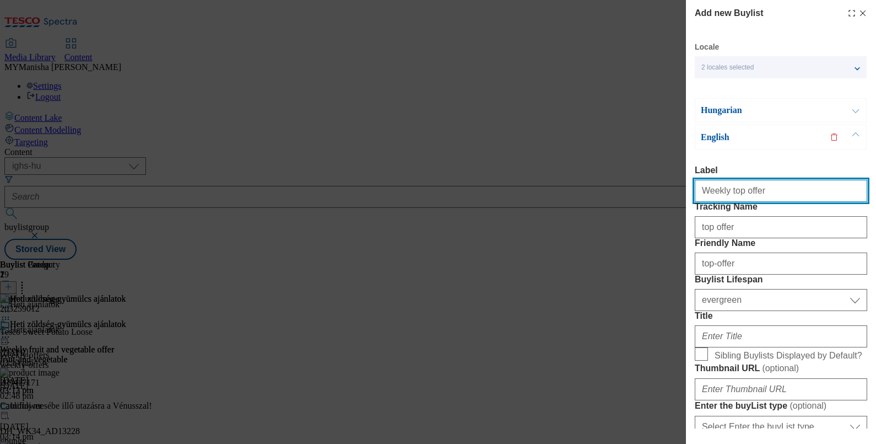
click at [765, 199] on input "Weekly top offer" at bounding box center [781, 191] width 172 height 22
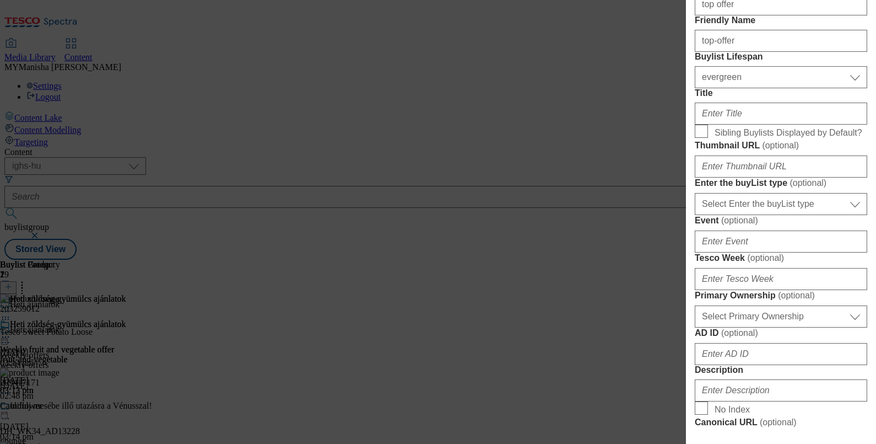
scroll to position [228, 0]
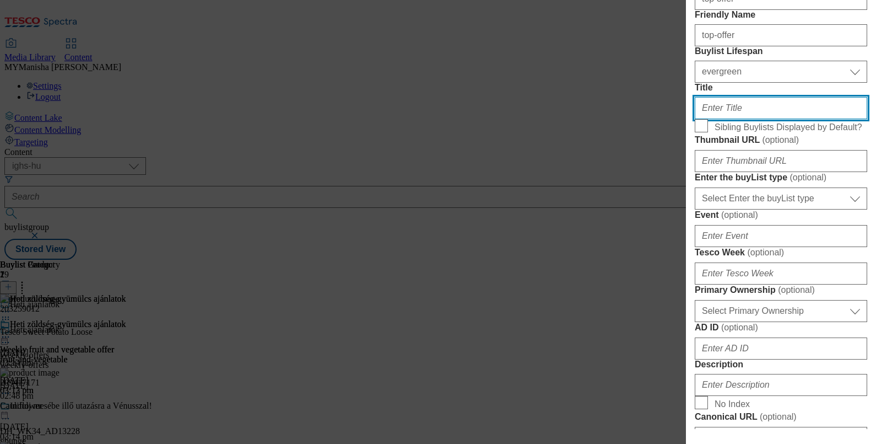
click at [717, 119] on input "Title" at bounding box center [781, 108] width 172 height 22
paste input "Weekly top offer"
type input "Weekly top offer"
click at [695, 132] on input "Sibling Buylists Displayed by Default?" at bounding box center [701, 125] width 13 height 13
checkbox input "true"
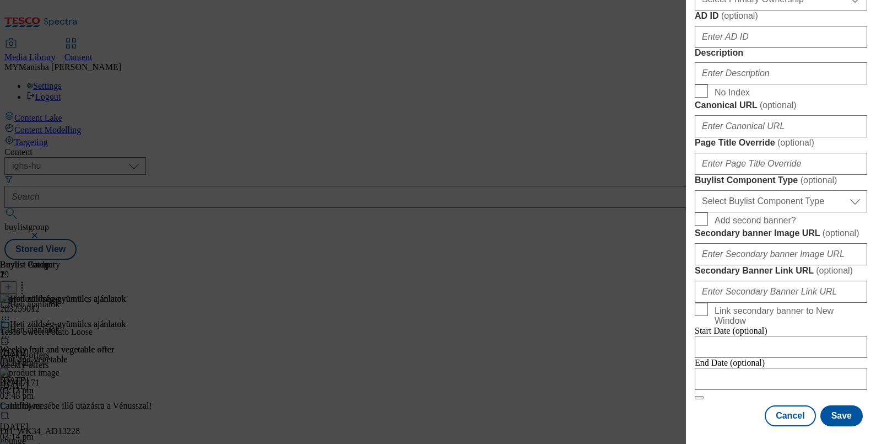
scroll to position [655, 0]
click at [729, 84] on input "Description" at bounding box center [781, 73] width 172 height 22
paste input "Weekly top offer"
type input "Weekly top offer"
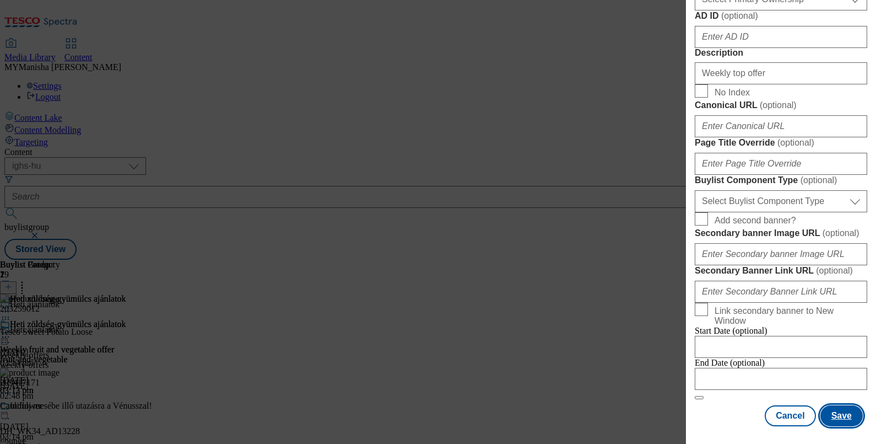
click at [832, 405] on button "Save" at bounding box center [842, 415] width 42 height 21
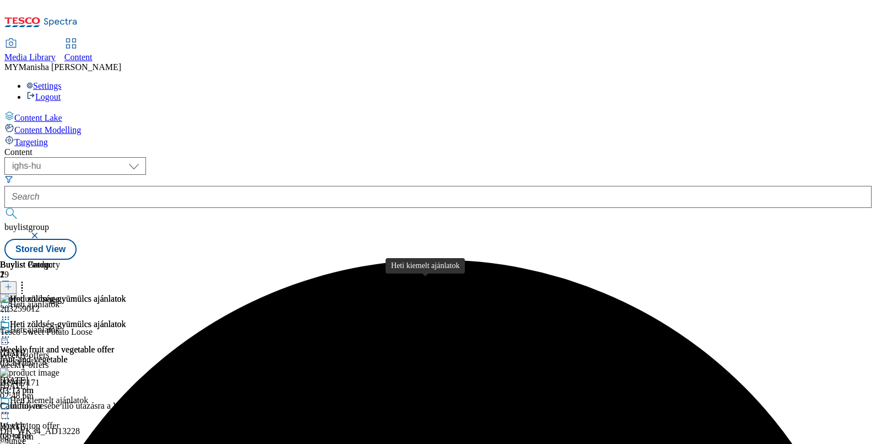
click at [88, 395] on div "Heti kiemelt ajánlatok" at bounding box center [49, 400] width 78 height 10
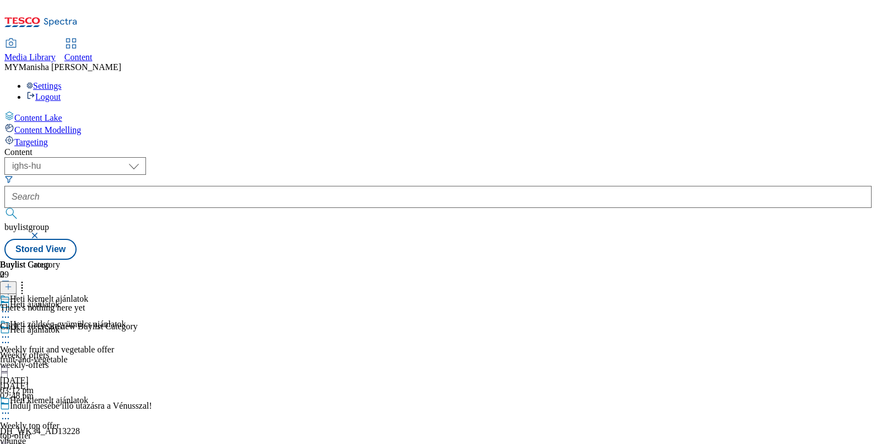
click at [12, 283] on icon at bounding box center [8, 287] width 8 height 8
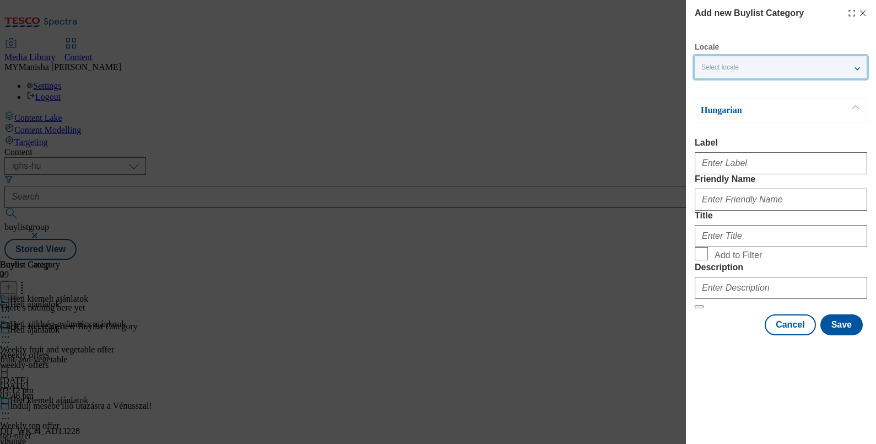
click at [754, 69] on div "Select locale" at bounding box center [781, 67] width 172 height 22
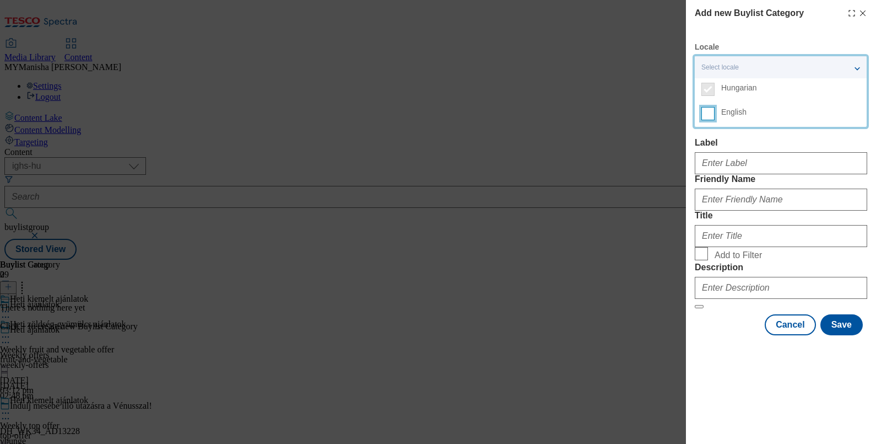
click at [706, 113] on input "English" at bounding box center [707, 113] width 13 height 13
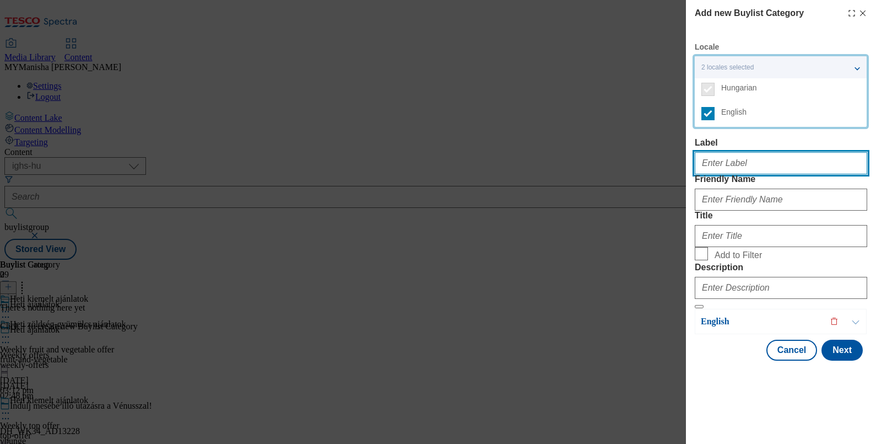
click at [725, 160] on input "Label" at bounding box center [781, 163] width 172 height 22
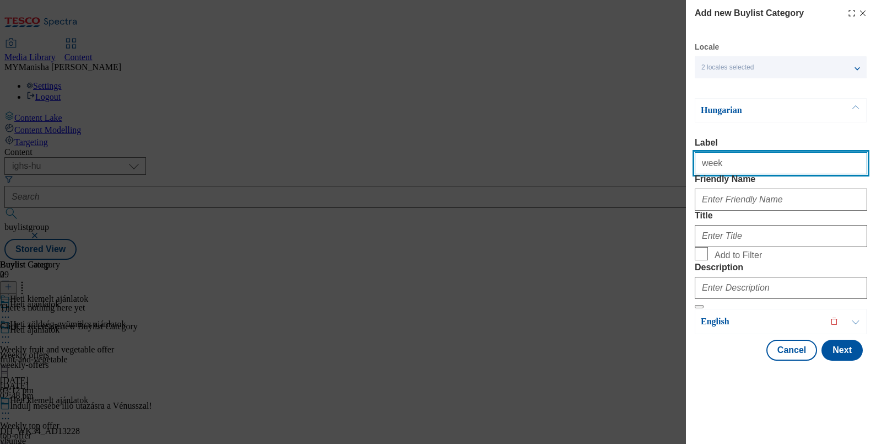
type input "Weekly top offer"
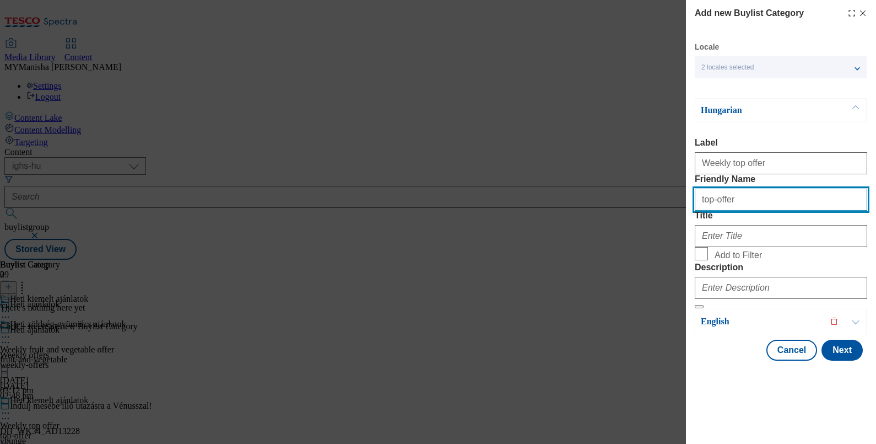
type input "top-offer"
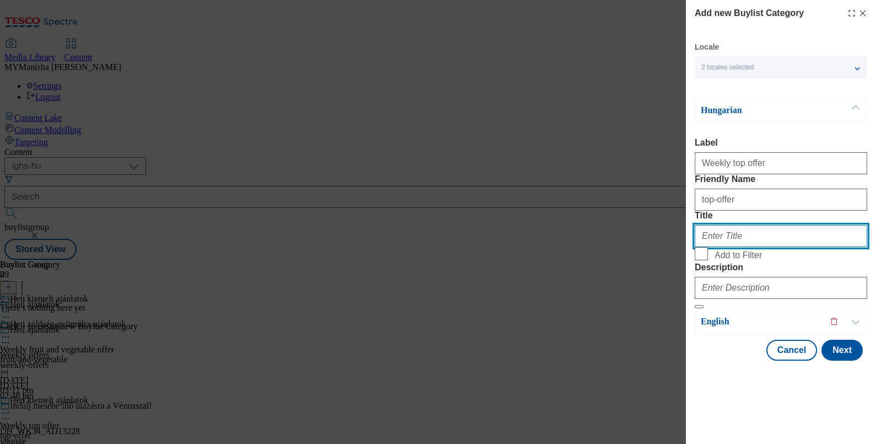
paste input "Heti kiemelt ajánlatok"
type input "Heti kiemelt ajánlatok"
click at [695, 247] on input "Add to Filter" at bounding box center [701, 253] width 13 height 13
checkbox input "true"
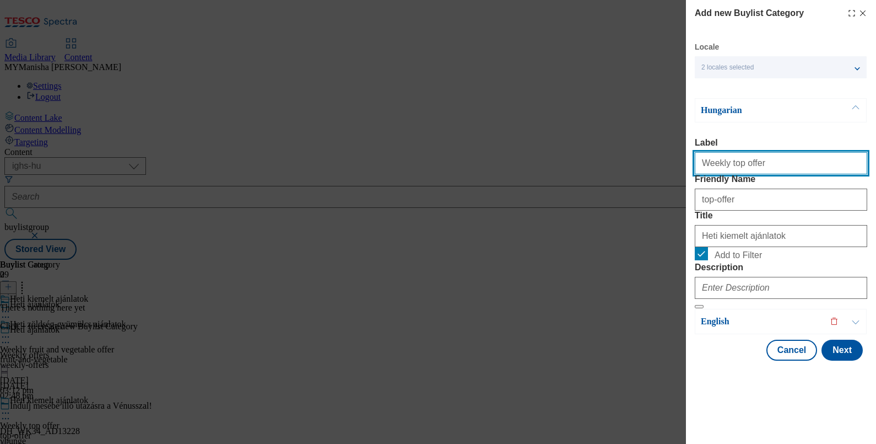
click at [775, 168] on input "Weekly top offer" at bounding box center [781, 163] width 172 height 22
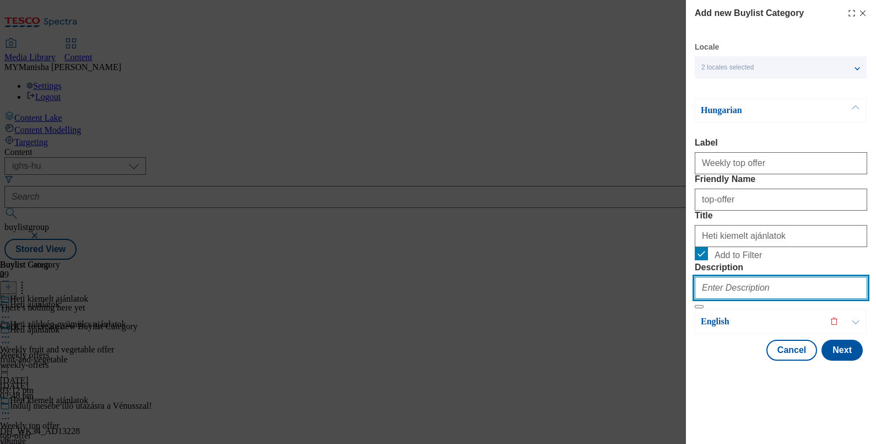
paste input "Weekly top offer"
type input "Weekly top offer"
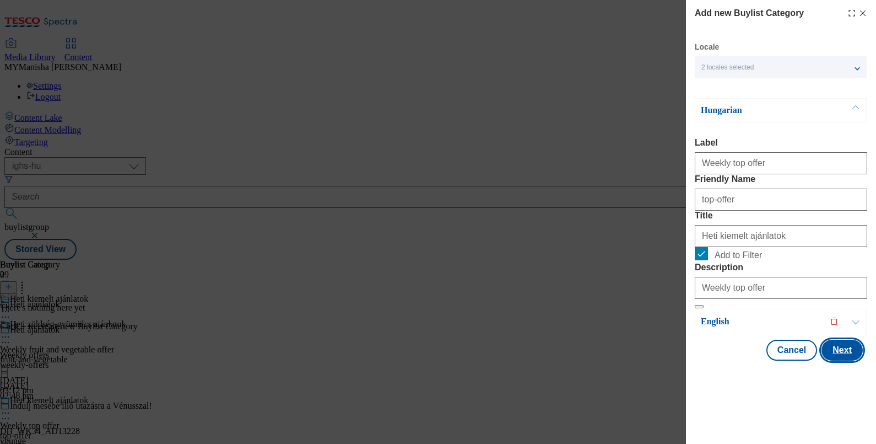
click at [831, 360] on button "Next" at bounding box center [842, 349] width 41 height 21
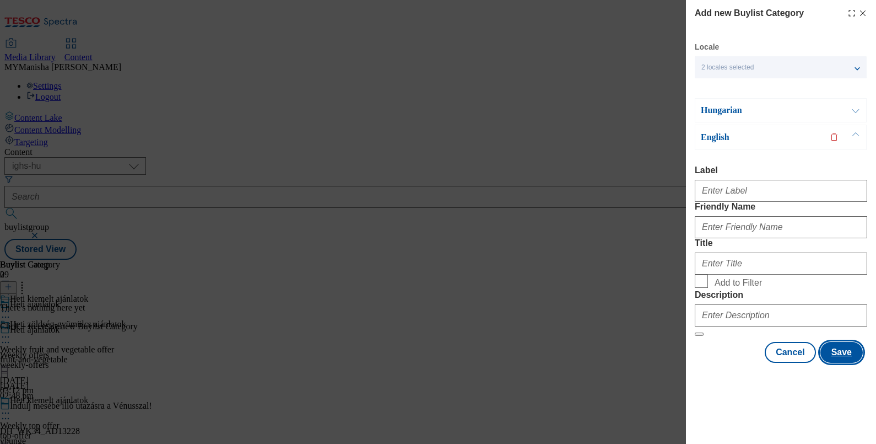
scroll to position [0, 0]
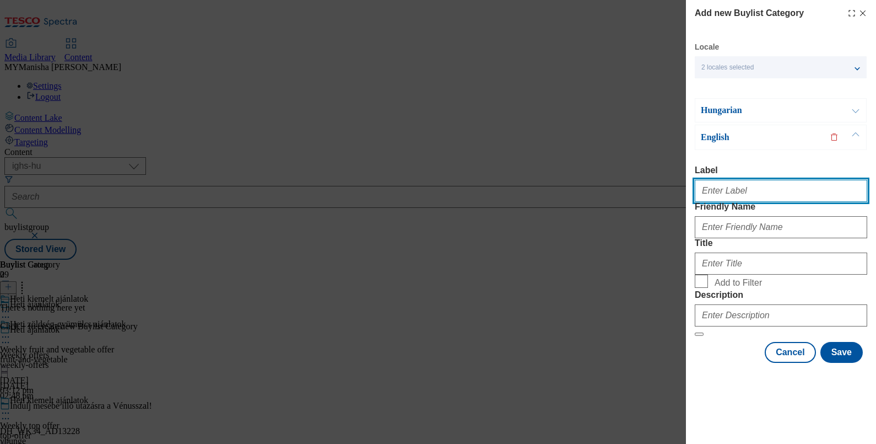
click at [717, 186] on input "Label" at bounding box center [781, 191] width 172 height 22
type input "Weekly top offer"
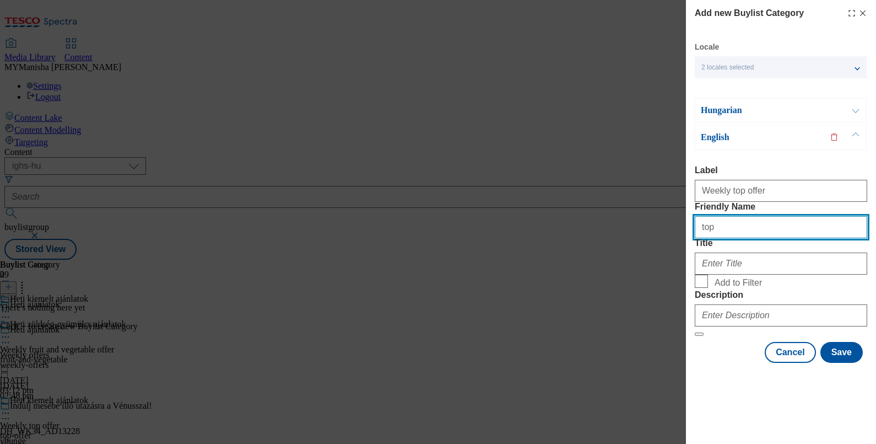
type input "top-offer"
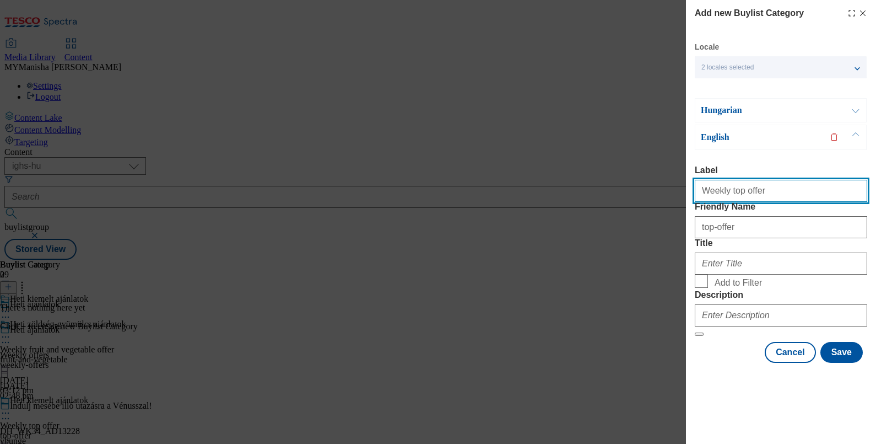
click at [760, 193] on input "Weekly top offer" at bounding box center [781, 191] width 172 height 22
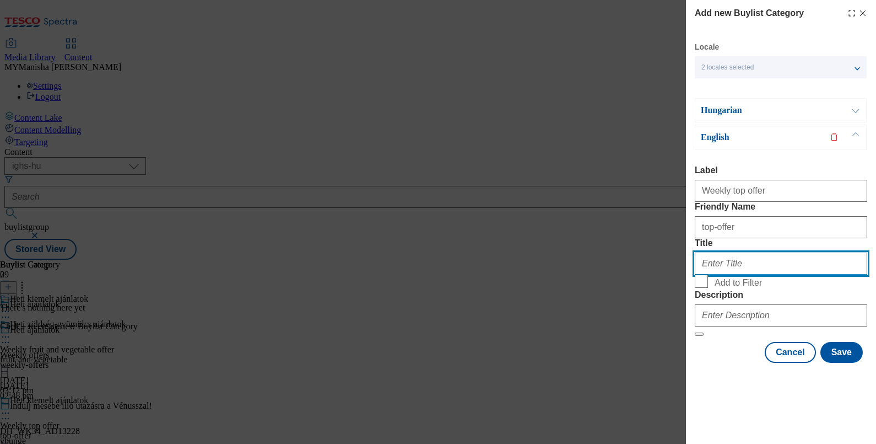
paste input "Weekly top offer"
type input "Weekly top offer"
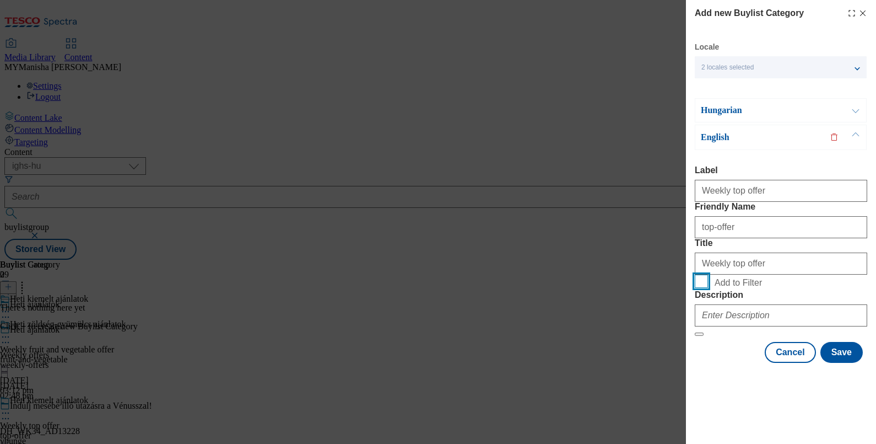
click at [695, 274] on input "Add to Filter" at bounding box center [701, 280] width 13 height 13
checkbox input "true"
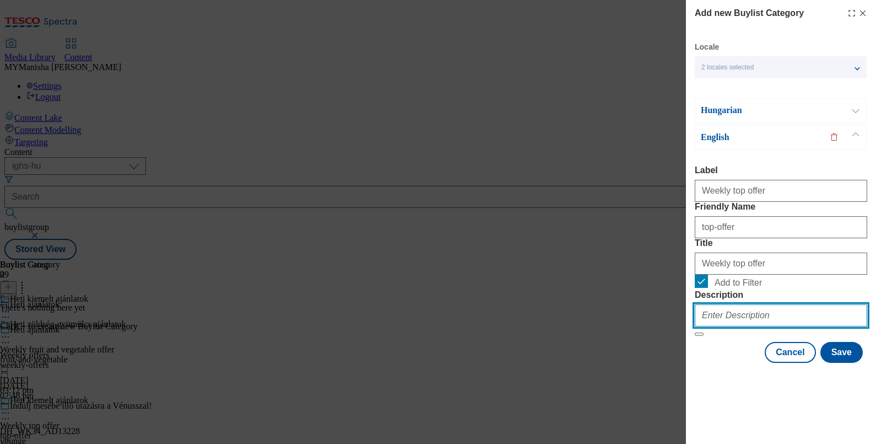
paste input "Weekly top offer"
type input "Weekly top offer"
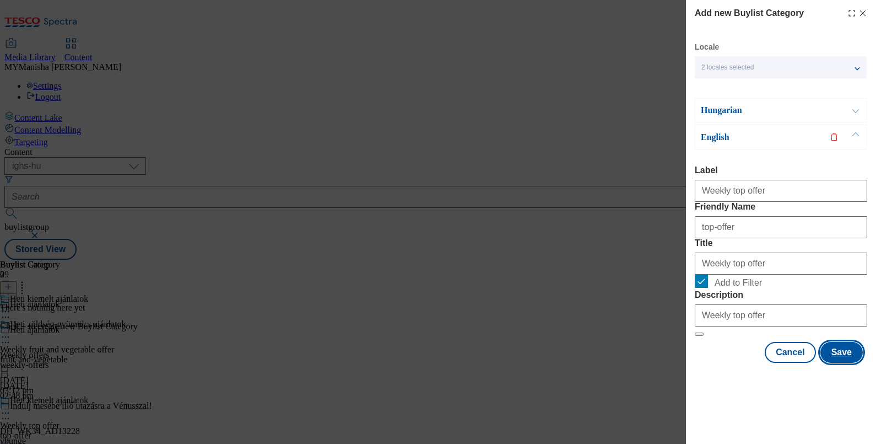
click at [840, 363] on button "Save" at bounding box center [842, 352] width 42 height 21
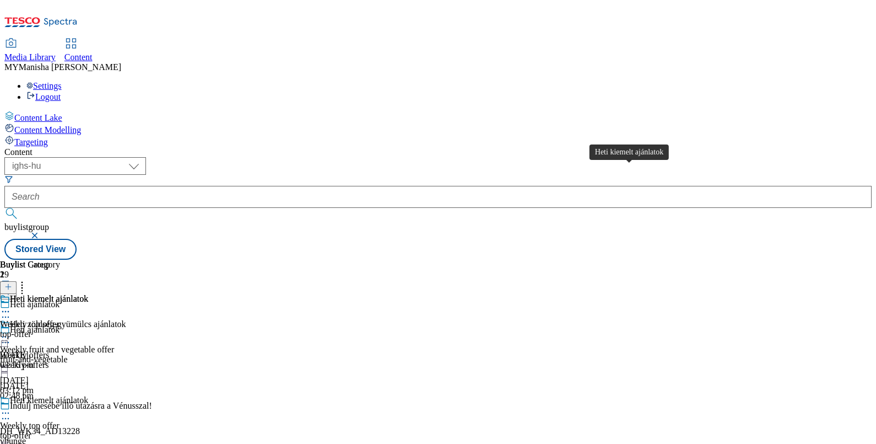
click at [88, 294] on div "Heti kiemelt ajánlatok" at bounding box center [49, 299] width 78 height 10
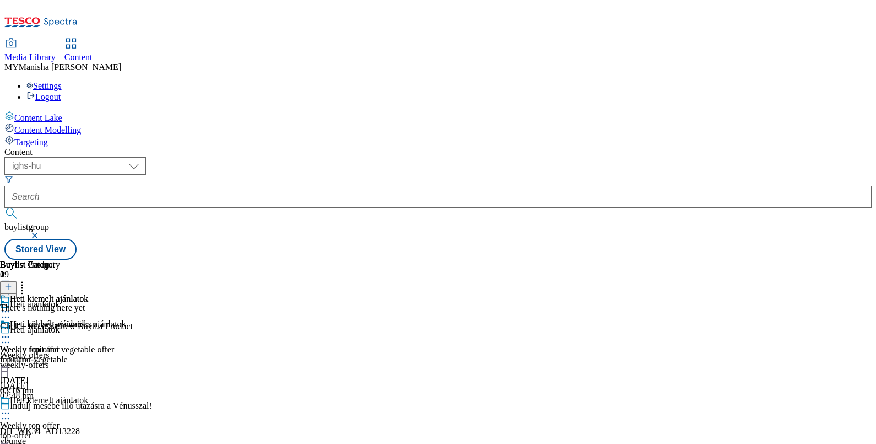
scroll to position [0, 102]
click at [12, 283] on icon at bounding box center [8, 287] width 8 height 8
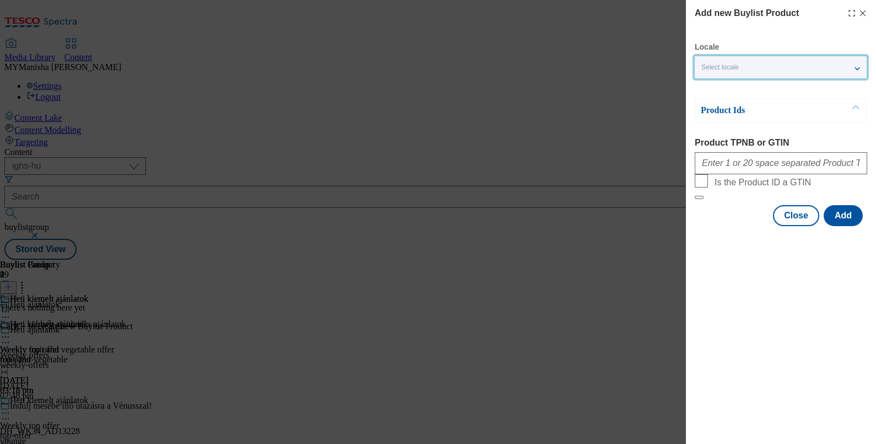
click at [736, 75] on div "Select locale" at bounding box center [781, 67] width 172 height 22
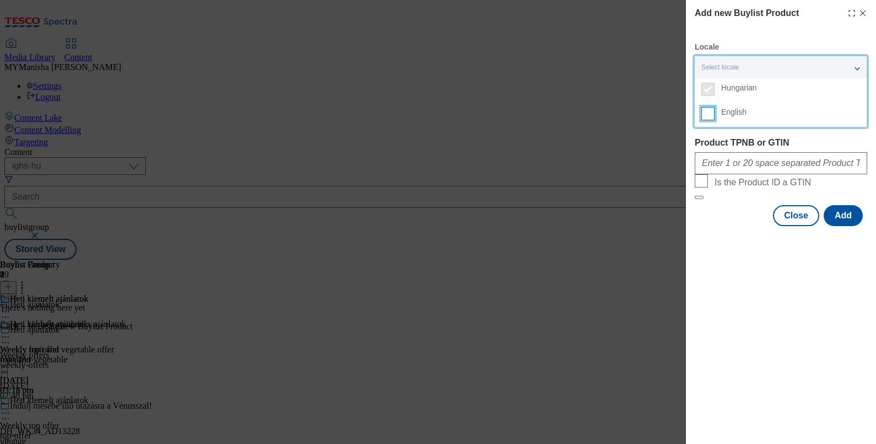
click at [708, 112] on input "English" at bounding box center [707, 113] width 13 height 13
click at [727, 174] on div "Modal" at bounding box center [781, 161] width 172 height 26
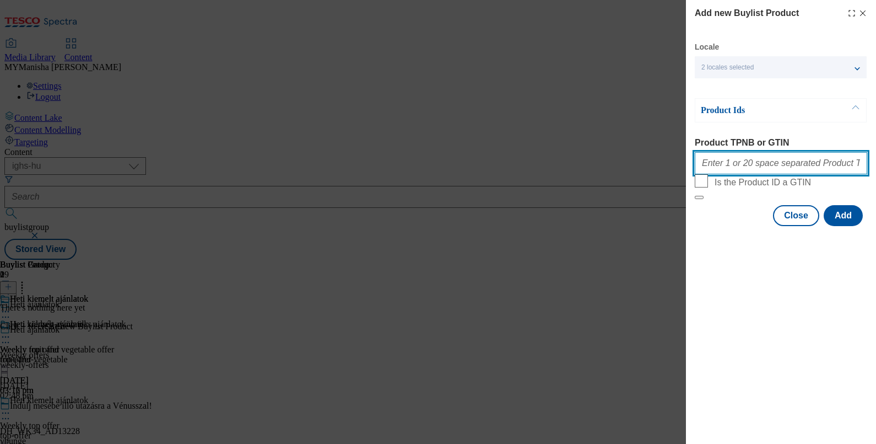
click at [735, 172] on input "Product TPNB or GTIN" at bounding box center [781, 163] width 172 height 22
paste input "120292323 220271554 220335707 121259950 105437578 202638160 105013544 207471458…"
type input "120292323 220271554 220335707 121259950 105437578 202638160 105013544 207471458…"
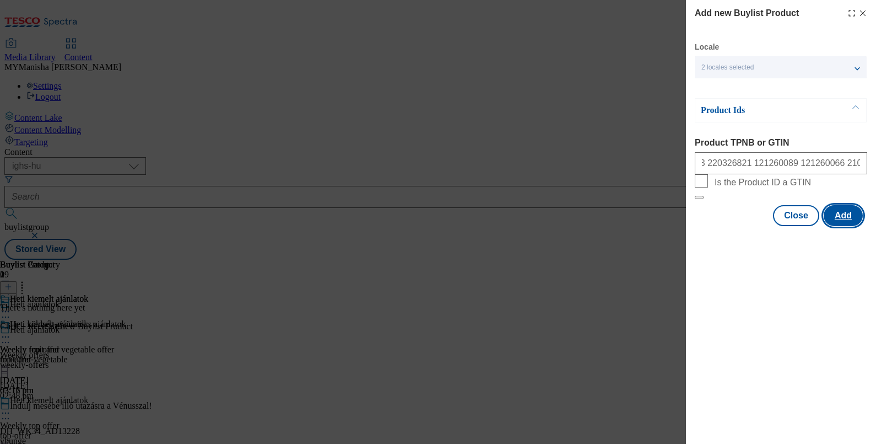
scroll to position [0, 0]
click at [846, 226] on button "Add" at bounding box center [843, 215] width 39 height 21
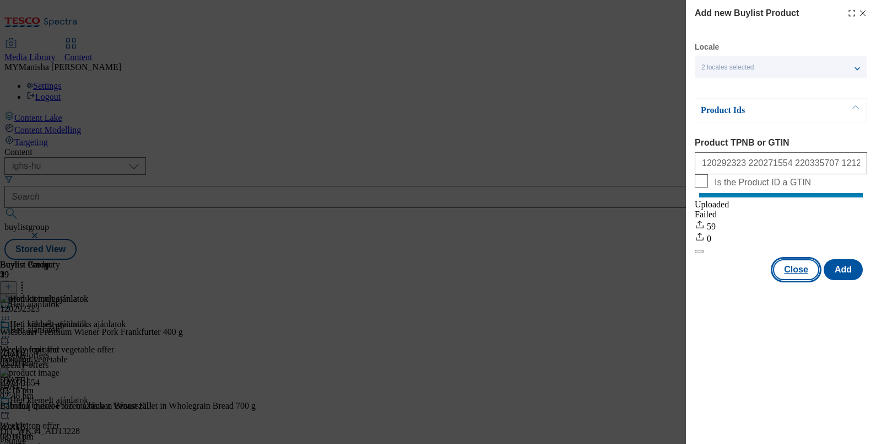
click at [792, 280] on button "Close" at bounding box center [796, 269] width 46 height 21
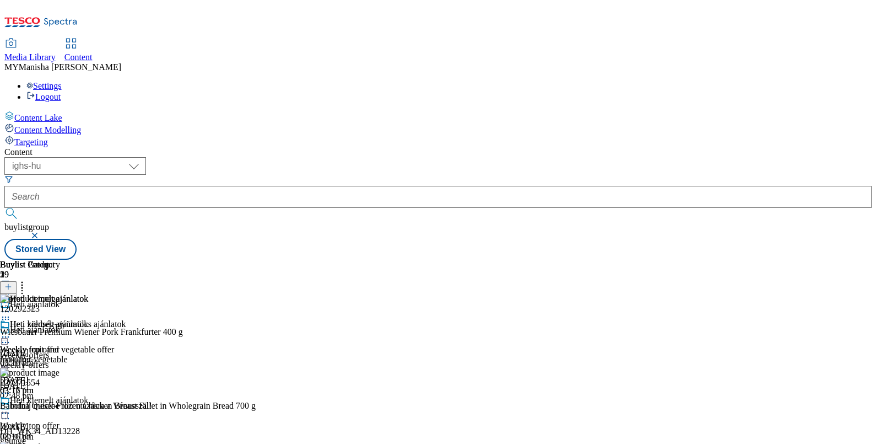
click at [11, 331] on icon at bounding box center [5, 336] width 11 height 11
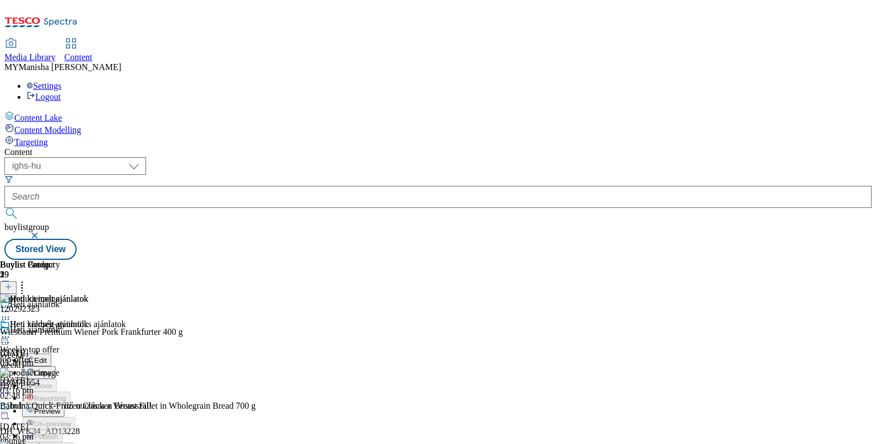
click at [60, 407] on span "Preview" at bounding box center [47, 411] width 26 height 8
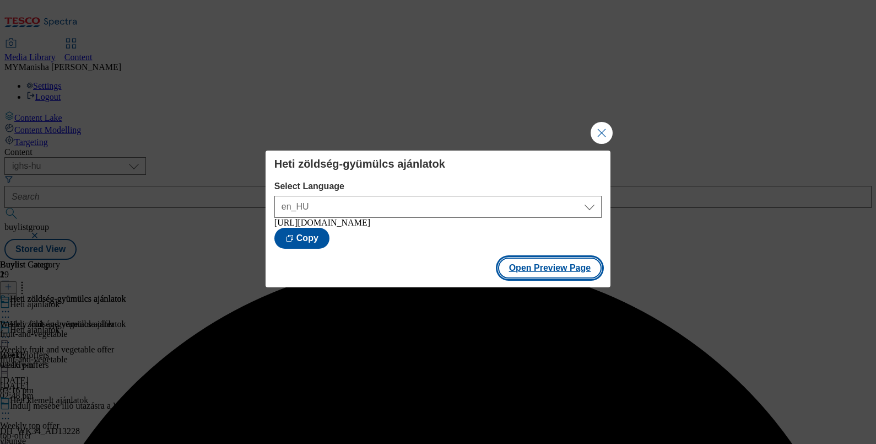
click at [542, 265] on button "Open Preview Page" at bounding box center [550, 267] width 104 height 21
click at [605, 122] on button "Close Modal" at bounding box center [602, 133] width 22 height 22
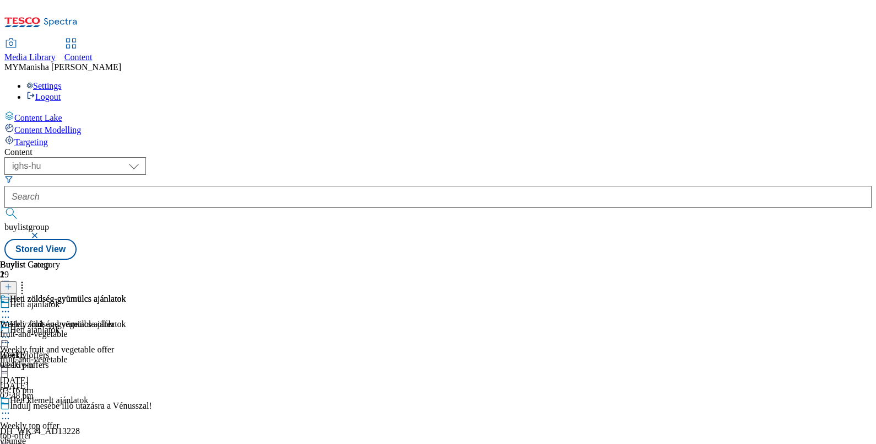
click at [11, 337] on icon at bounding box center [5, 342] width 11 height 11
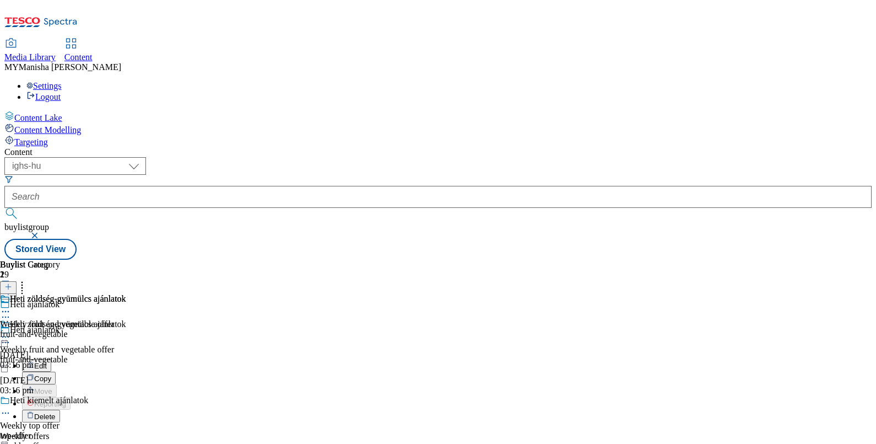
click at [11, 337] on icon at bounding box center [5, 342] width 11 height 11
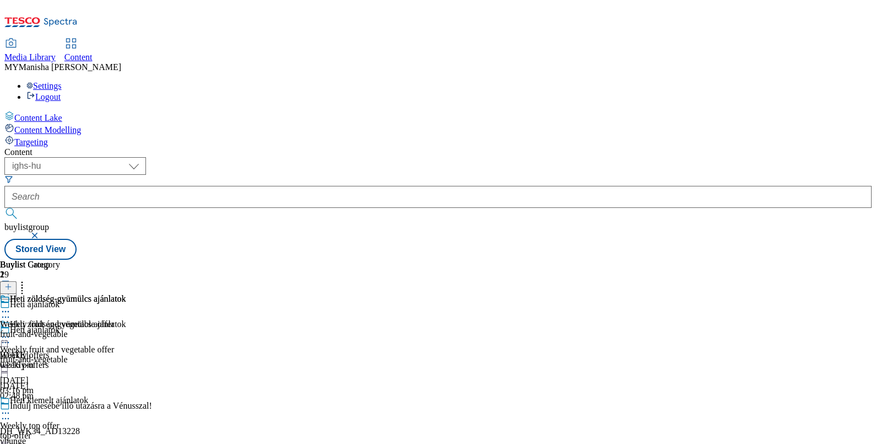
click at [11, 407] on icon at bounding box center [5, 412] width 11 height 11
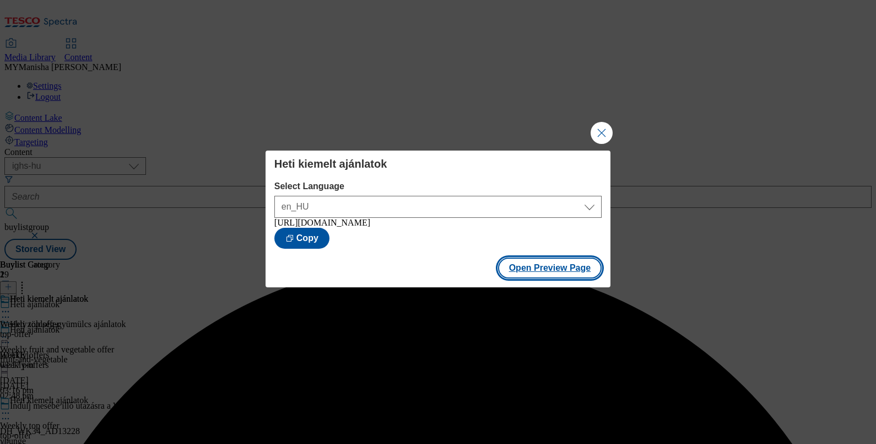
click at [546, 271] on button "Open Preview Page" at bounding box center [550, 267] width 104 height 21
click at [603, 122] on button "Close Modal" at bounding box center [602, 133] width 22 height 22
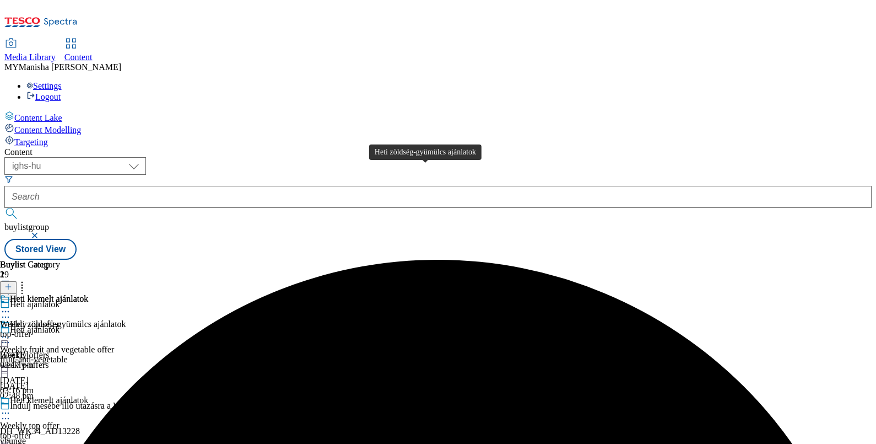
click at [126, 319] on div "Heti zöldség-gyümülcs ajánlatok" at bounding box center [68, 324] width 116 height 10
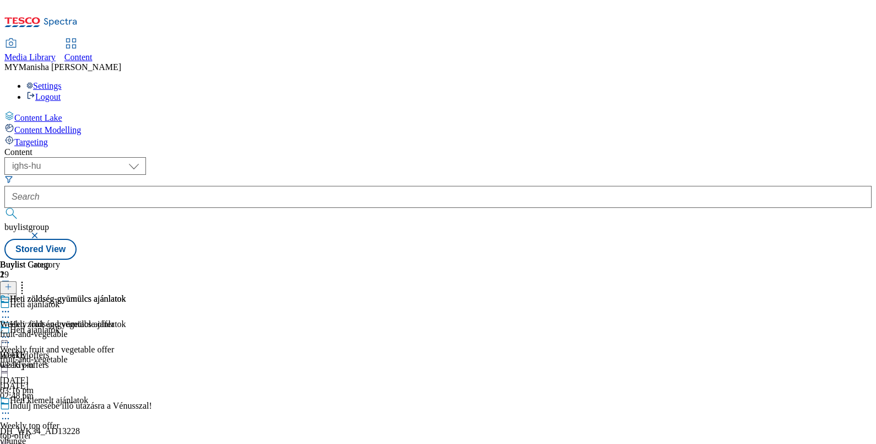
click at [7, 311] on circle at bounding box center [6, 312] width 2 height 2
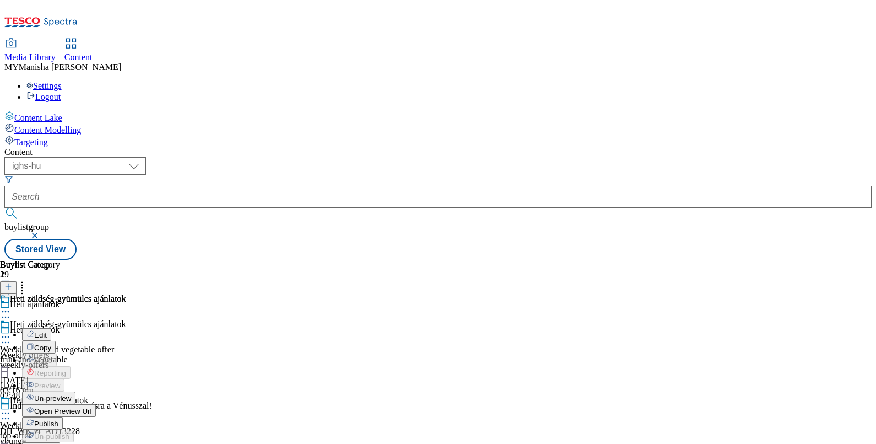
click at [47, 331] on span "Edit" at bounding box center [40, 335] width 13 height 8
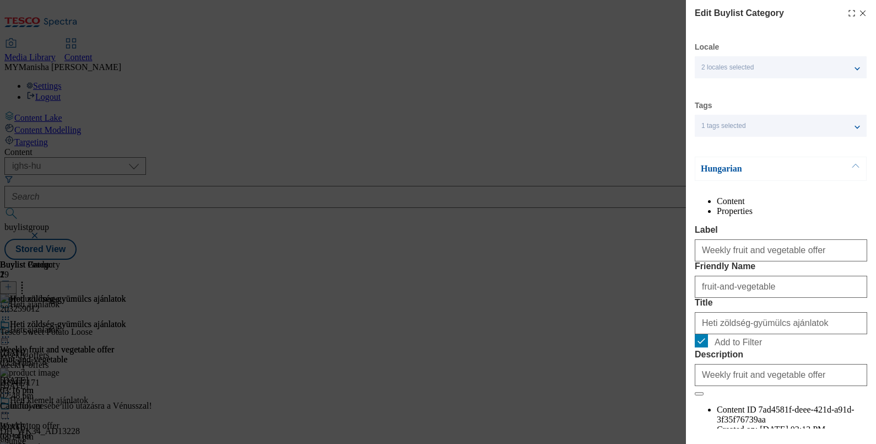
scroll to position [132, 0]
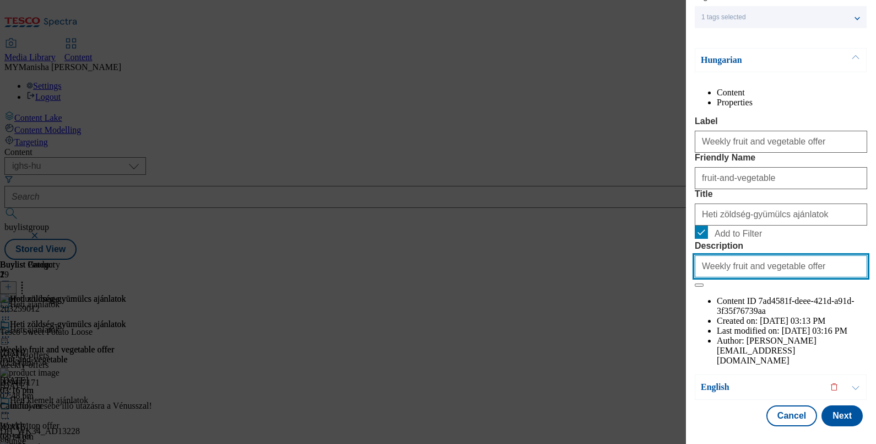
click at [808, 277] on input "Weekly fruit and vegetable offer" at bounding box center [781, 266] width 172 height 22
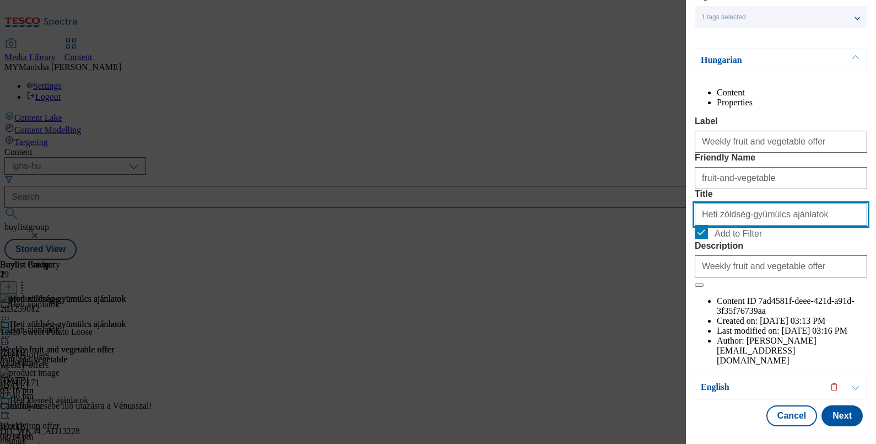
click at [806, 225] on input "Heti zöldség-gyümülcs ajánlatok" at bounding box center [781, 214] width 172 height 22
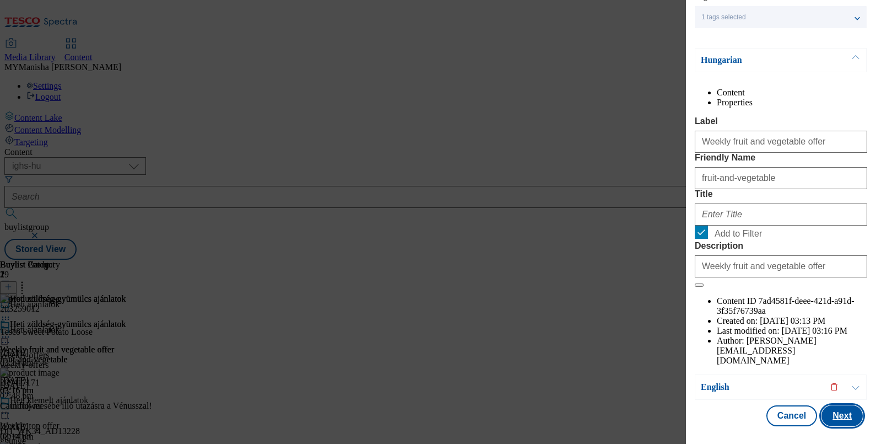
click at [828, 405] on button "Next" at bounding box center [842, 415] width 41 height 21
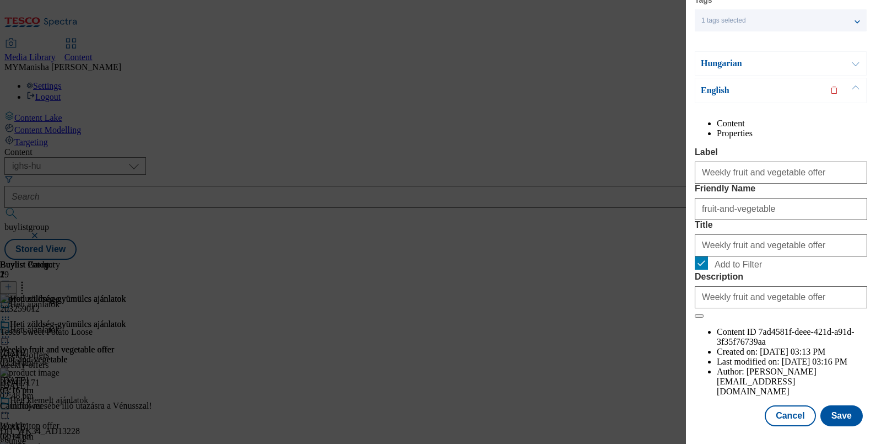
click at [794, 256] on div "Weekly fruit and vegetable offer" at bounding box center [781, 243] width 172 height 26
click at [805, 256] on input "Weekly fruit and vegetable offer" at bounding box center [781, 245] width 172 height 22
click at [839, 405] on button "Save" at bounding box center [842, 415] width 42 height 21
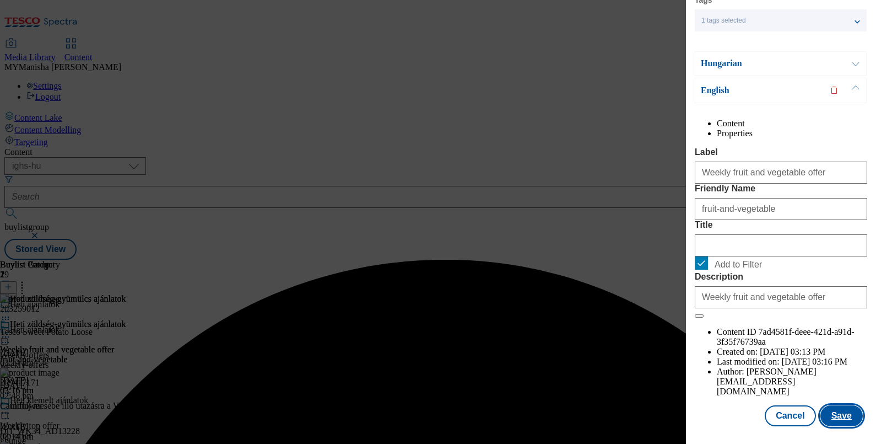
scroll to position [0, 0]
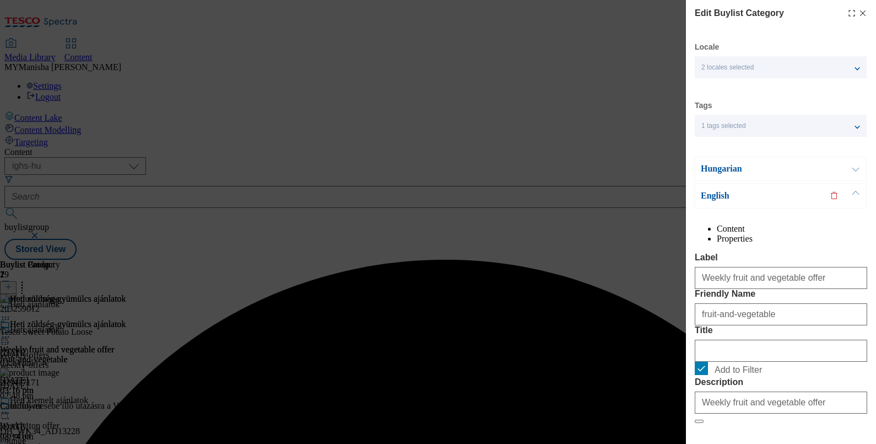
click at [853, 169] on button "Modal" at bounding box center [855, 168] width 21 height 23
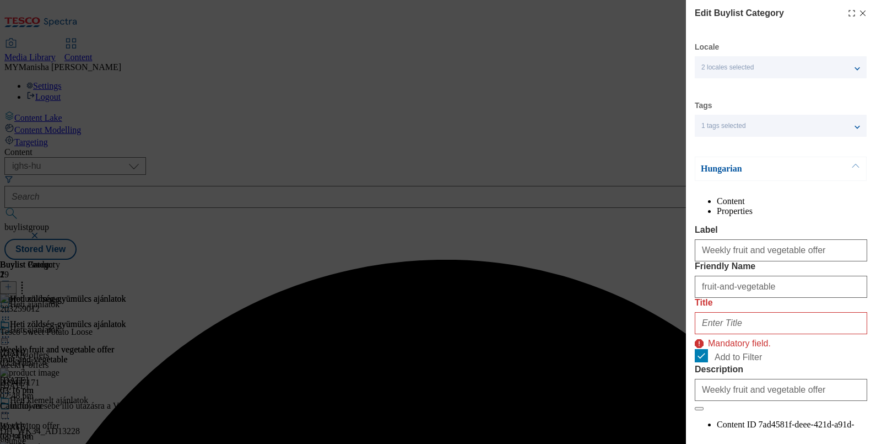
scroll to position [146, 0]
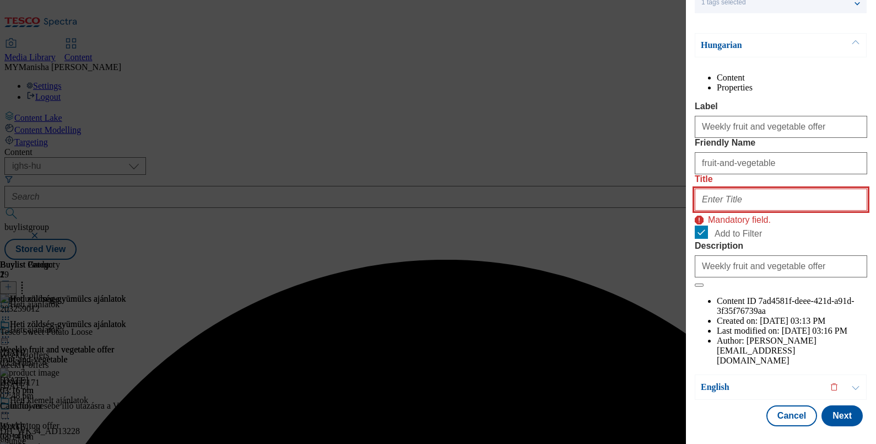
click at [741, 211] on input "Title" at bounding box center [781, 199] width 172 height 22
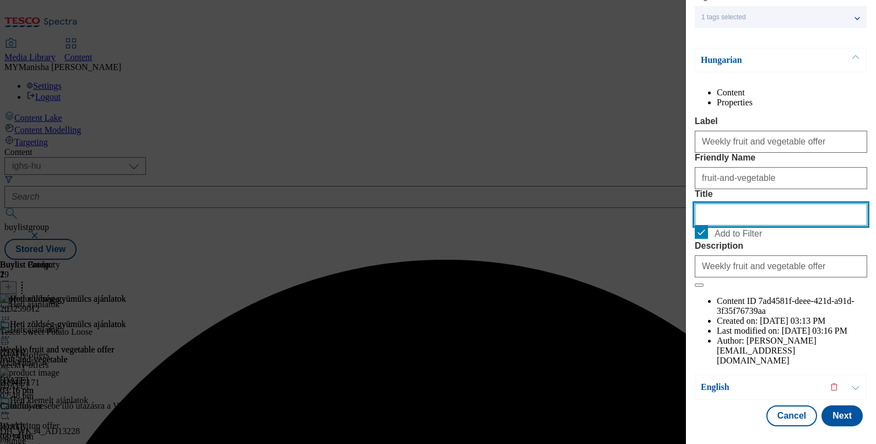
scroll to position [132, 0]
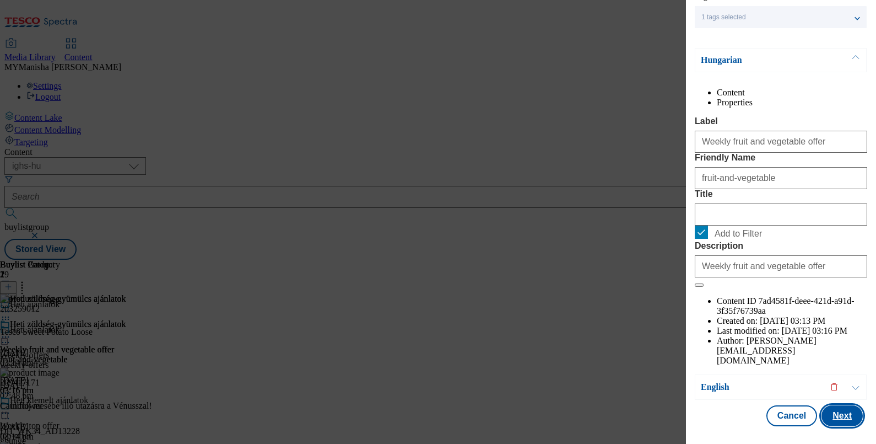
click at [833, 407] on button "Next" at bounding box center [842, 415] width 41 height 21
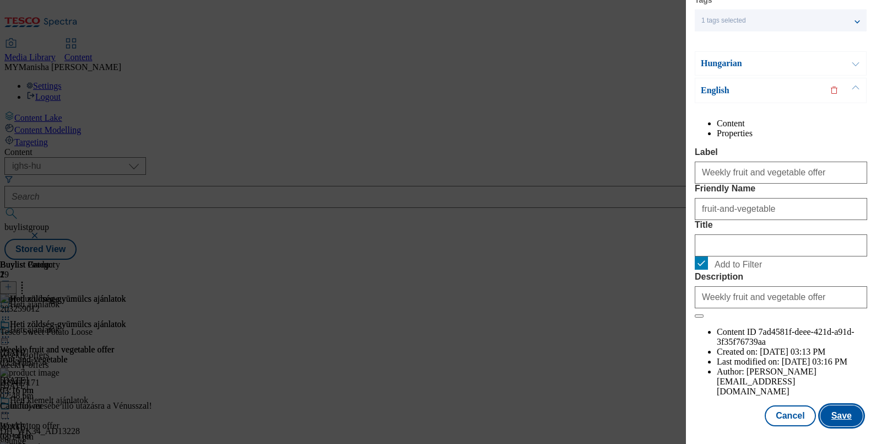
click at [833, 407] on button "Save" at bounding box center [842, 415] width 42 height 21
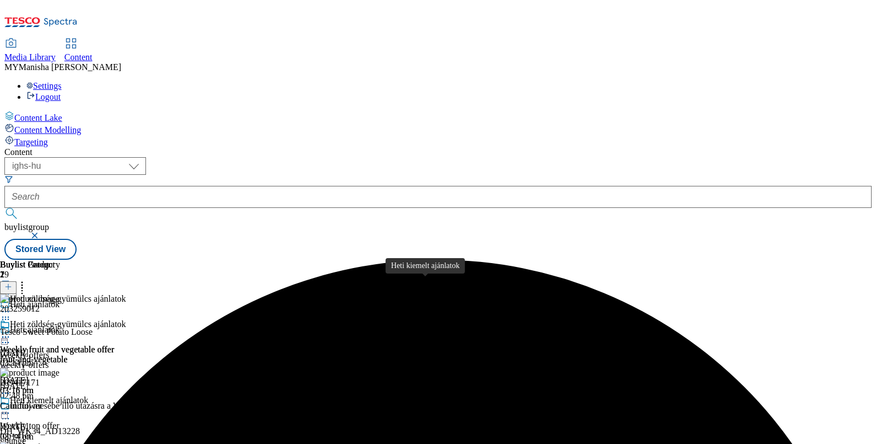
click at [88, 395] on div "Heti kiemelt ajánlatok" at bounding box center [49, 400] width 78 height 10
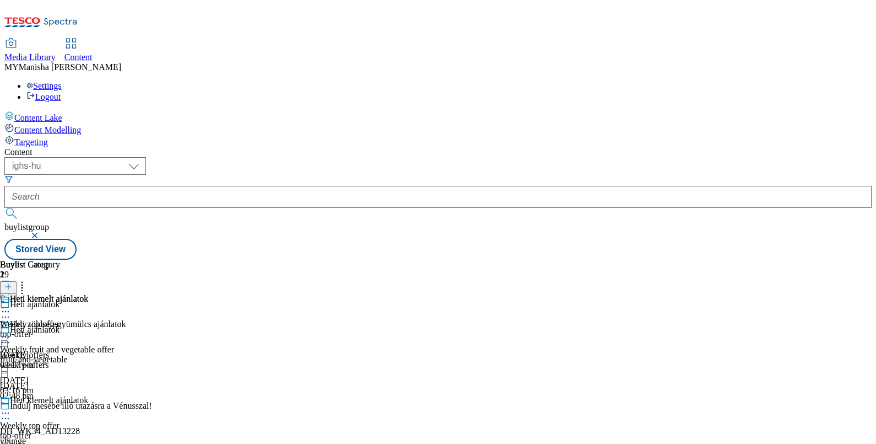
click at [11, 306] on icon at bounding box center [5, 311] width 11 height 11
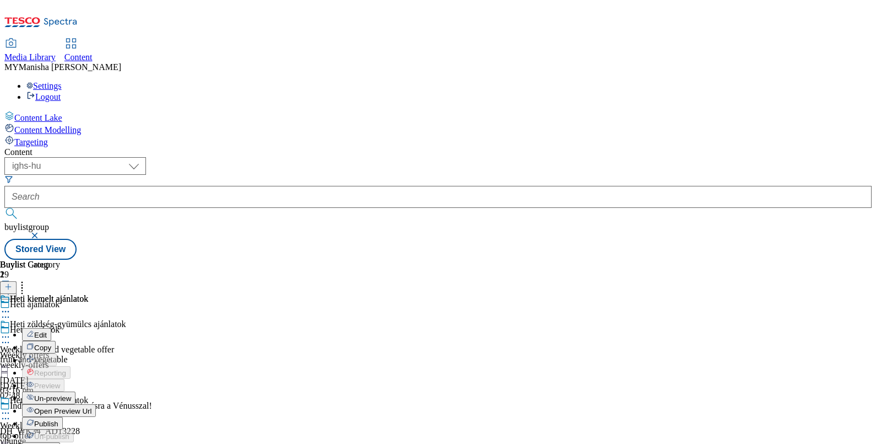
click at [47, 331] on span "Edit" at bounding box center [40, 335] width 13 height 8
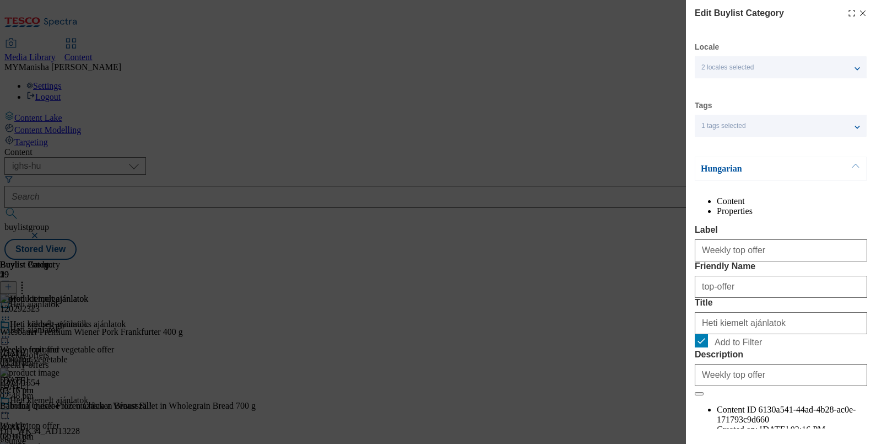
scroll to position [132, 0]
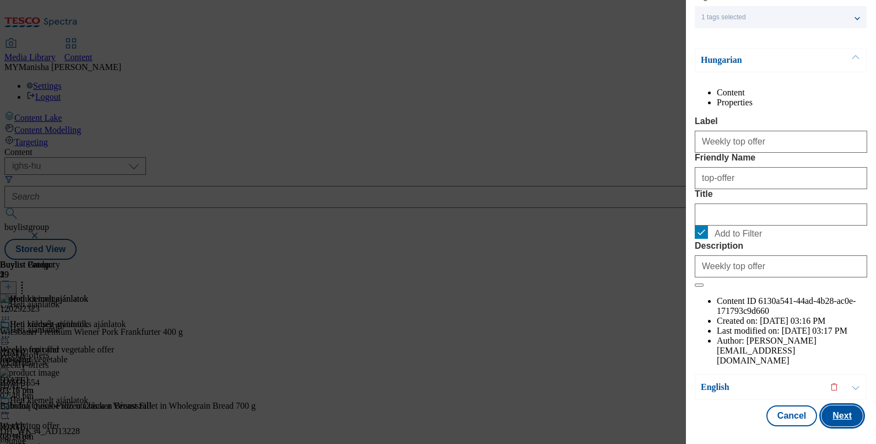
click at [836, 412] on button "Next" at bounding box center [842, 415] width 41 height 21
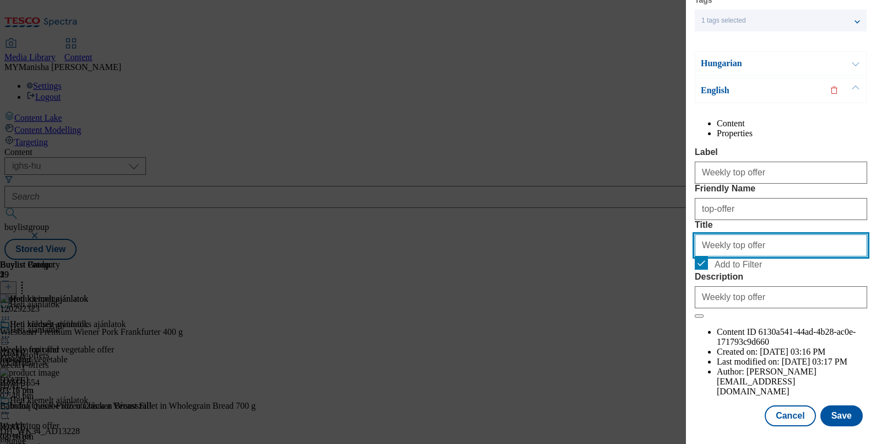
click at [763, 256] on input "Weekly top offer" at bounding box center [781, 245] width 172 height 22
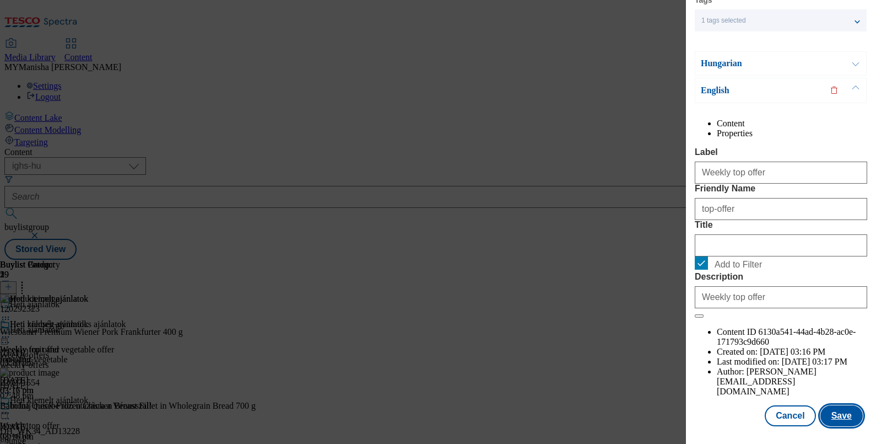
click at [828, 405] on button "Save" at bounding box center [842, 415] width 42 height 21
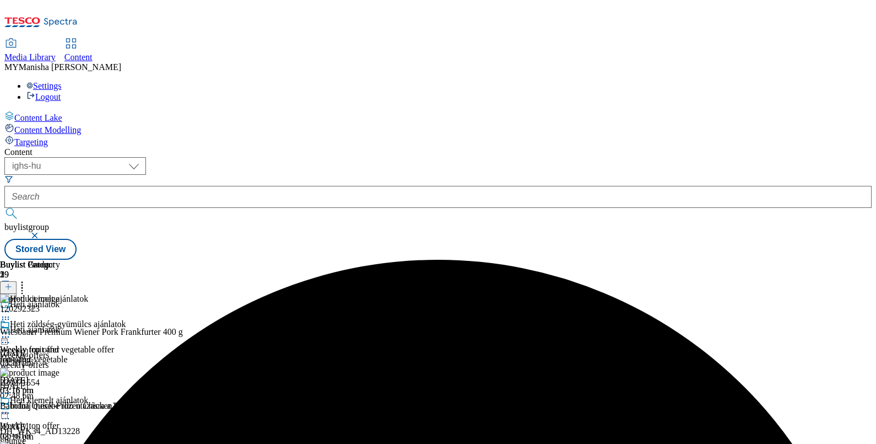
click at [11, 407] on icon at bounding box center [5, 412] width 11 height 11
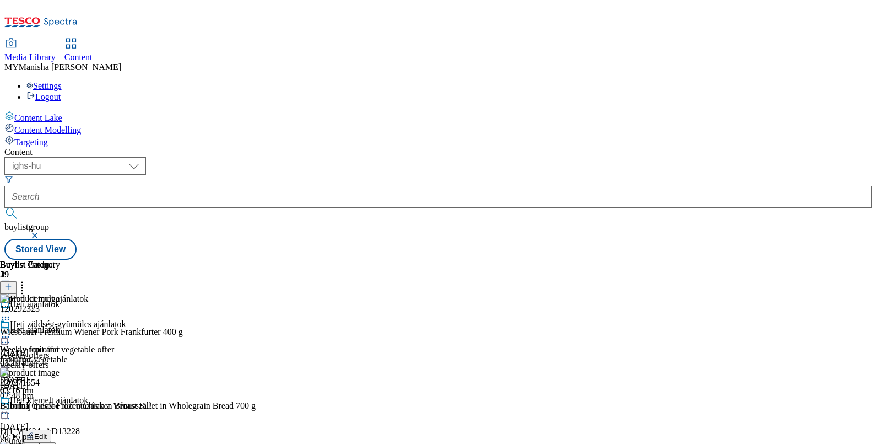
click at [11, 407] on icon at bounding box center [5, 412] width 11 height 11
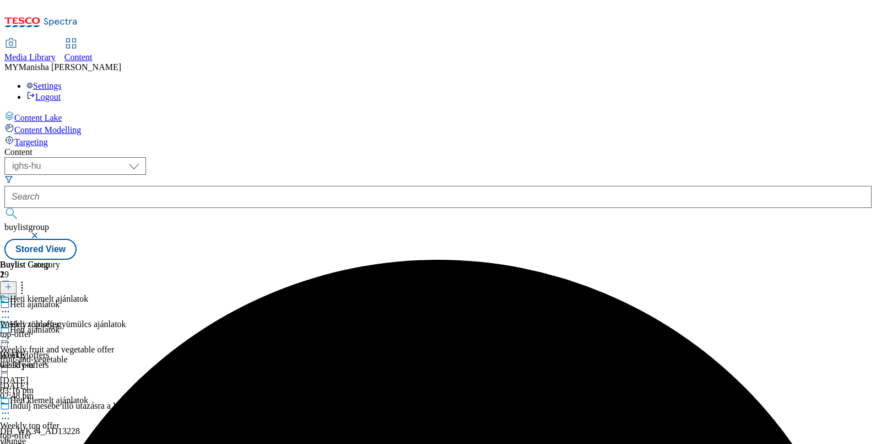
click at [11, 407] on icon at bounding box center [5, 412] width 11 height 11
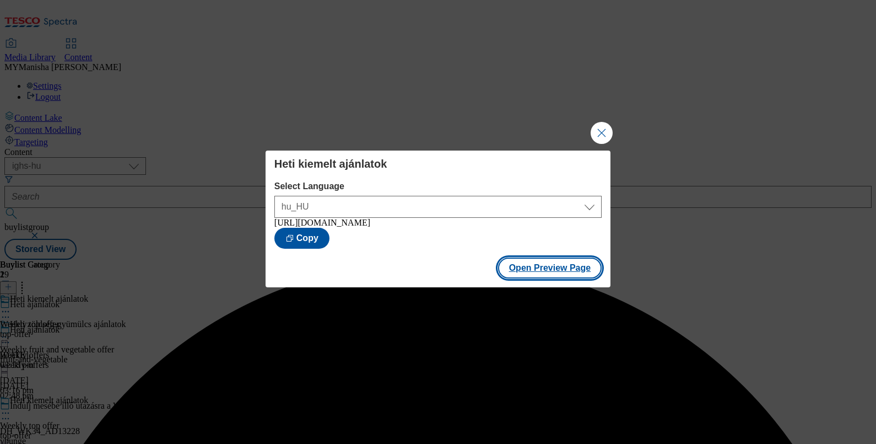
click at [564, 270] on button "Open Preview Page" at bounding box center [550, 267] width 104 height 21
click at [598, 129] on button "Close Modal" at bounding box center [602, 133] width 22 height 22
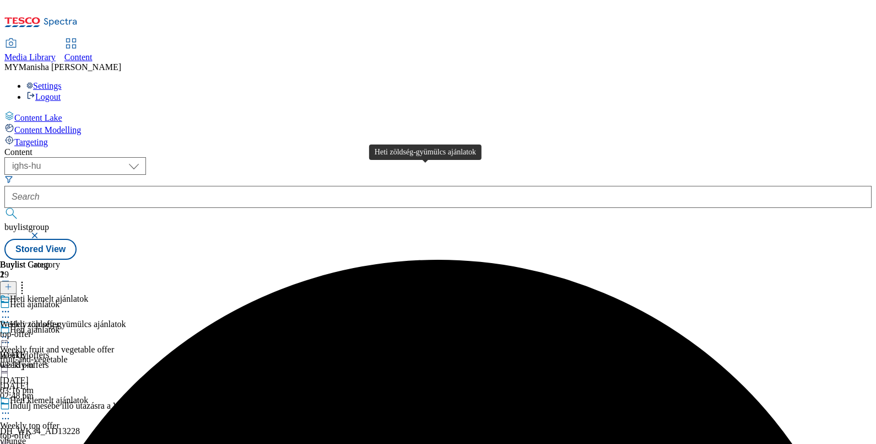
click at [126, 319] on div "Heti zöldség-gyümülcs ajánlatok" at bounding box center [68, 324] width 116 height 10
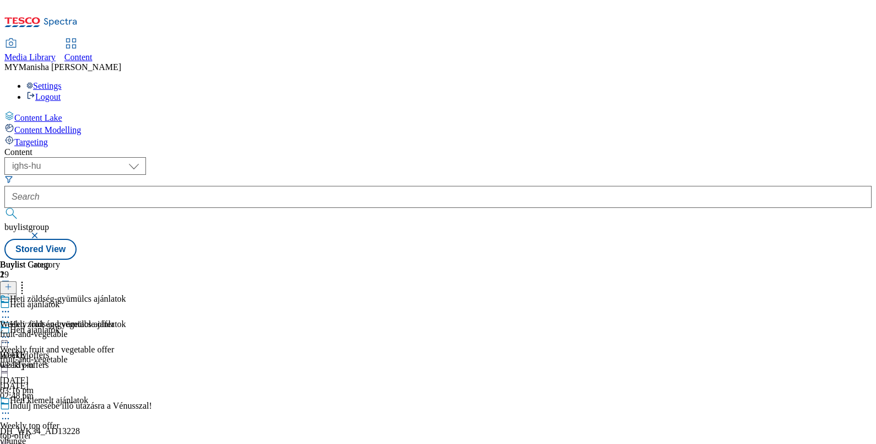
click at [11, 331] on icon at bounding box center [5, 336] width 11 height 11
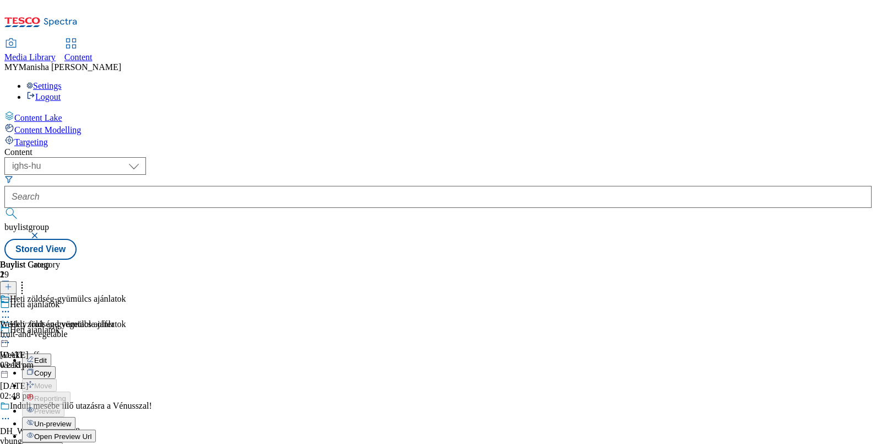
click at [47, 356] on span "Edit" at bounding box center [40, 360] width 13 height 8
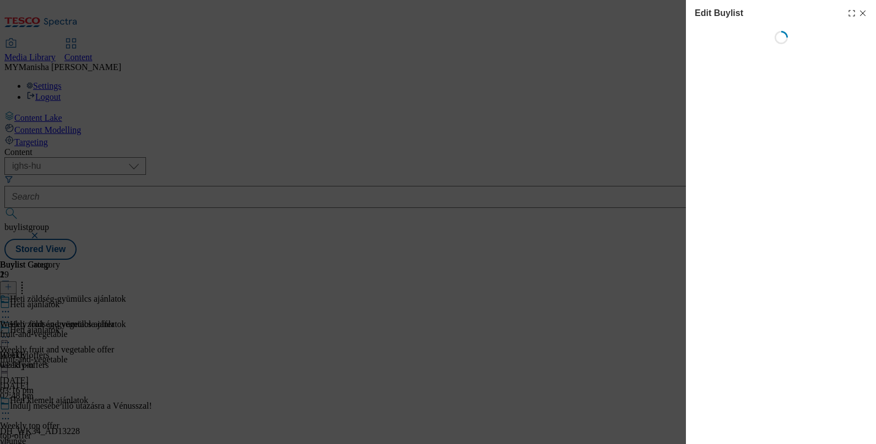
select select "evergreen"
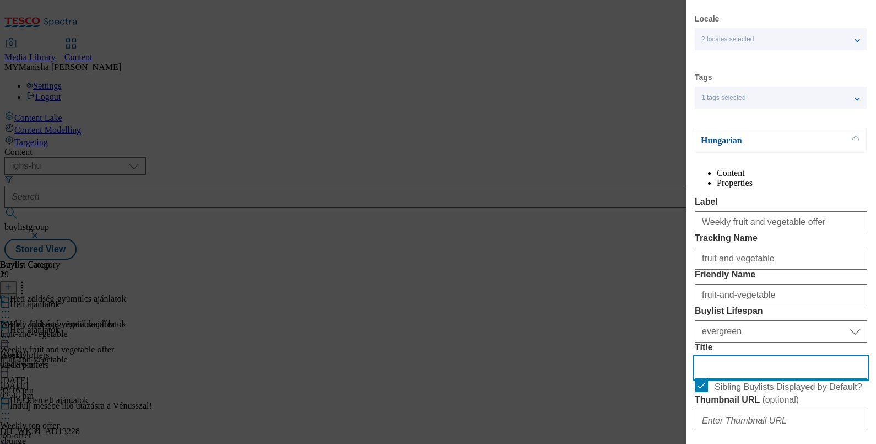
scroll to position [0, 2]
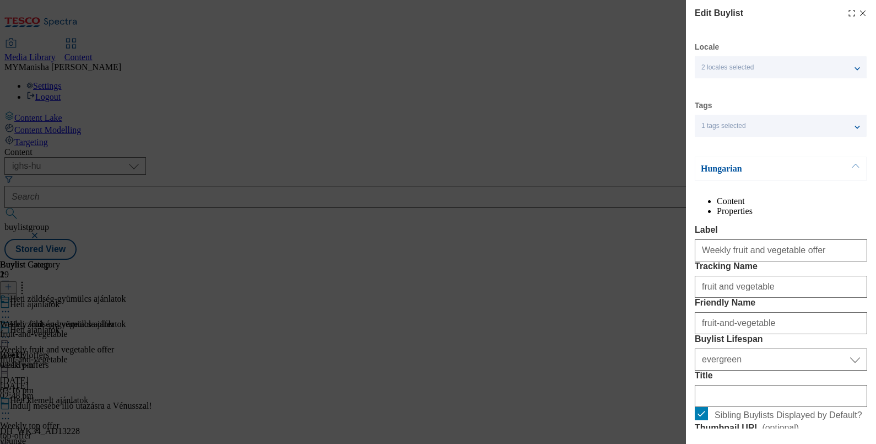
click at [859, 14] on icon "Modal" at bounding box center [863, 13] width 9 height 9
select select "evergreen"
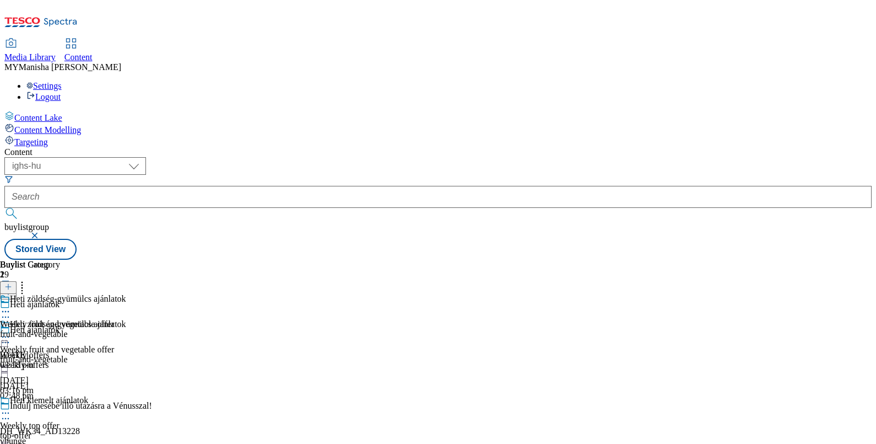
click at [126, 395] on div "Heti kiemelt ajánlatok" at bounding box center [63, 407] width 126 height 25
click at [11, 407] on icon at bounding box center [5, 412] width 11 height 11
click at [7, 412] on circle at bounding box center [6, 413] width 2 height 2
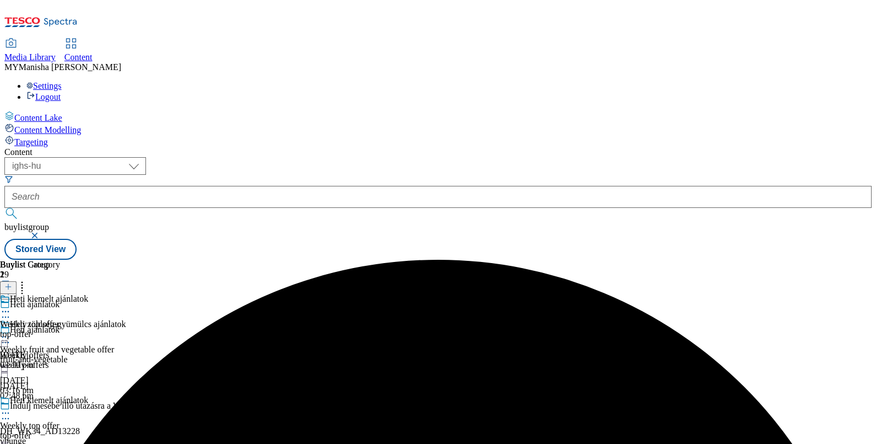
click at [11, 407] on icon at bounding box center [5, 412] width 11 height 11
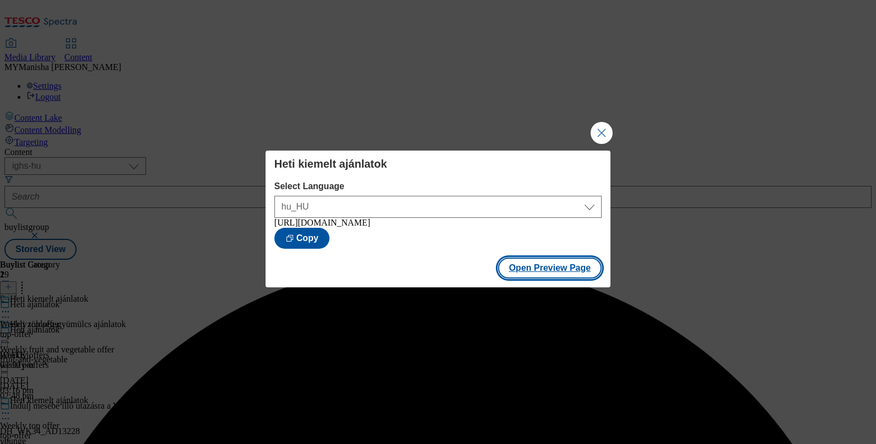
click at [561, 265] on button "Open Preview Page" at bounding box center [550, 267] width 104 height 21
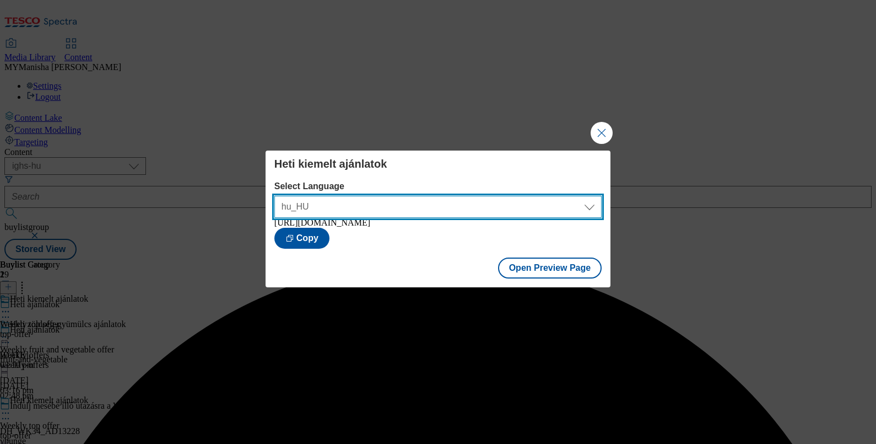
click at [412, 201] on select "hu_HU en_HU" at bounding box center [437, 207] width 327 height 22
select select "[URL][DOMAIN_NAME]"
click at [274, 196] on select "hu_HU en_HU" at bounding box center [437, 207] width 327 height 22
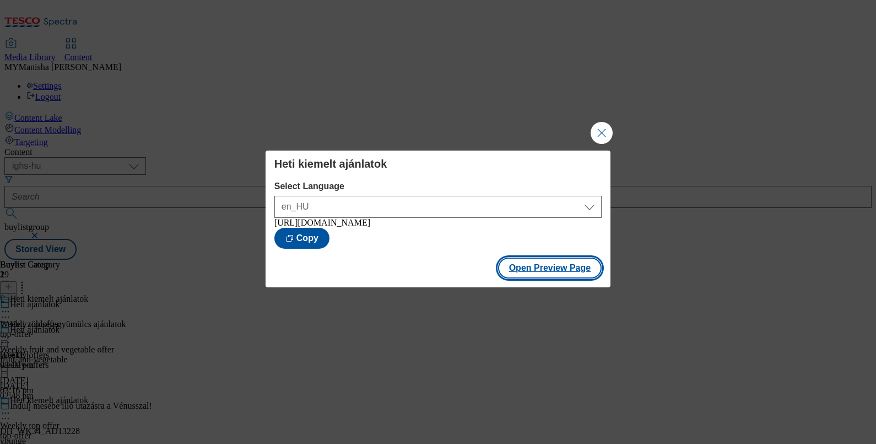
click at [517, 269] on button "Open Preview Page" at bounding box center [550, 267] width 104 height 21
click at [602, 139] on button "Close Modal" at bounding box center [602, 133] width 22 height 22
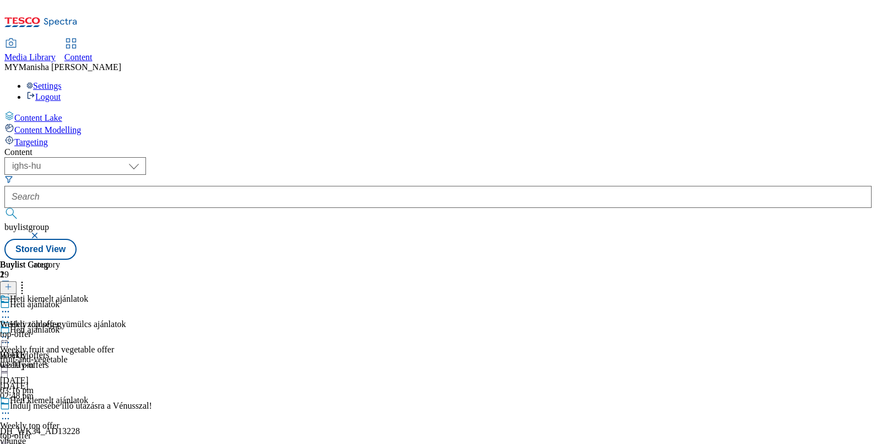
click at [126, 331] on div at bounding box center [63, 337] width 126 height 13
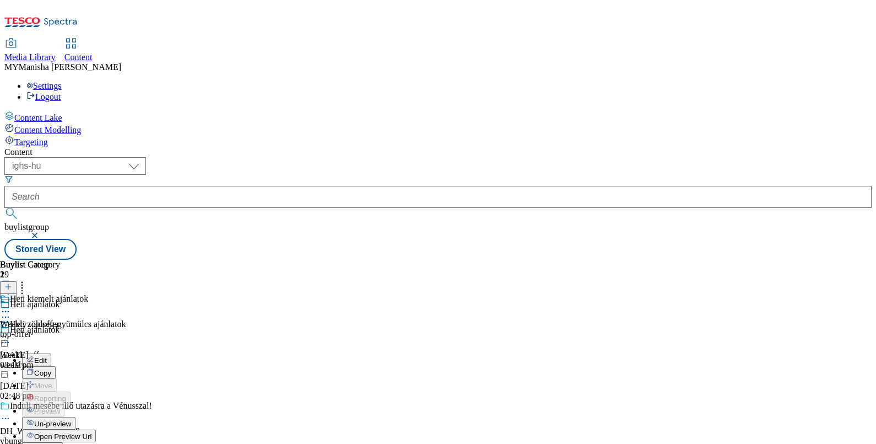
click at [47, 356] on span "Edit" at bounding box center [40, 360] width 13 height 8
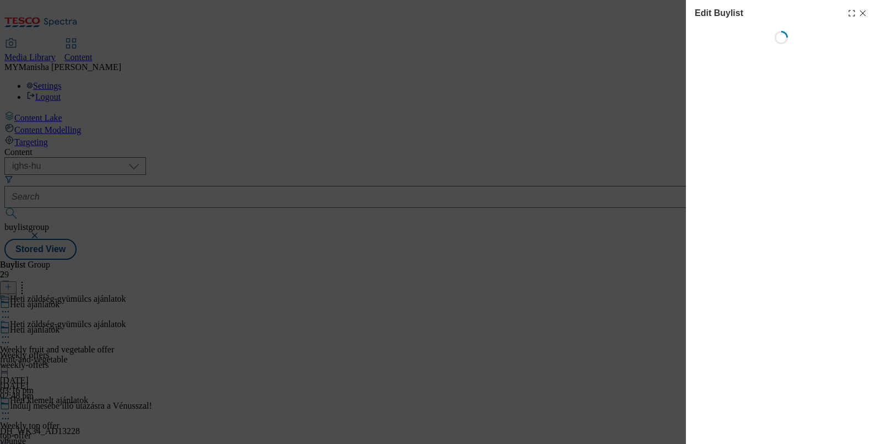
select select "evergreen"
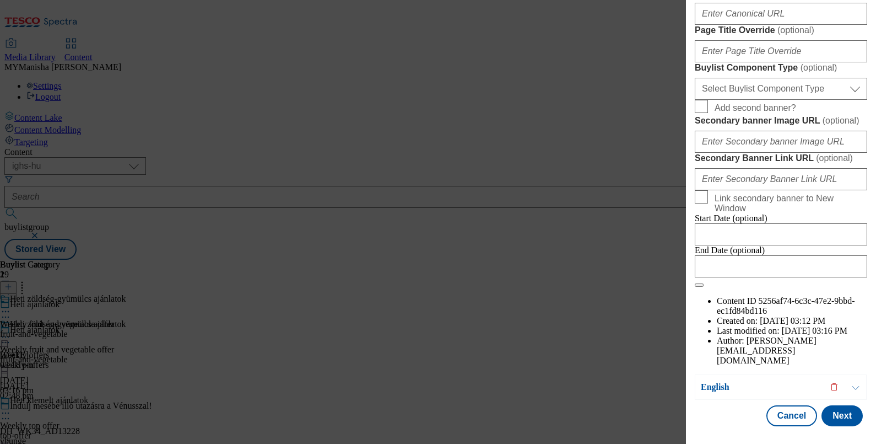
scroll to position [1054, 0]
click at [832, 405] on button "Next" at bounding box center [842, 415] width 41 height 21
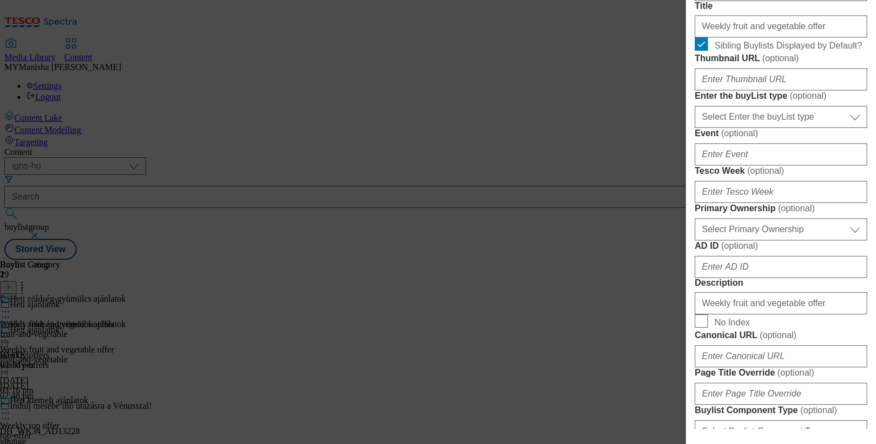
scroll to position [387, 0]
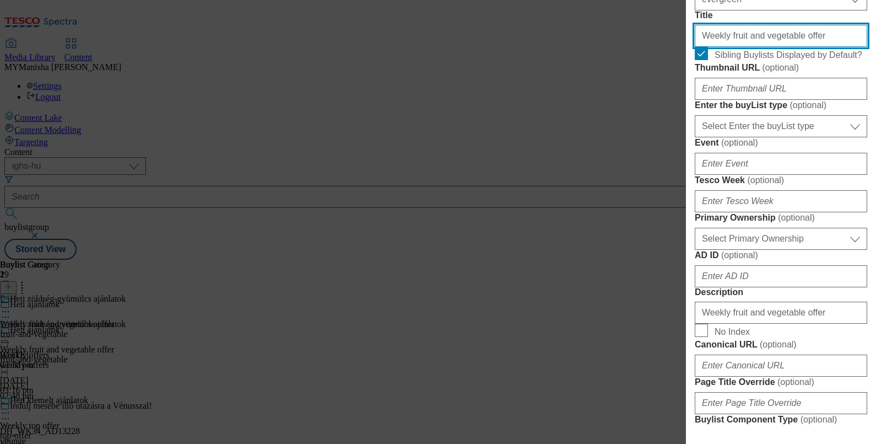
click at [791, 47] on input "Weekly fruit and vegetable offer" at bounding box center [781, 36] width 172 height 22
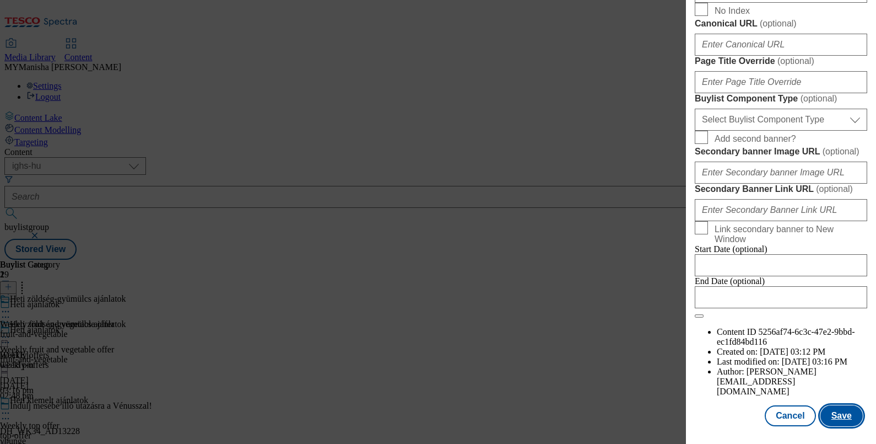
click at [832, 406] on button "Save" at bounding box center [842, 415] width 42 height 21
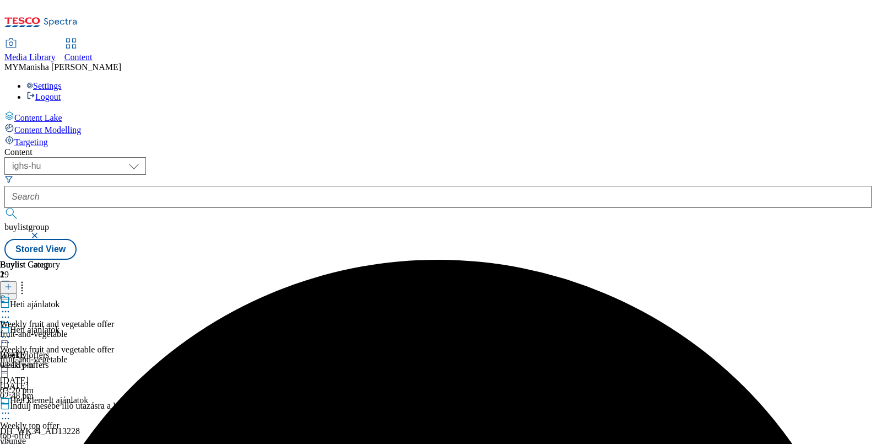
click at [11, 306] on icon at bounding box center [5, 311] width 11 height 11
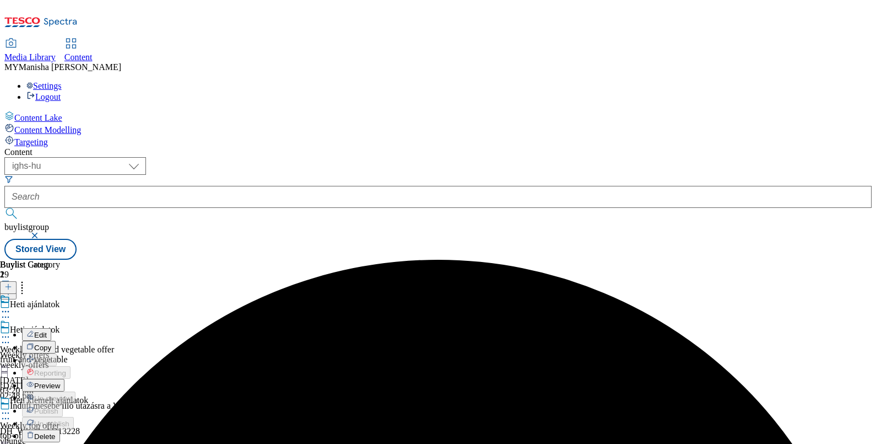
click at [51, 328] on button "Edit" at bounding box center [36, 334] width 29 height 13
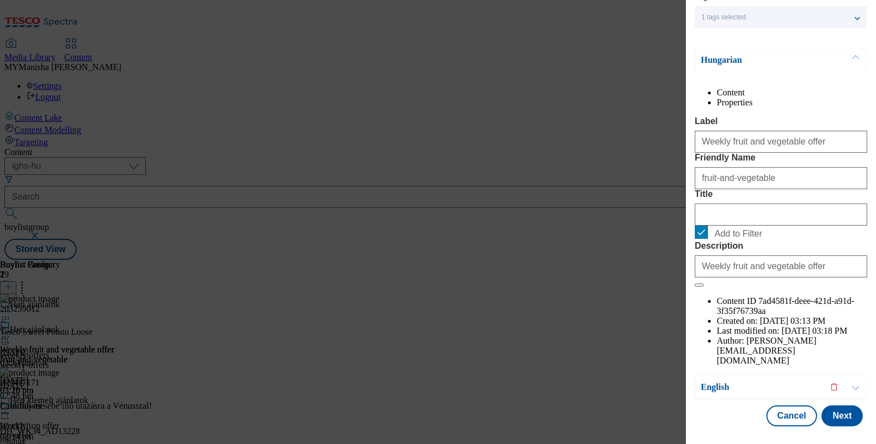
scroll to position [132, 0]
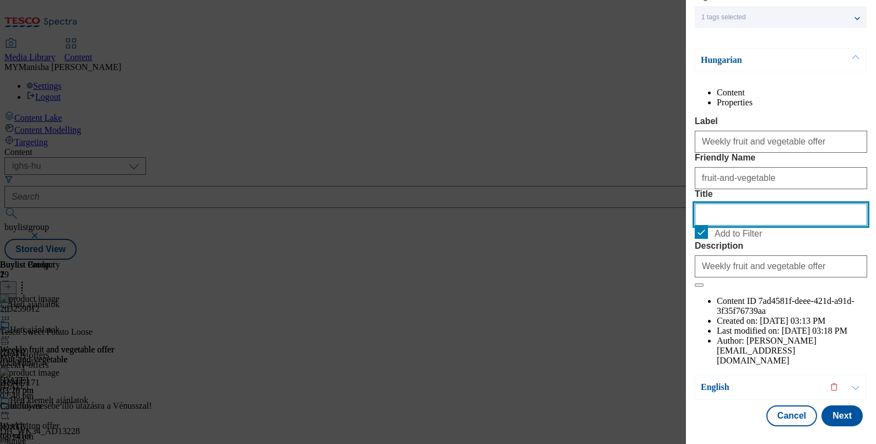
click at [717, 225] on input "Title" at bounding box center [781, 214] width 172 height 22
paste input "Heti zöldség-gyümülcs ajánlatok"
type input "Heti zöldség-gyümülcs ajánlatok"
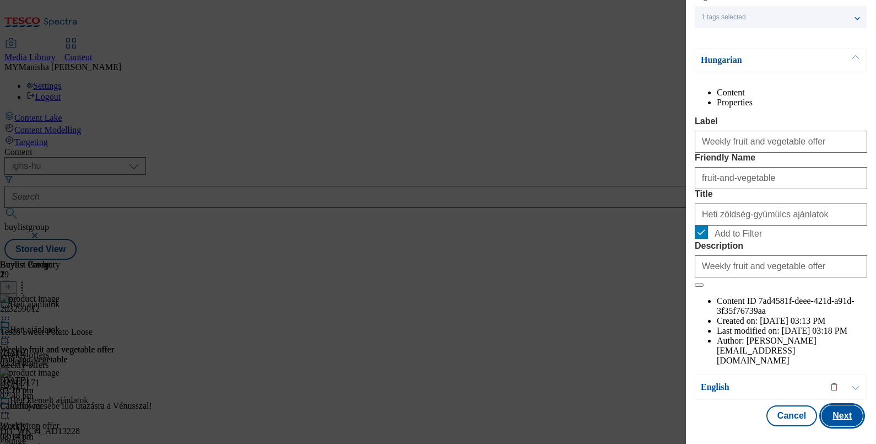
click at [827, 405] on button "Next" at bounding box center [842, 415] width 41 height 21
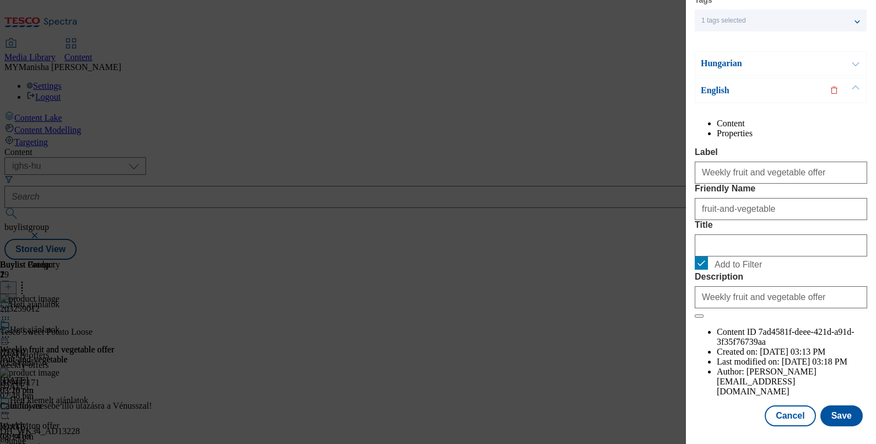
click at [721, 256] on div "Modal" at bounding box center [781, 243] width 172 height 26
click at [709, 256] on input "Title" at bounding box center [781, 245] width 172 height 22
paste input "Weekly fruit and vegetable offer"
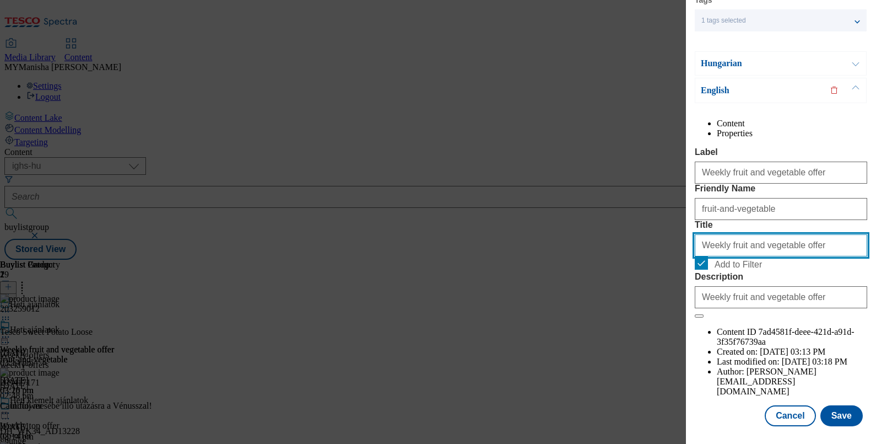
scroll to position [134, 0]
type input "Weekly fruit and vegetable offer"
click at [825, 405] on button "Save" at bounding box center [842, 415] width 42 height 21
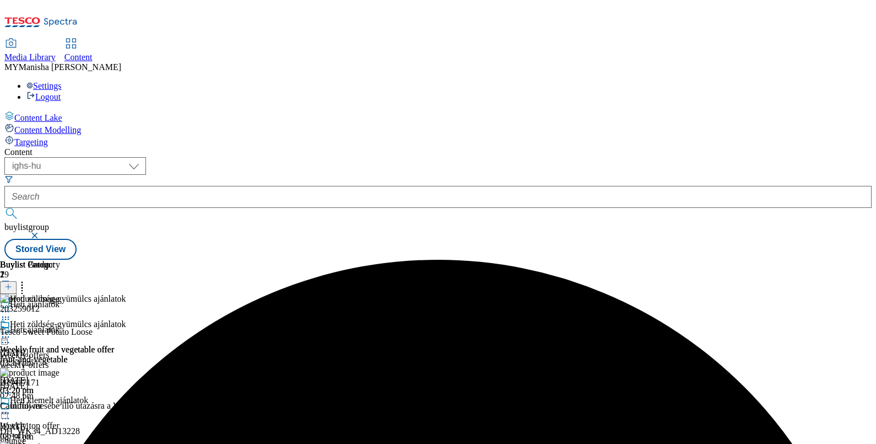
click at [11, 331] on icon at bounding box center [5, 336] width 11 height 11
click at [64, 404] on button "Preview" at bounding box center [43, 410] width 42 height 13
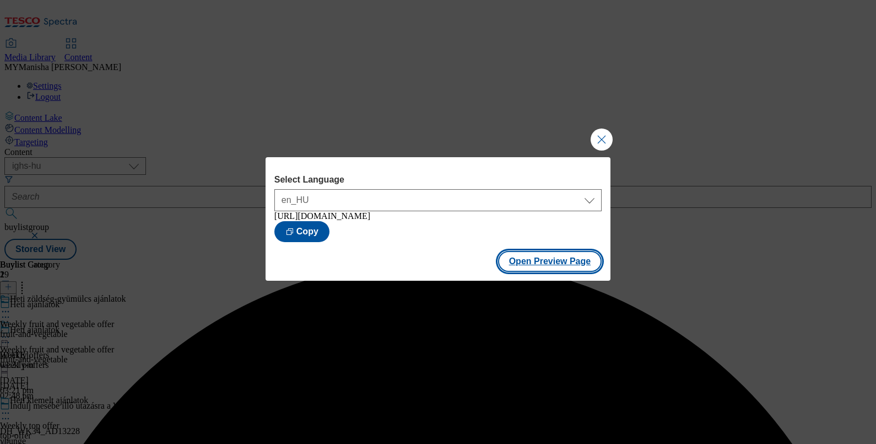
click at [557, 269] on button "Open Preview Page" at bounding box center [550, 261] width 104 height 21
click at [608, 134] on button "Close Modal" at bounding box center [602, 139] width 22 height 22
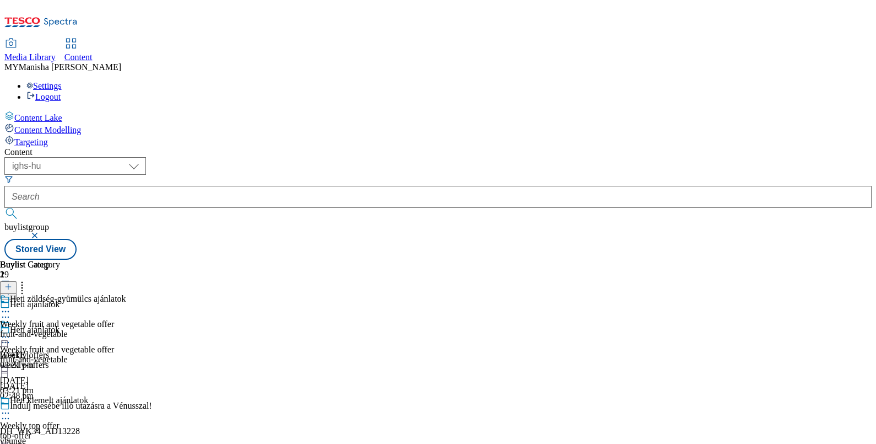
scroll to position [287, 0]
